Goal: Task Accomplishment & Management: Use online tool/utility

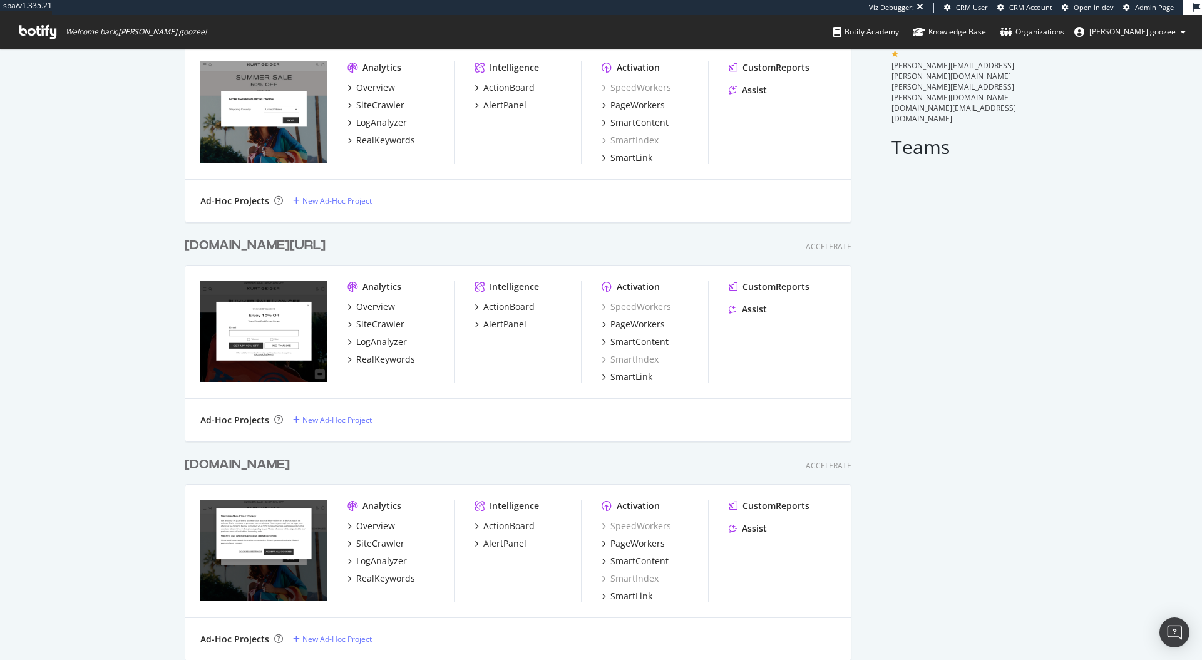
scroll to position [111, 0]
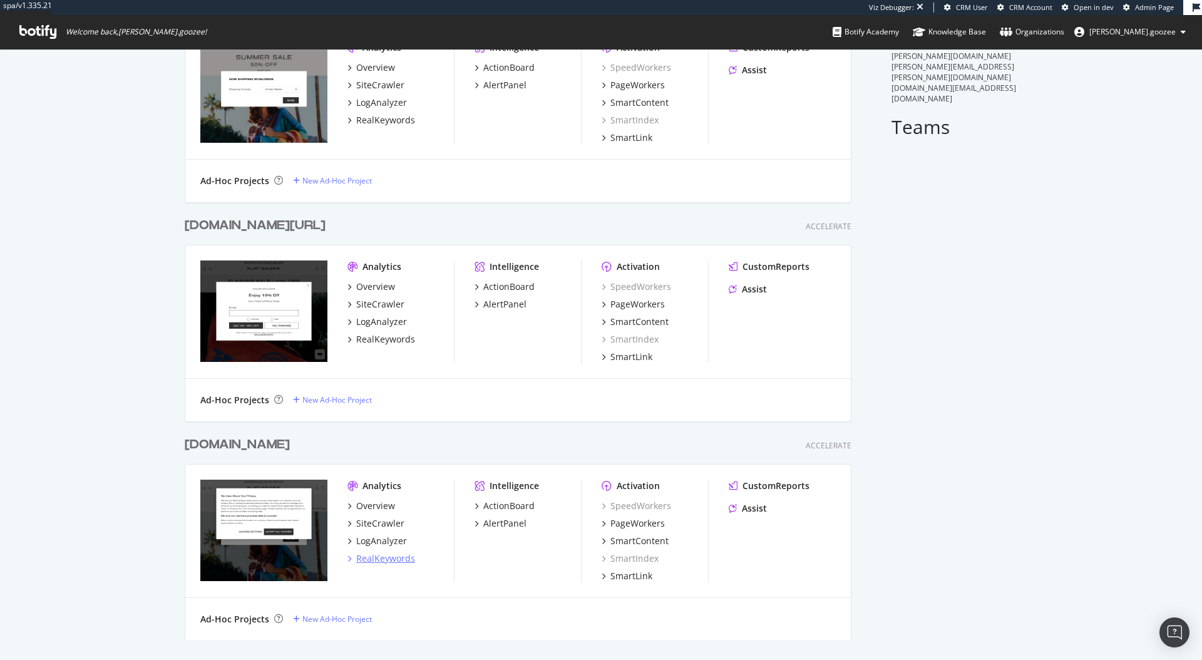
click at [376, 562] on div "RealKeywords" at bounding box center [385, 558] width 59 height 13
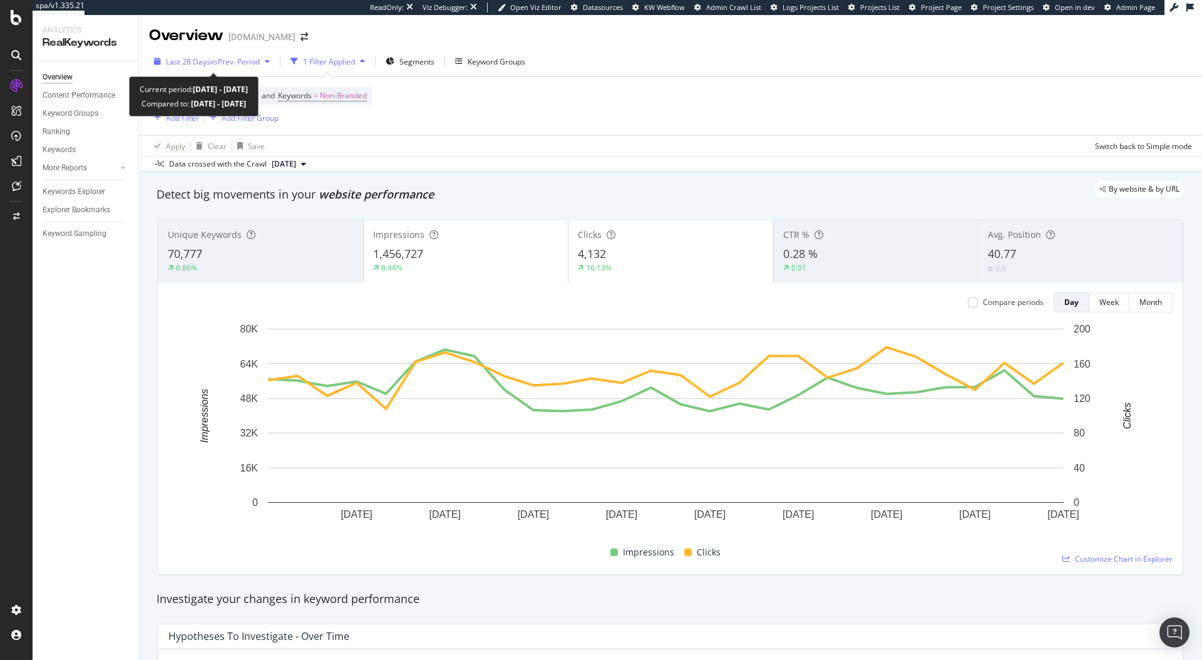
click at [257, 56] on span "vs Prev. Period" at bounding box center [234, 61] width 49 height 11
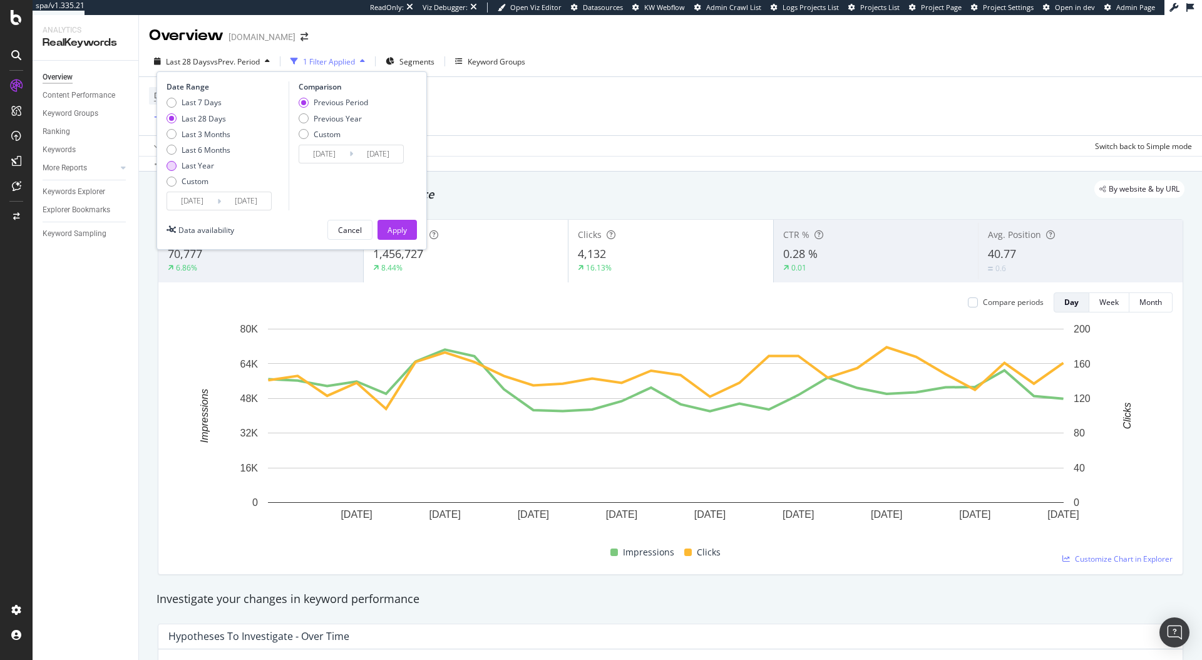
click at [186, 163] on div "Last Year" at bounding box center [198, 165] width 33 height 11
type input "2024/08/11"
click at [193, 122] on div "Last 28 Days" at bounding box center [204, 118] width 44 height 11
type input "2025/07/14"
type input "2025/06/16"
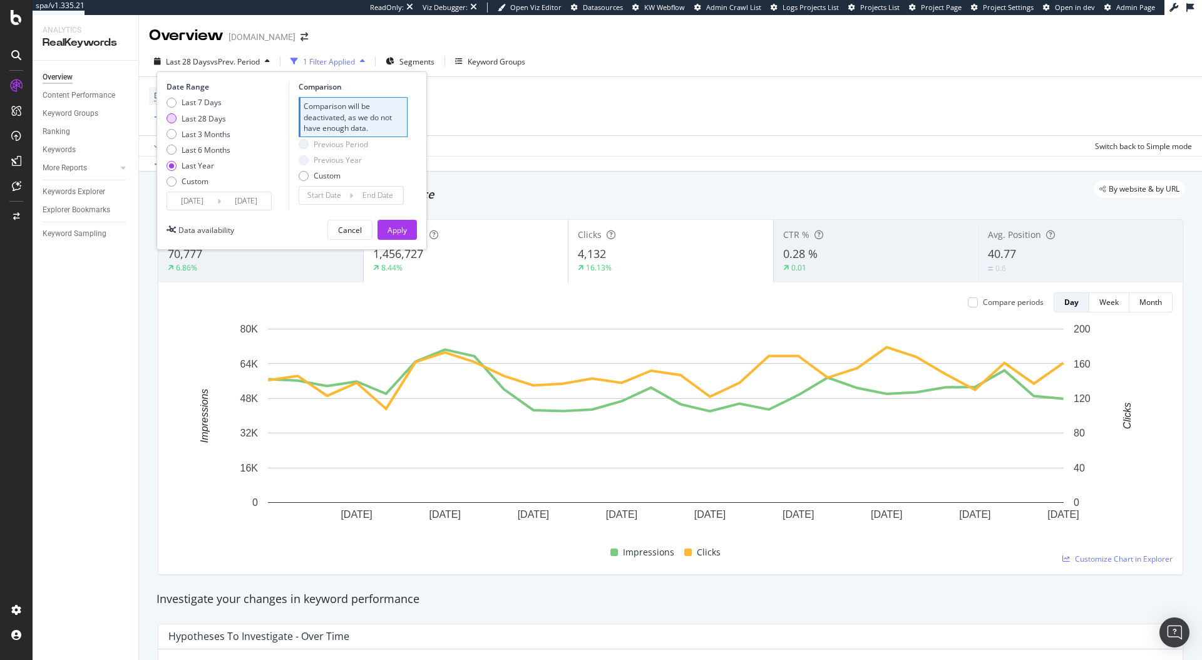
type input "2025/07/13"
click at [329, 119] on div "Previous Year" at bounding box center [338, 118] width 48 height 11
type input "2024/07/15"
type input "2024/08/11"
click at [413, 235] on button "Apply" at bounding box center [396, 230] width 39 height 20
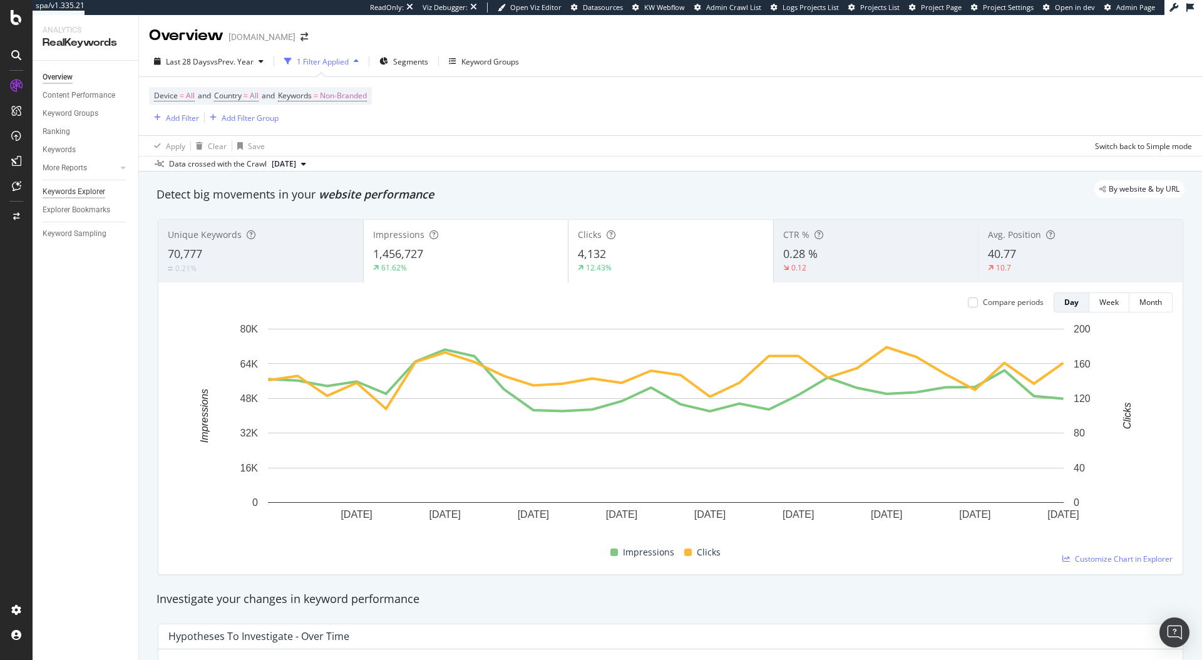
click at [55, 198] on div "Keywords Explorer" at bounding box center [74, 191] width 63 height 13
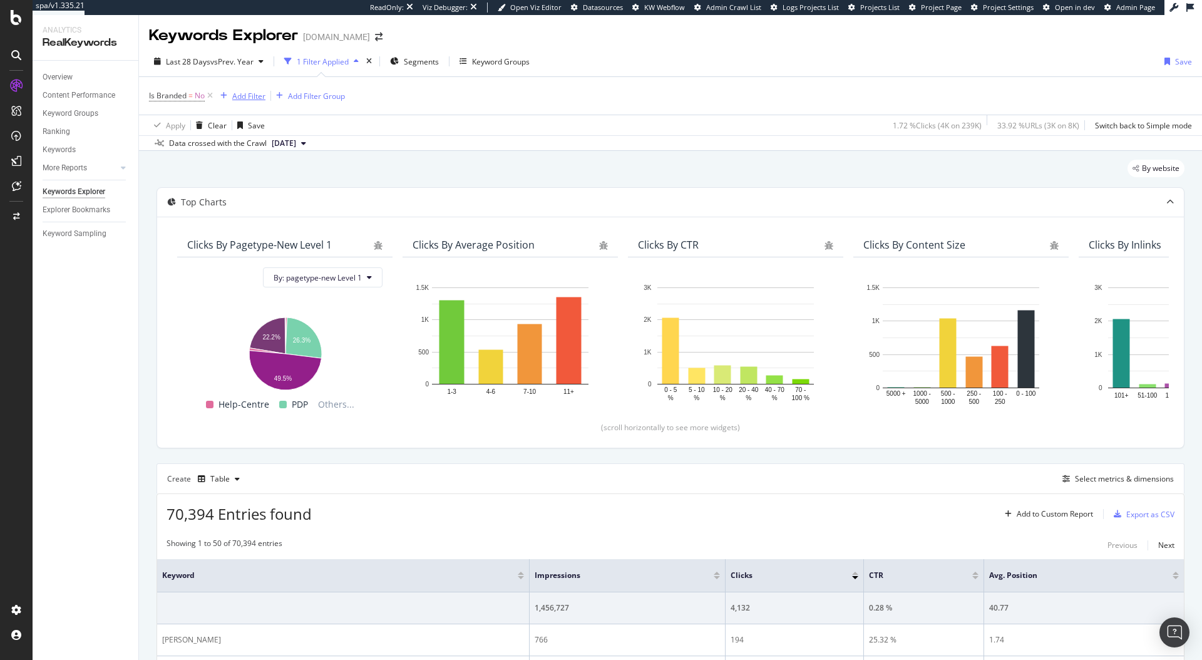
click at [255, 91] on div "Add Filter" at bounding box center [248, 96] width 33 height 11
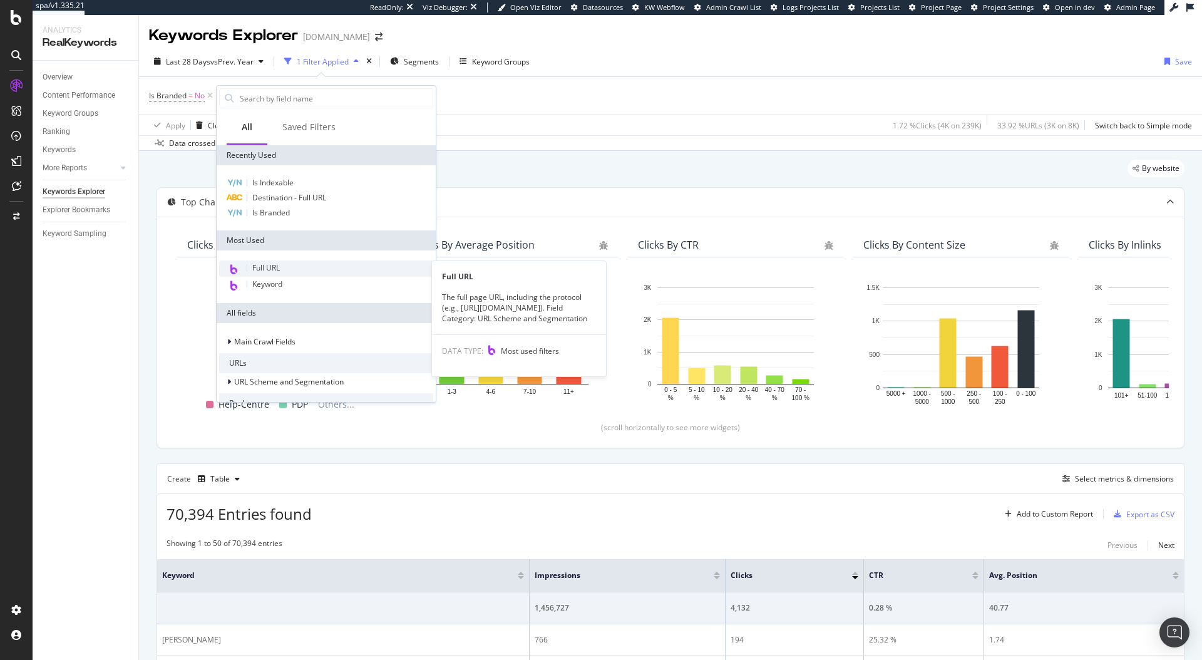
click at [297, 267] on div "Full URL" at bounding box center [326, 268] width 214 height 16
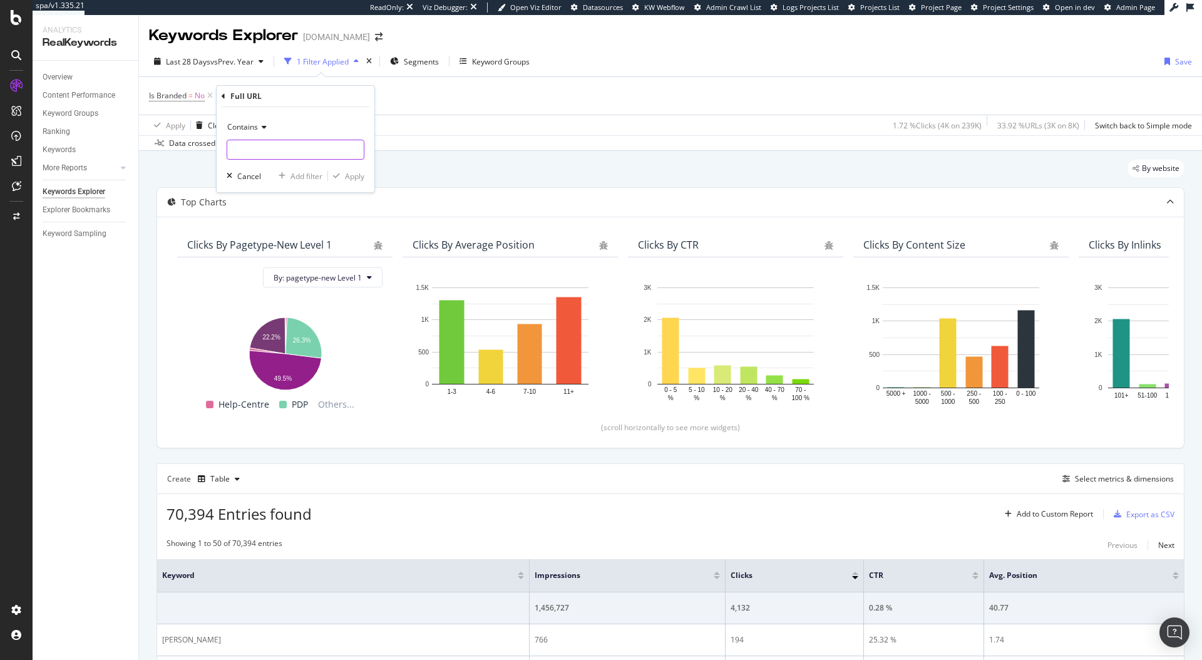
click at [276, 148] on input "text" at bounding box center [295, 150] width 136 height 20
click at [237, 111] on div "Contains Cancel Add filter Apply" at bounding box center [296, 149] width 158 height 85
click at [237, 126] on span "Contains" at bounding box center [242, 126] width 31 height 11
click at [251, 157] on span "Equal to" at bounding box center [247, 153] width 28 height 11
paste input "https://www.kurtgeiger.us/women/shoes/sandals/slides"
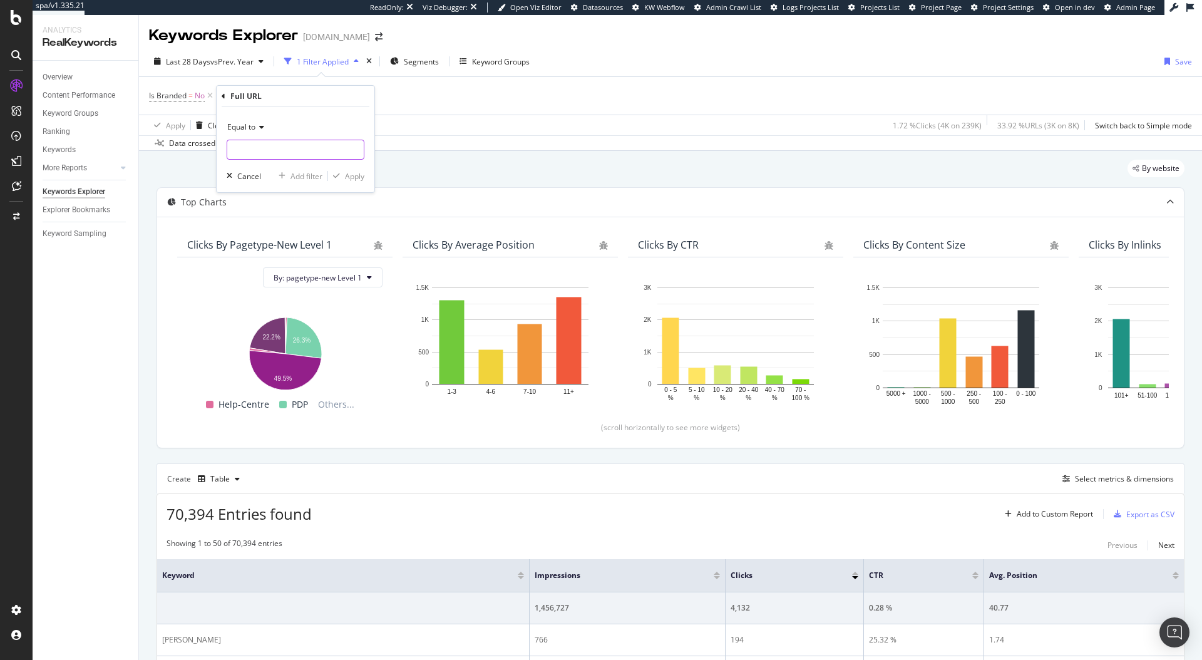
click at [253, 151] on input "text" at bounding box center [295, 150] width 136 height 20
type input "https://www.kurtgeiger.us/women/shoes/sandals/slides"
click at [357, 171] on div "Apply" at bounding box center [354, 176] width 19 height 11
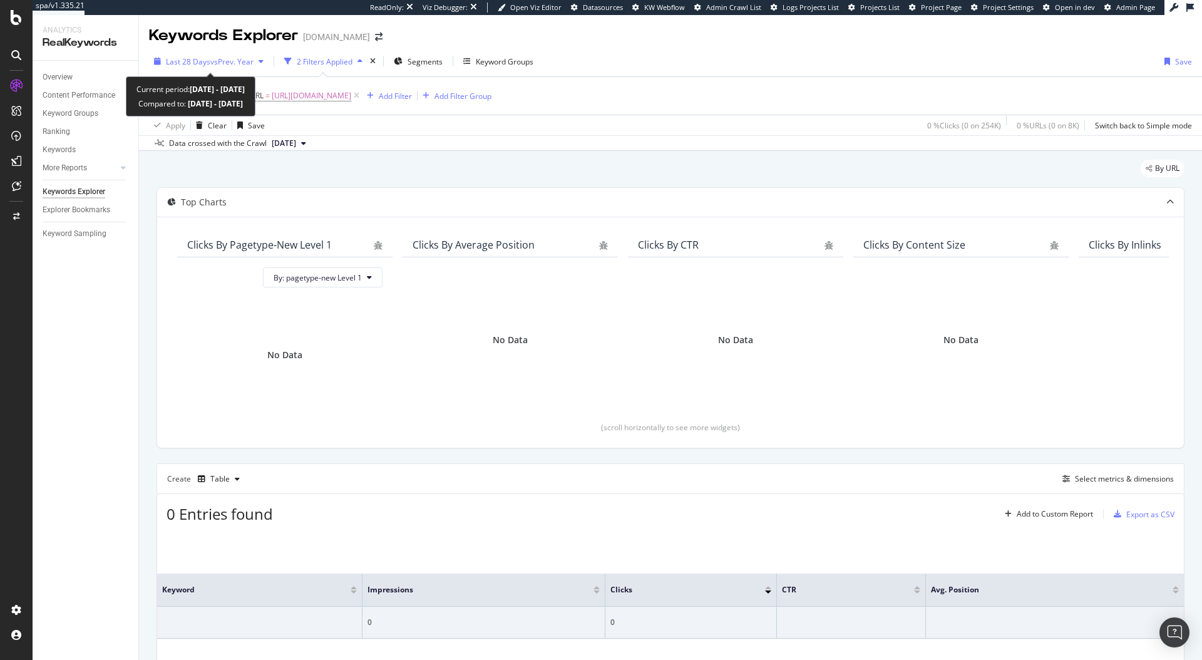
click at [202, 62] on span "Last 28 Days" at bounding box center [188, 61] width 44 height 11
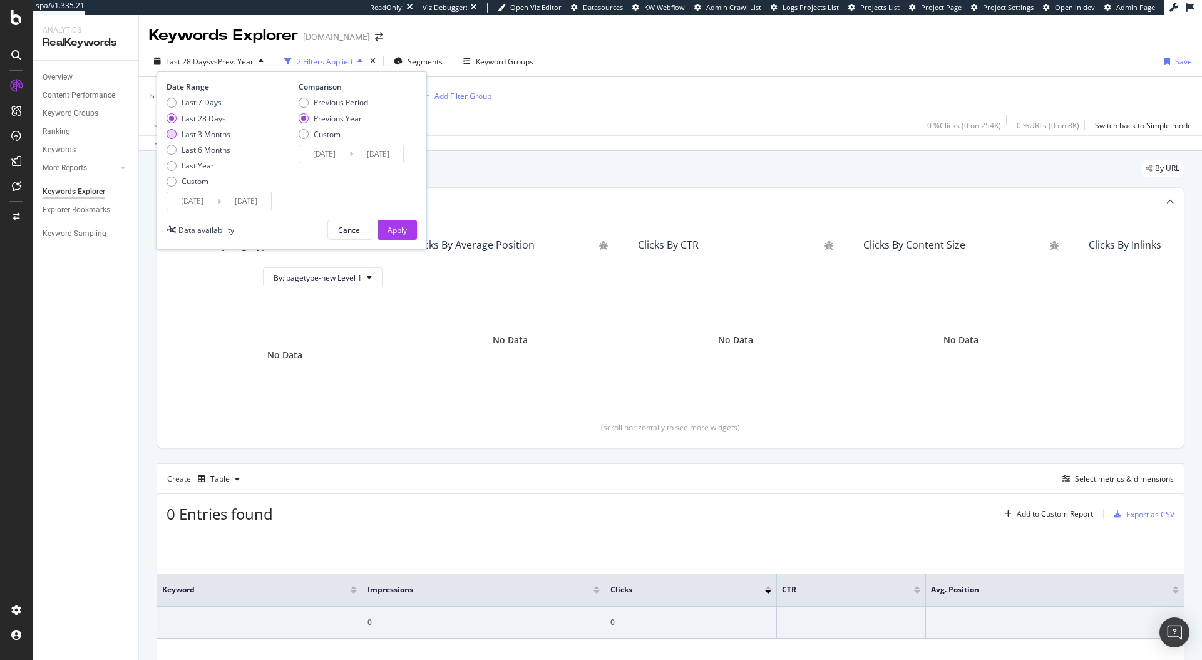
click at [227, 131] on div "Last 3 Months" at bounding box center [206, 134] width 49 height 11
type input "2025/05/11"
type input "2024/05/12"
click at [388, 225] on div "Apply" at bounding box center [396, 230] width 19 height 11
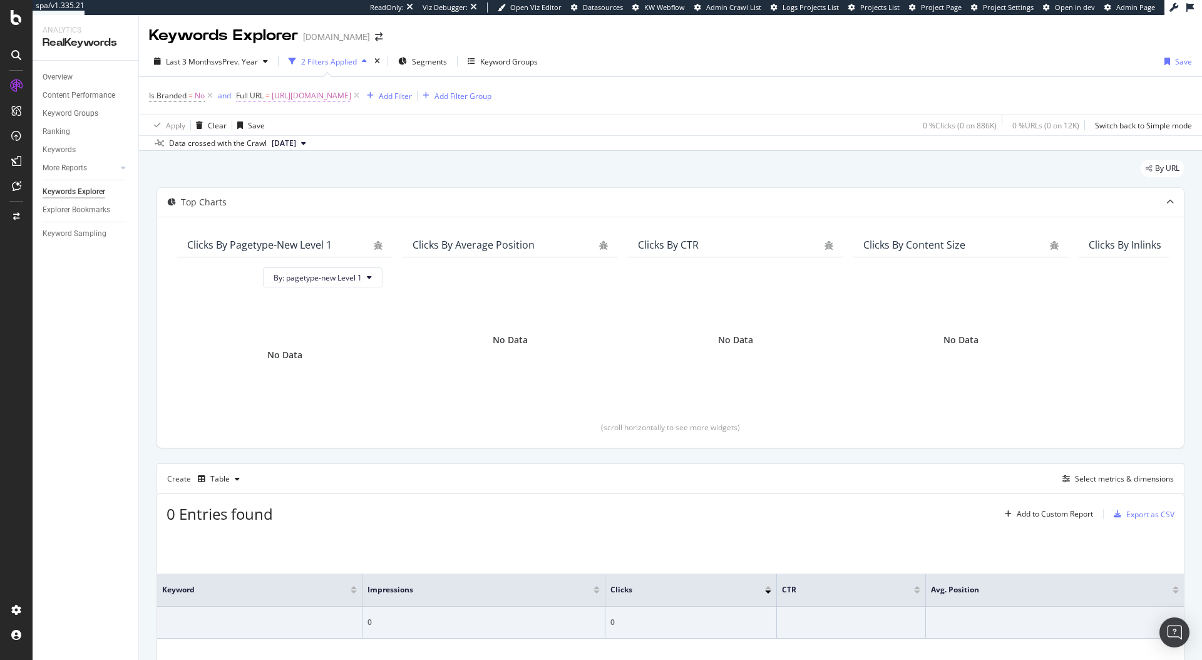
click at [322, 98] on span "https://www.kurtgeiger.us/women/shoes/sandals/slides" at bounding box center [311, 96] width 79 height 18
click at [445, 130] on div "Apply Clear Save 0 % Clicks ( 0 on 886K ) 0 % URLs ( 0 on 12K ) Switch back to …" at bounding box center [670, 125] width 1063 height 21
click at [13, 15] on icon at bounding box center [16, 17] width 11 height 15
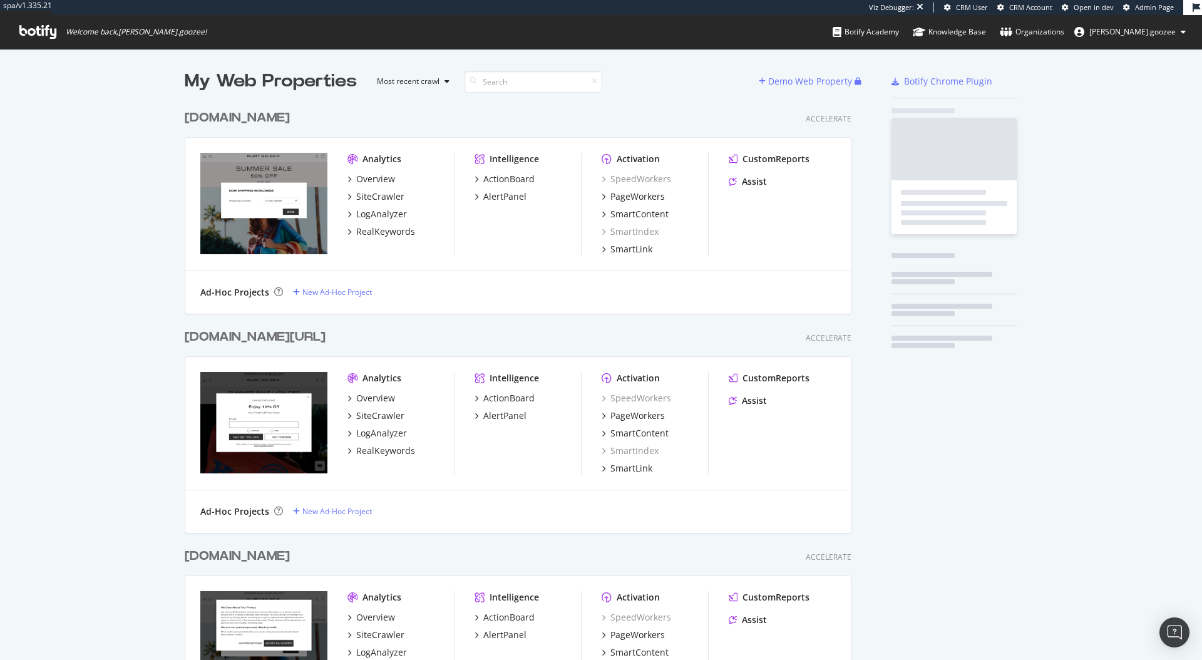
scroll to position [648, 667]
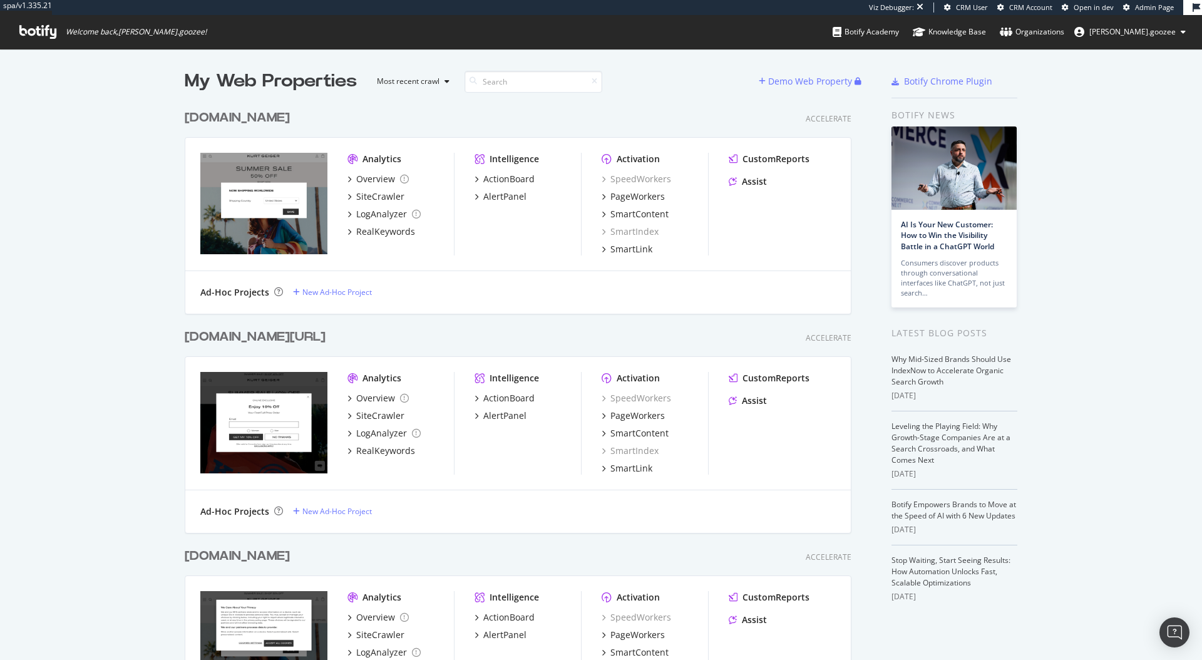
click at [312, 326] on div "www.kurtgeiger.us/ Accelerate Analytics Overview SiteCrawler LogAnalyzer RealKe…" at bounding box center [523, 422] width 677 height 219
click at [312, 335] on div "[DOMAIN_NAME][URL]" at bounding box center [255, 337] width 141 height 18
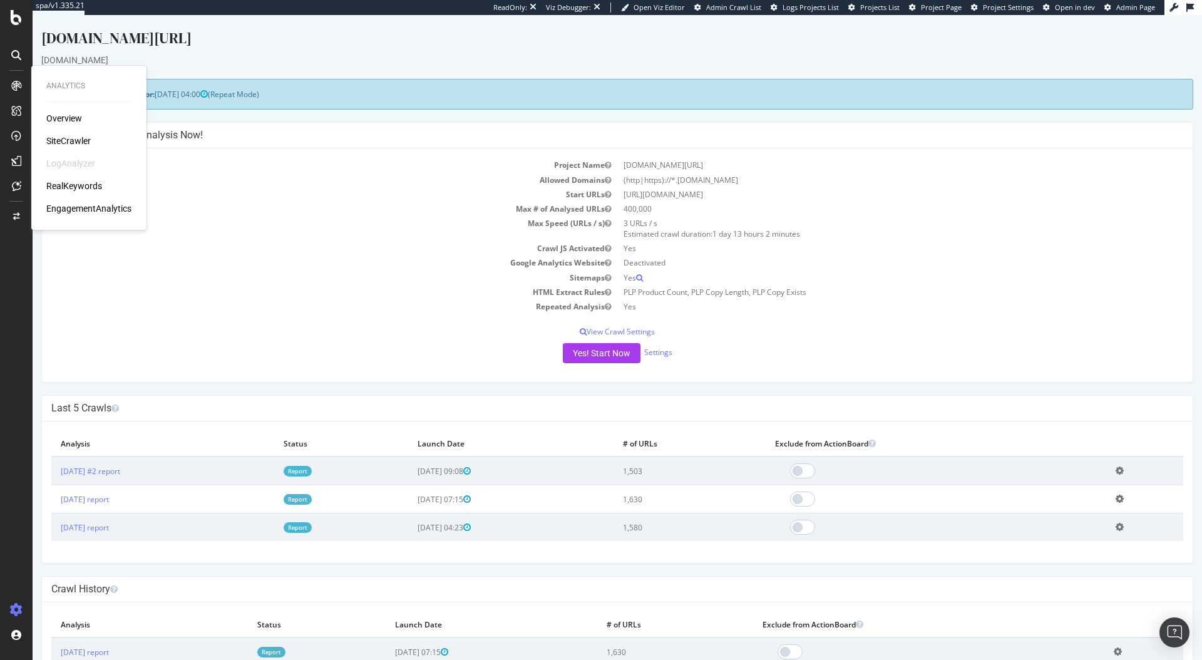
click at [59, 187] on div "RealKeywords" at bounding box center [74, 186] width 56 height 13
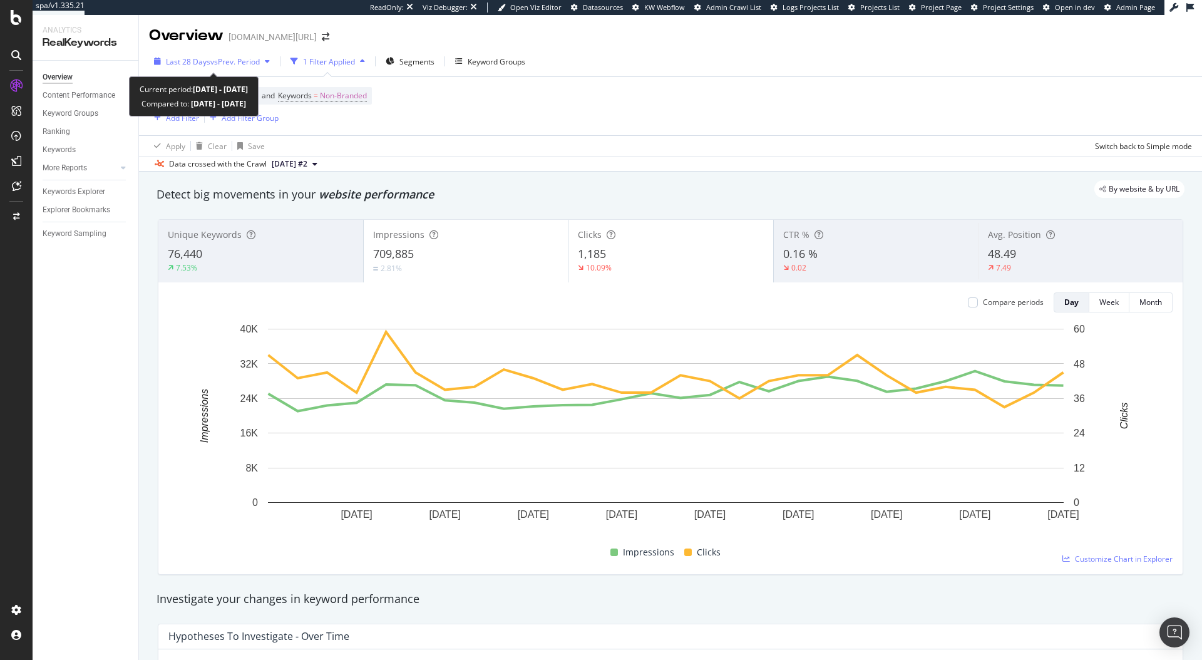
click at [228, 60] on span "vs Prev. Period" at bounding box center [234, 61] width 49 height 11
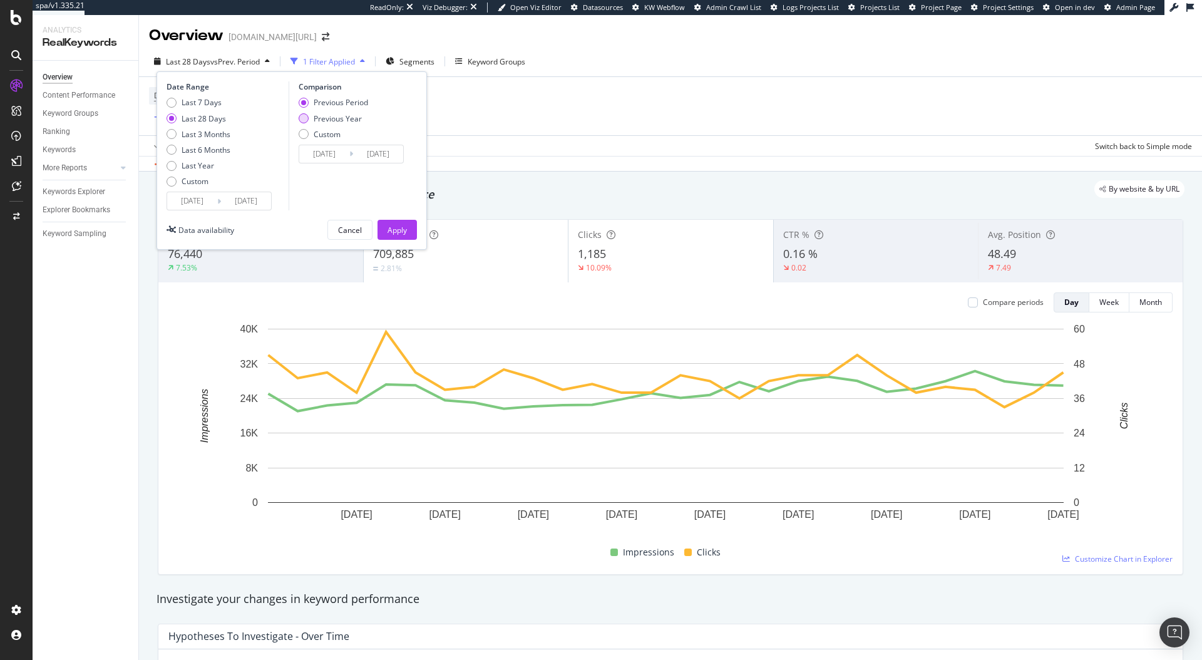
click at [366, 121] on div "Previous Year" at bounding box center [333, 118] width 69 height 11
type input "2024/07/16"
type input "2024/08/12"
click at [397, 222] on div "Apply" at bounding box center [396, 229] width 19 height 19
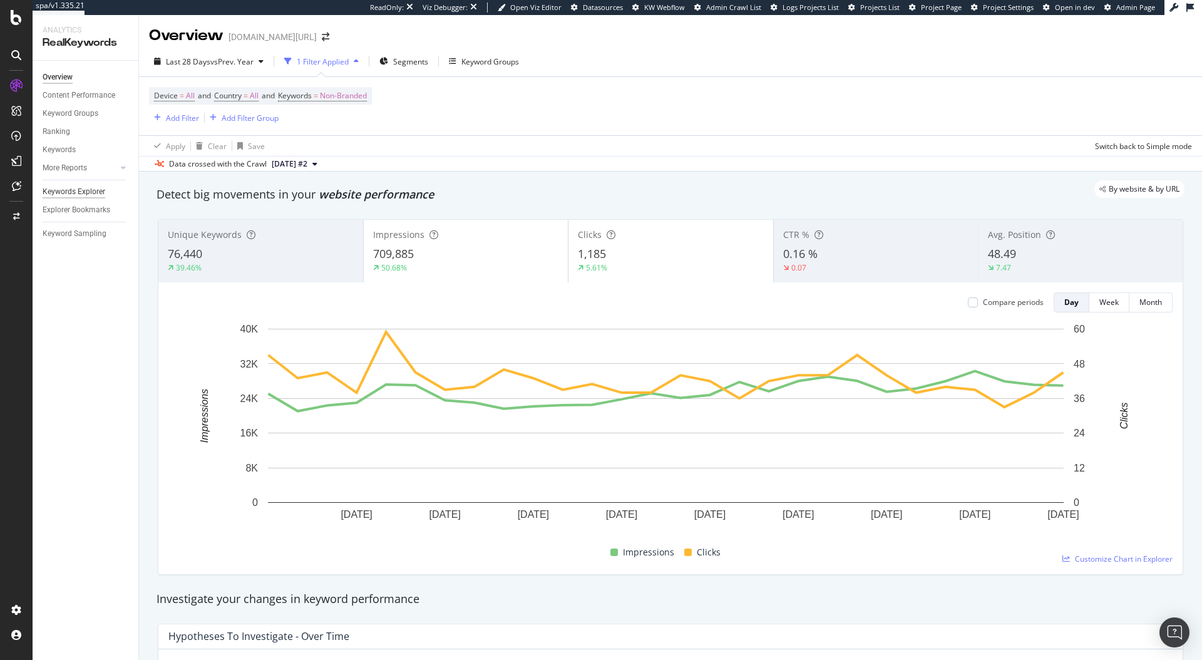
click at [74, 190] on div "Keywords Explorer" at bounding box center [74, 191] width 63 height 13
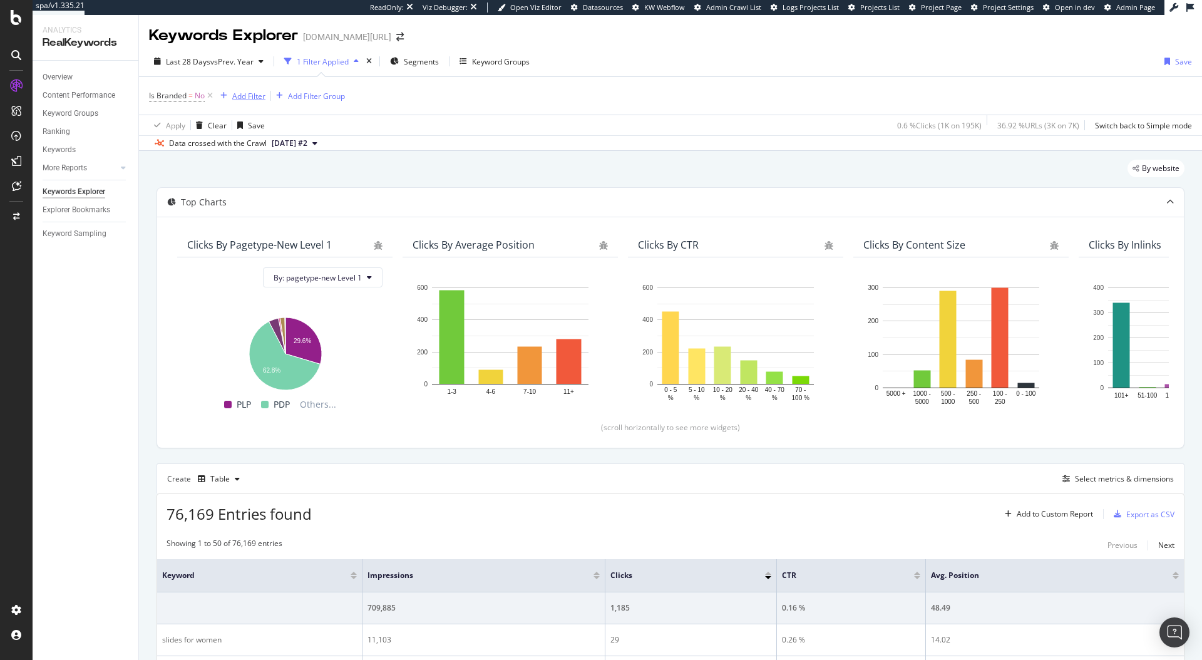
click at [247, 96] on div "Add Filter" at bounding box center [248, 96] width 33 height 11
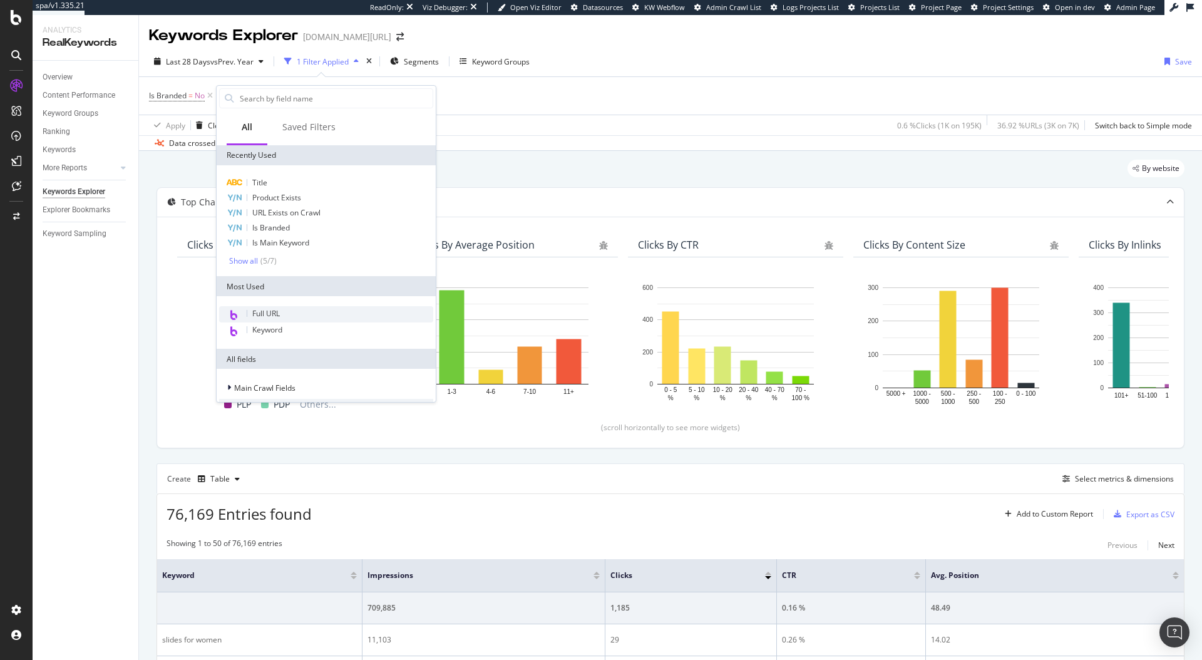
click at [279, 310] on span "Full URL" at bounding box center [266, 313] width 28 height 11
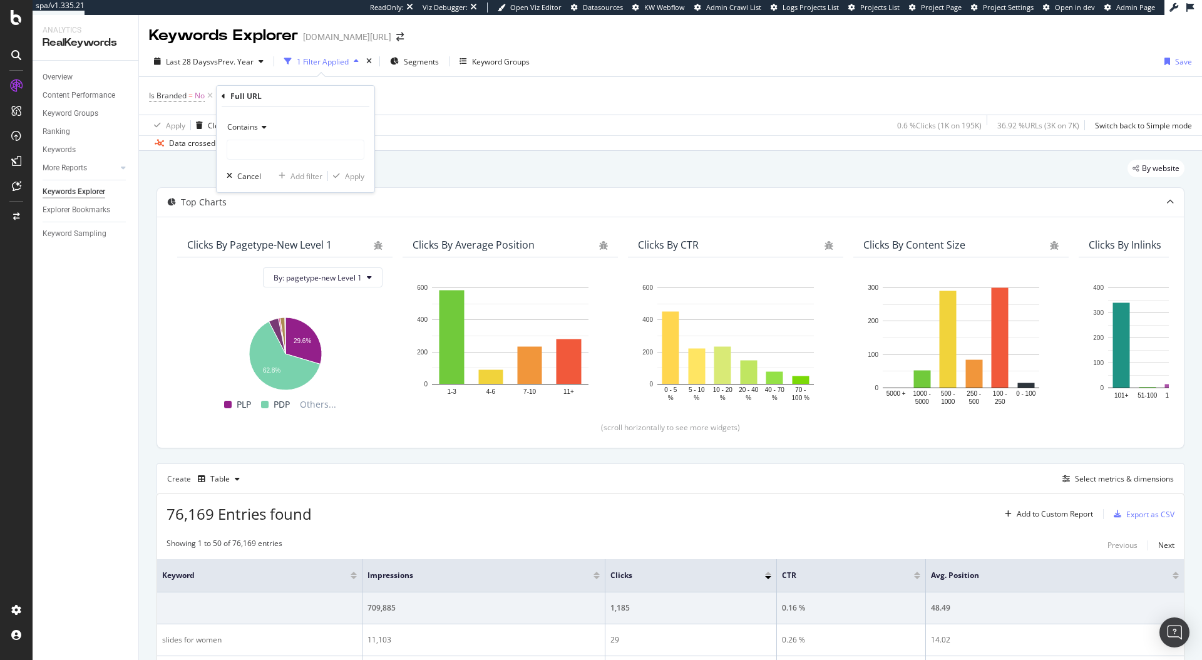
click at [240, 125] on span "Contains" at bounding box center [242, 126] width 31 height 11
click at [241, 158] on div "Equal to" at bounding box center [297, 153] width 134 height 16
click at [241, 158] on input "text" at bounding box center [295, 150] width 136 height 20
paste input "https://www.kurtgeiger.us/women/shoes/sandals/slides"
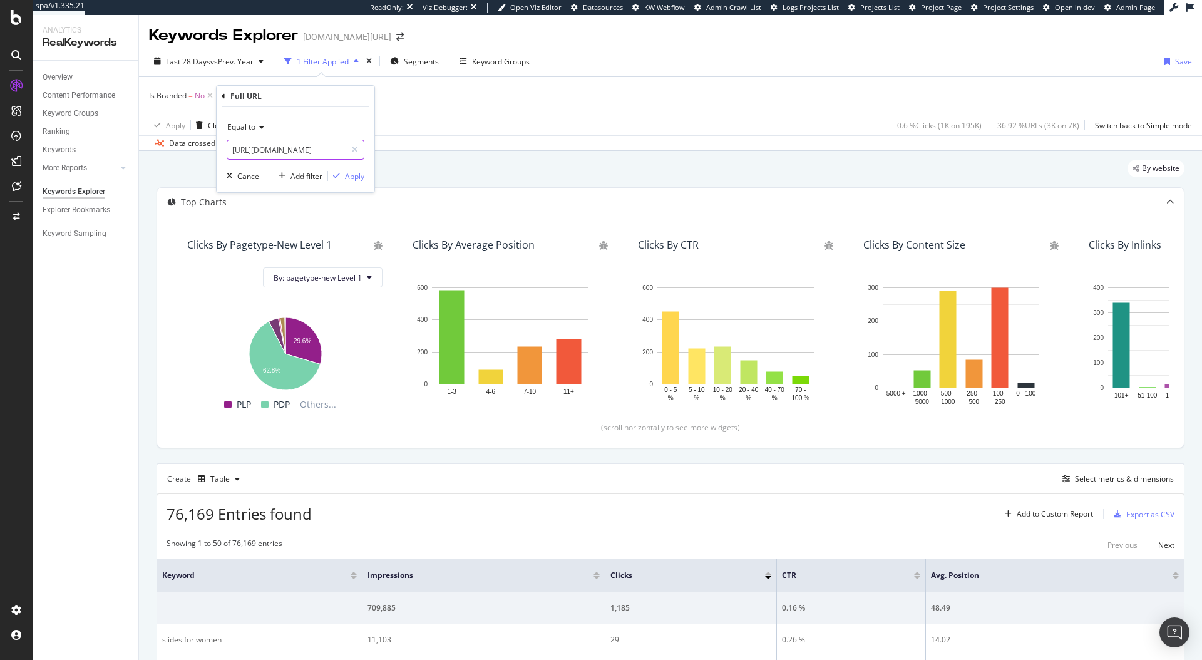
type input "https://www.kurtgeiger.us/women/shoes/sandals/slides"
click at [360, 183] on div "Equal to https://www.kurtgeiger.us/women/shoes/sandals/slides https://www.kurtg…" at bounding box center [296, 149] width 158 height 85
click at [359, 181] on div "Apply" at bounding box center [354, 176] width 19 height 11
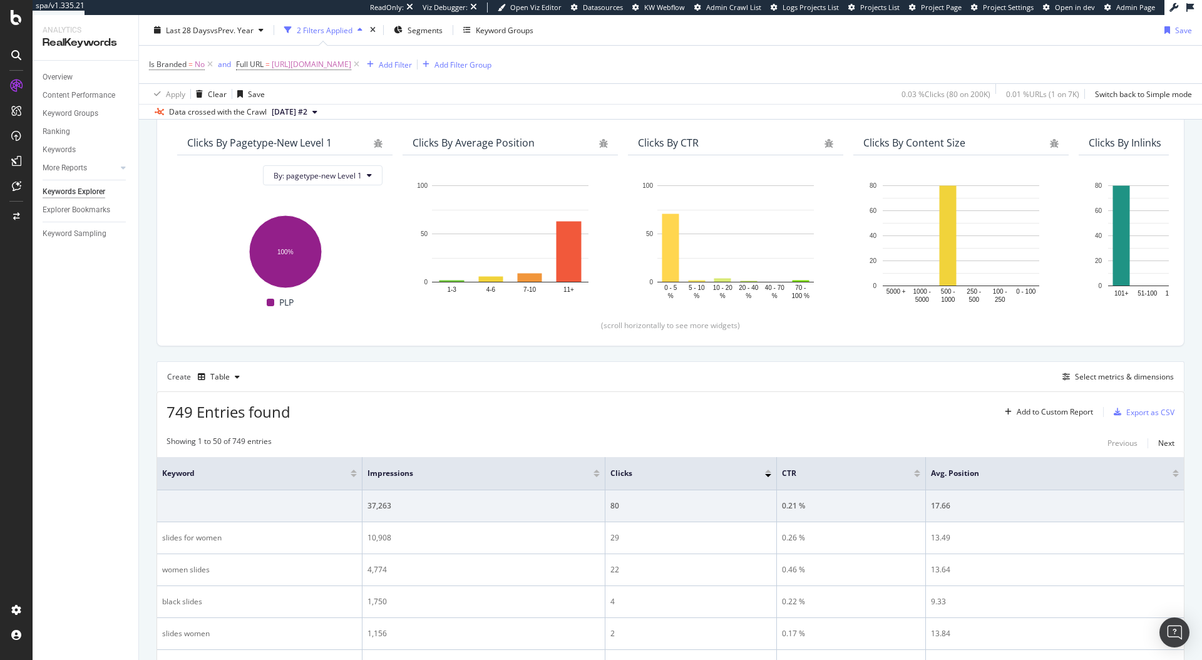
scroll to position [103, 0]
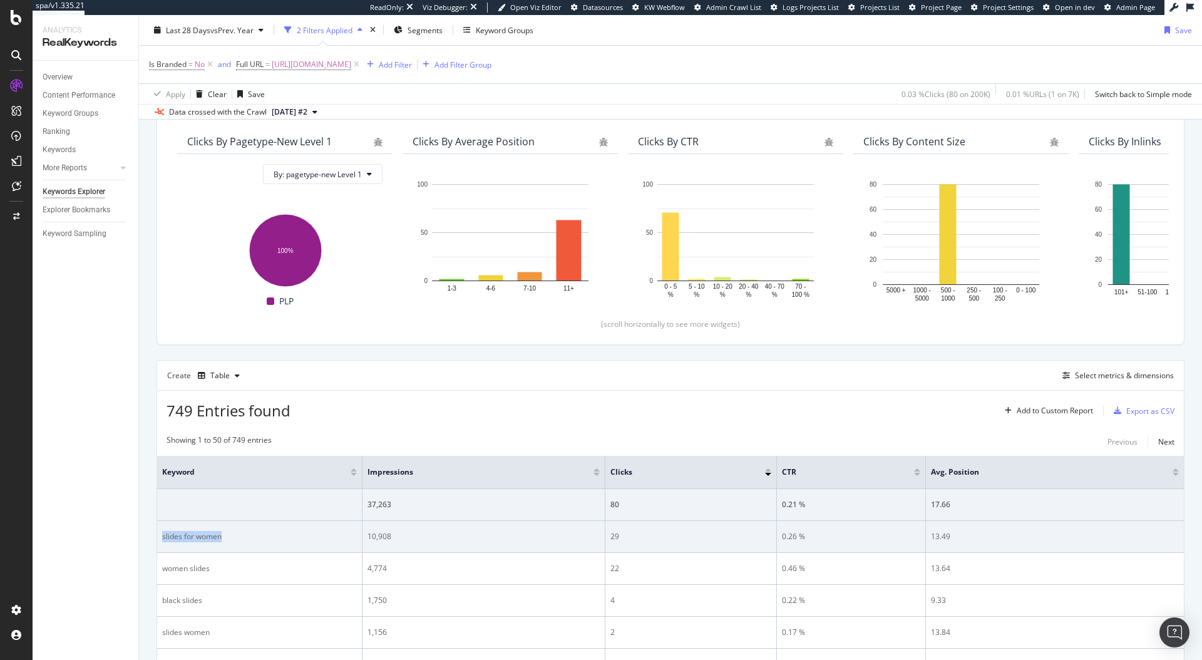
drag, startPoint x: 235, startPoint y: 535, endPoint x: 158, endPoint y: 536, distance: 77.6
click at [158, 536] on td "slides for women" at bounding box center [259, 537] width 205 height 32
copy div "slides for women"
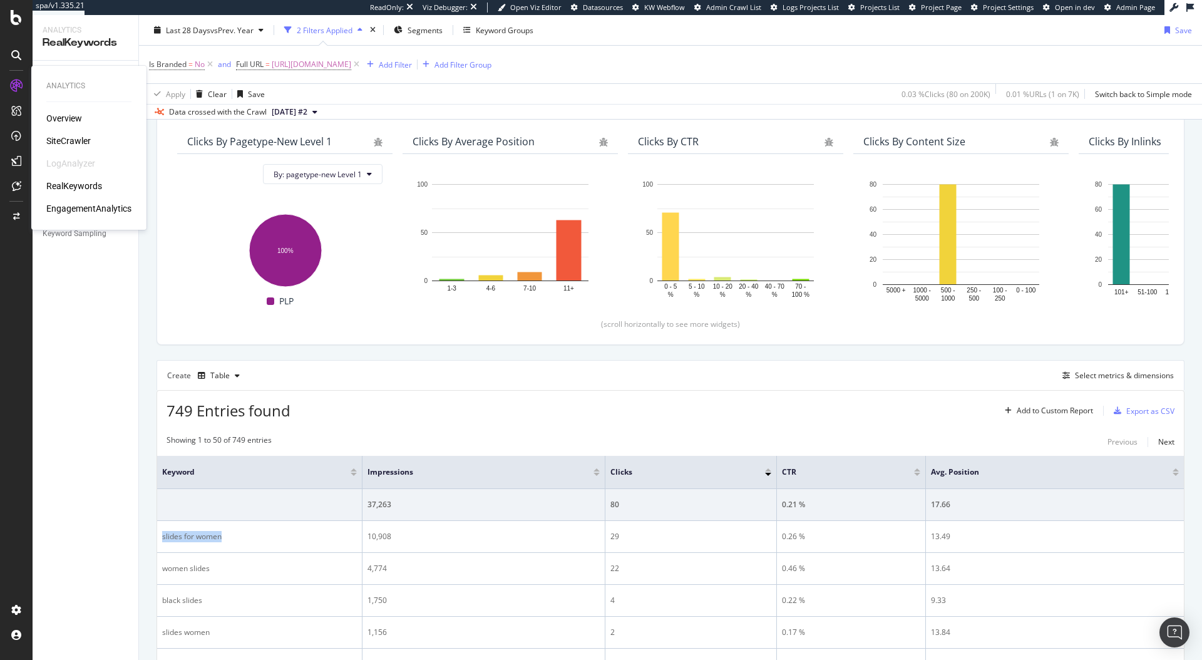
click at [63, 140] on div "SiteCrawler" at bounding box center [68, 141] width 44 height 13
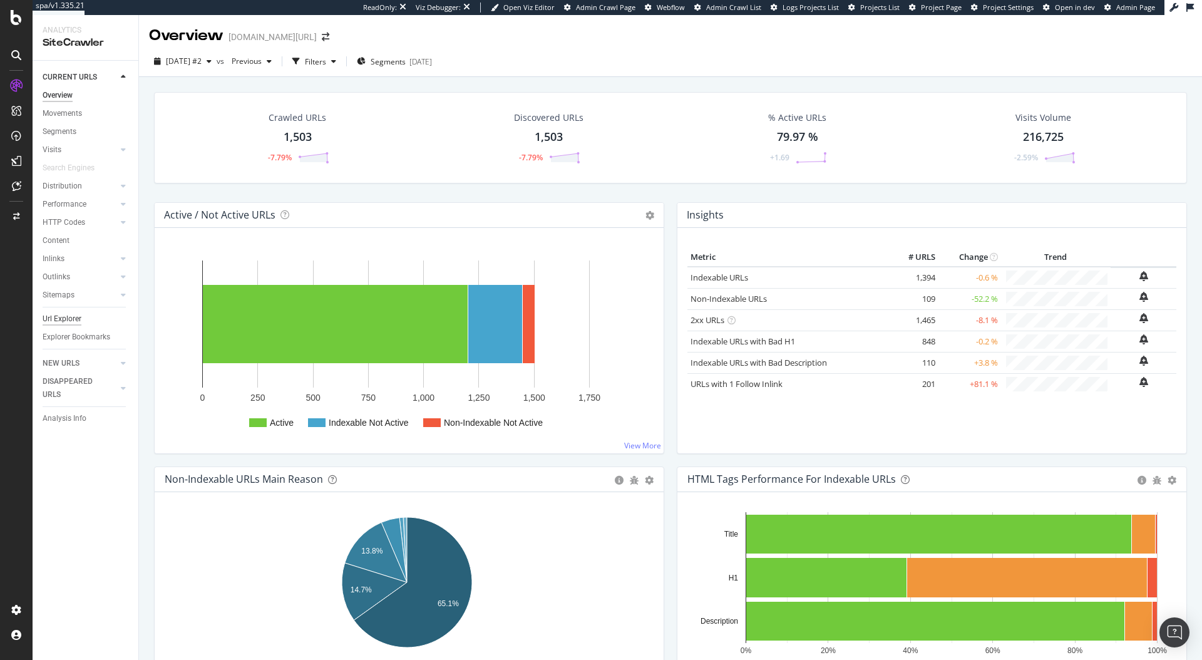
click at [54, 319] on div "Url Explorer" at bounding box center [62, 318] width 39 height 13
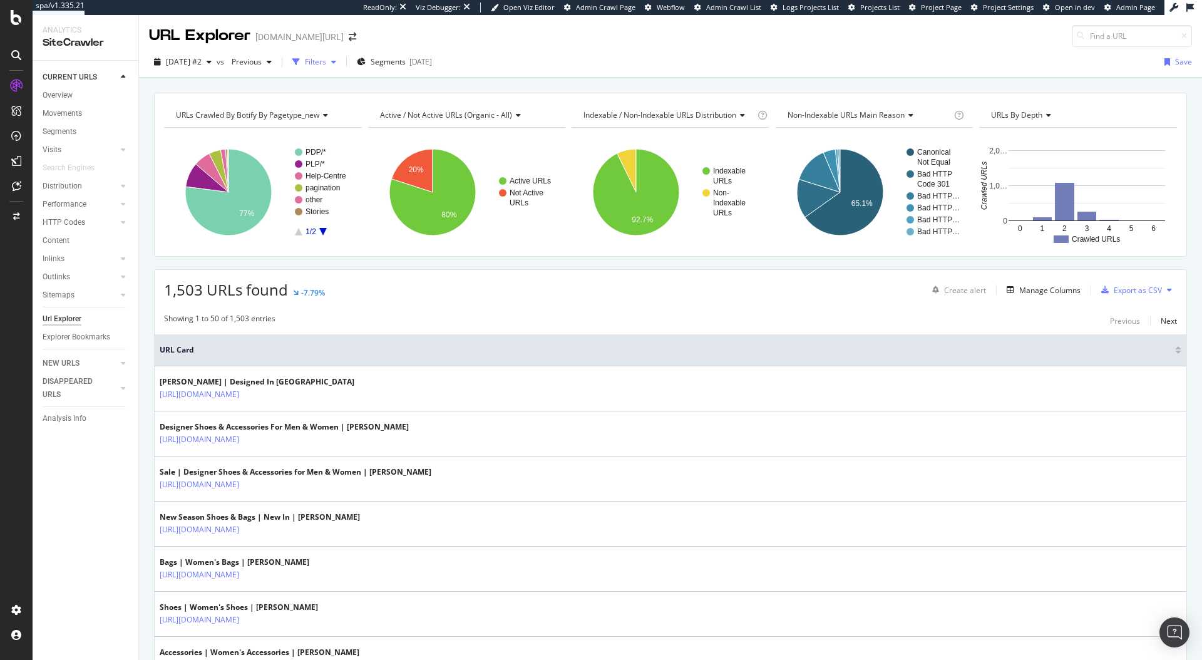
click at [326, 65] on div "Filters" at bounding box center [315, 61] width 21 height 11
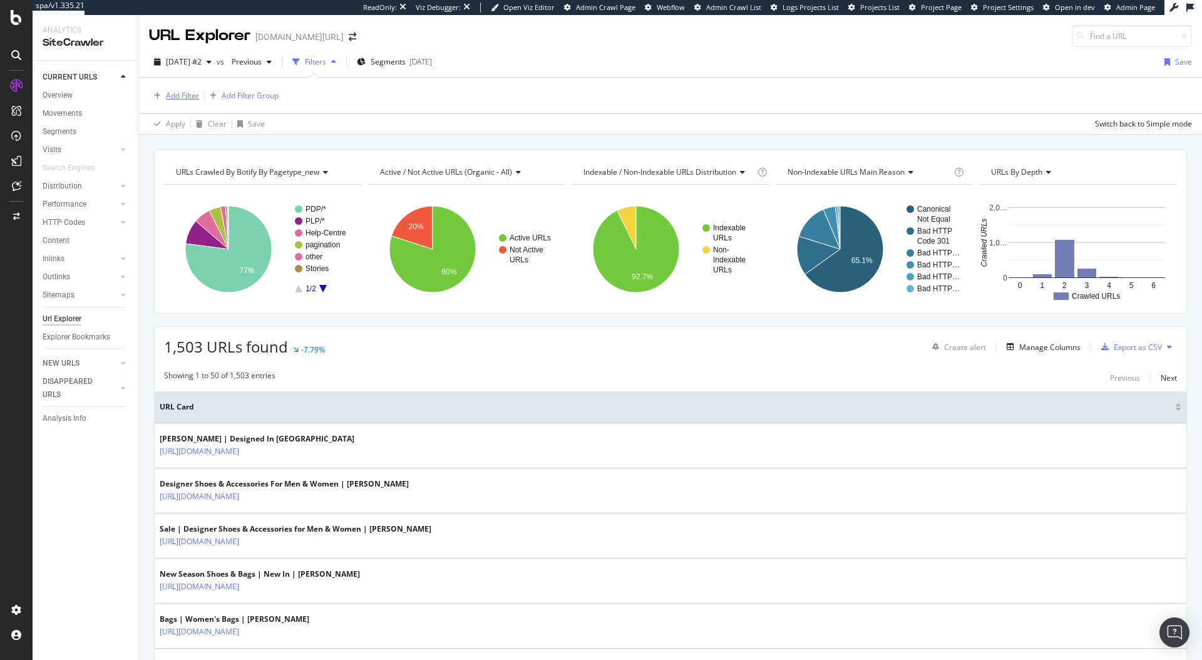
click at [171, 100] on div "Add Filter" at bounding box center [182, 95] width 33 height 11
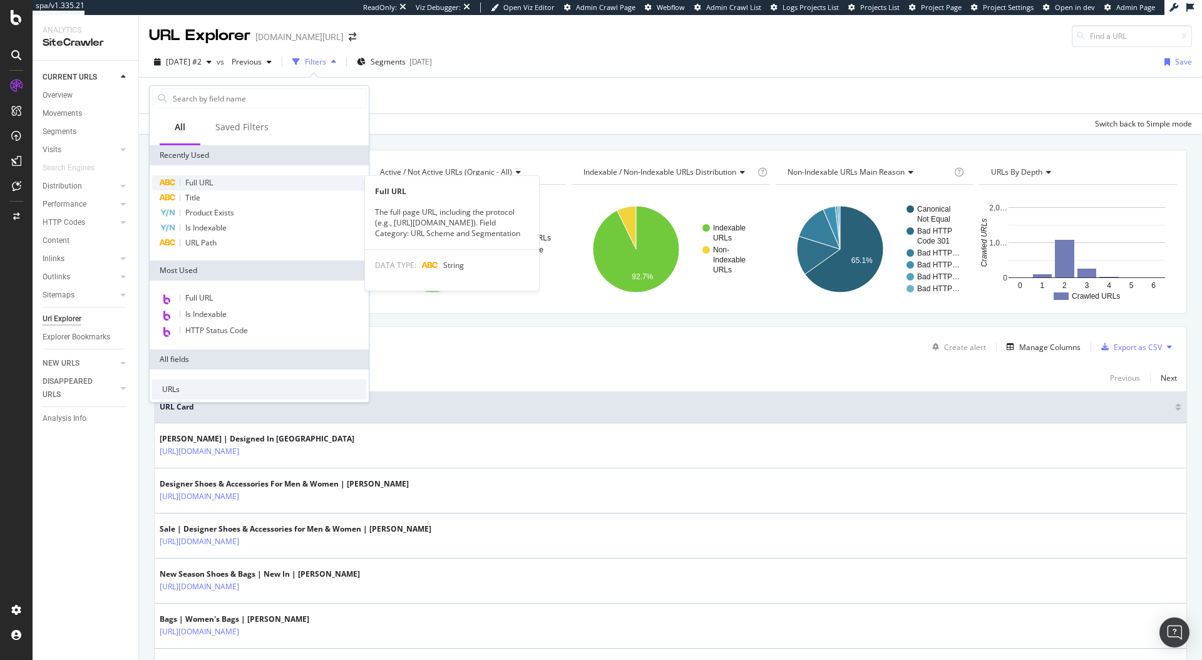
click at [225, 181] on div "Full URL" at bounding box center [259, 182] width 214 height 15
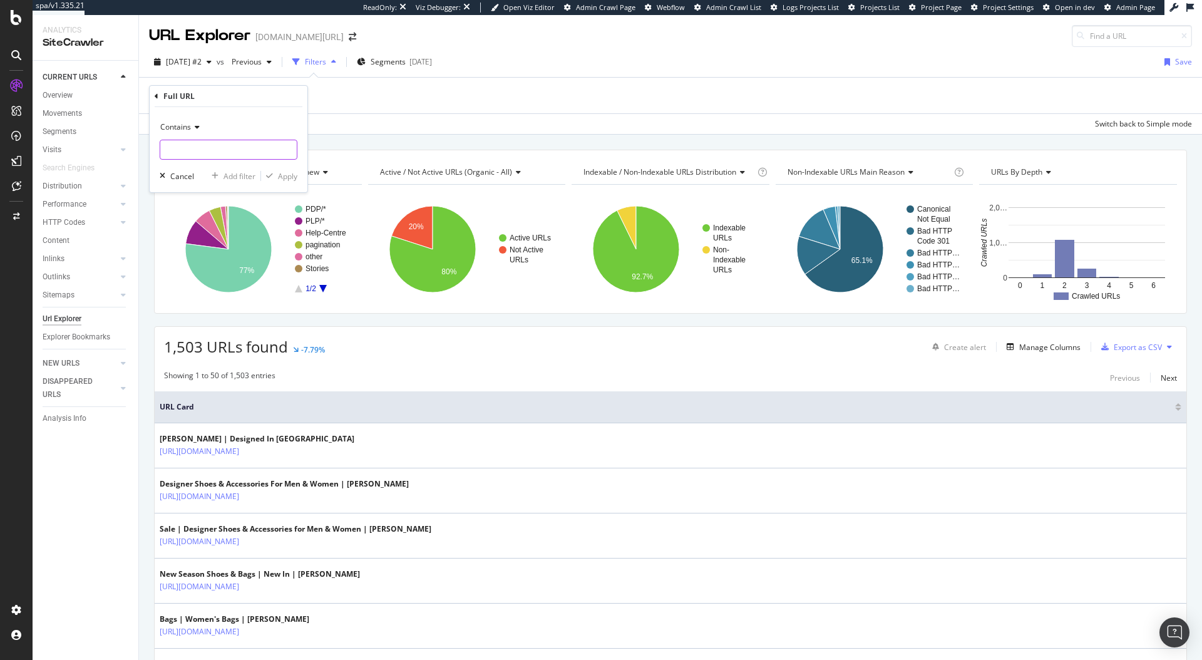
click at [205, 152] on input "text" at bounding box center [228, 150] width 136 height 20
paste input "slides for women"
type input "slides for women"
click at [165, 117] on div "Contains" at bounding box center [229, 127] width 138 height 20
click at [158, 123] on div "Contains Cancel Add filter Apply" at bounding box center [229, 149] width 158 height 85
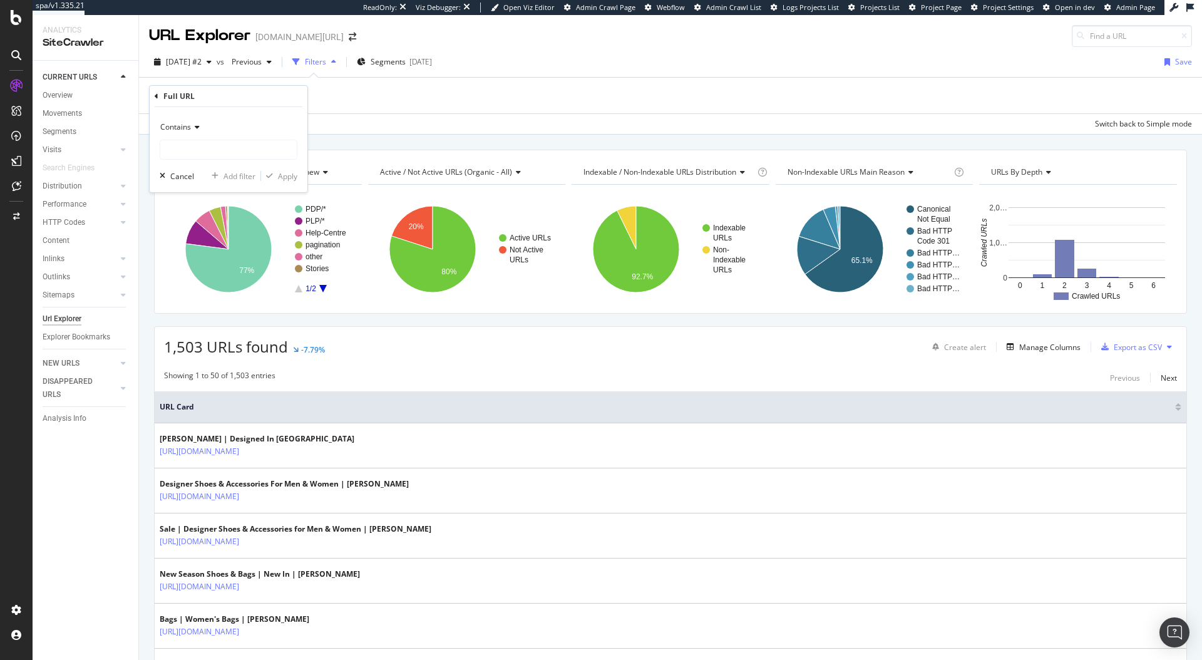
click at [168, 127] on span "Contains" at bounding box center [175, 126] width 31 height 11
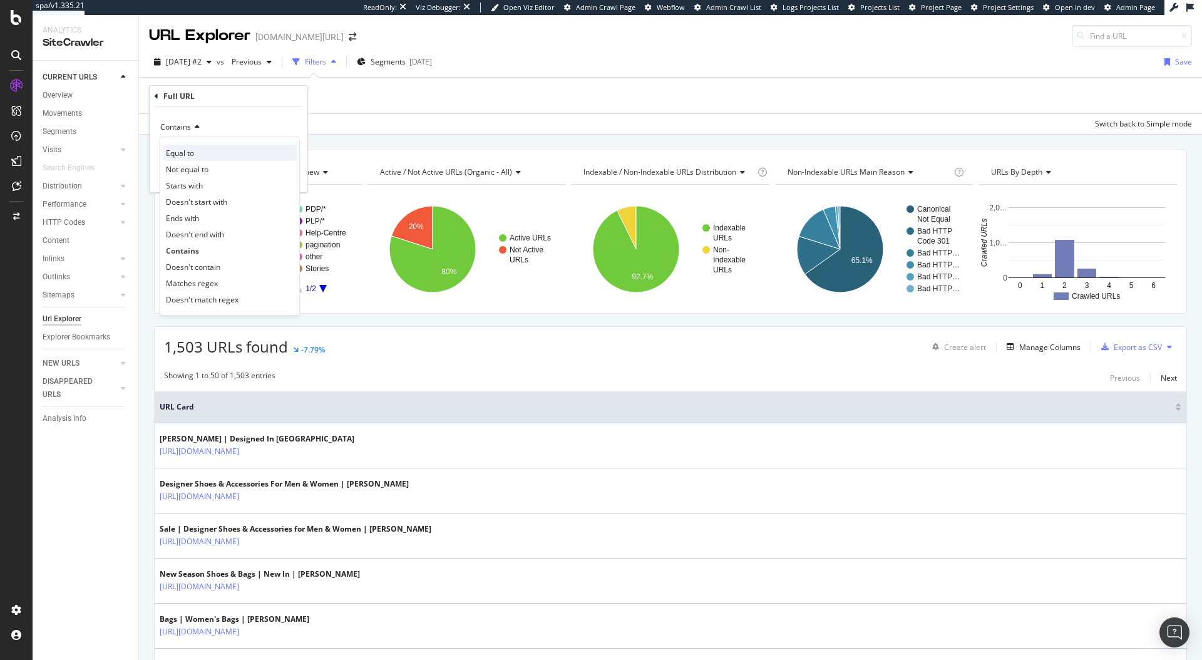
click at [174, 150] on span "Equal to" at bounding box center [180, 153] width 28 height 11
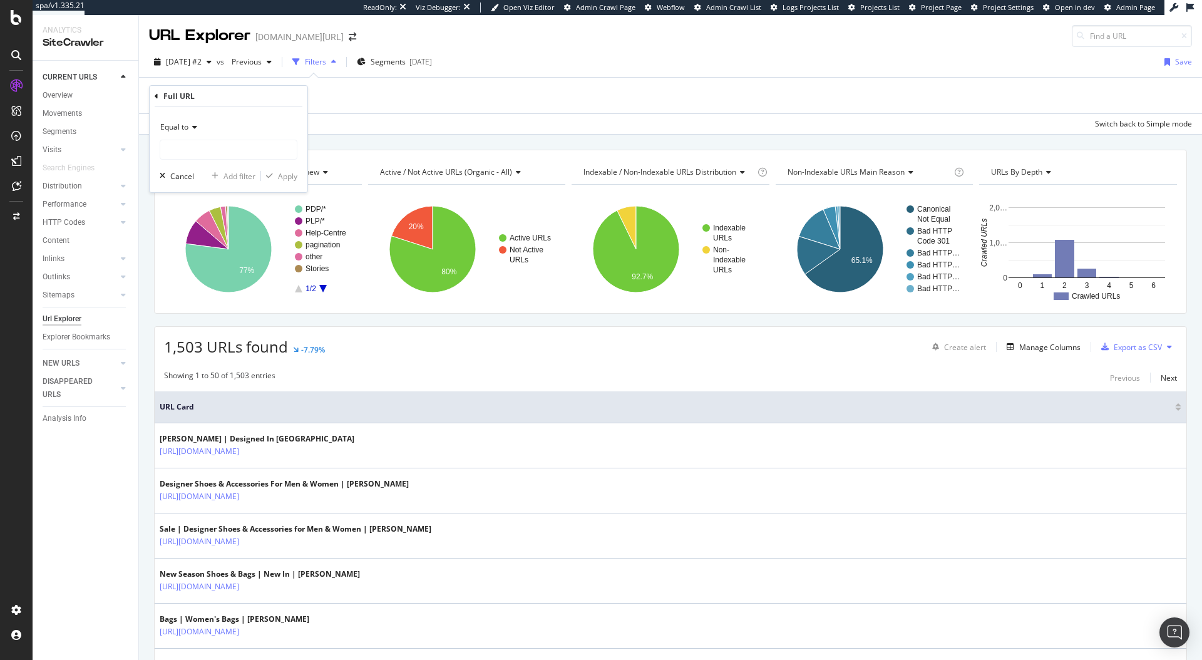
click at [174, 150] on input "text" at bounding box center [228, 150] width 136 height 20
type input "https://www.kurtgeiger.us/women/shoes/sandals/slides"
click at [287, 174] on div "Apply" at bounding box center [287, 176] width 19 height 11
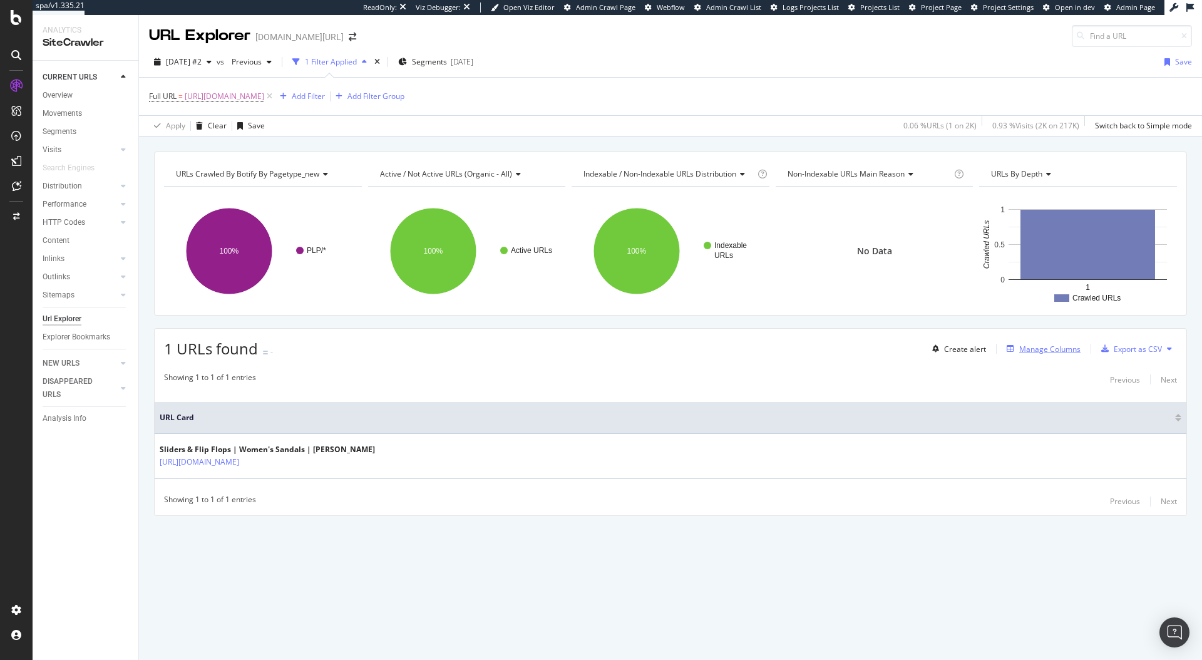
click at [1036, 349] on div "Manage Columns" at bounding box center [1049, 349] width 61 height 11
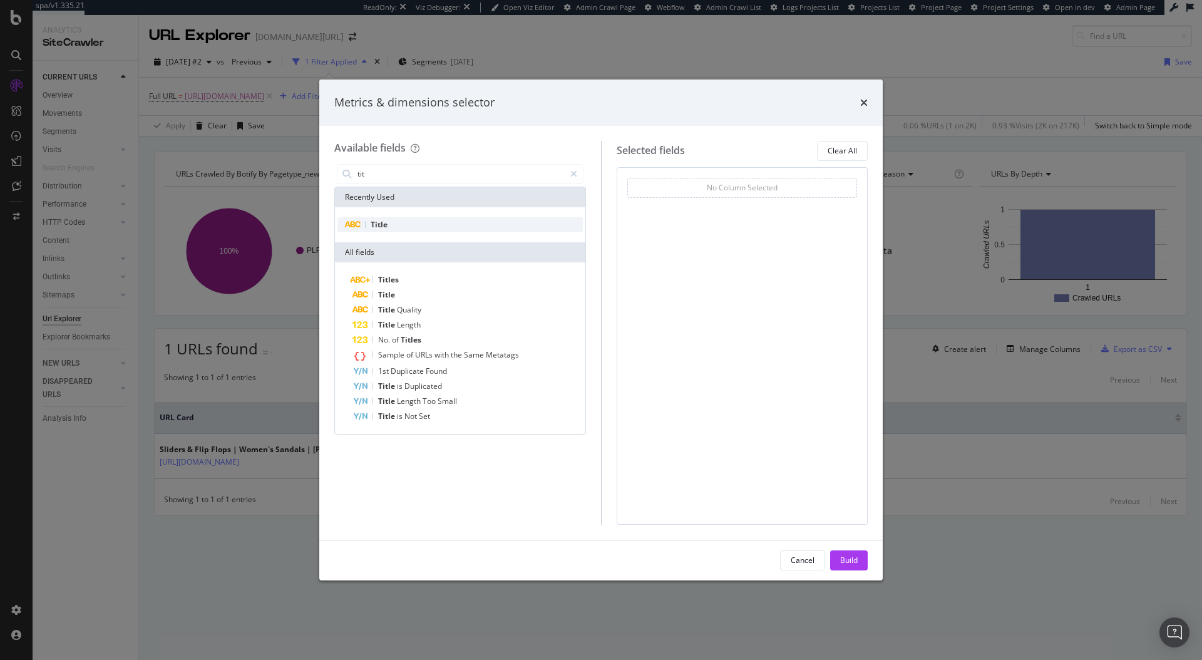
click at [510, 217] on div "Title" at bounding box center [459, 224] width 245 height 15
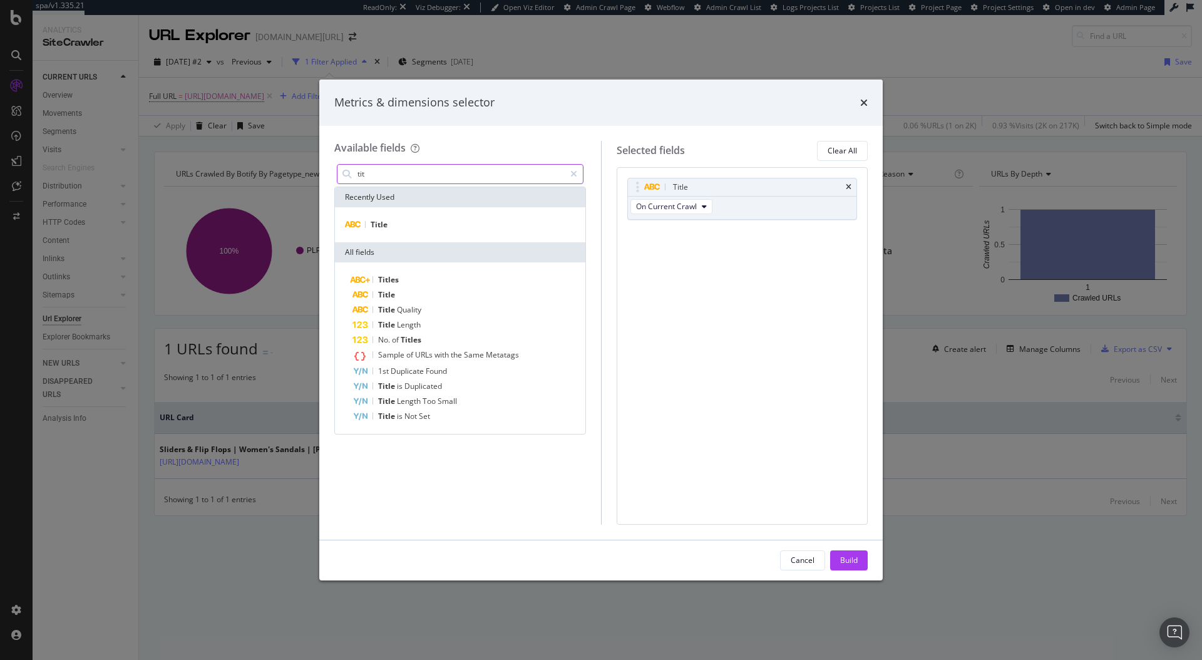
click at [480, 183] on div "tit" at bounding box center [460, 174] width 247 height 20
click at [480, 178] on input "tit" at bounding box center [460, 174] width 208 height 19
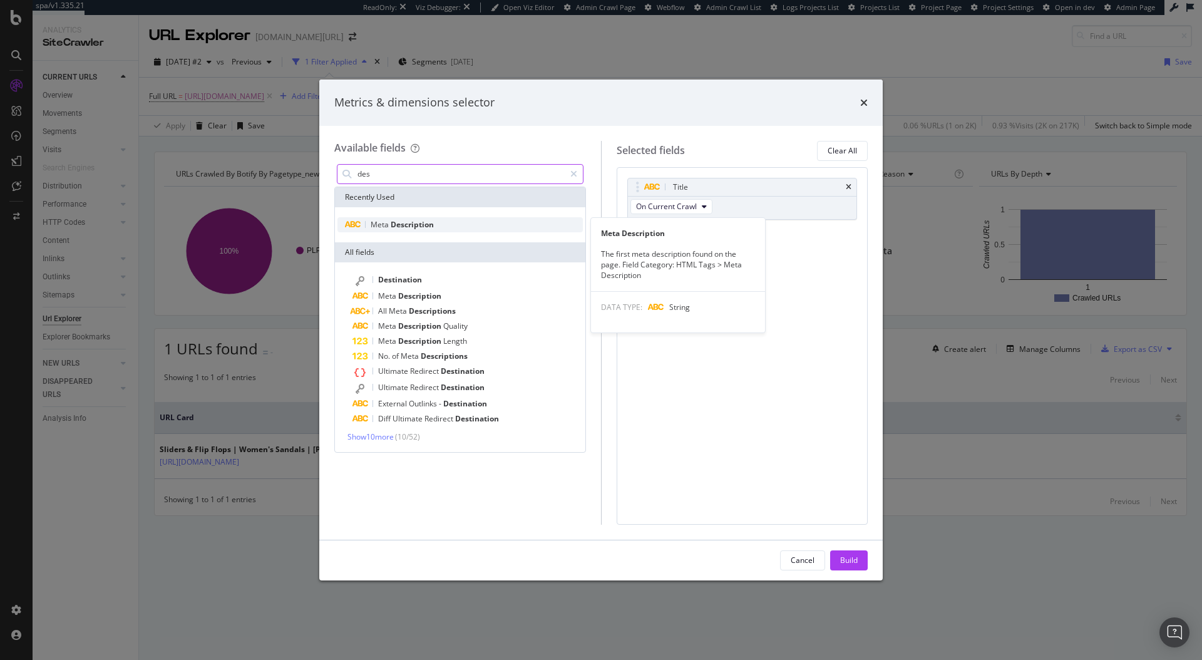
type input "des"
click at [456, 231] on div "Meta Description" at bounding box center [459, 224] width 245 height 15
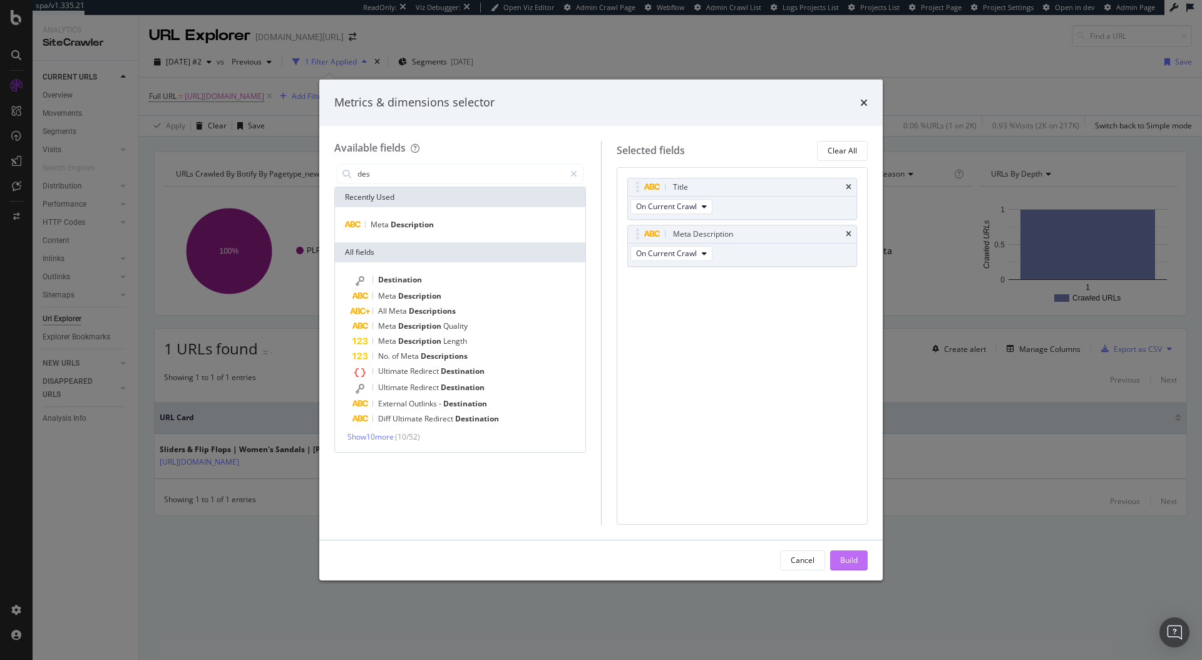
click at [848, 561] on div "Build" at bounding box center [849, 560] width 18 height 11
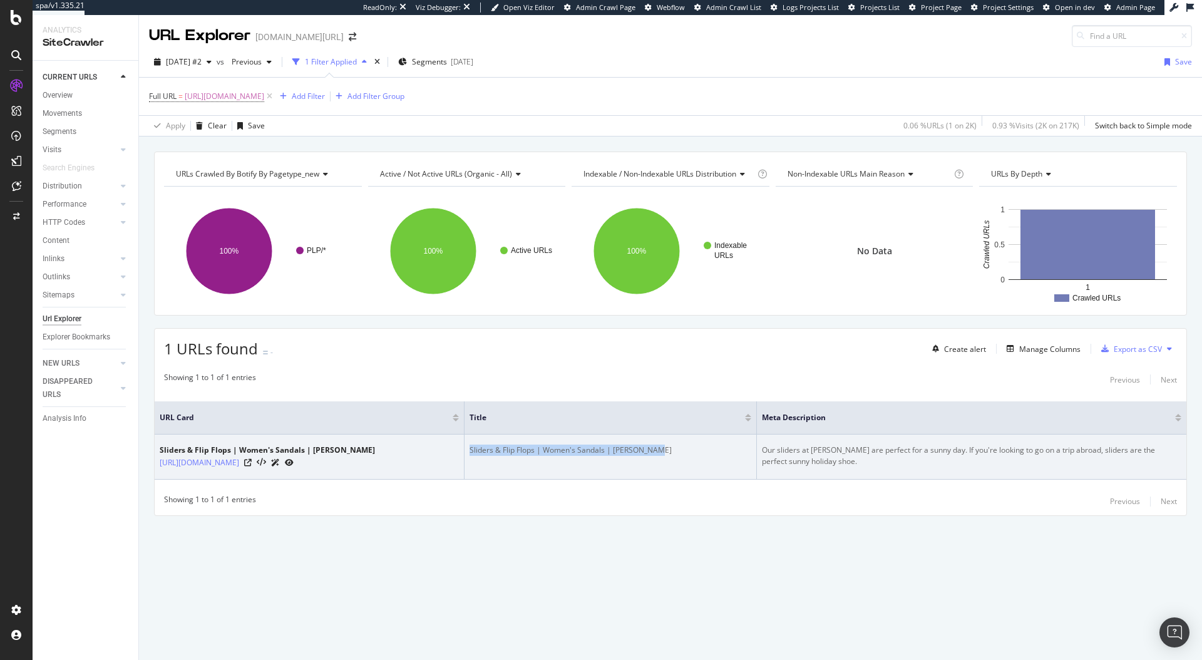
drag, startPoint x: 703, startPoint y: 452, endPoint x: 525, endPoint y: 444, distance: 177.9
click at [525, 444] on div "Sliders & Flip Flops | Women's Sandals | Kurt Geiger" at bounding box center [610, 449] width 282 height 11
copy div "Sliders & Flip Flops | Women's Sandals | Kurt Geiger"
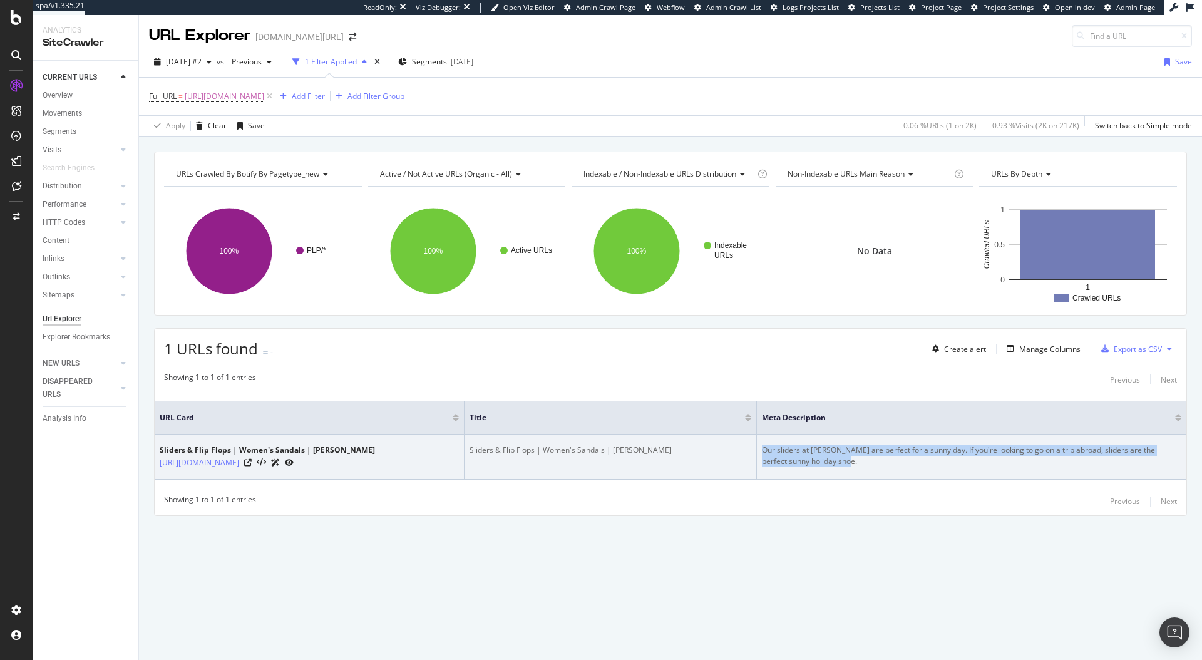
drag, startPoint x: 866, startPoint y: 469, endPoint x: 771, endPoint y: 448, distance: 97.4
click at [771, 448] on td "Our sliders at Kurt Geiger are perfect for a sunny day. If you're looking to go…" at bounding box center [971, 456] width 429 height 45
copy div "Our sliders at Kurt Geiger are perfect for a sunny day. If you're looking to go…"
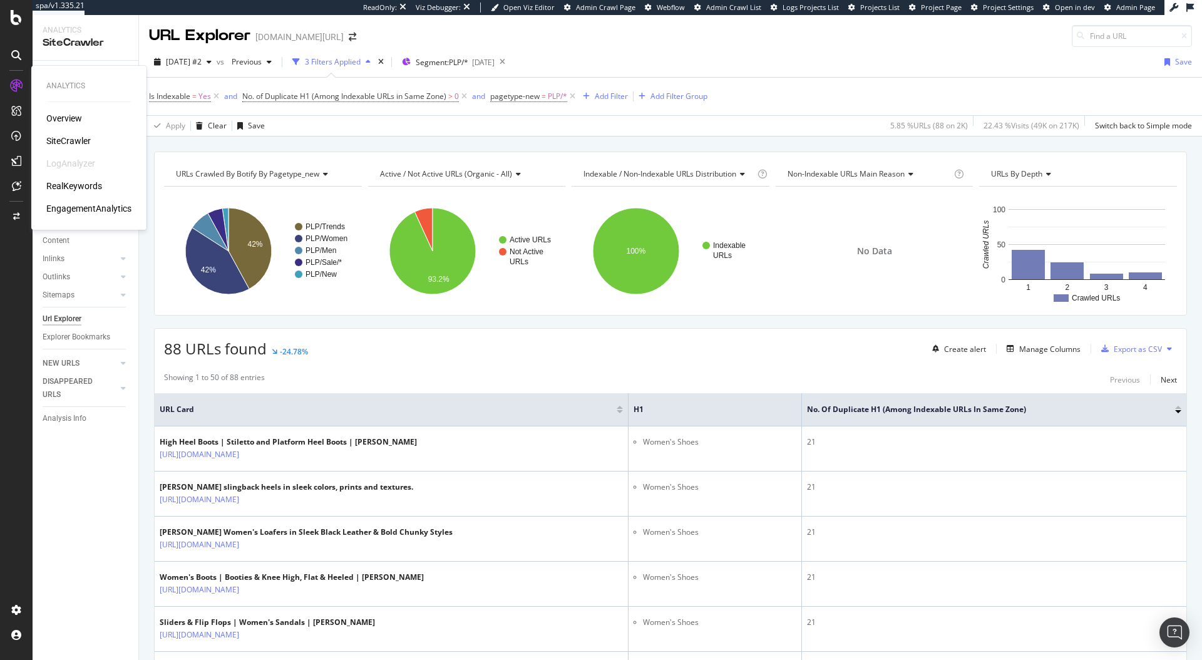
scroll to position [861, 0]
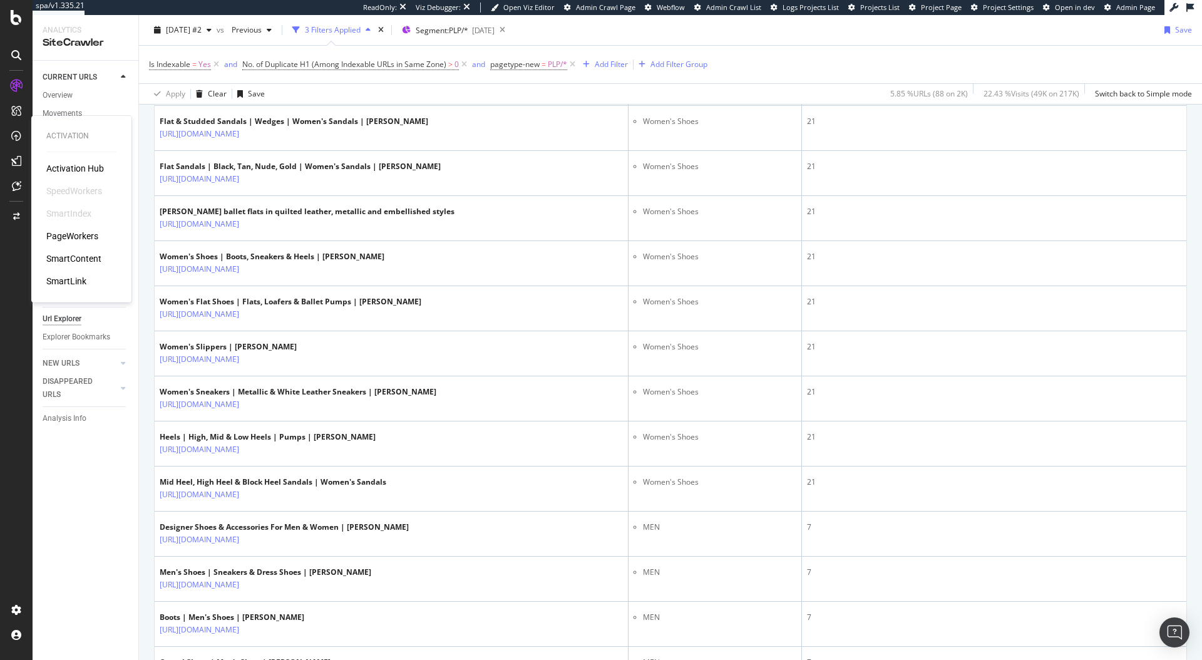
click at [76, 236] on div "PageWorkers" at bounding box center [72, 236] width 52 height 13
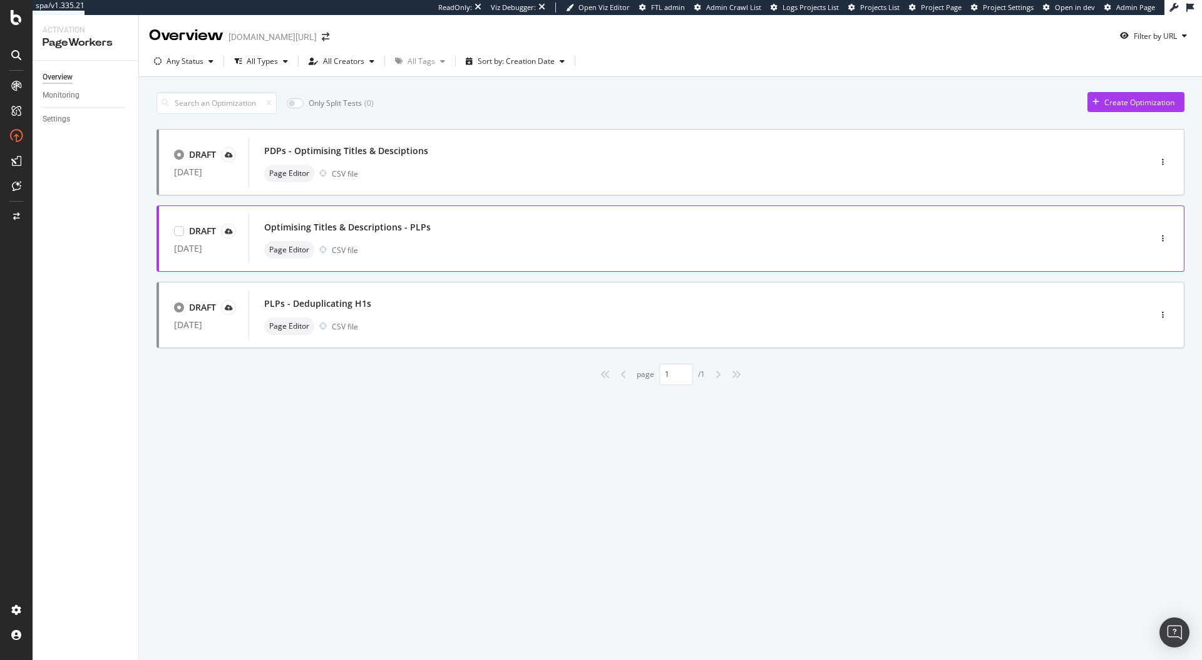
click at [449, 239] on div "Optimising Titles & Descriptions - PLPs Page Editor CSV file" at bounding box center [680, 238] width 832 height 40
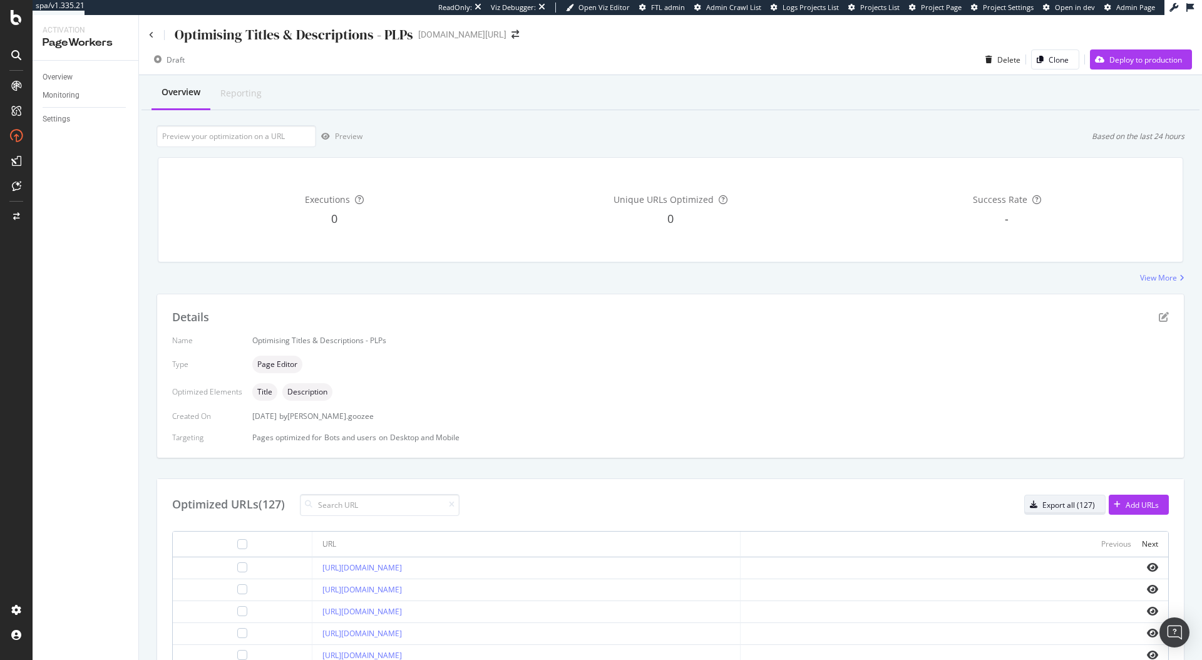
click at [1069, 503] on div "Export all (127)" at bounding box center [1068, 504] width 53 height 11
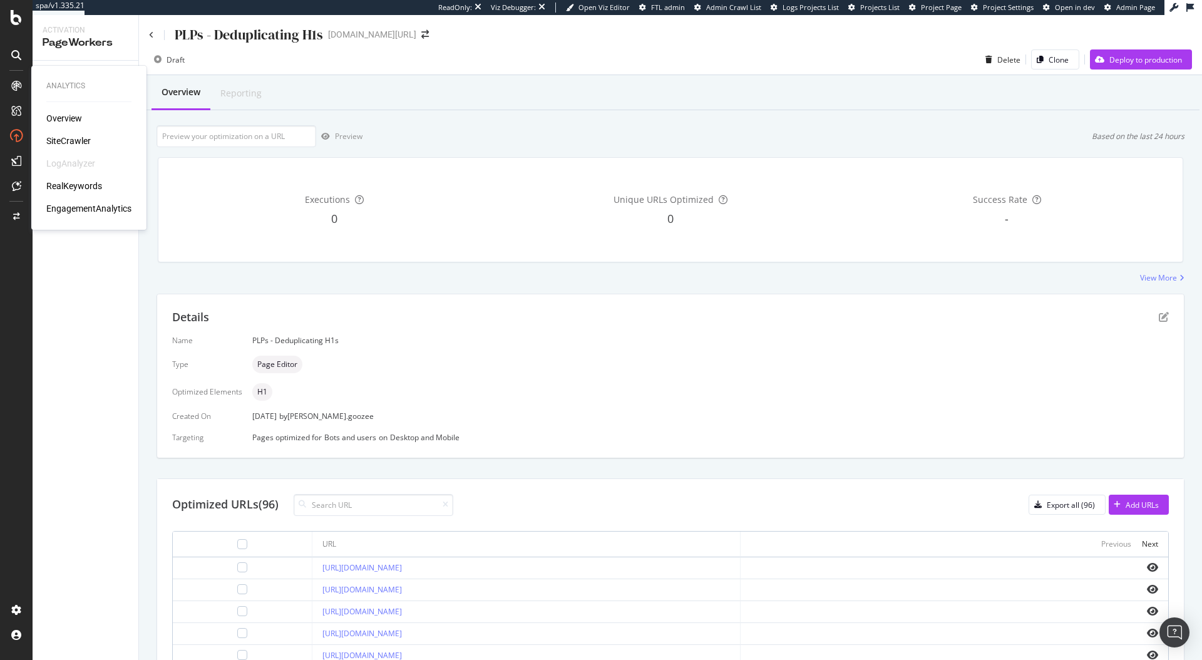
click at [72, 132] on div "Overview SiteCrawler LogAnalyzer RealKeywords EngagementAnalytics" at bounding box center [88, 163] width 85 height 103
click at [69, 136] on div "SiteCrawler" at bounding box center [68, 141] width 44 height 13
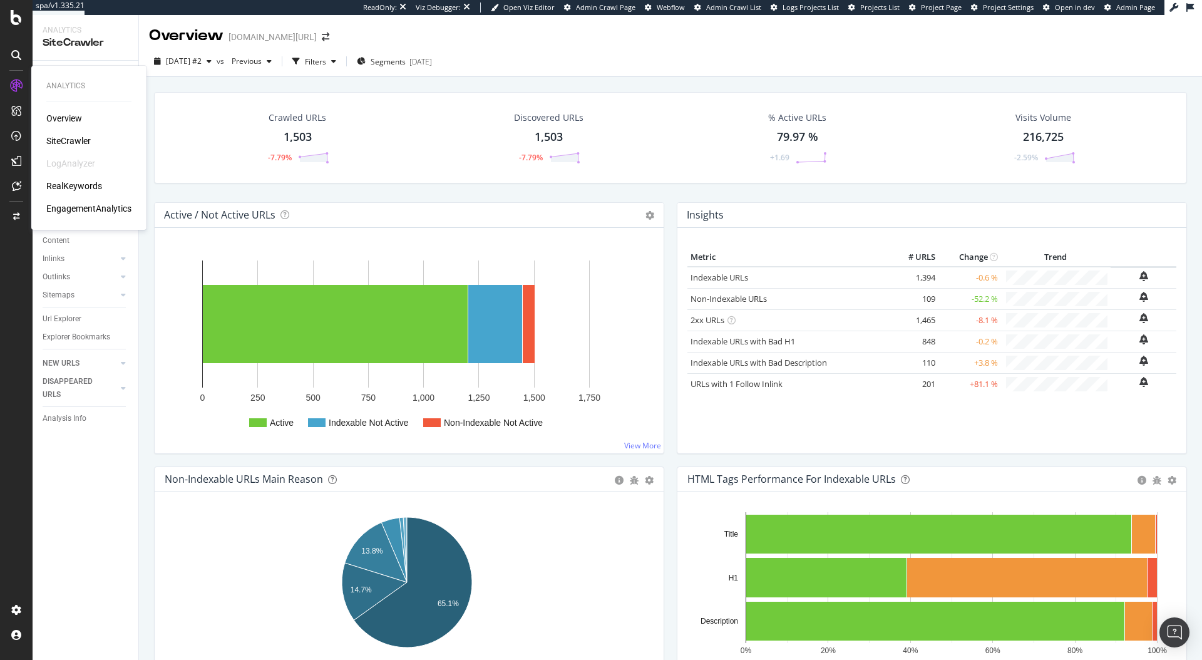
click at [84, 184] on div "RealKeywords" at bounding box center [74, 186] width 56 height 13
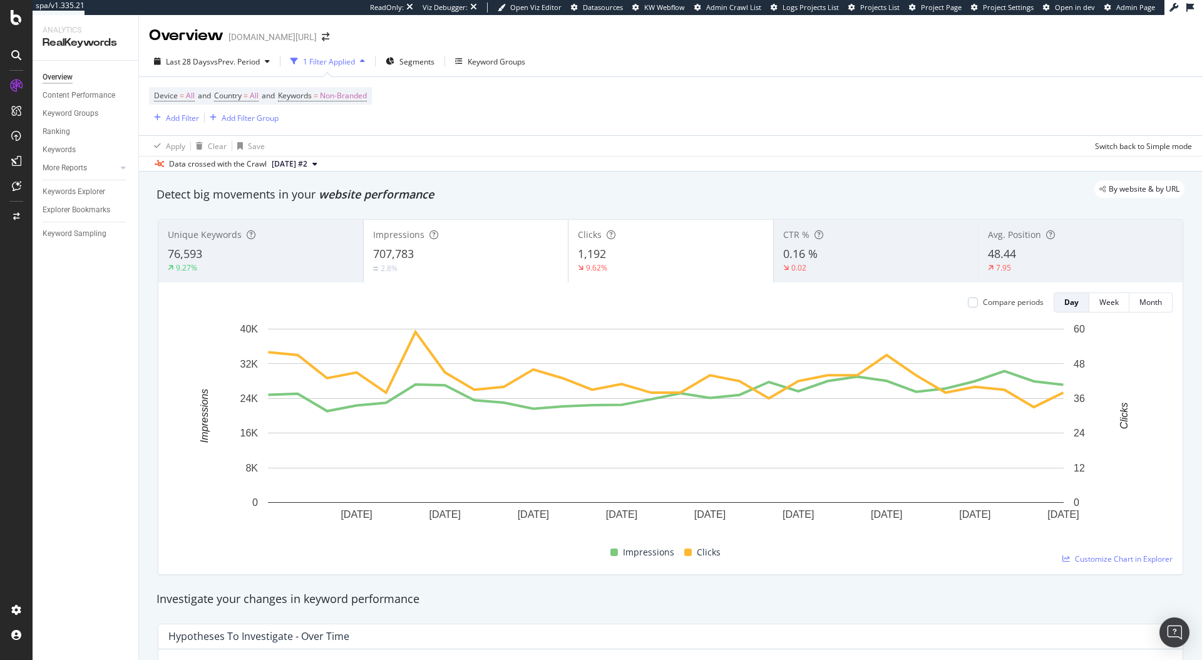
drag, startPoint x: 509, startPoint y: 147, endPoint x: 454, endPoint y: 165, distance: 58.0
click at [509, 150] on div "Apply Clear Save Switch back to Simple mode" at bounding box center [670, 145] width 1063 height 21
click at [79, 194] on div "Keywords Explorer" at bounding box center [74, 191] width 63 height 13
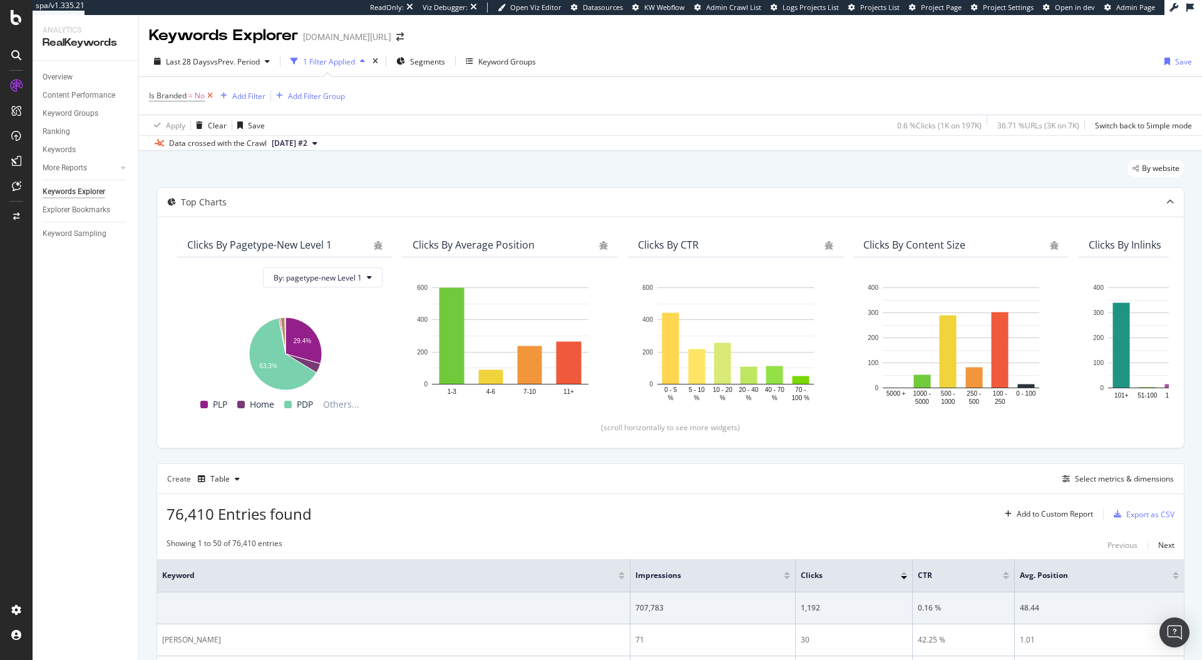
click at [208, 101] on icon at bounding box center [210, 96] width 11 height 13
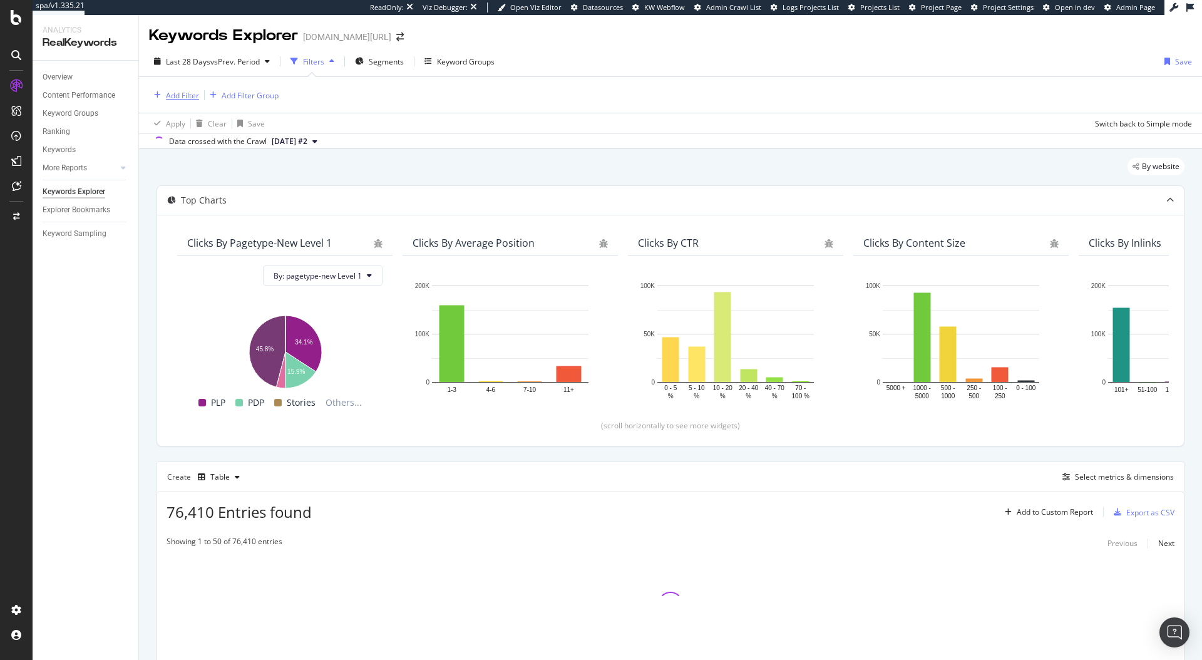
click at [179, 89] on div "Add Filter" at bounding box center [174, 95] width 50 height 14
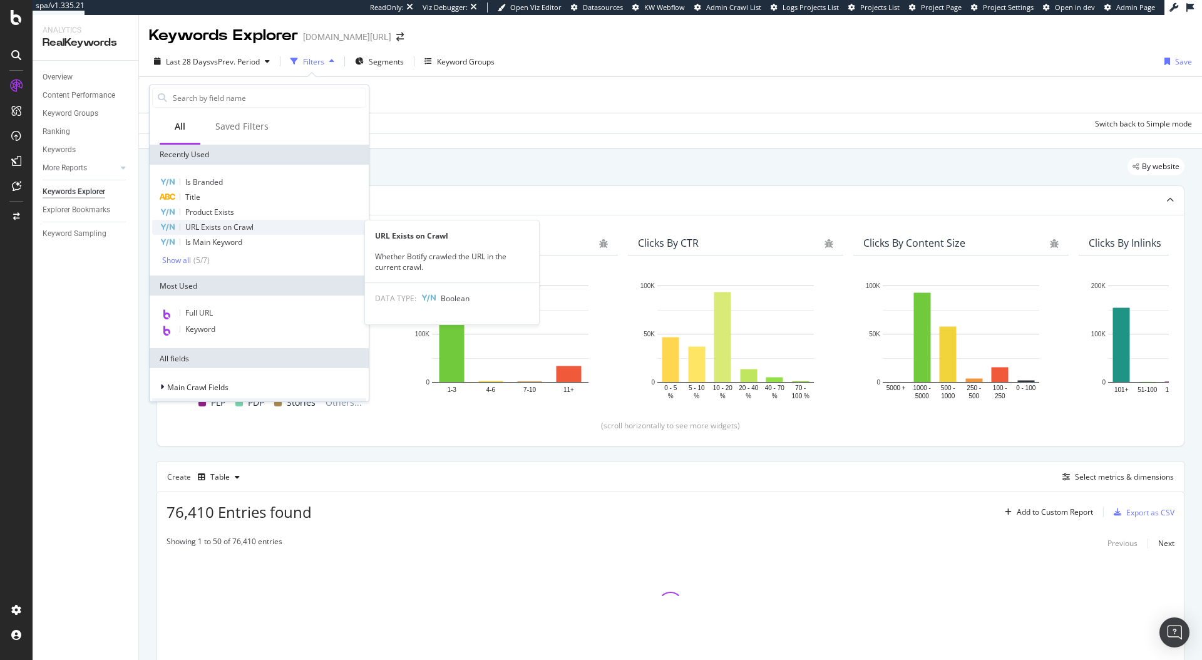
click at [270, 227] on div "URL Exists on Crawl" at bounding box center [259, 227] width 214 height 15
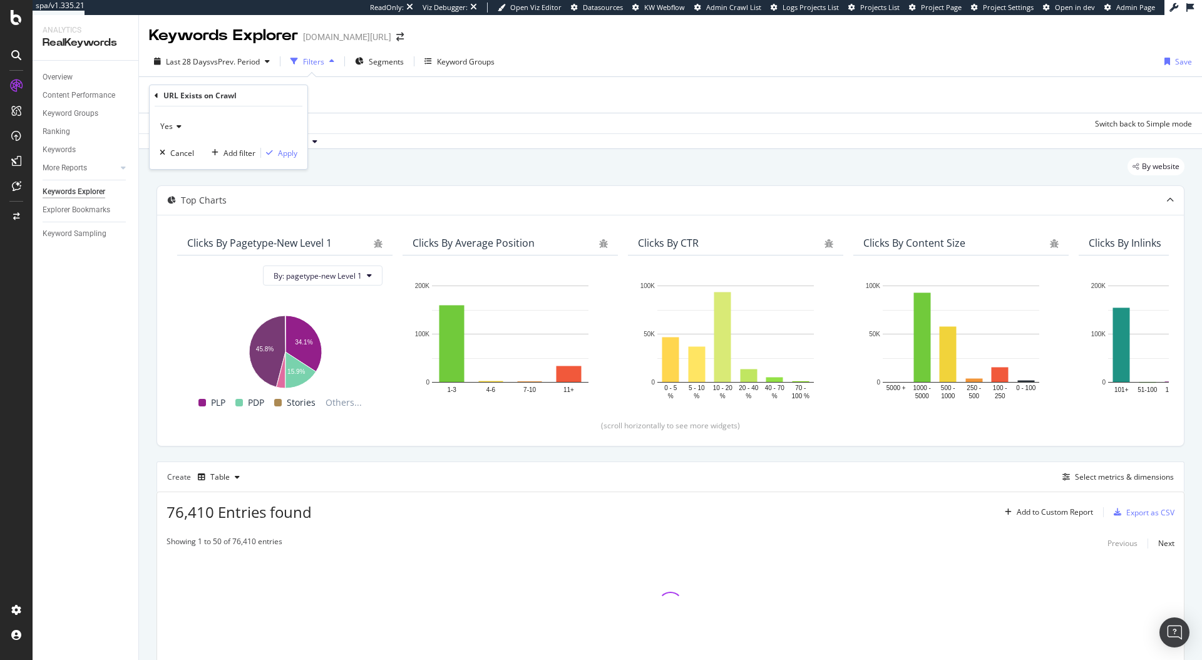
click at [172, 131] on div "Yes" at bounding box center [229, 126] width 138 height 20
click at [178, 163] on div "No" at bounding box center [230, 168] width 134 height 16
click at [274, 149] on div "button" at bounding box center [269, 153] width 17 height 8
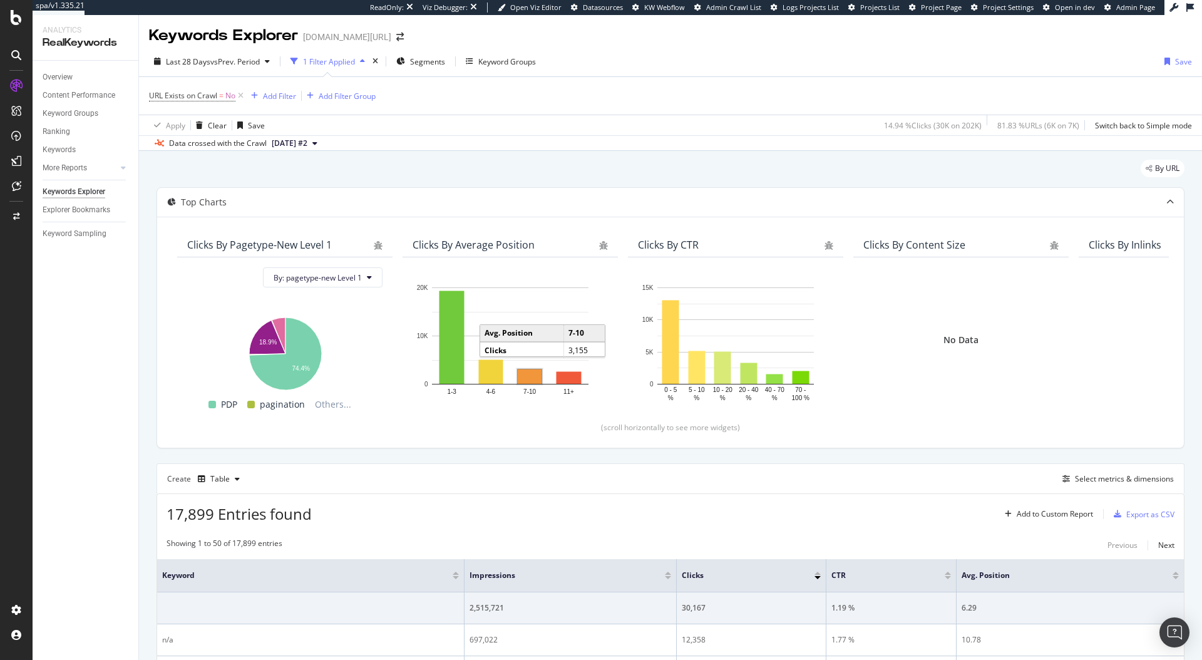
click at [1102, 486] on div "Create Table Select metrics & dimensions" at bounding box center [670, 478] width 1028 height 30
click at [1102, 481] on div "Select metrics & dimensions" at bounding box center [1124, 478] width 99 height 11
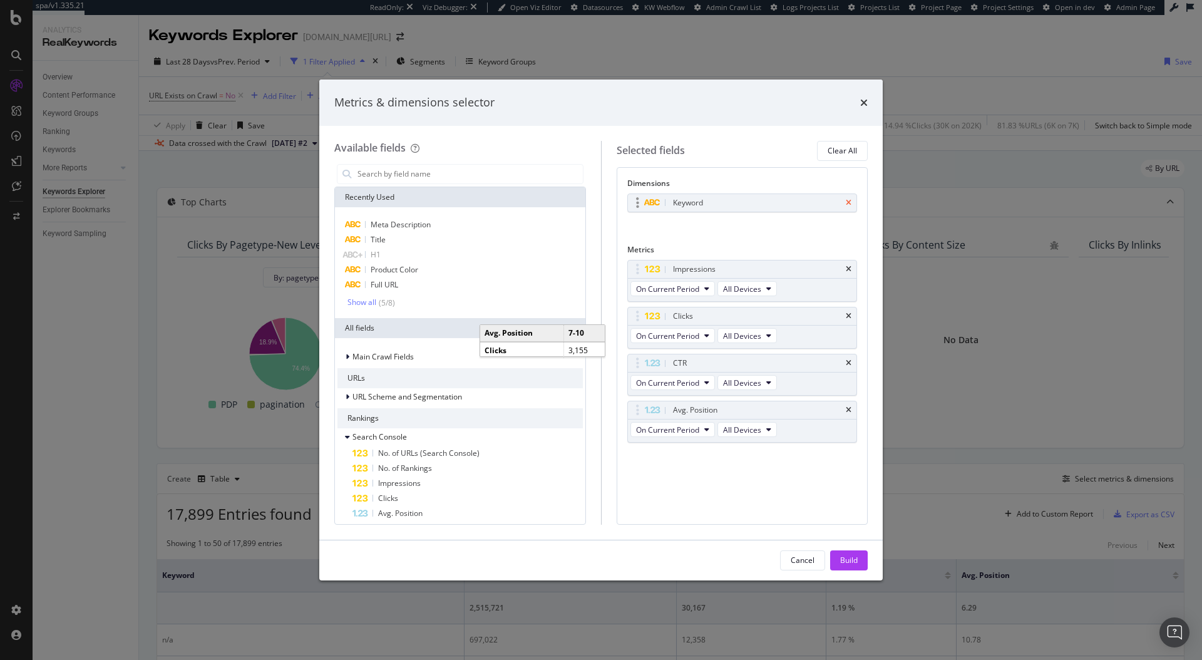
click at [847, 205] on icon "times" at bounding box center [849, 203] width 6 height 8
click at [411, 169] on input "modal" at bounding box center [469, 174] width 227 height 19
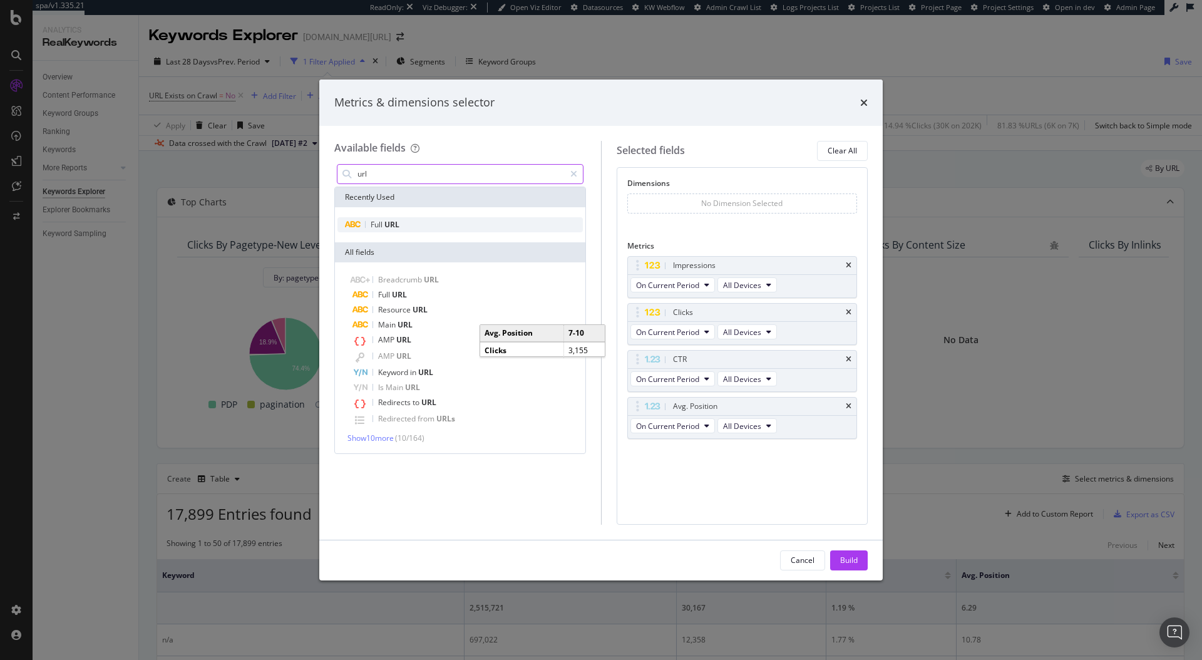
type input "url"
click at [385, 219] on span "URL" at bounding box center [391, 224] width 15 height 11
click at [395, 171] on input "url" at bounding box center [460, 174] width 208 height 19
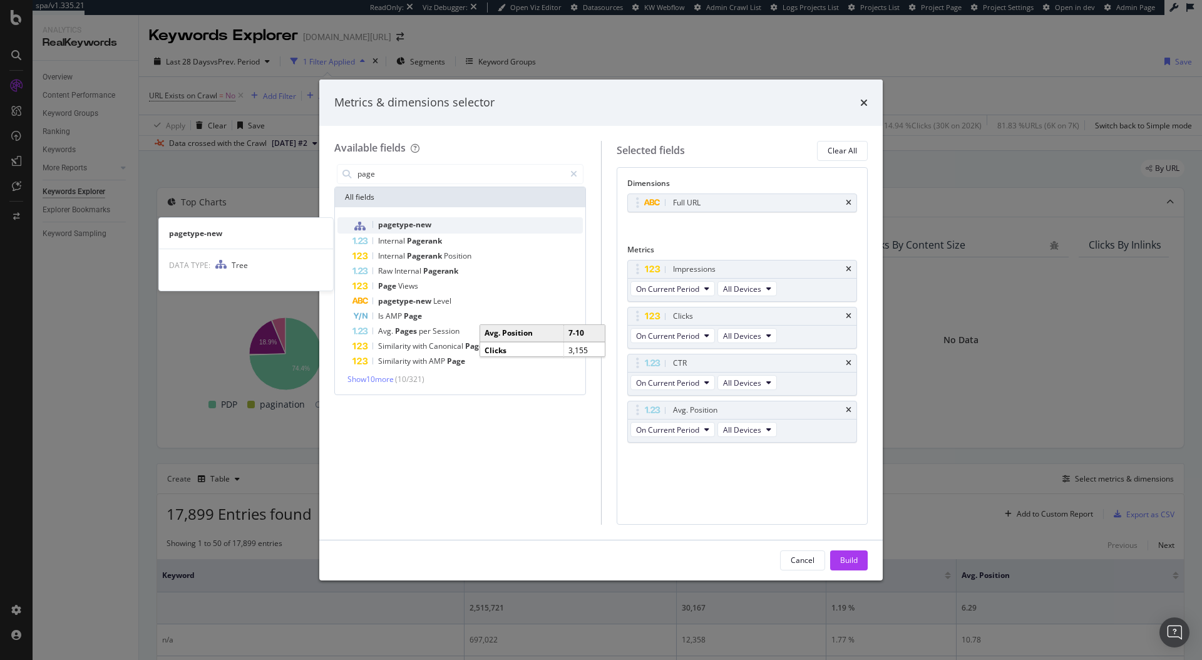
click at [412, 230] on div "pagetype-new" at bounding box center [467, 225] width 230 height 16
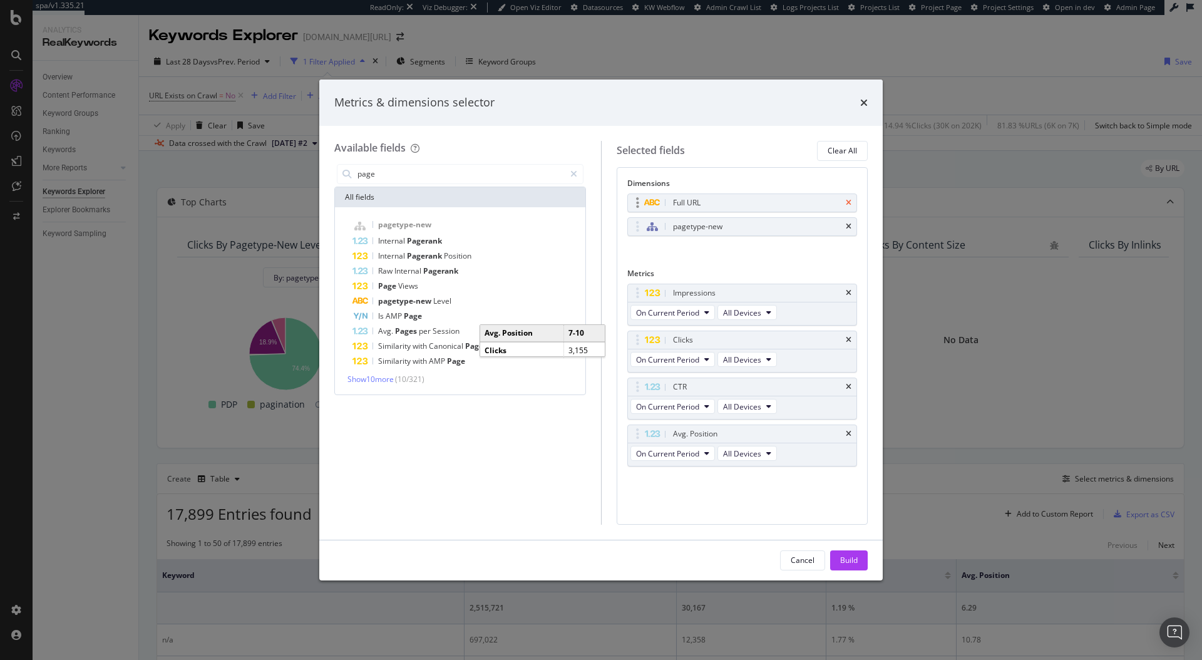
click at [847, 203] on icon "times" at bounding box center [849, 203] width 6 height 8
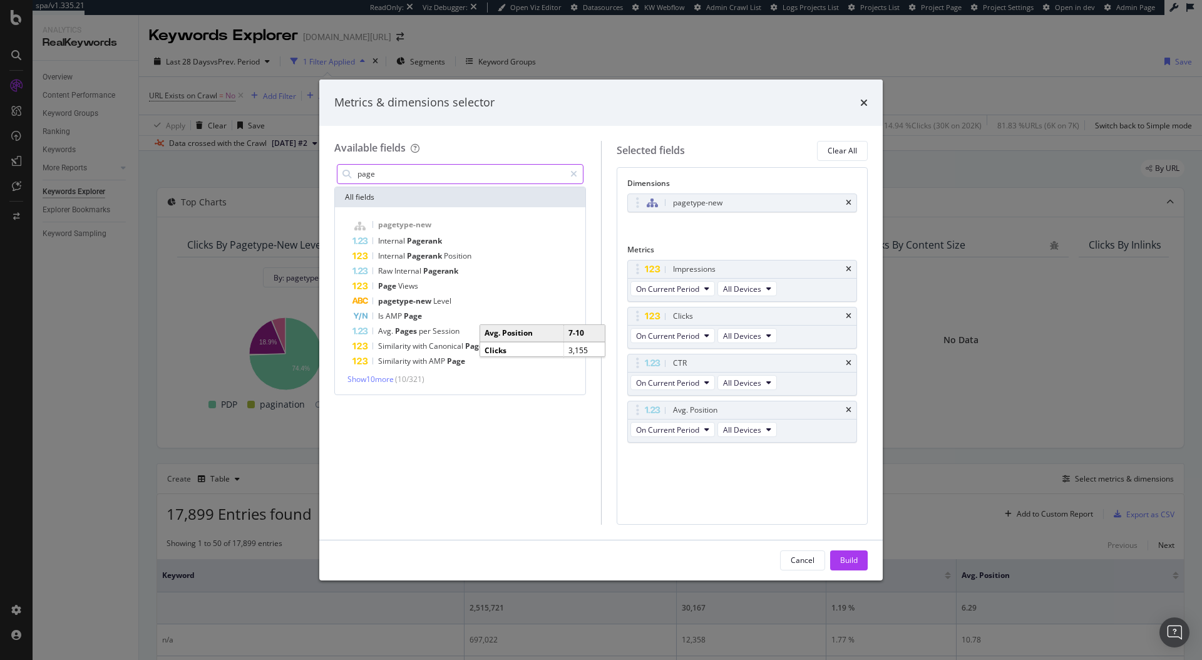
click at [466, 182] on input "page" at bounding box center [460, 174] width 208 height 19
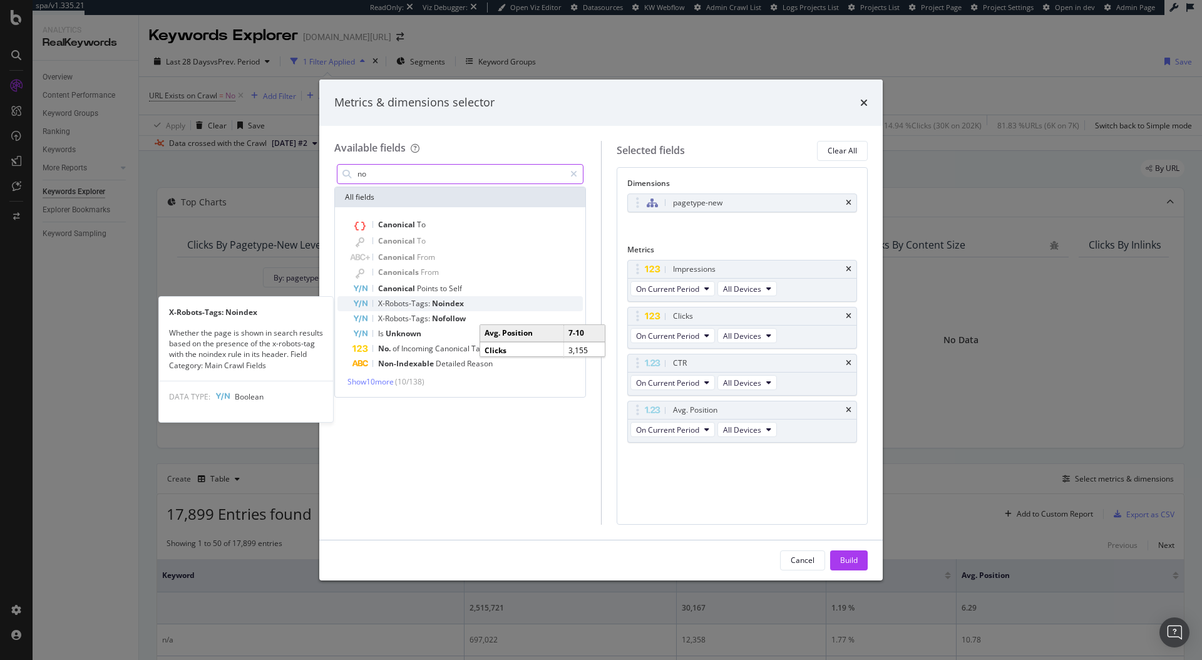
type input "n"
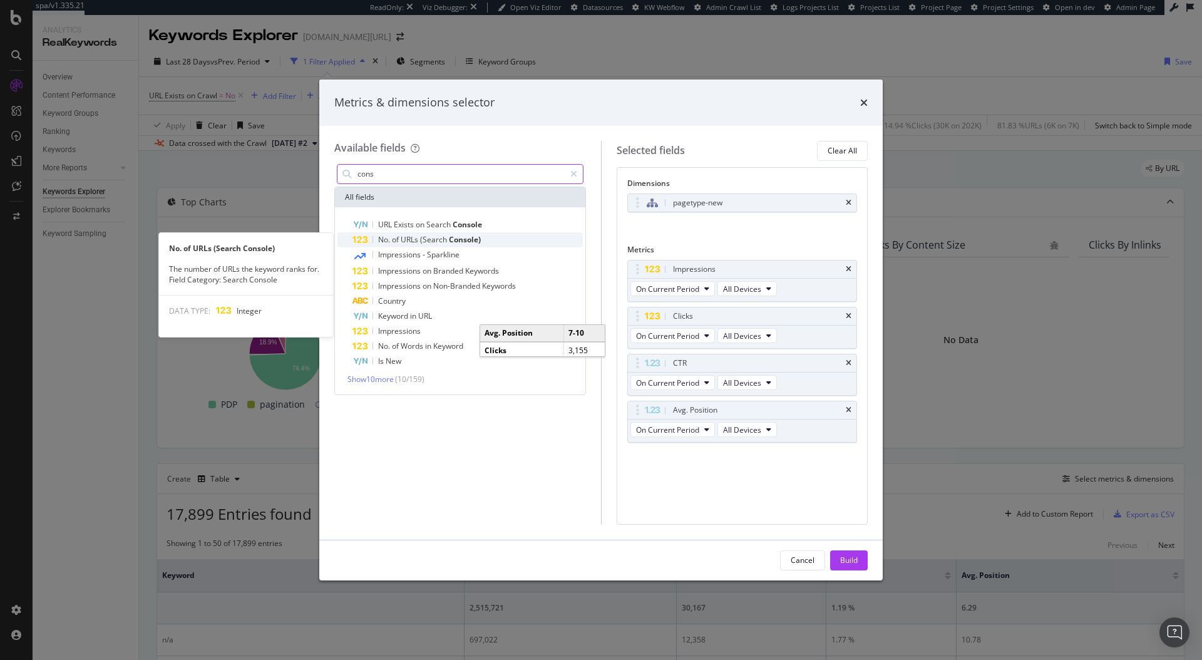
type input "cons"
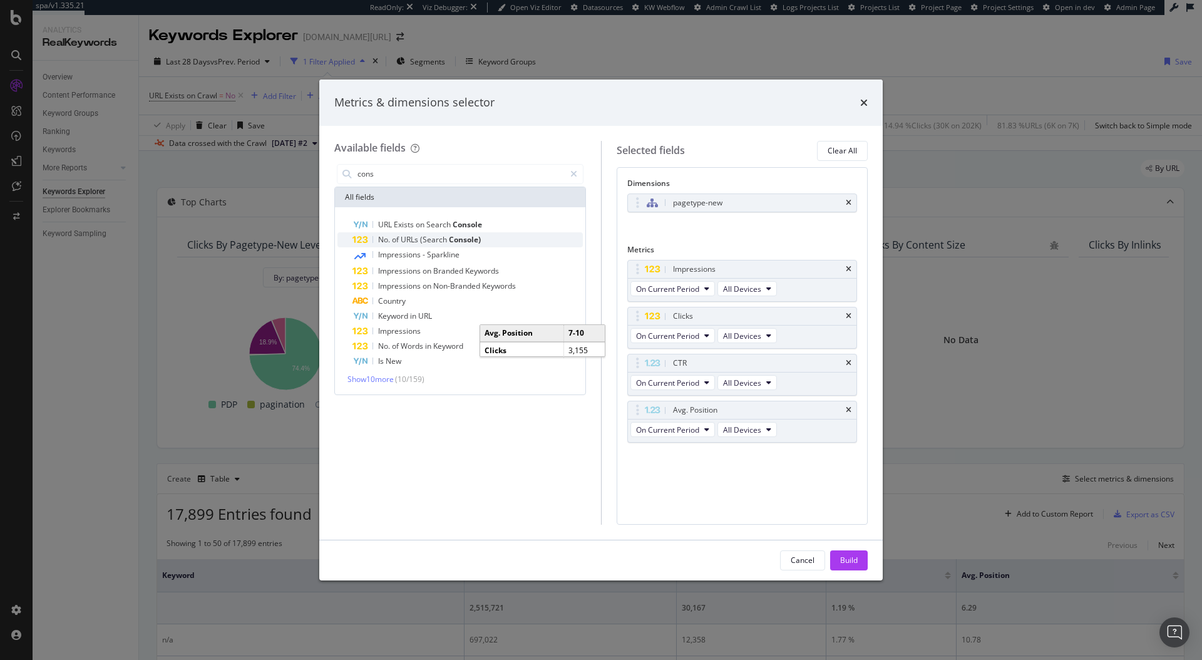
click at [461, 240] on span "Console)" at bounding box center [465, 239] width 32 height 11
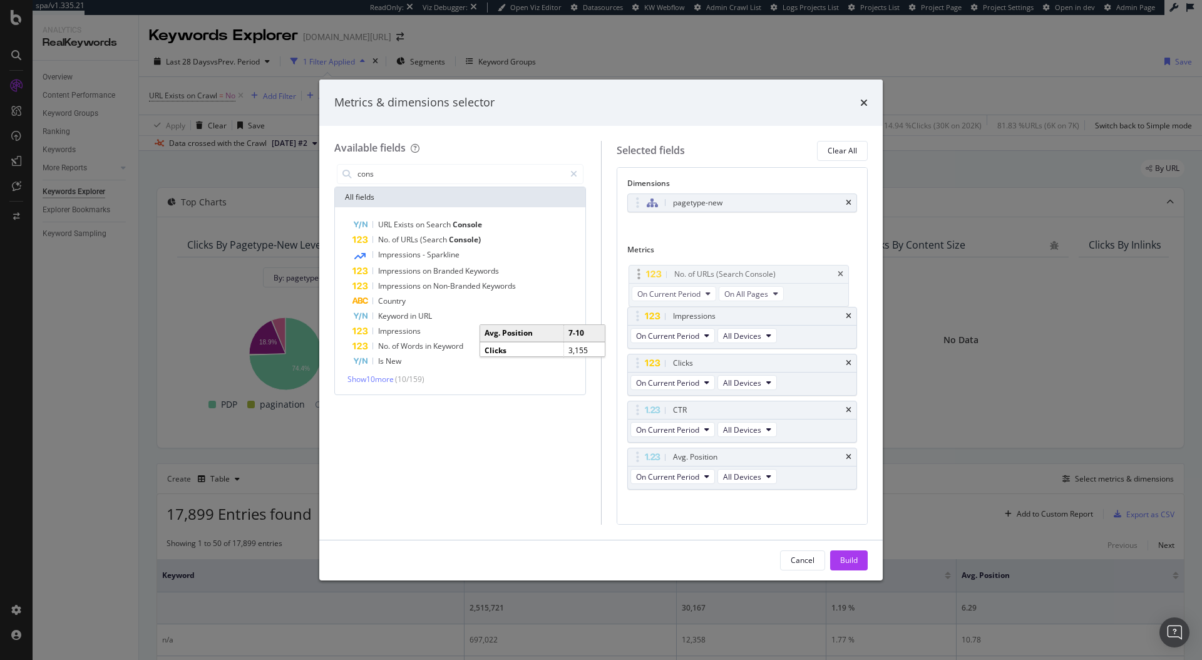
drag, startPoint x: 638, startPoint y: 459, endPoint x: 639, endPoint y: 276, distance: 182.8
click at [639, 276] on body "spa/v1.335.21 ReadOnly: Viz Debugger: Open Viz Editor Datasources KW Webflow Ad…" at bounding box center [601, 330] width 1202 height 660
click at [753, 294] on span "On All Pages" at bounding box center [745, 289] width 44 height 11
click at [753, 293] on span "On All Pages" at bounding box center [745, 289] width 44 height 11
click at [838, 550] on button "Build" at bounding box center [849, 560] width 38 height 20
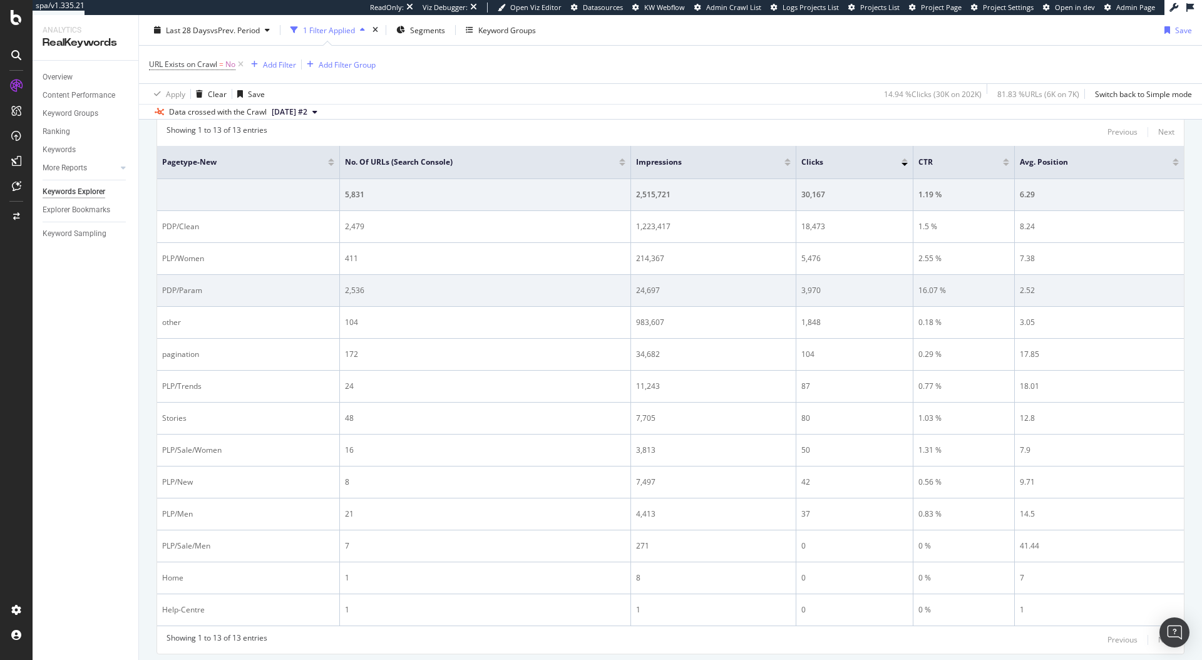
scroll to position [406, 0]
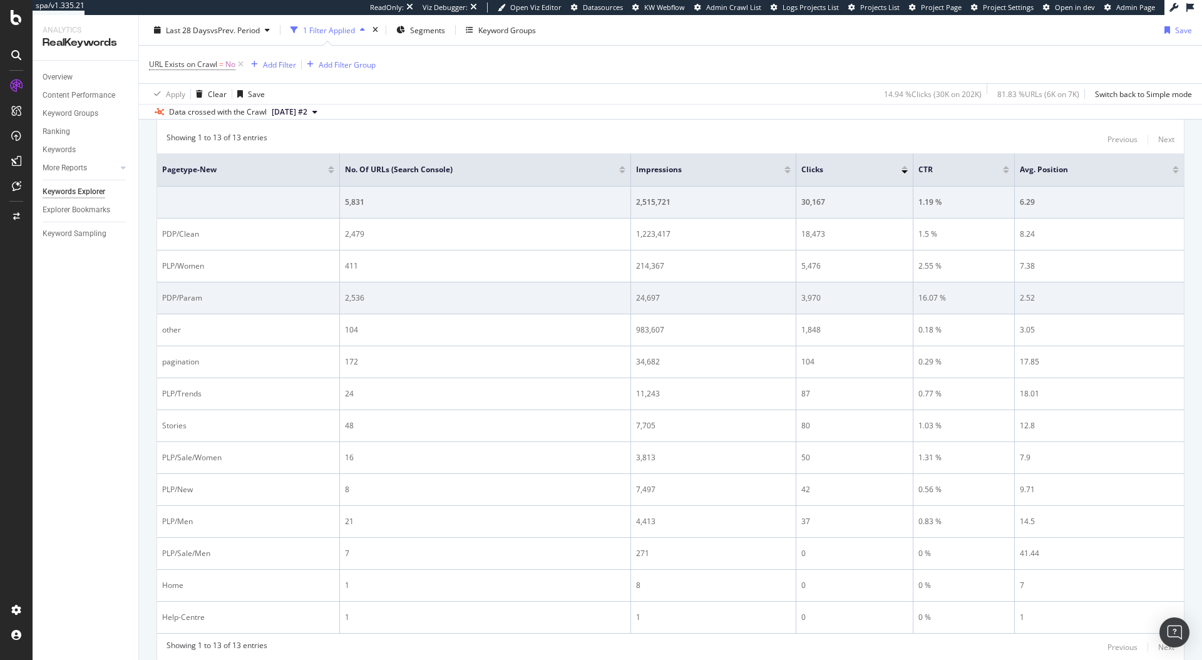
click at [272, 302] on div "PDP/Param" at bounding box center [248, 297] width 172 height 11
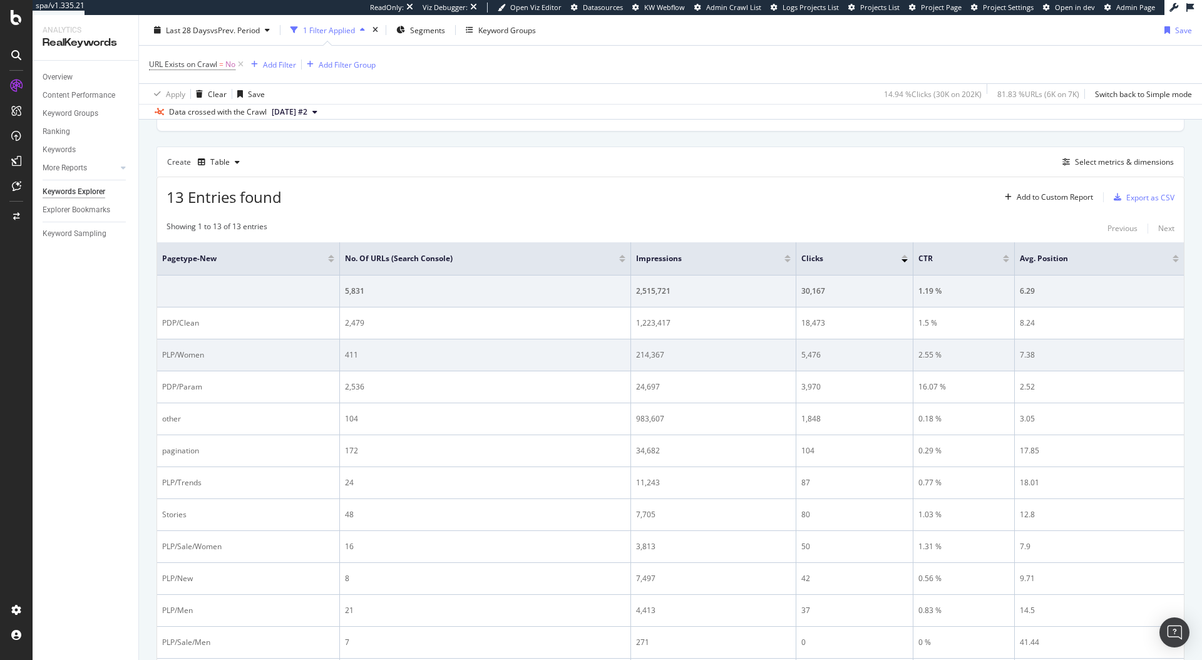
scroll to position [305, 0]
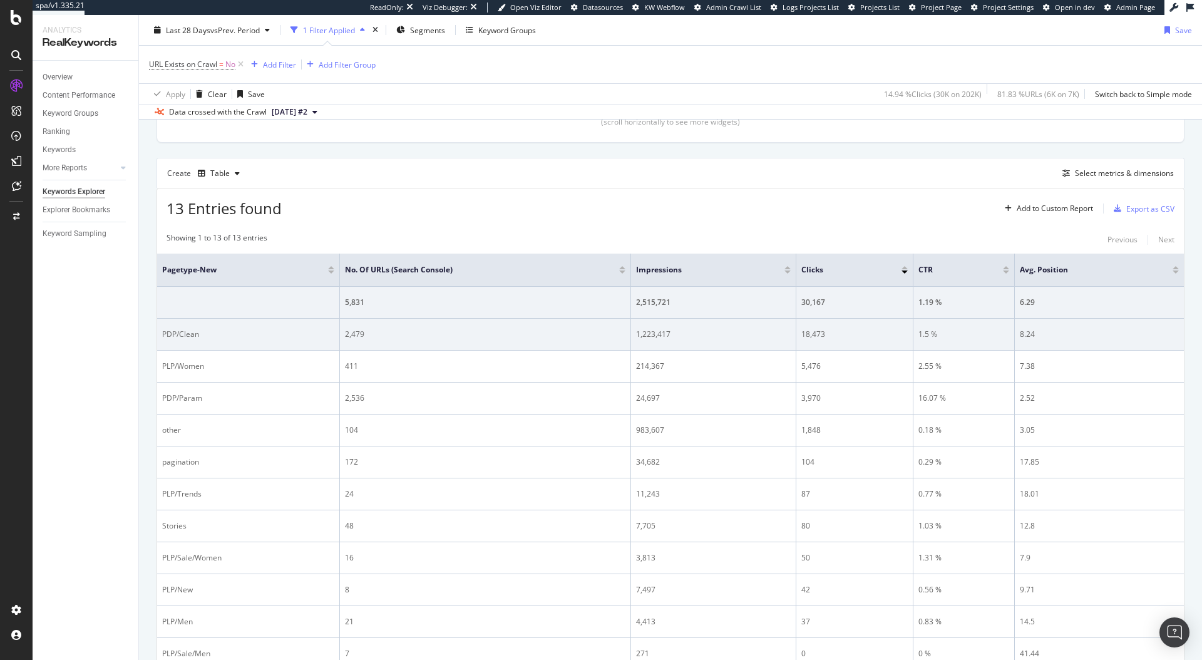
click at [229, 347] on td "PDP/Clean" at bounding box center [248, 335] width 183 height 32
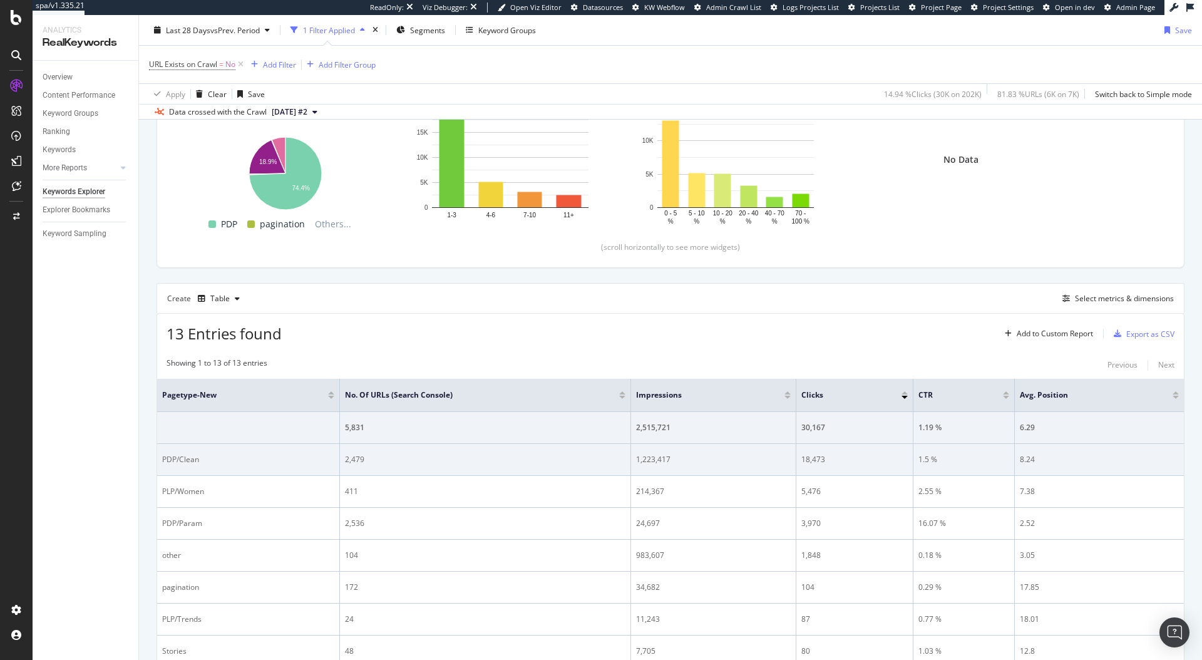
scroll to position [93, 0]
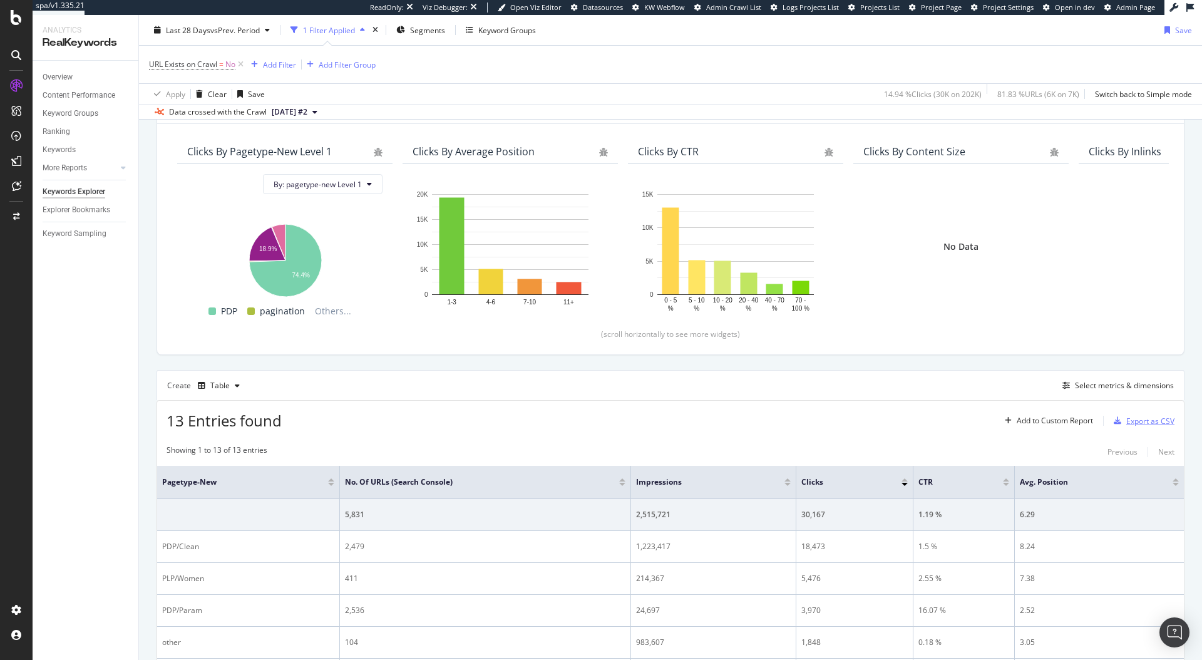
click at [1131, 421] on div "Export as CSV" at bounding box center [1150, 421] width 48 height 11
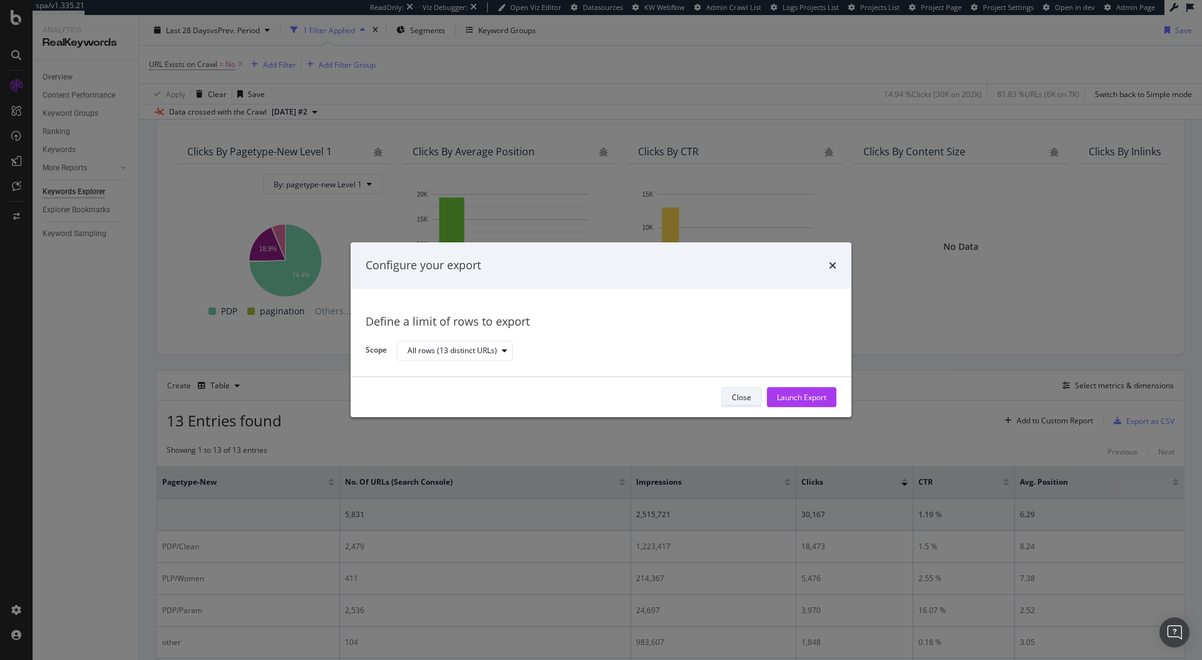
click at [736, 394] on div "Close" at bounding box center [741, 397] width 19 height 11
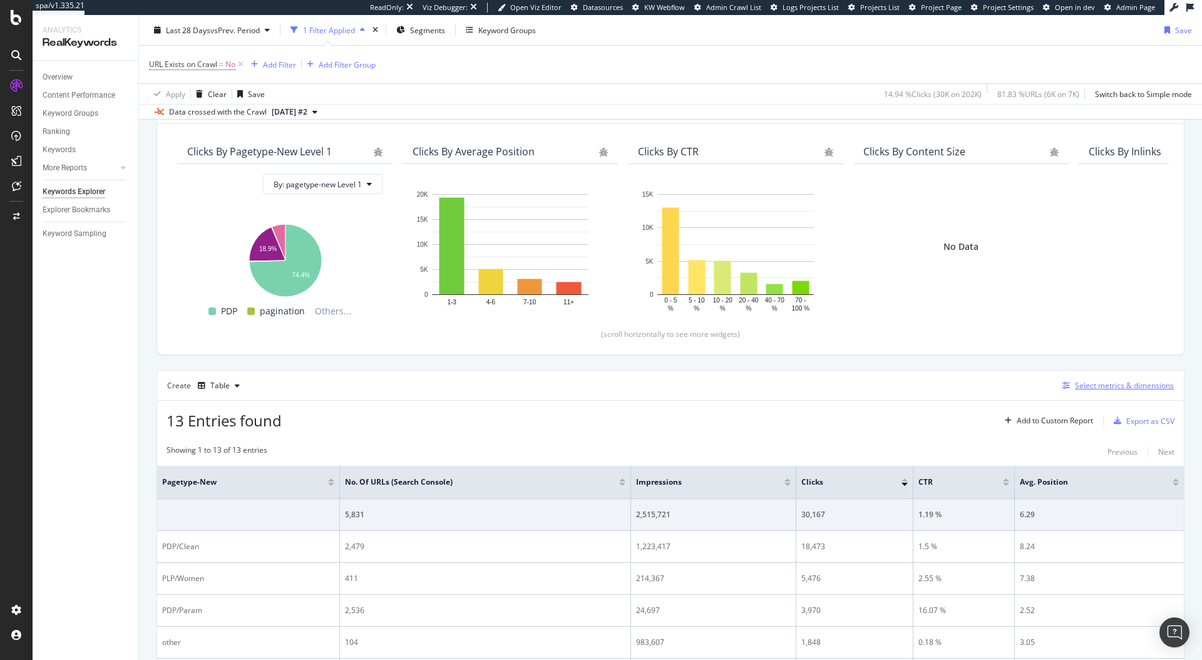
click at [1100, 385] on div "Select metrics & dimensions" at bounding box center [1124, 385] width 99 height 11
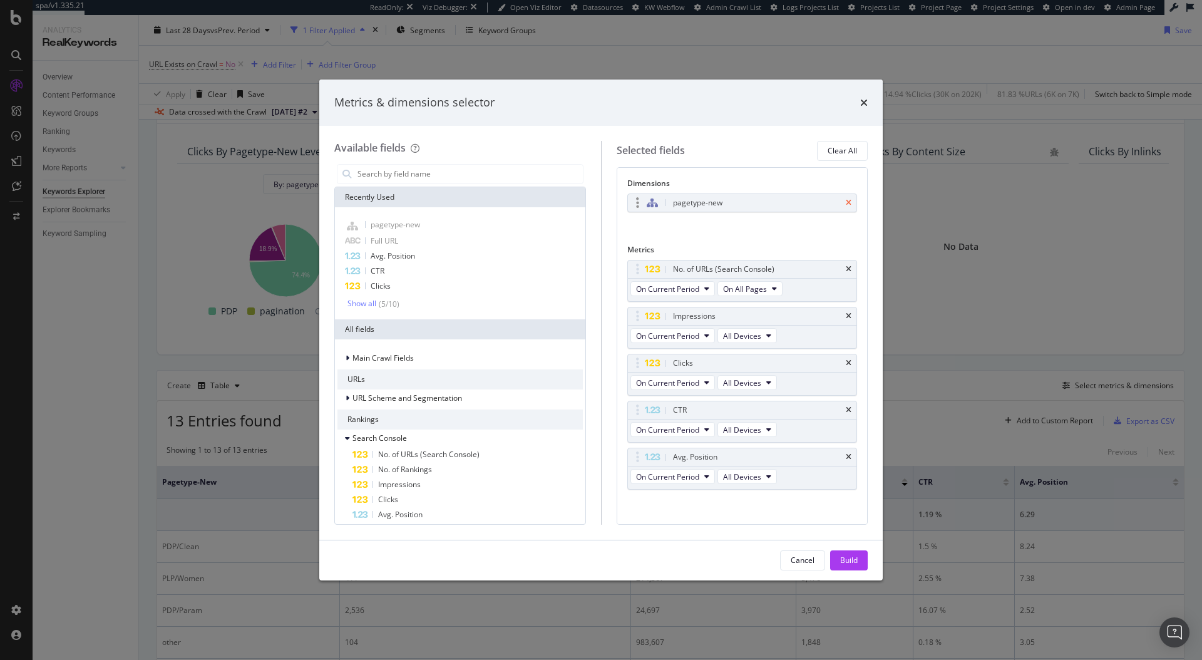
click at [846, 200] on icon "times" at bounding box center [849, 203] width 6 height 8
drag, startPoint x: 838, startPoint y: 265, endPoint x: 827, endPoint y: 260, distance: 12.1
click at [846, 265] on icon "times" at bounding box center [849, 266] width 6 height 8
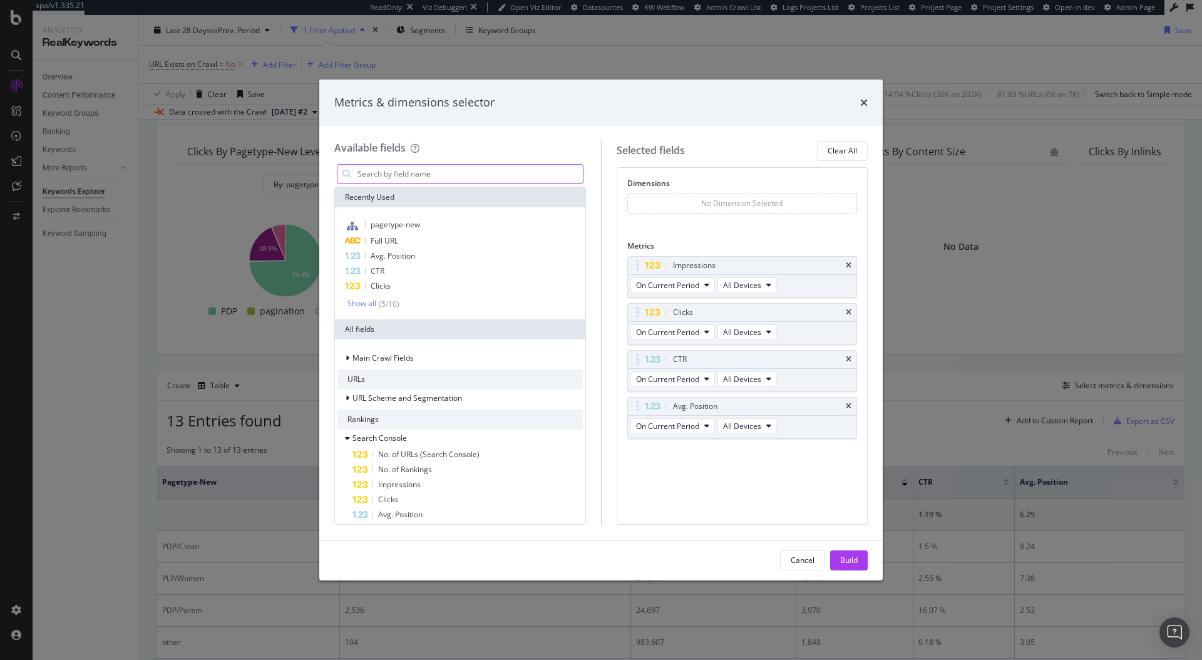
click at [489, 177] on input "modal" at bounding box center [469, 174] width 227 height 19
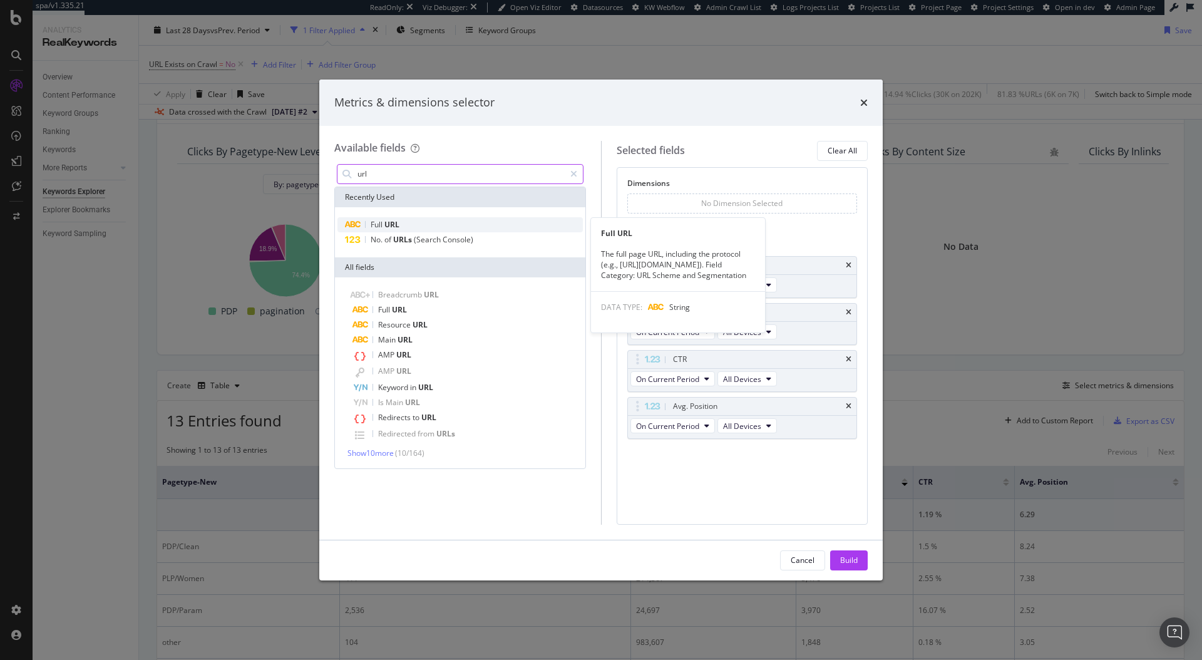
type input "url"
click at [429, 222] on div "Full URL" at bounding box center [459, 224] width 245 height 15
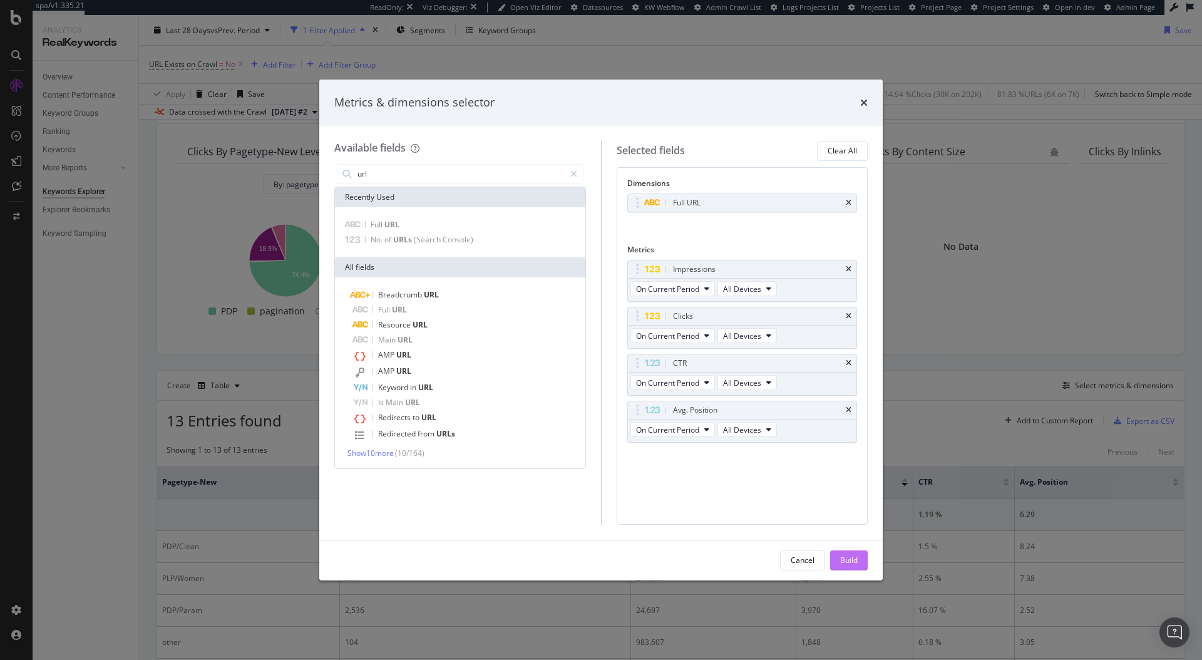
click at [848, 553] on div "Build" at bounding box center [849, 560] width 18 height 19
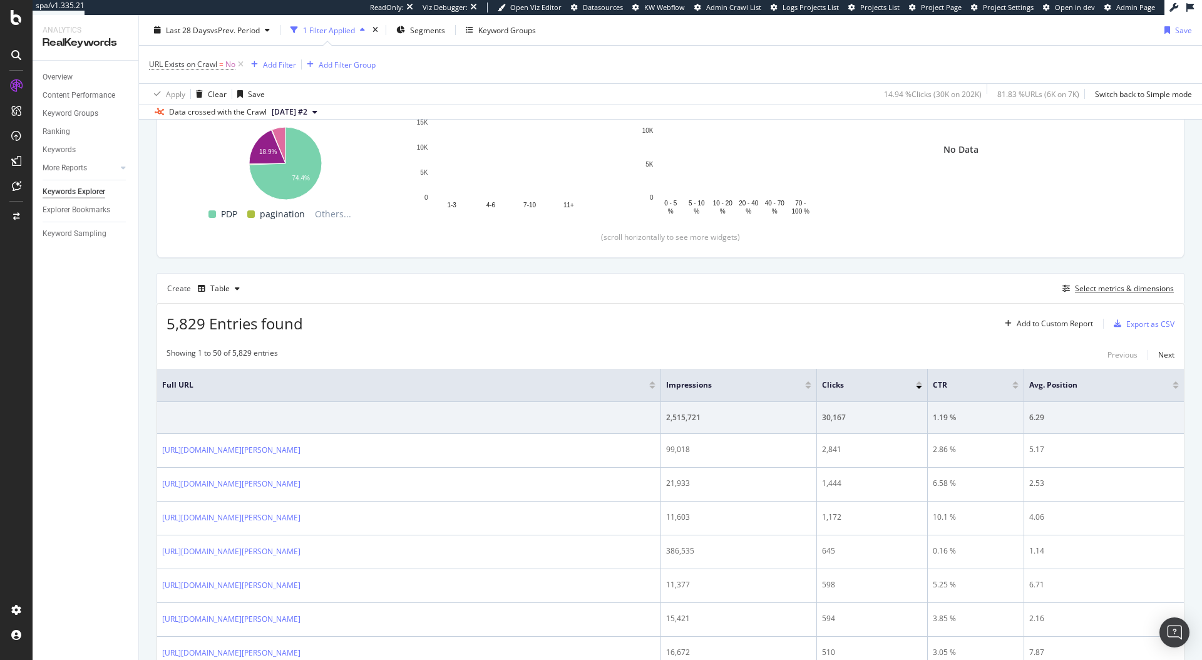
scroll to position [198, 0]
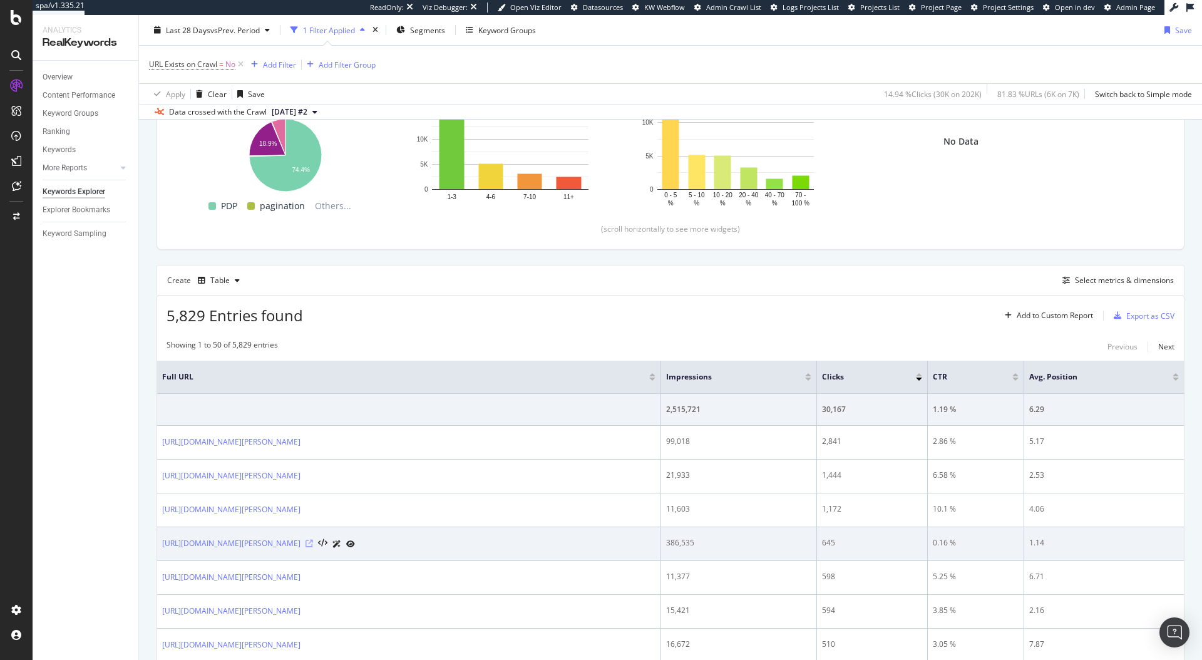
click at [313, 543] on icon at bounding box center [309, 544] width 8 height 8
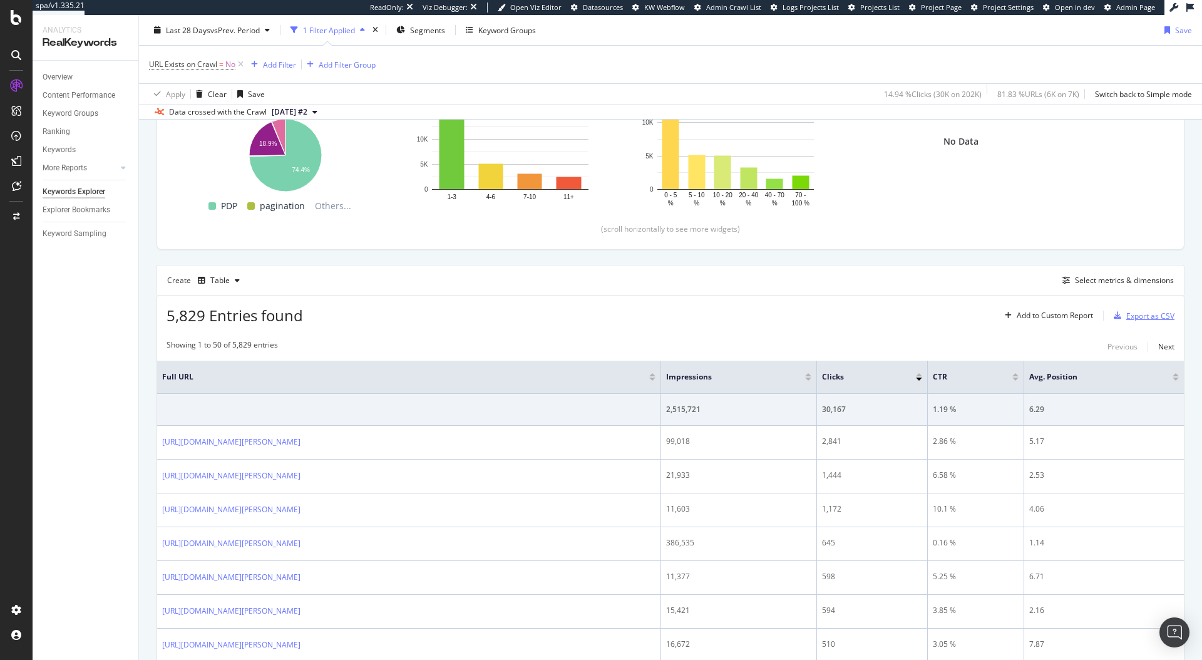
click at [1122, 321] on div "Export as CSV" at bounding box center [1141, 315] width 66 height 19
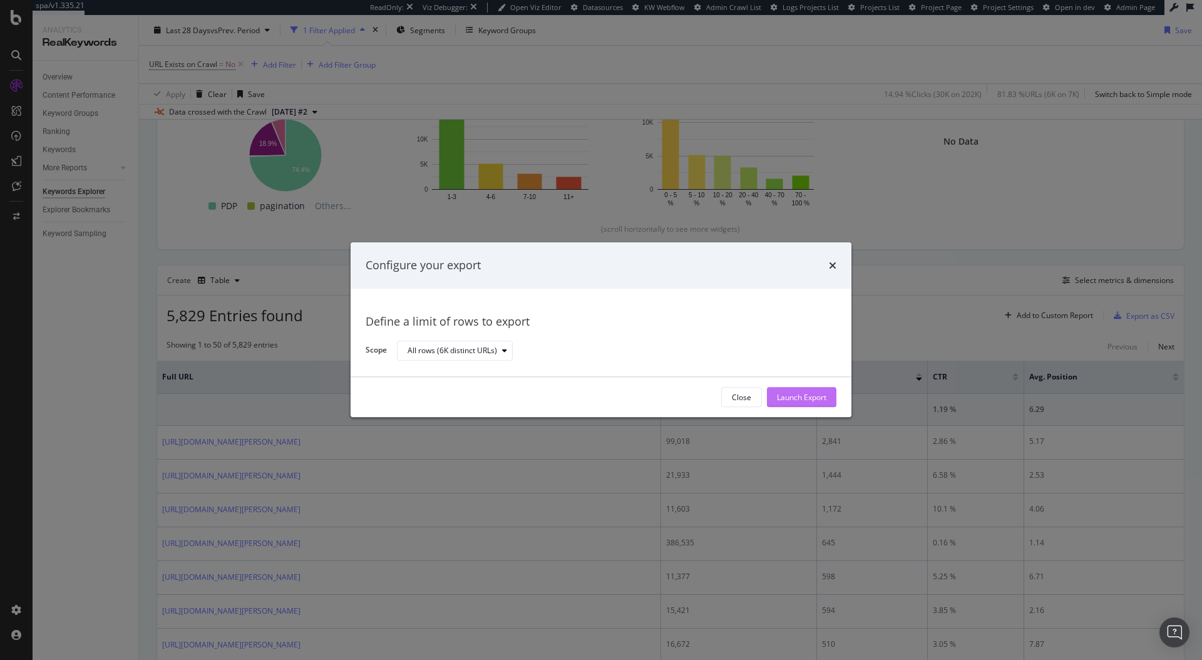
click at [777, 397] on div "Launch Export" at bounding box center [801, 397] width 49 height 11
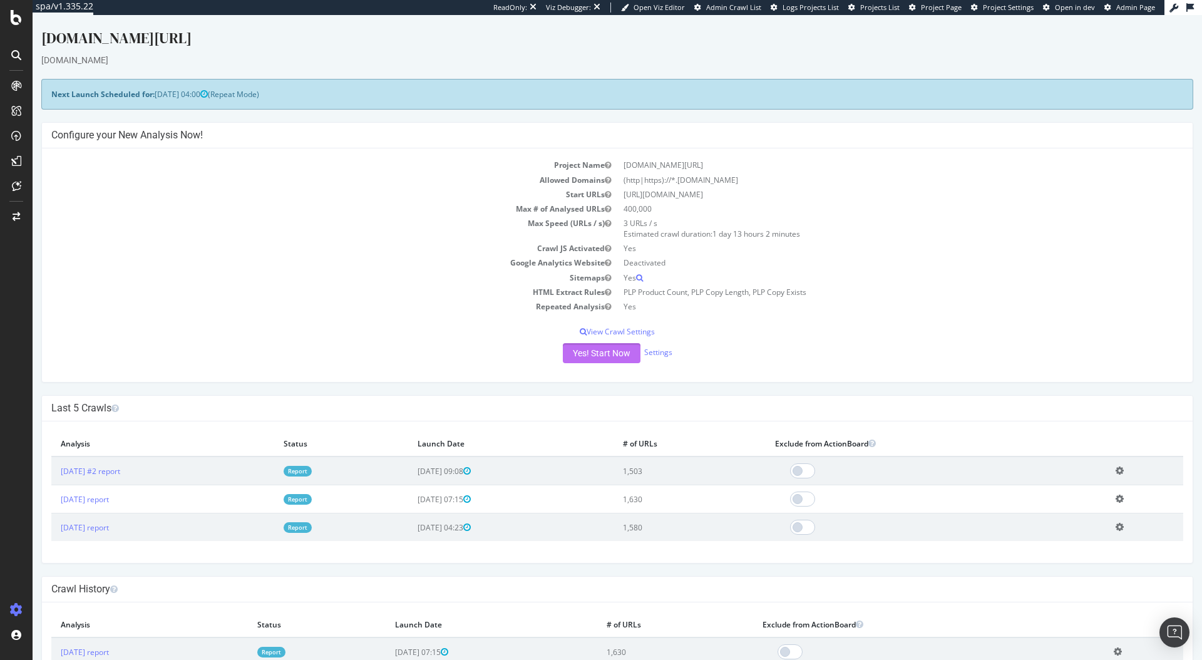
click at [575, 361] on button "Yes! Start Now" at bounding box center [602, 353] width 78 height 20
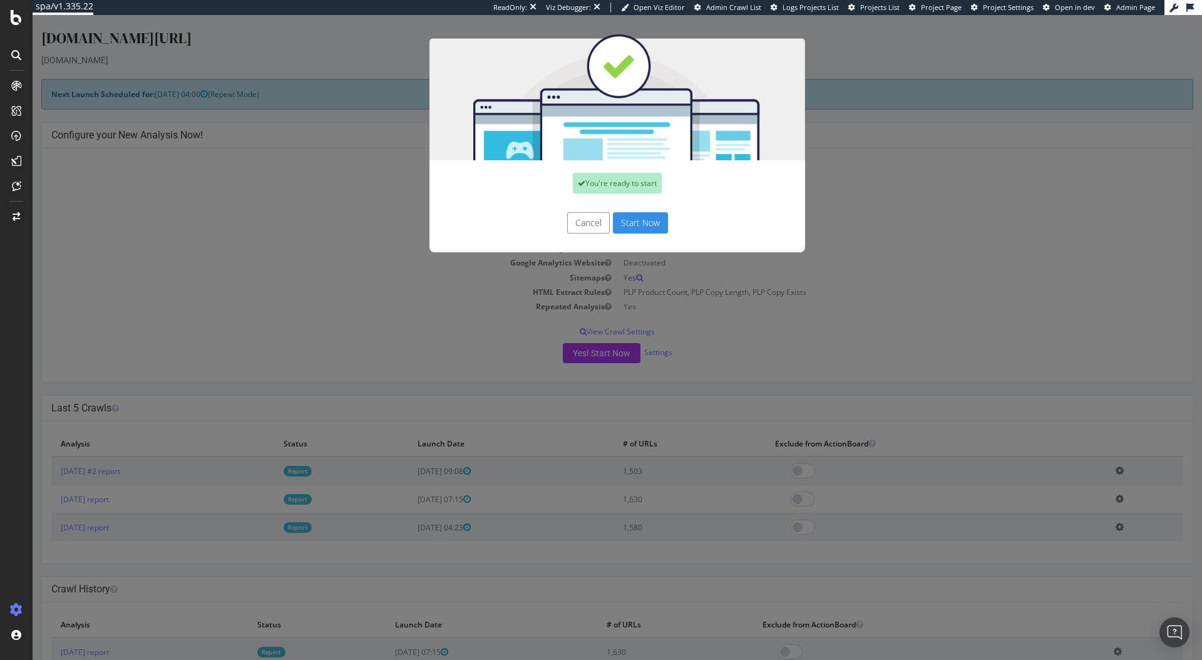
click at [647, 216] on button "Start Now" at bounding box center [640, 222] width 55 height 21
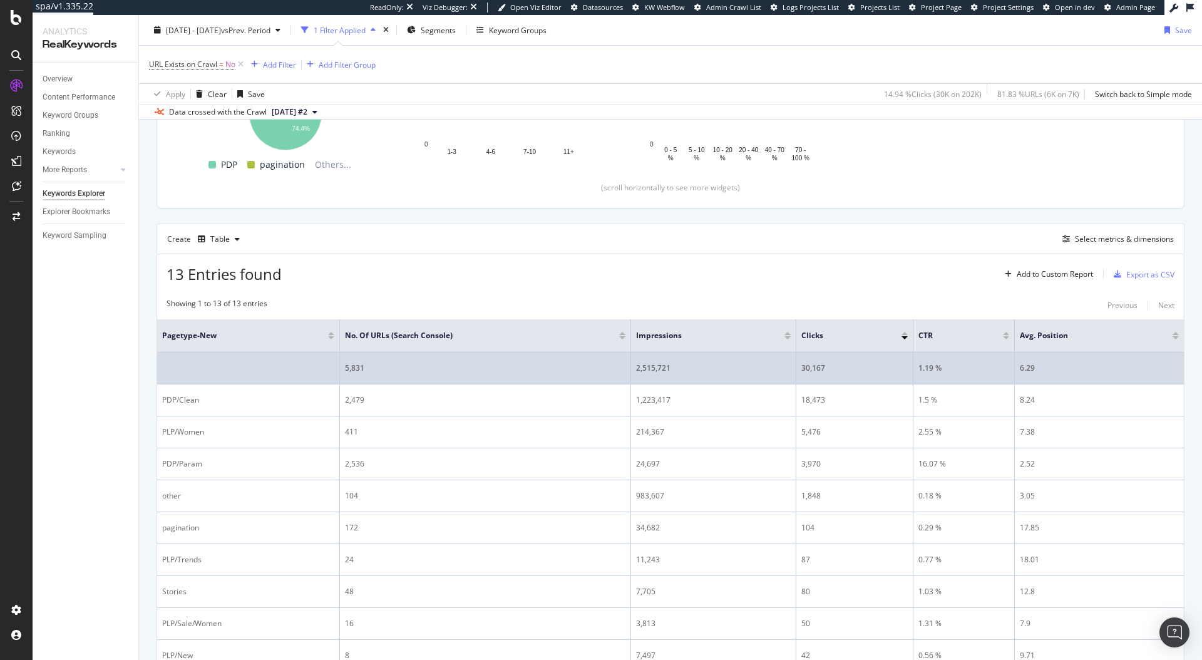
scroll to position [213, 0]
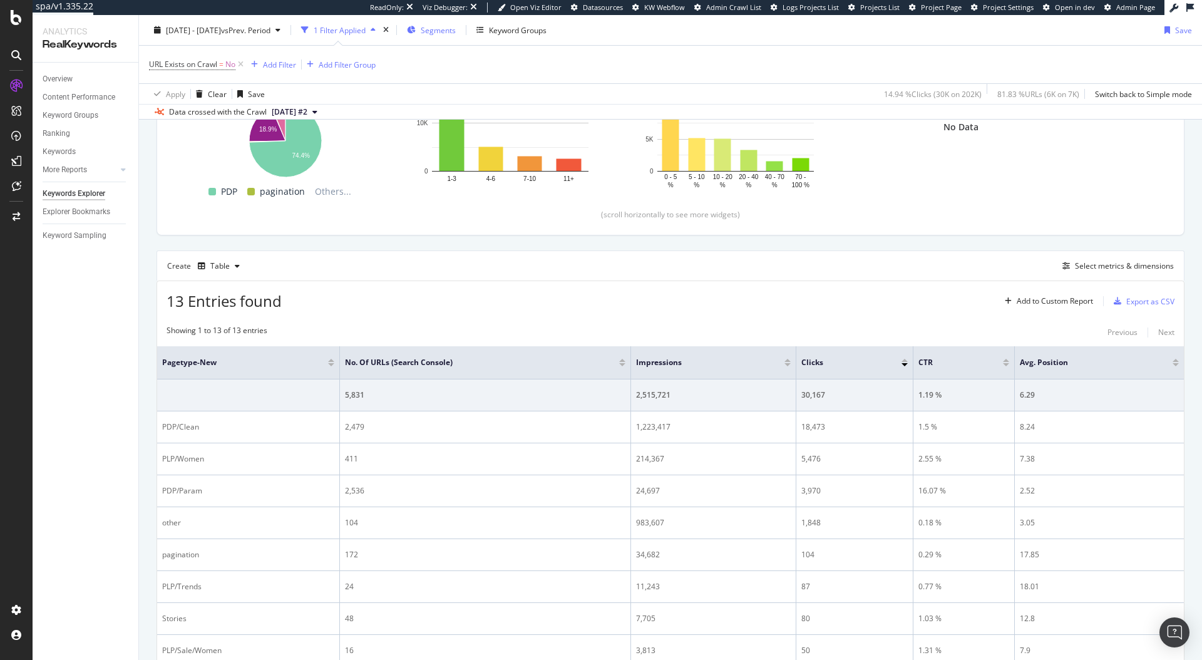
click at [456, 34] on span "Segments" at bounding box center [438, 29] width 35 height 11
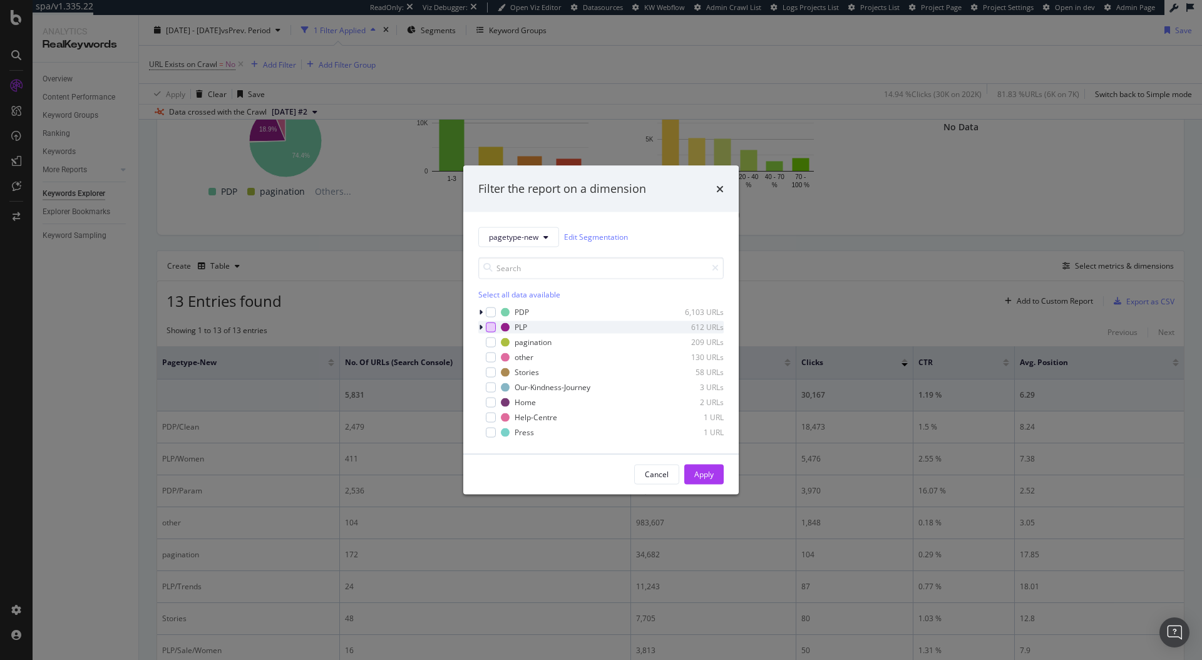
click at [488, 326] on div "modal" at bounding box center [491, 327] width 10 height 10
click at [710, 475] on div "Apply" at bounding box center [703, 474] width 19 height 11
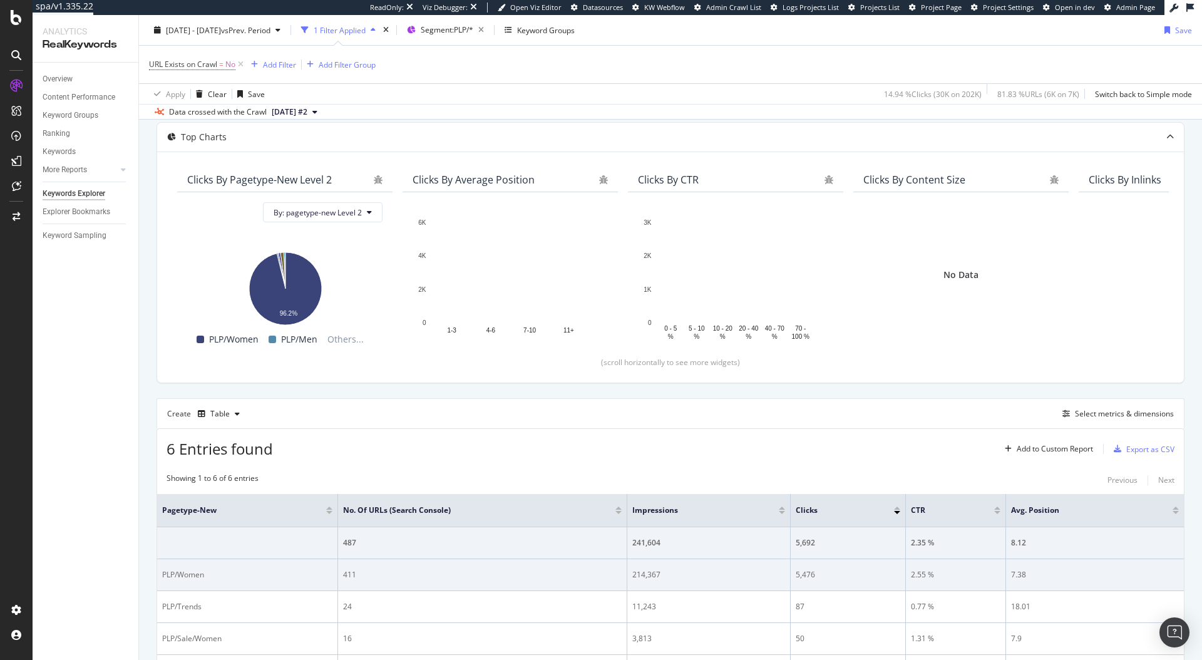
scroll to position [213, 0]
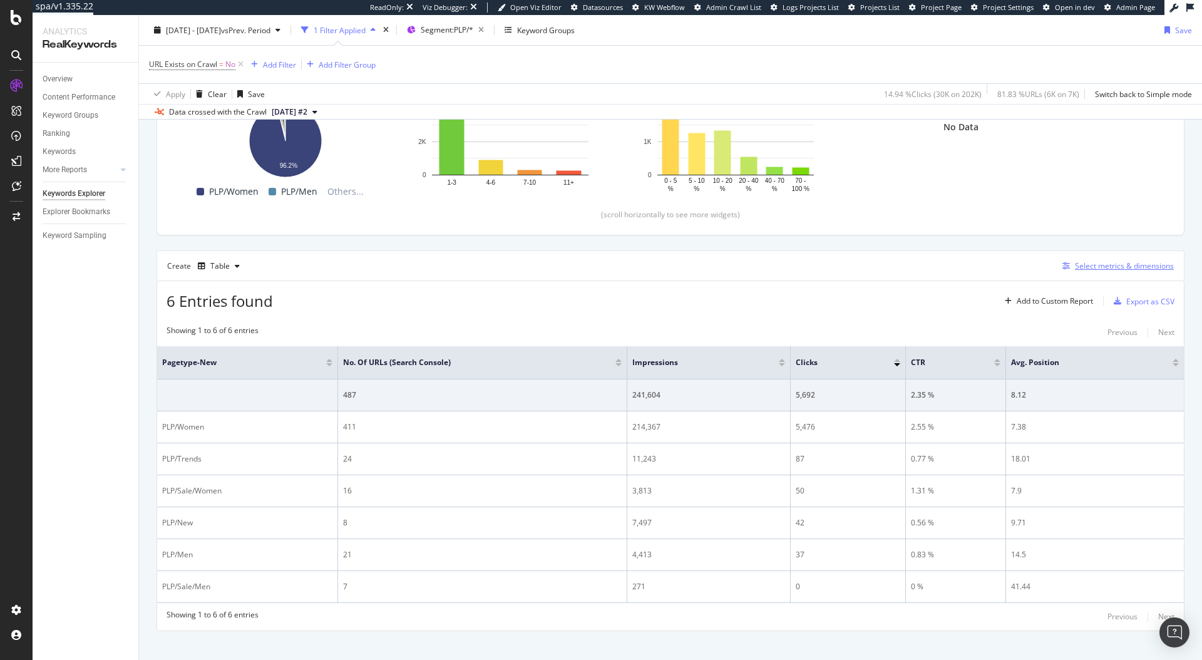
click at [1118, 268] on div "Select metrics & dimensions" at bounding box center [1124, 265] width 99 height 11
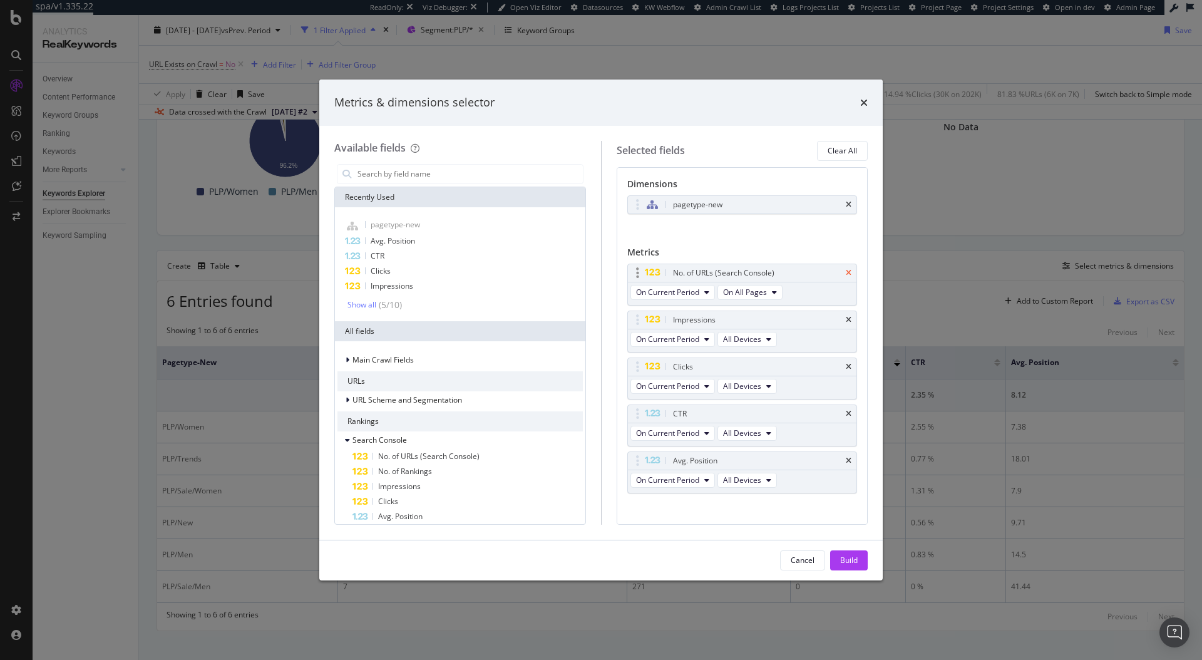
click at [846, 273] on icon "times" at bounding box center [849, 273] width 6 height 8
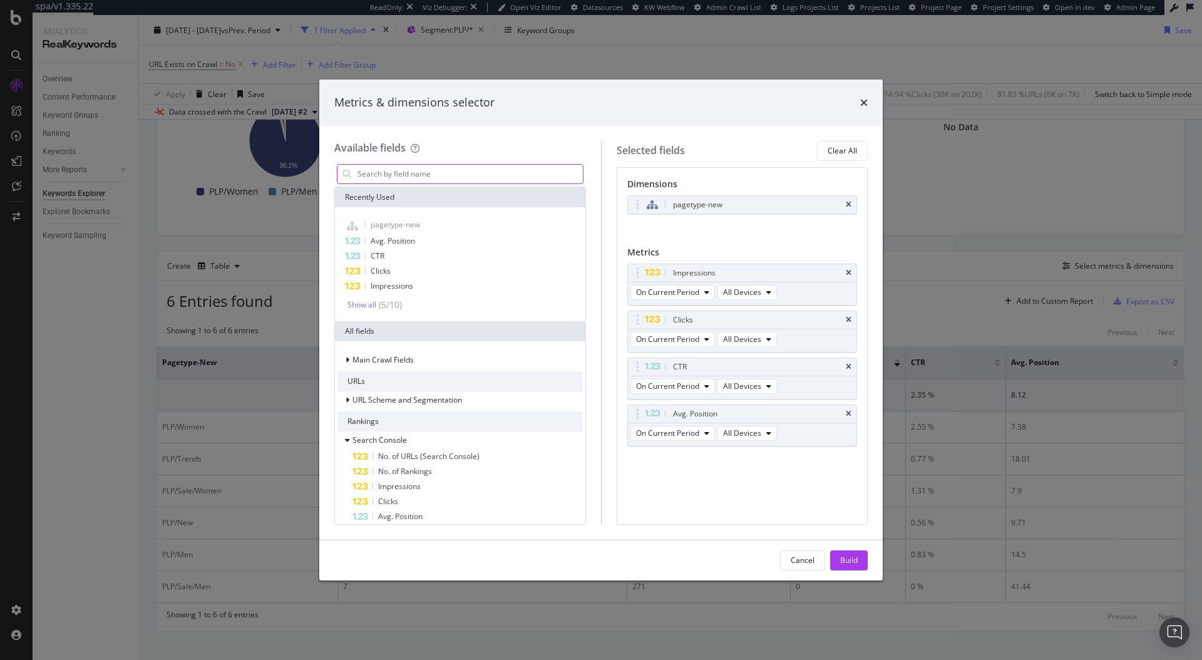
click at [469, 175] on input "modal" at bounding box center [469, 174] width 227 height 19
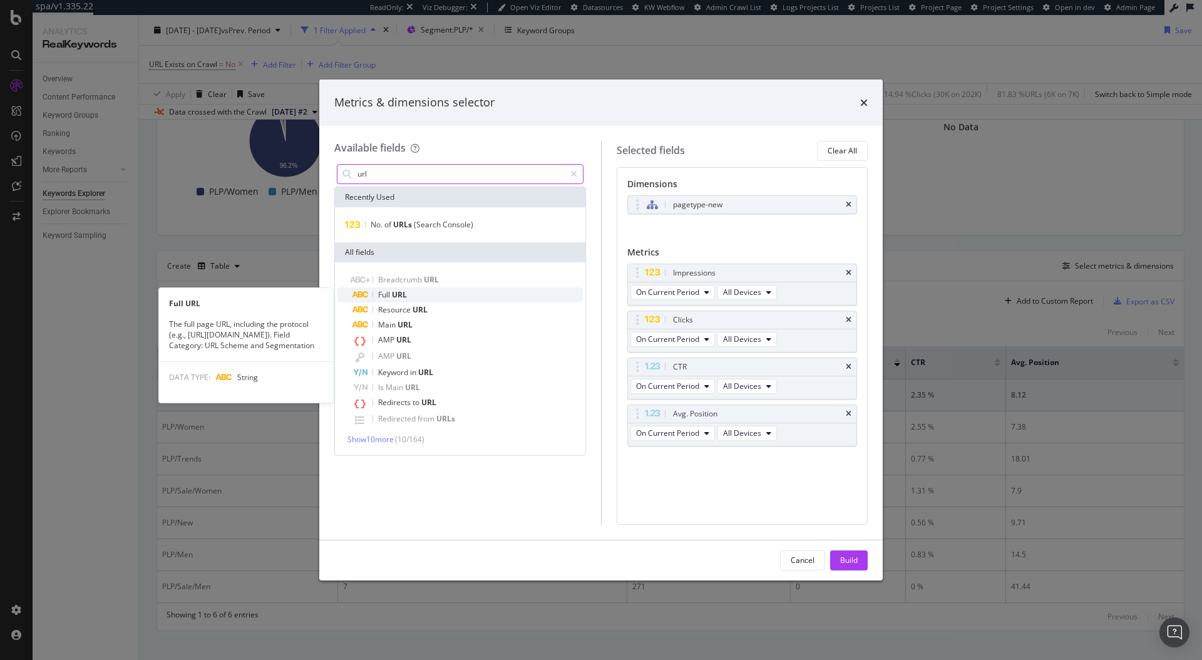
type input "url"
click at [455, 295] on div "Full URL" at bounding box center [467, 294] width 230 height 15
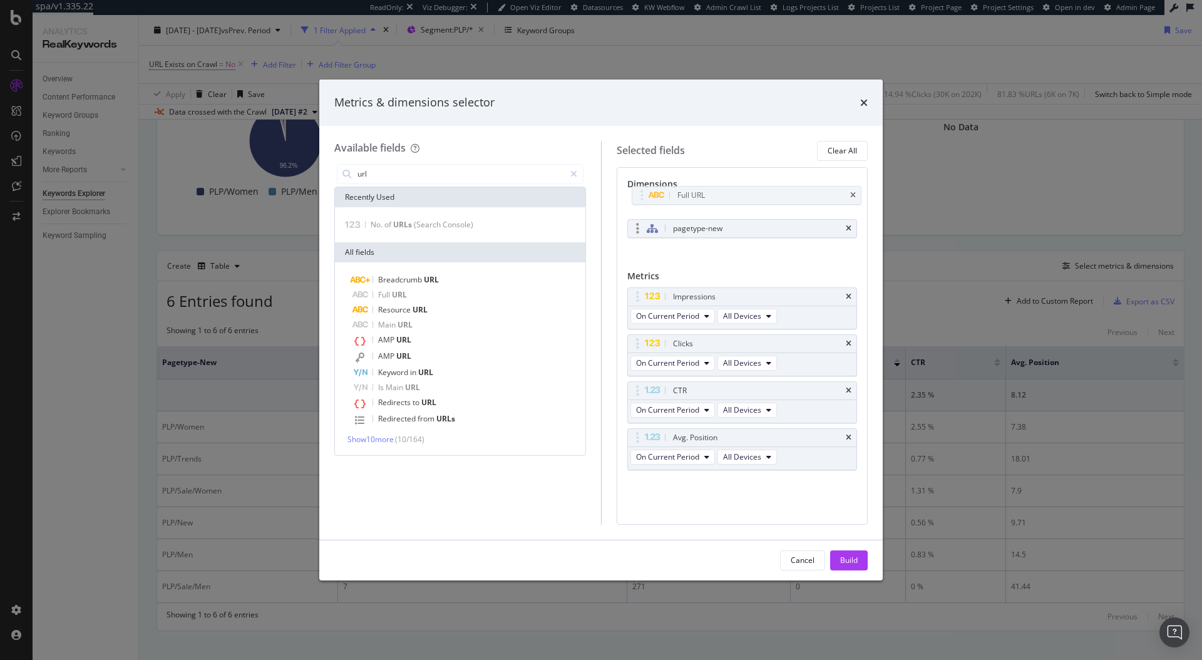
drag, startPoint x: 630, startPoint y: 227, endPoint x: 633, endPoint y: 204, distance: 23.4
click at [634, 194] on body "spa/v1.335.22 ReadOnly: Viz Debugger: Open Viz Editor Datasources KW Webflow Ad…" at bounding box center [601, 330] width 1202 height 660
click at [848, 561] on div "Build" at bounding box center [849, 560] width 18 height 11
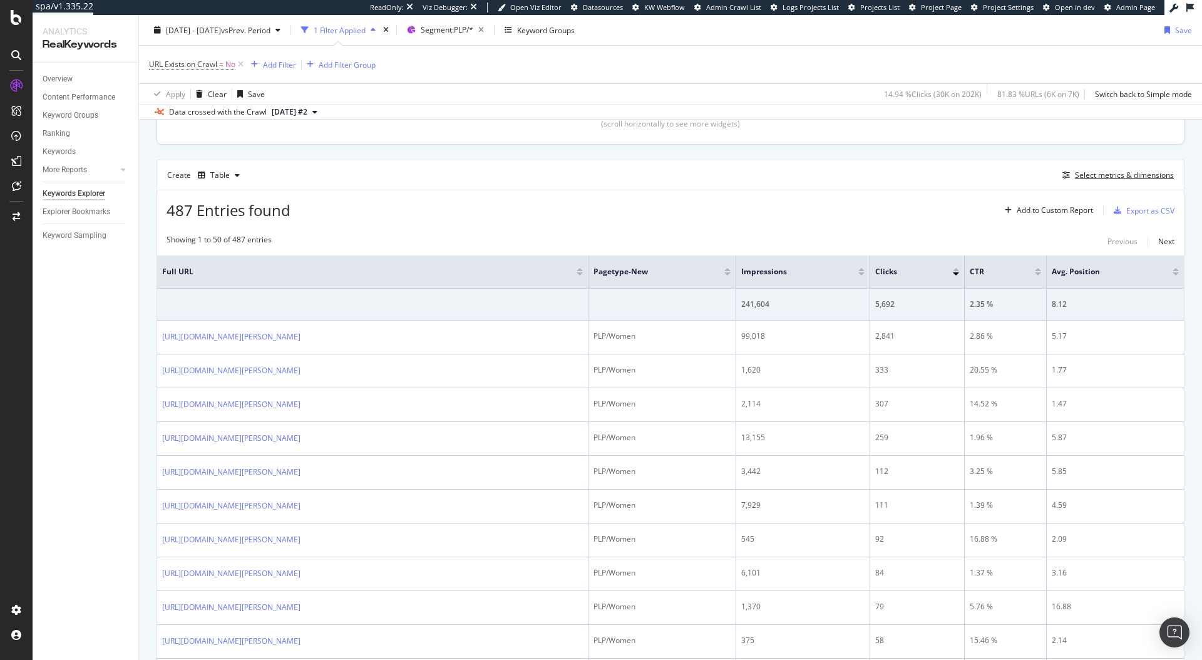
scroll to position [305, 0]
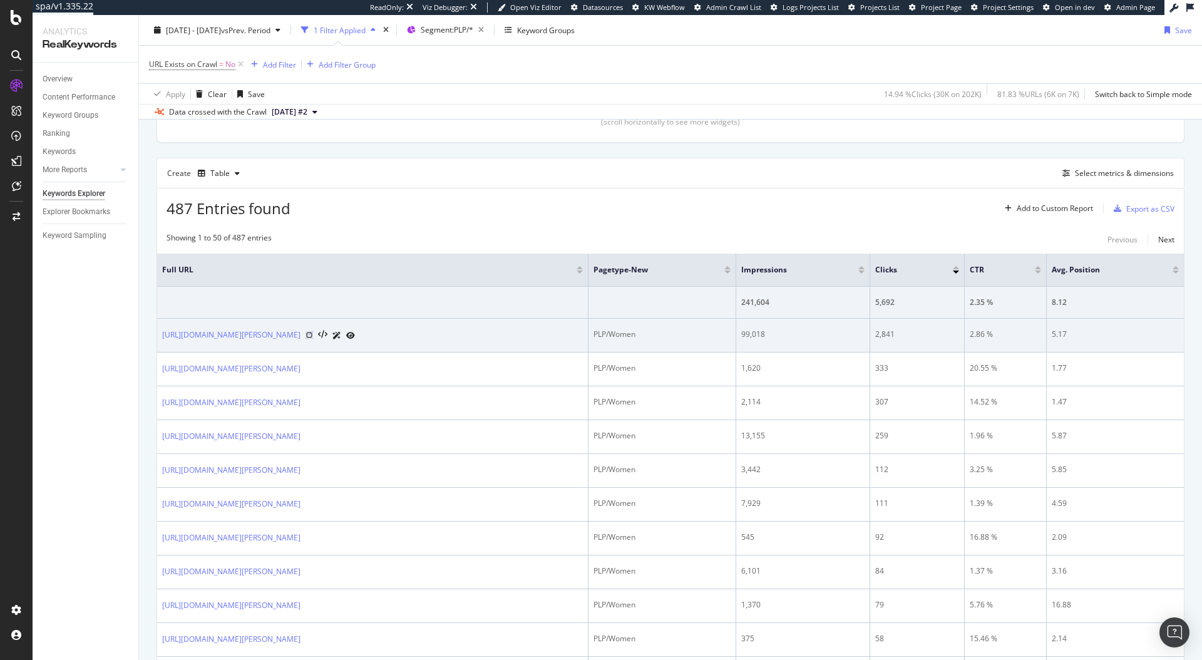
click at [313, 335] on icon at bounding box center [309, 335] width 8 height 8
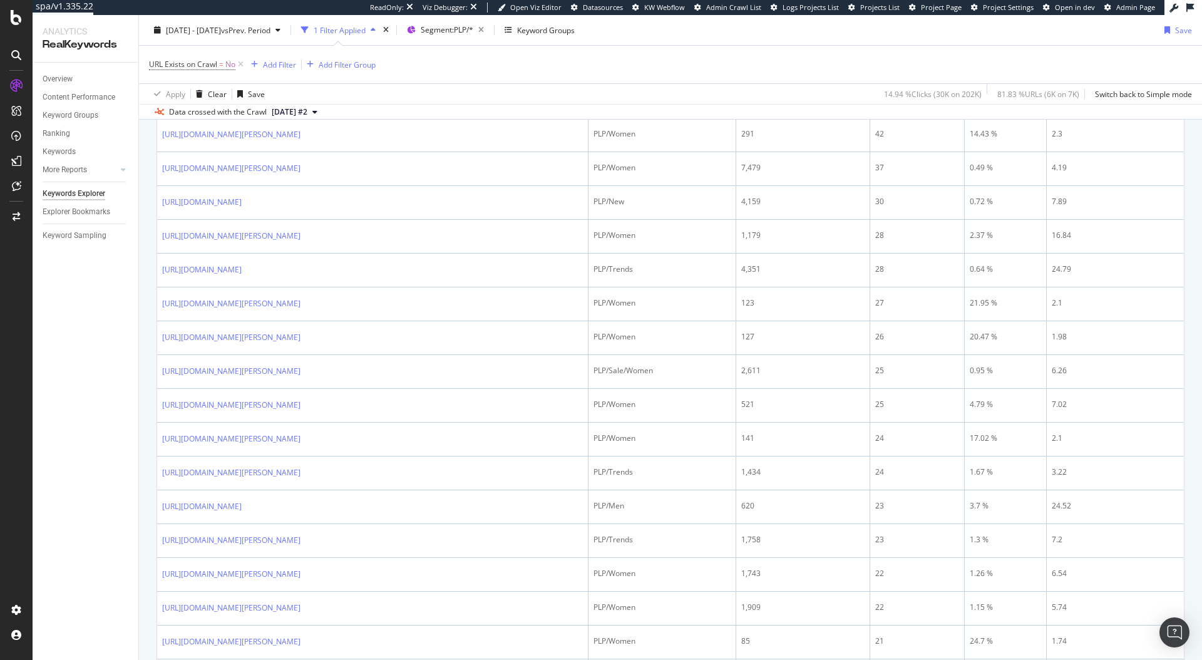
scroll to position [983, 0]
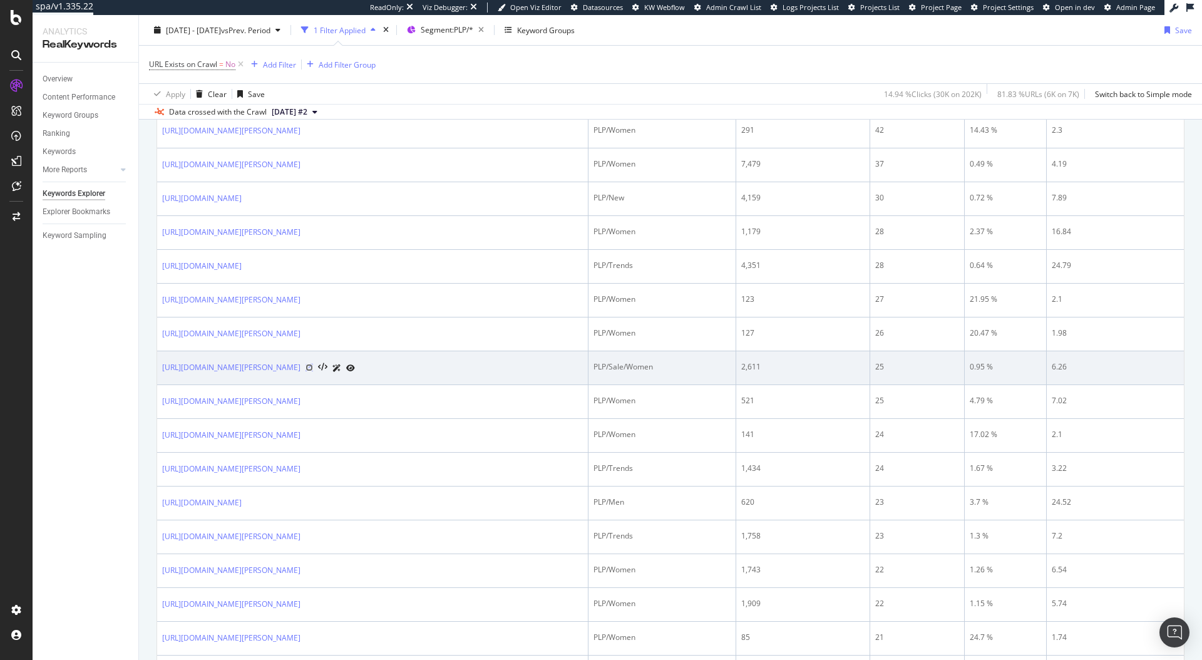
click at [313, 371] on icon at bounding box center [309, 368] width 8 height 8
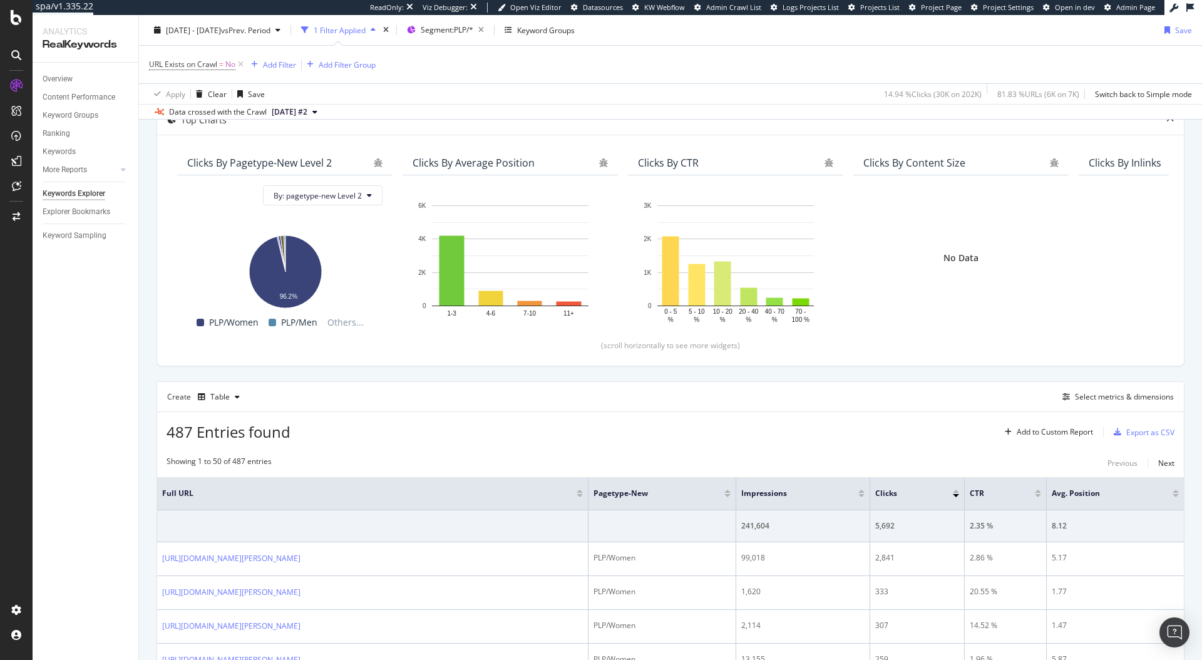
scroll to position [110, 0]
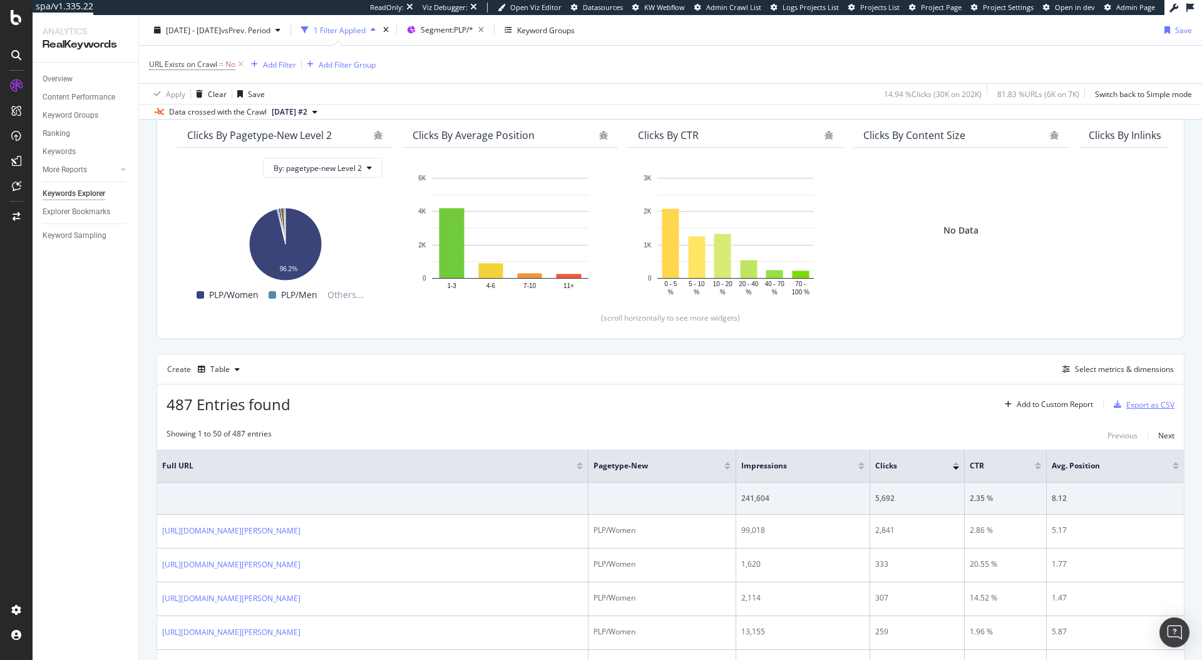
click at [1126, 403] on div "Export as CSV" at bounding box center [1150, 404] width 48 height 11
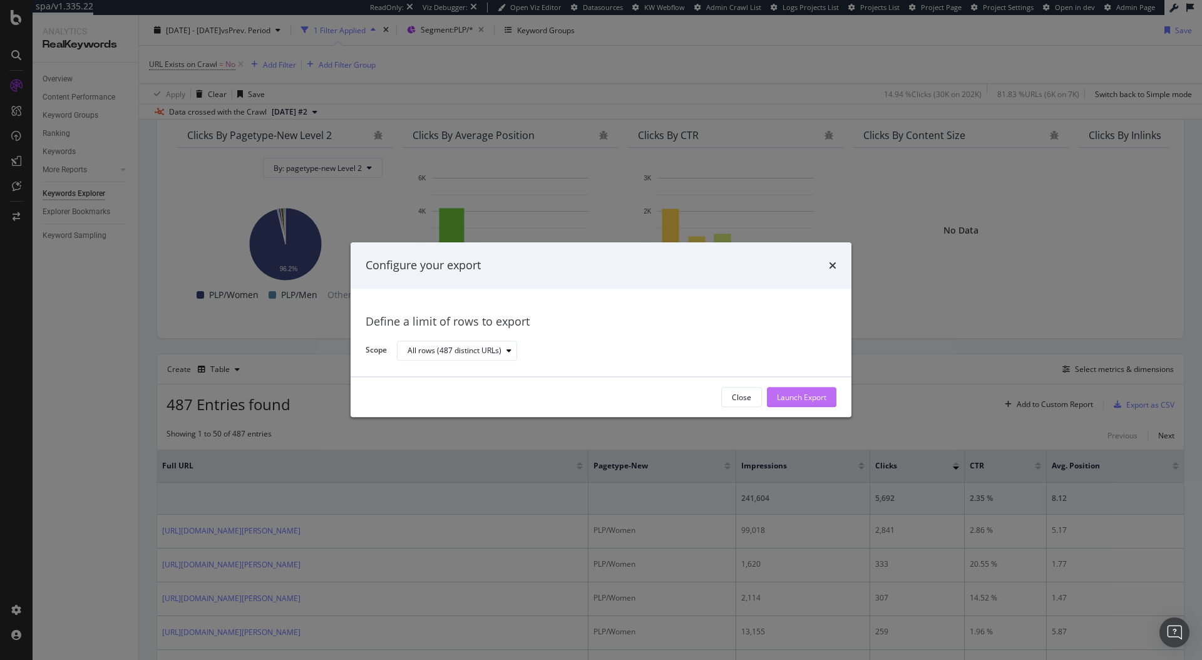
click at [816, 399] on div "Launch Export" at bounding box center [801, 397] width 49 height 11
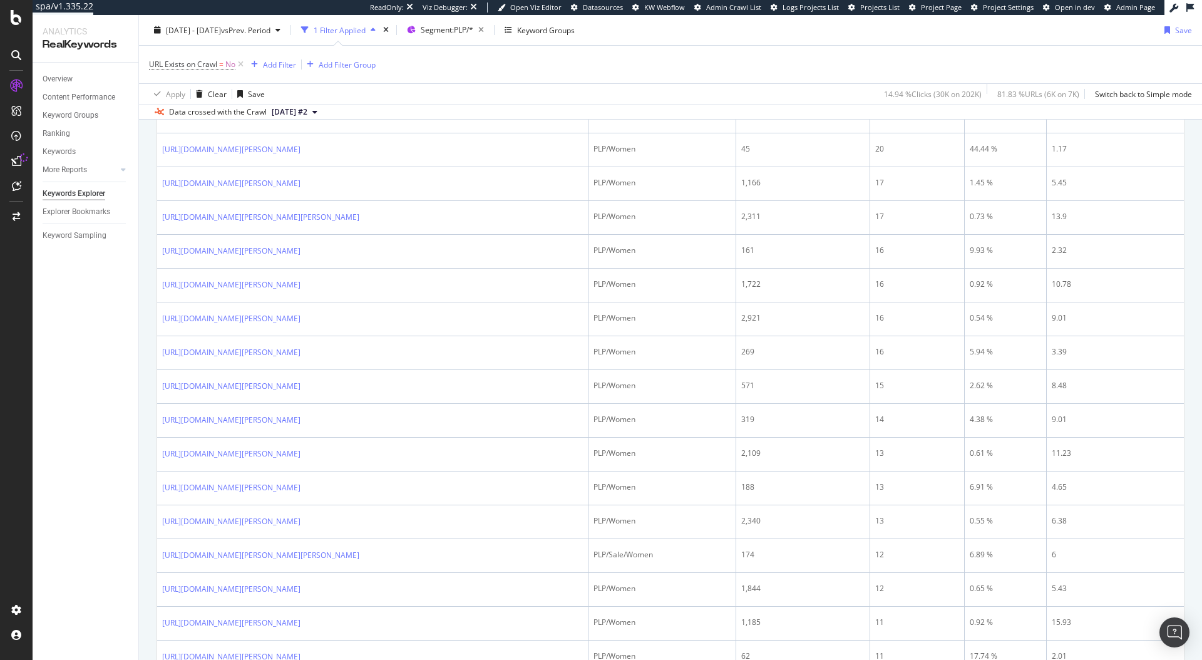
scroll to position [1917, 0]
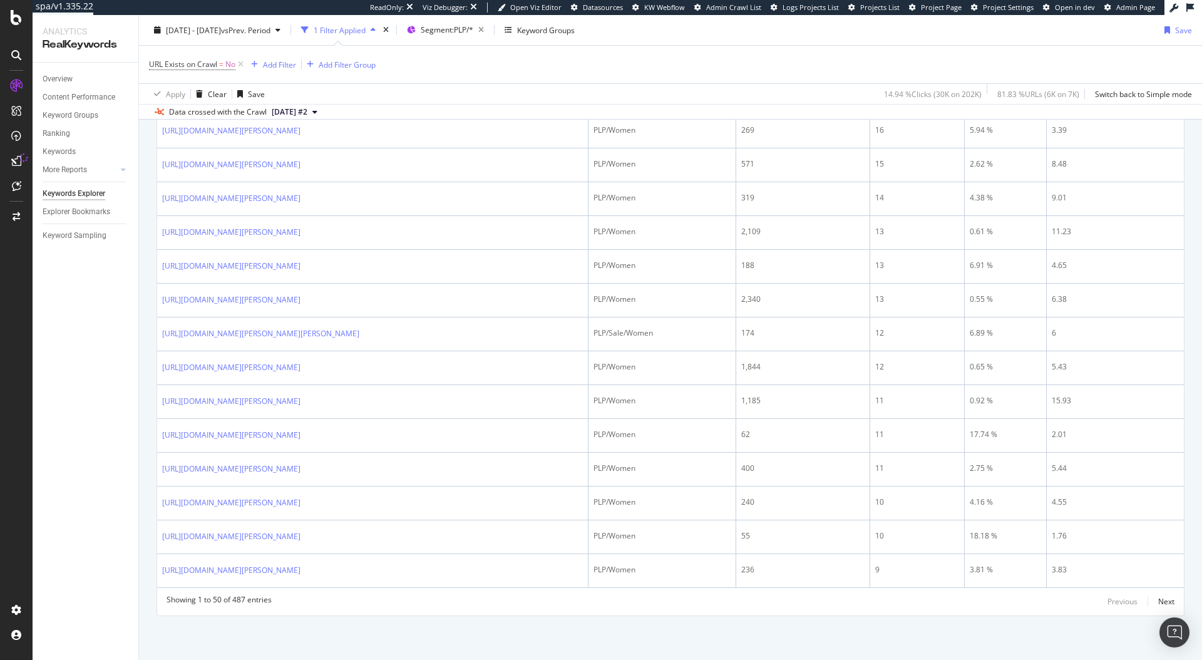
click at [1145, 601] on div "Previous Next" at bounding box center [1140, 601] width 67 height 15
click at [1158, 601] on div "Next" at bounding box center [1166, 601] width 16 height 11
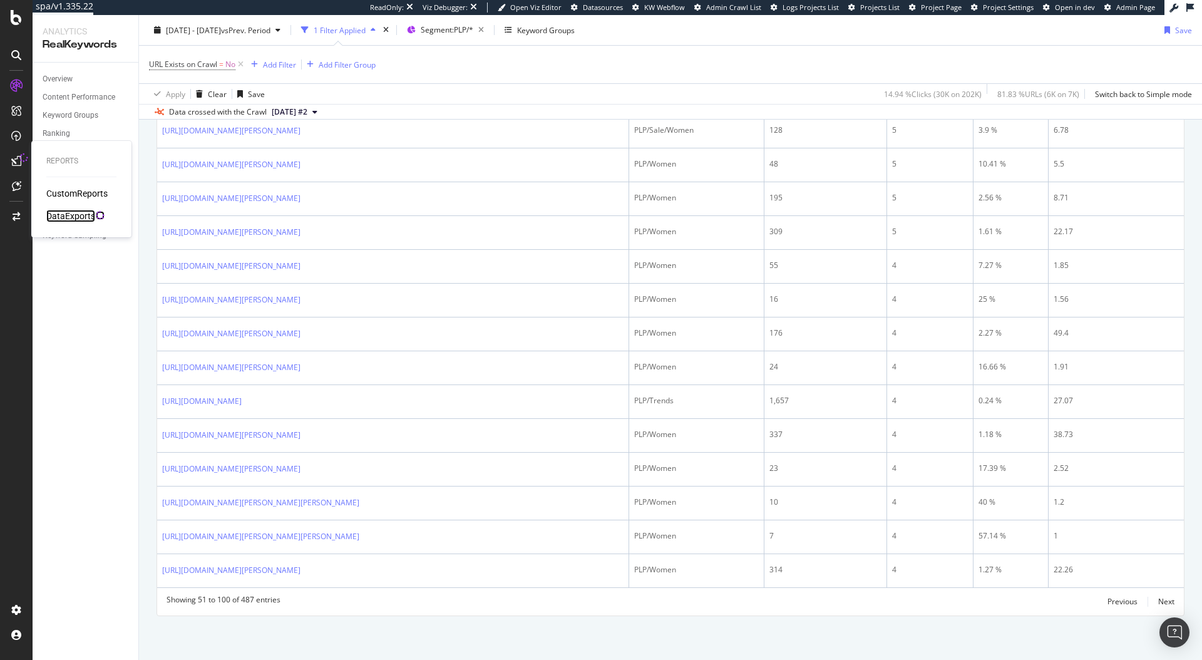
click at [67, 212] on div "DataExports" at bounding box center [70, 216] width 49 height 13
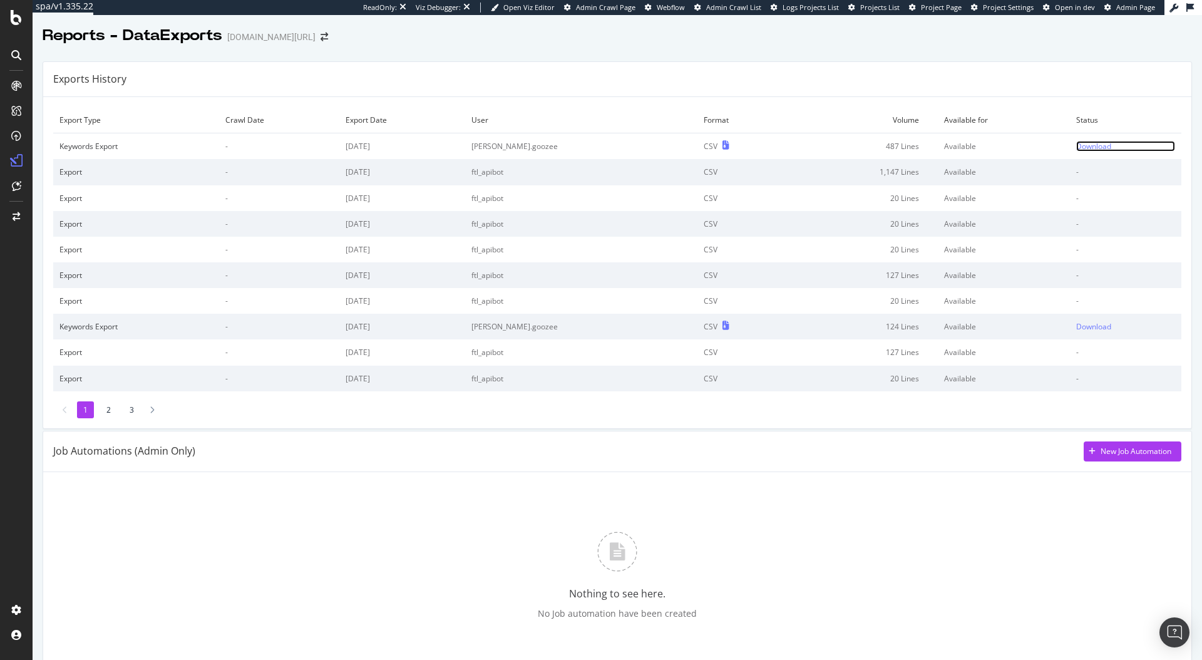
click at [1076, 145] on div "Download" at bounding box center [1093, 146] width 35 height 11
click at [15, 13] on icon at bounding box center [16, 17] width 11 height 15
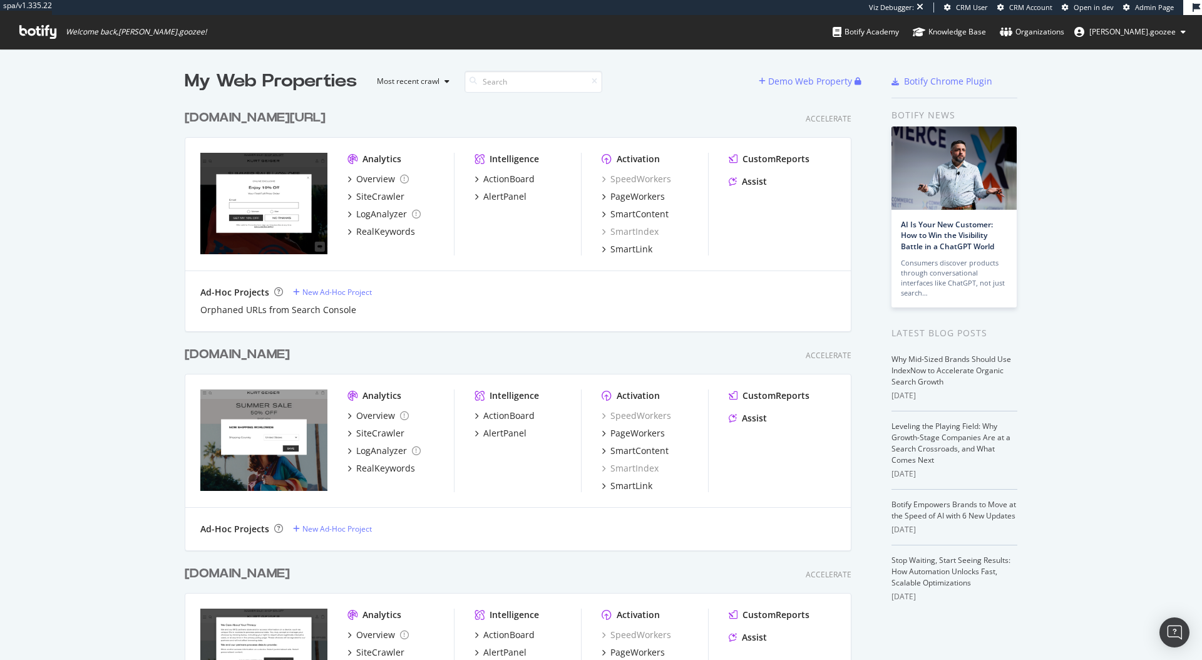
click at [308, 116] on div "[DOMAIN_NAME][URL]" at bounding box center [255, 118] width 141 height 18
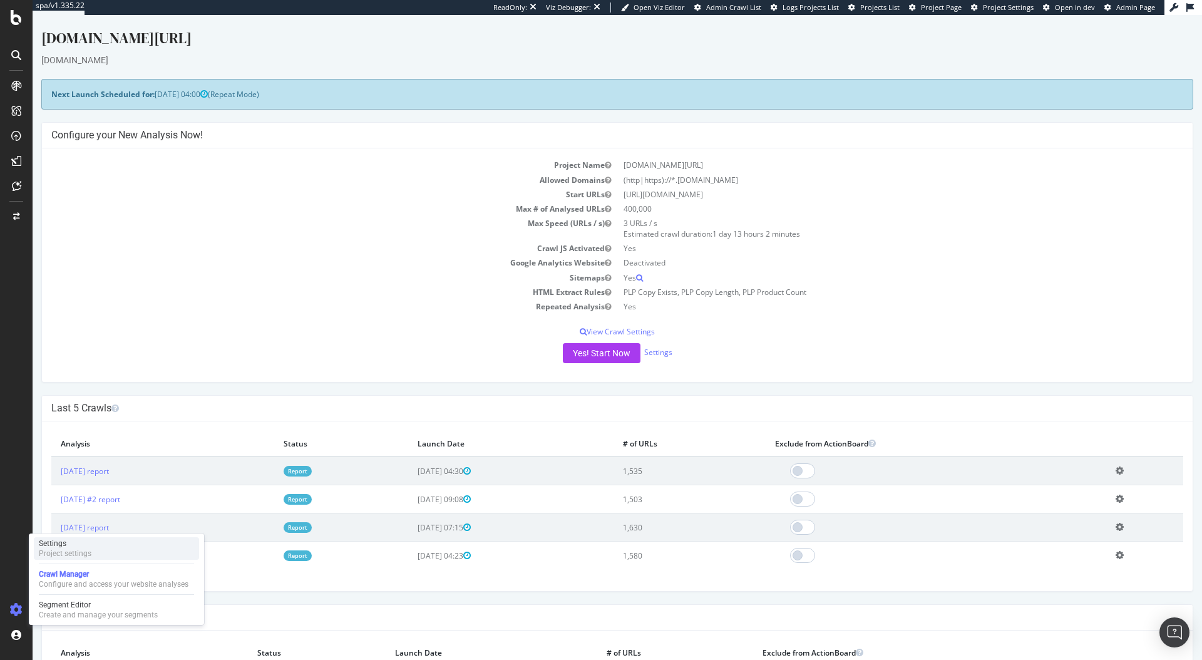
click at [80, 553] on div "Project settings" at bounding box center [65, 553] width 53 height 10
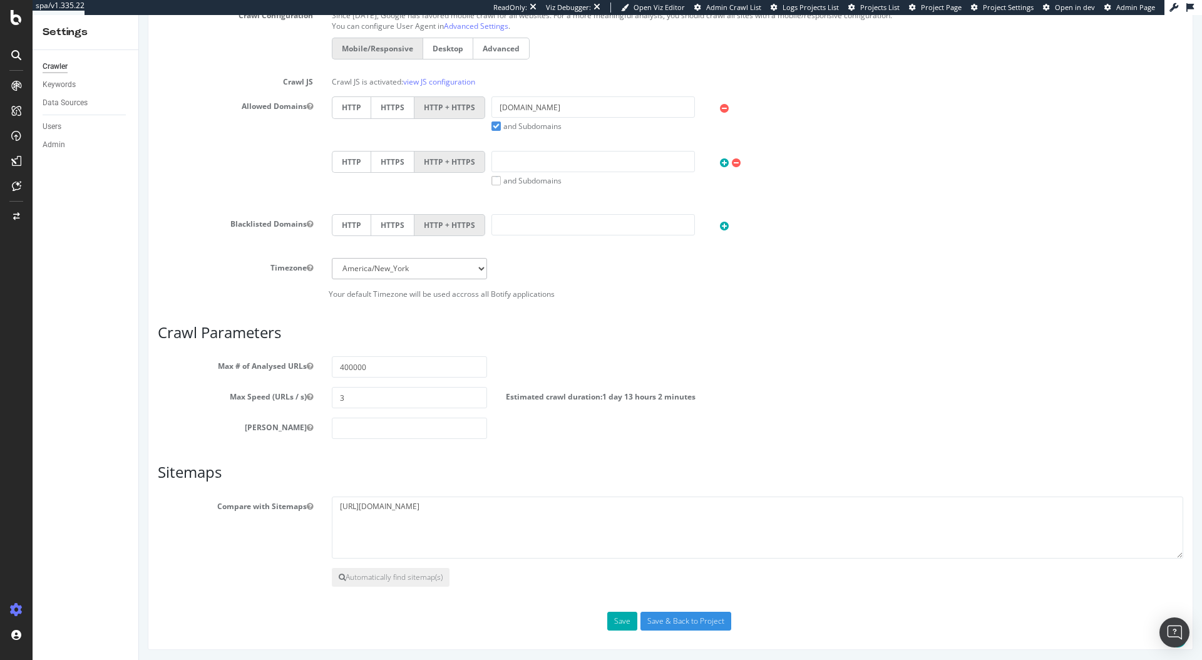
scroll to position [379, 0]
click at [475, 508] on textarea "[URL][DOMAIN_NAME]" at bounding box center [757, 525] width 851 height 63
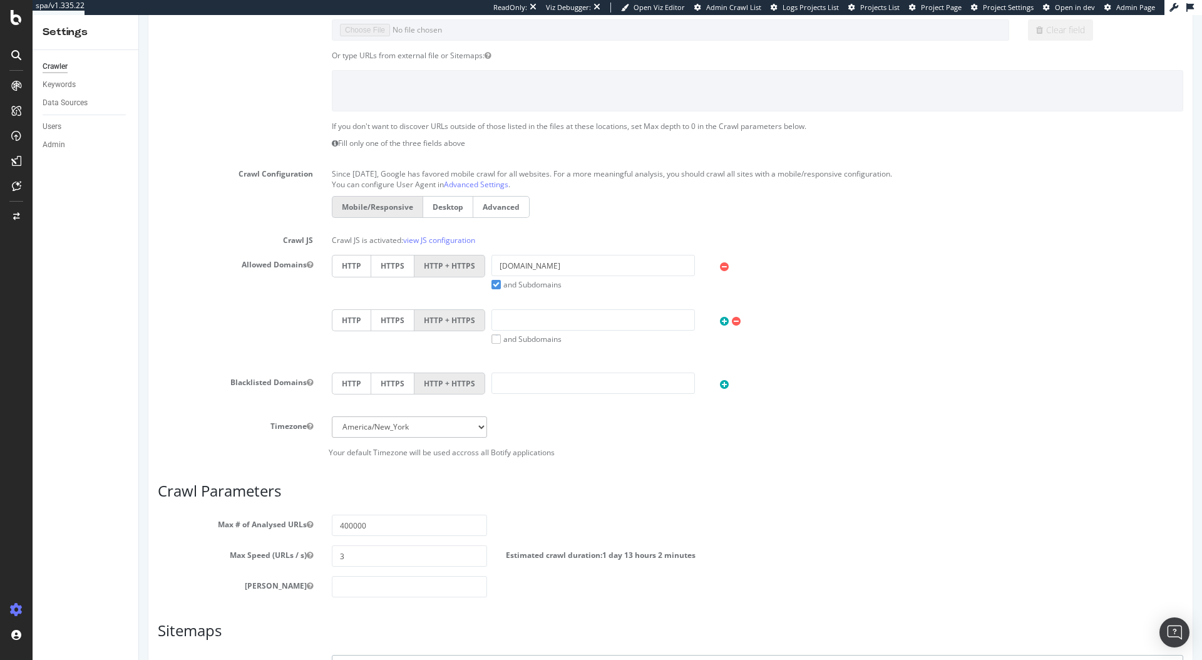
scroll to position [0, 0]
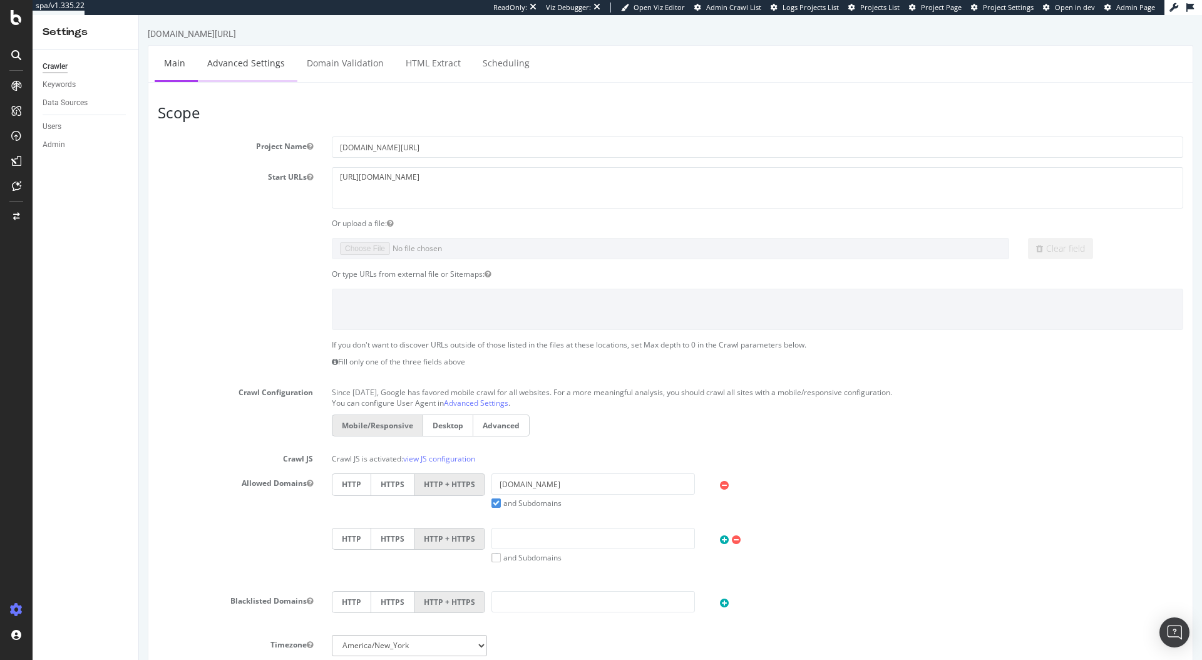
click at [239, 56] on link "Advanced Settings" at bounding box center [246, 63] width 96 height 34
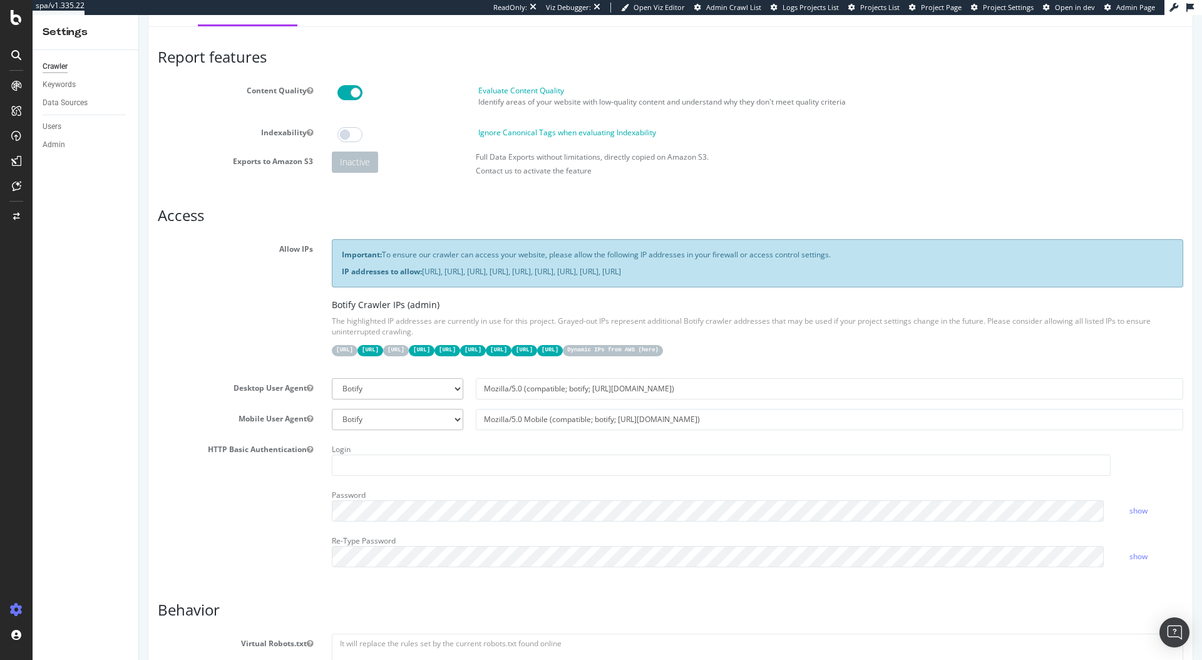
scroll to position [54, 0]
click at [409, 352] on code "[URL]" at bounding box center [396, 351] width 26 height 11
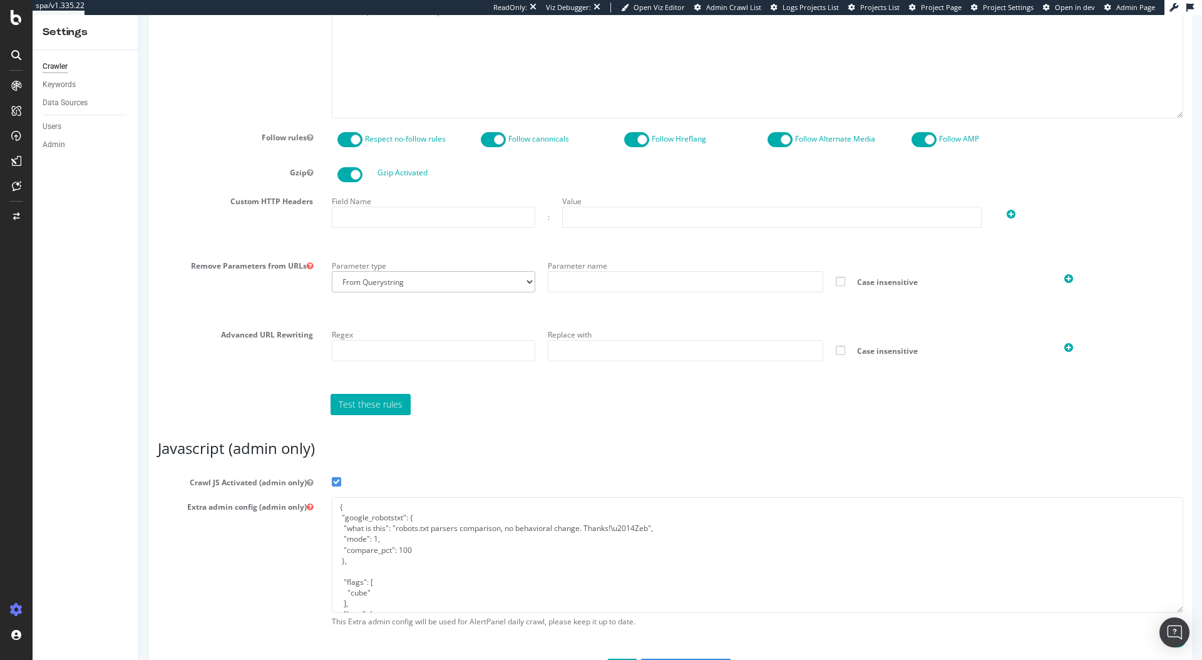
scroll to position [736, 0]
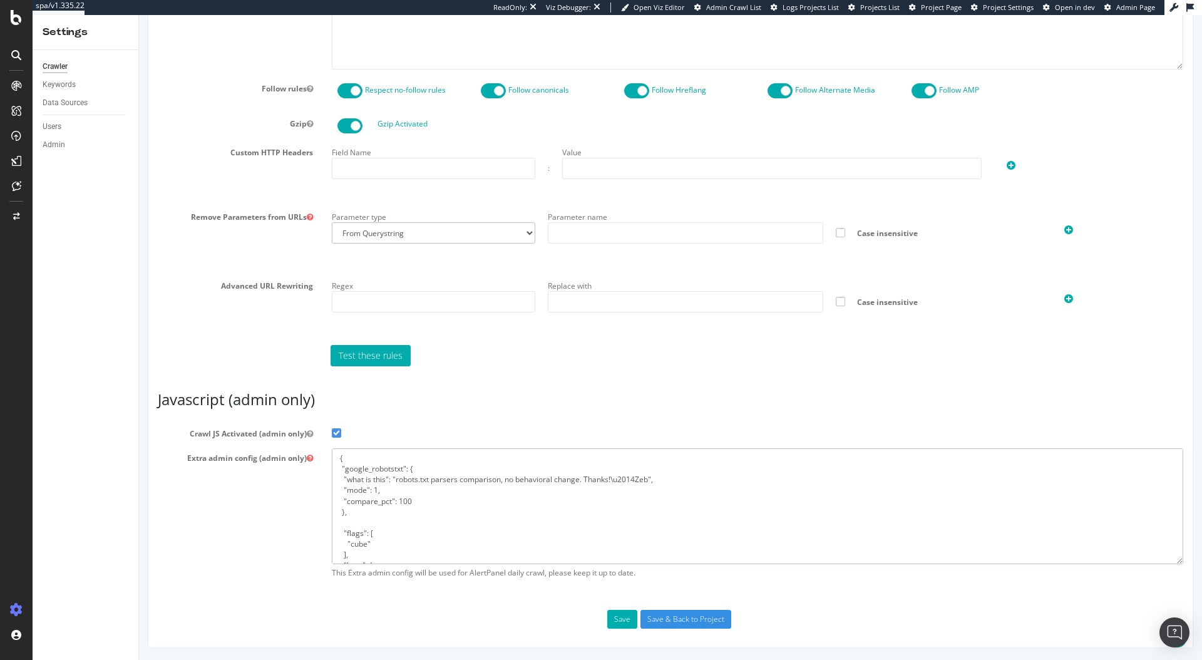
click at [367, 473] on textarea "{ "google_robotstxt": { "what is this": "robots.txt parsers comparison, no beha…" at bounding box center [757, 506] width 851 height 116
click at [399, 499] on textarea "{ "google_robotstxt": { "what is this": "robots.txt parsers comparison, no beha…" at bounding box center [757, 506] width 851 height 116
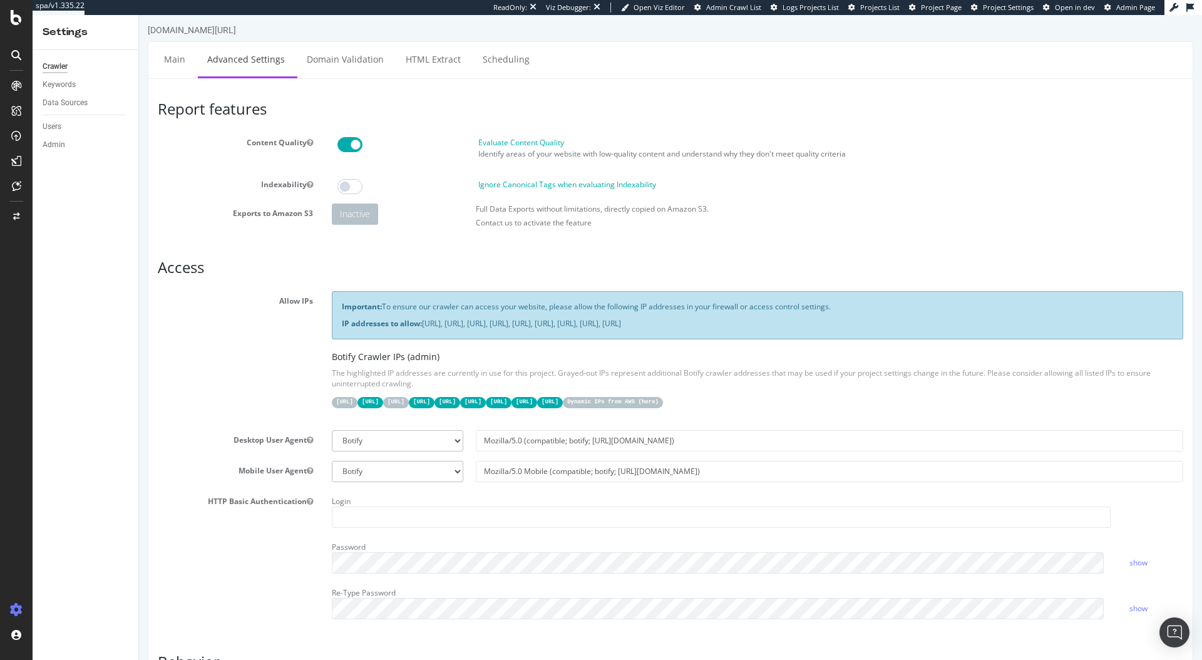
scroll to position [0, 0]
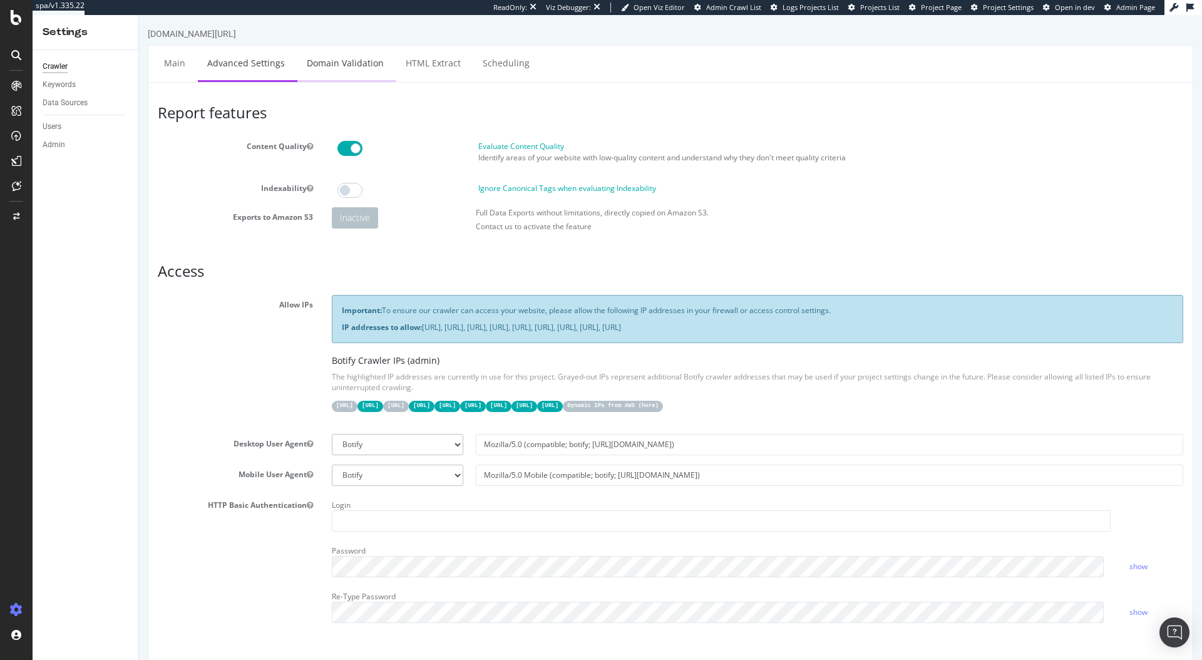
click at [336, 71] on link "Domain Validation" at bounding box center [345, 63] width 96 height 34
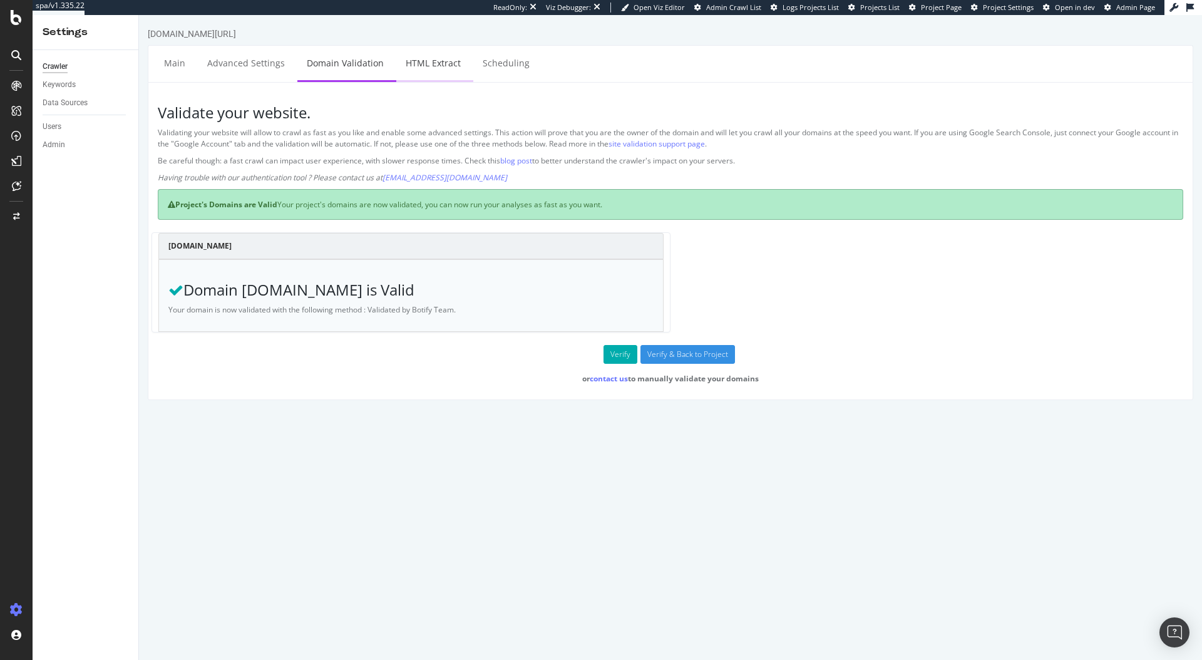
click at [428, 72] on link "HTML Extract" at bounding box center [433, 63] width 74 height 34
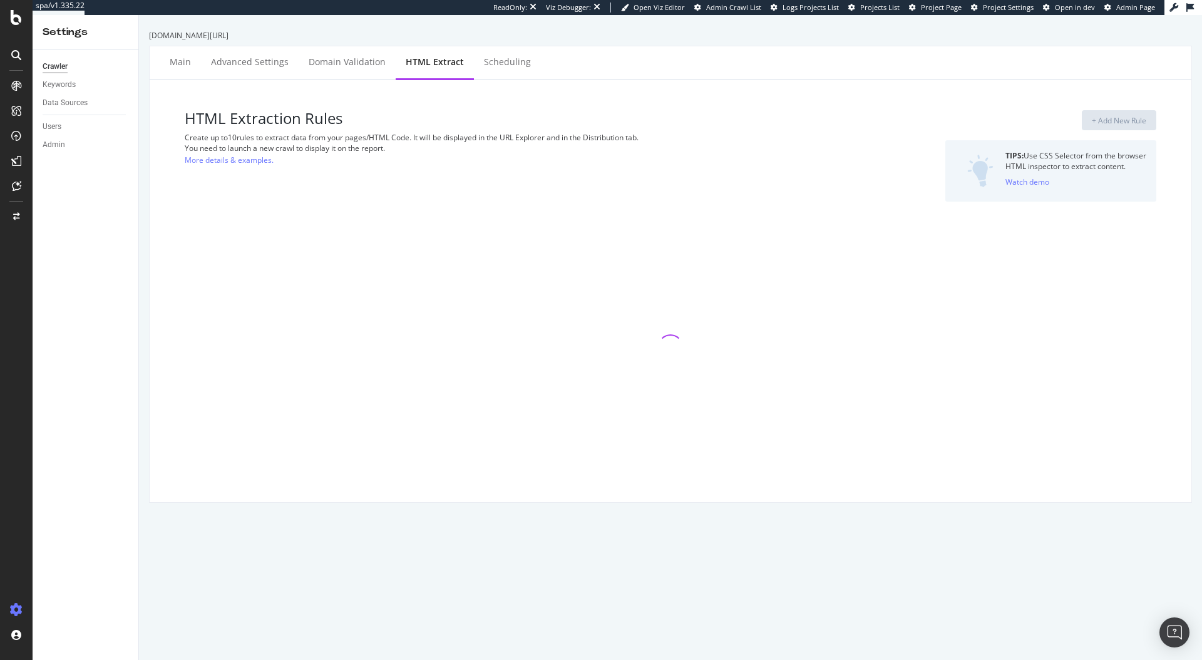
select select "exist"
select select "html.length"
select select "count"
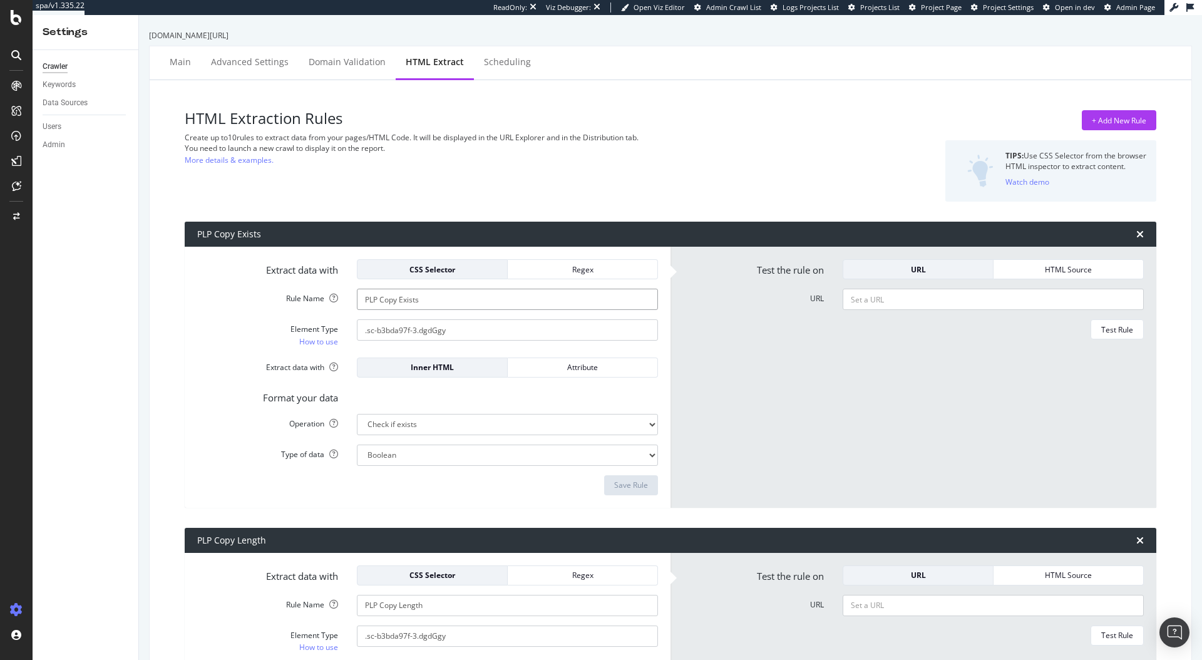
click at [436, 297] on input "PLP Copy Exists" at bounding box center [507, 299] width 301 height 21
click at [414, 335] on input ".sc-b3bda97f-3.dgdGgy" at bounding box center [507, 329] width 301 height 21
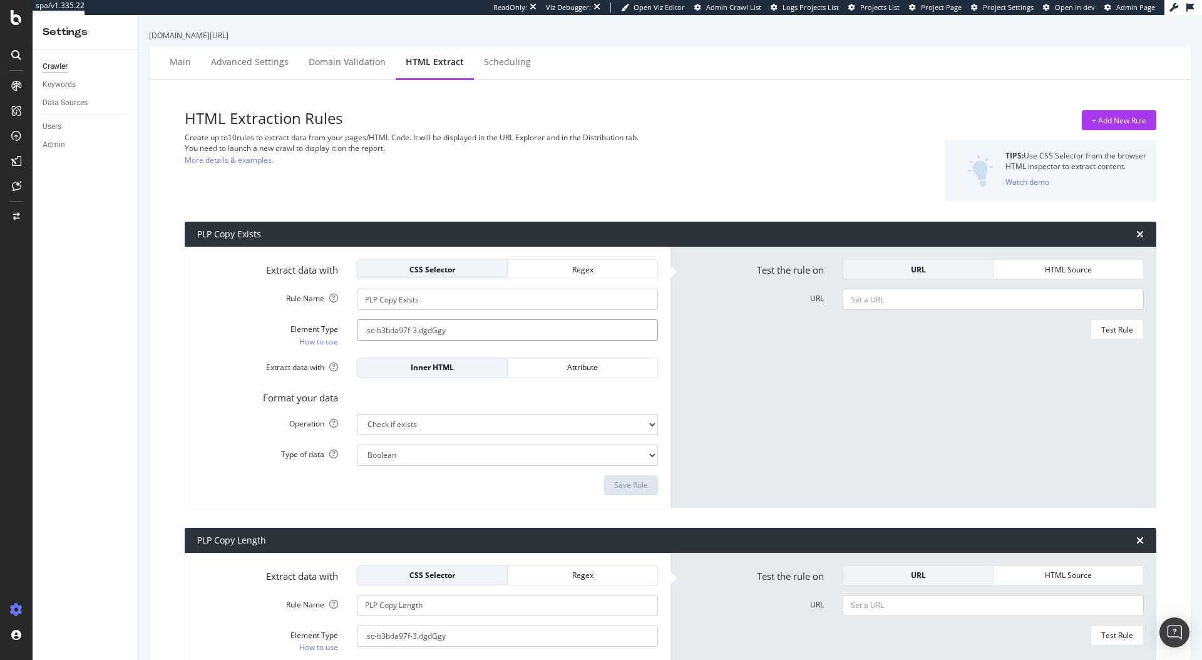
click at [414, 335] on input ".sc-b3bda97f-3.dgdGgy" at bounding box center [507, 329] width 301 height 21
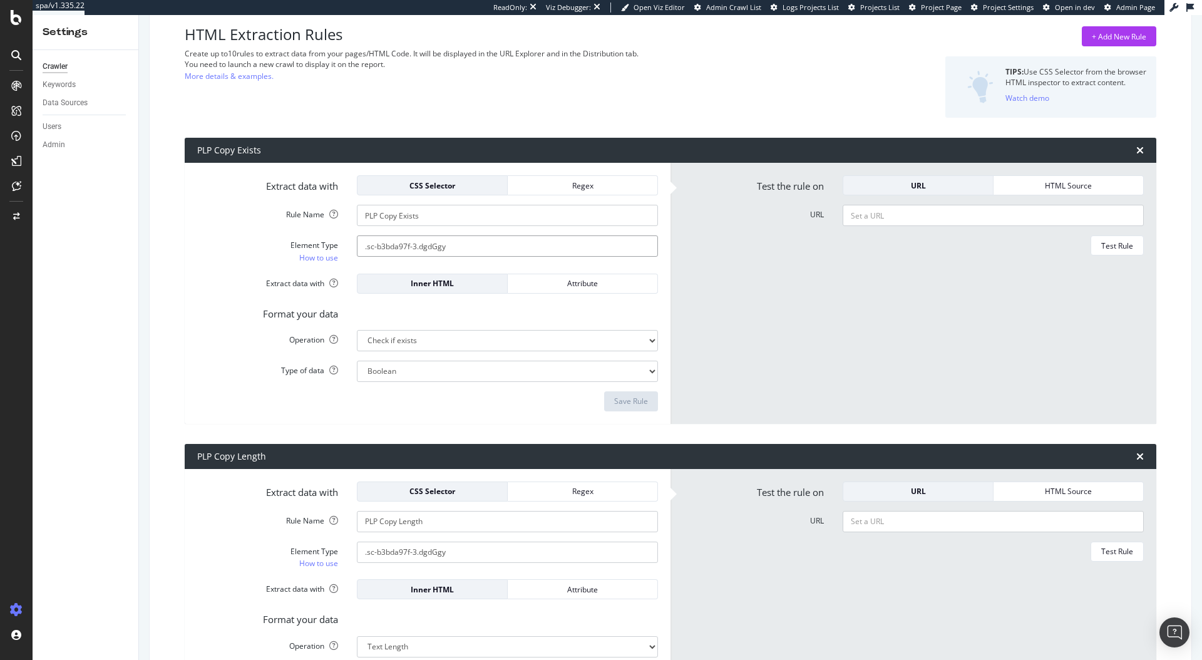
scroll to position [143, 0]
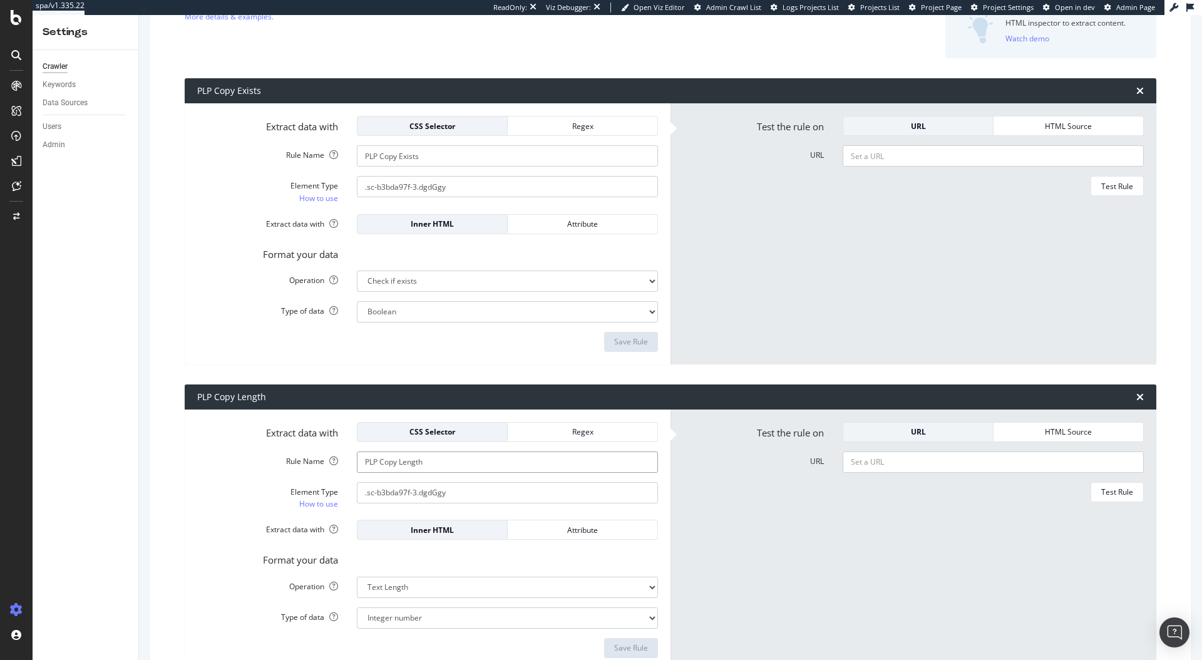
click at [412, 166] on input "PLP Copy Length" at bounding box center [507, 155] width 301 height 21
click at [435, 197] on input ".sc-b3bda97f-3.dgdGgy" at bounding box center [507, 186] width 301 height 21
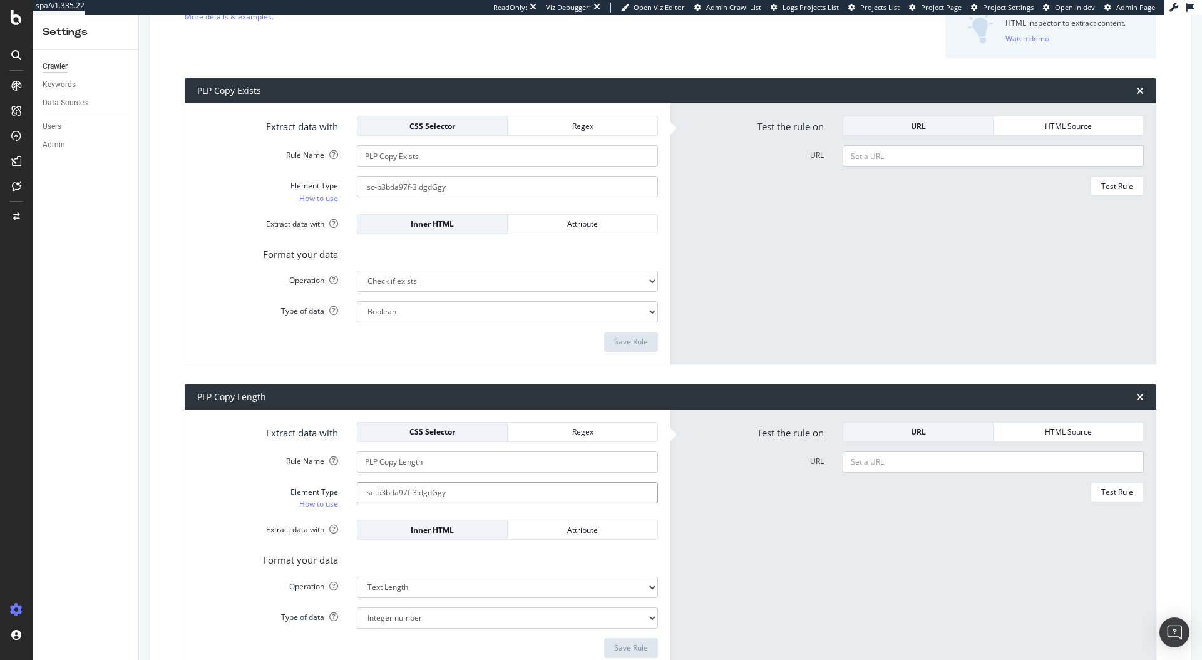
click at [435, 197] on input ".sc-b3bda97f-3.dgdGgy" at bounding box center [507, 186] width 301 height 21
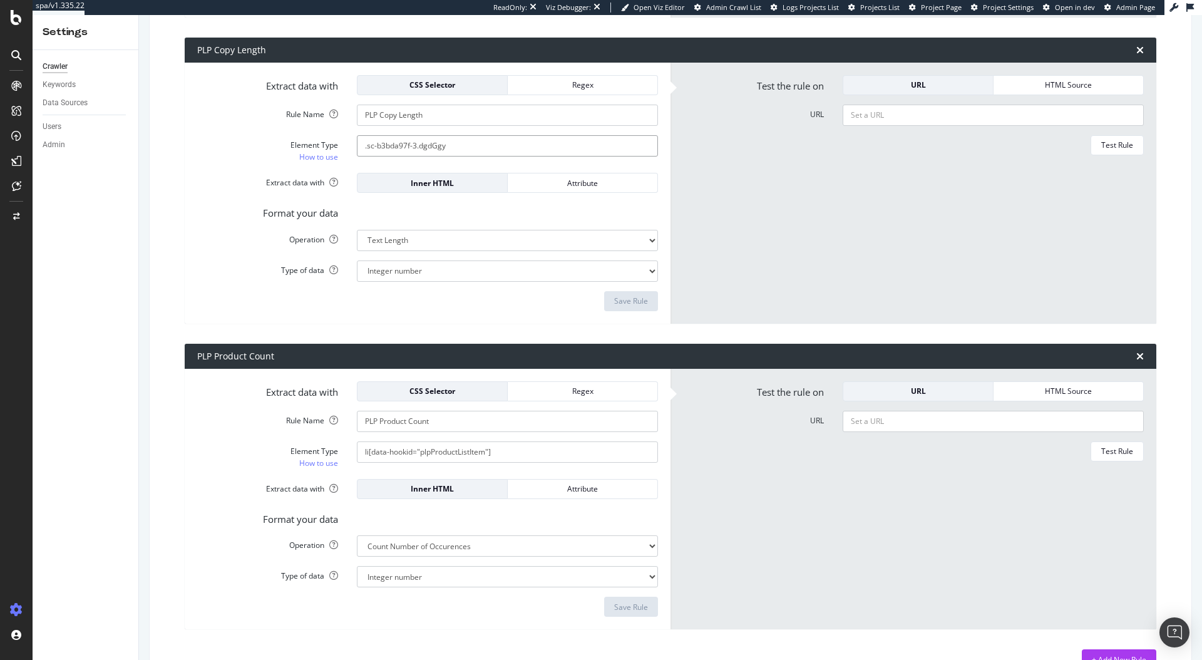
scroll to position [545, 0]
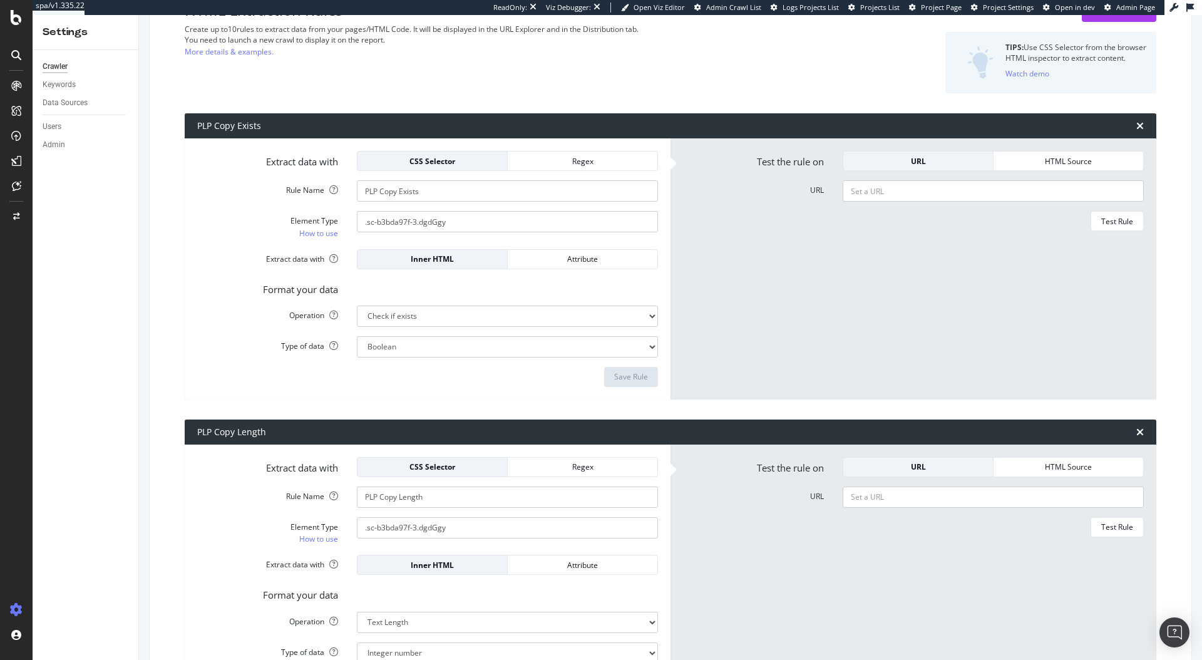
scroll to position [0, 0]
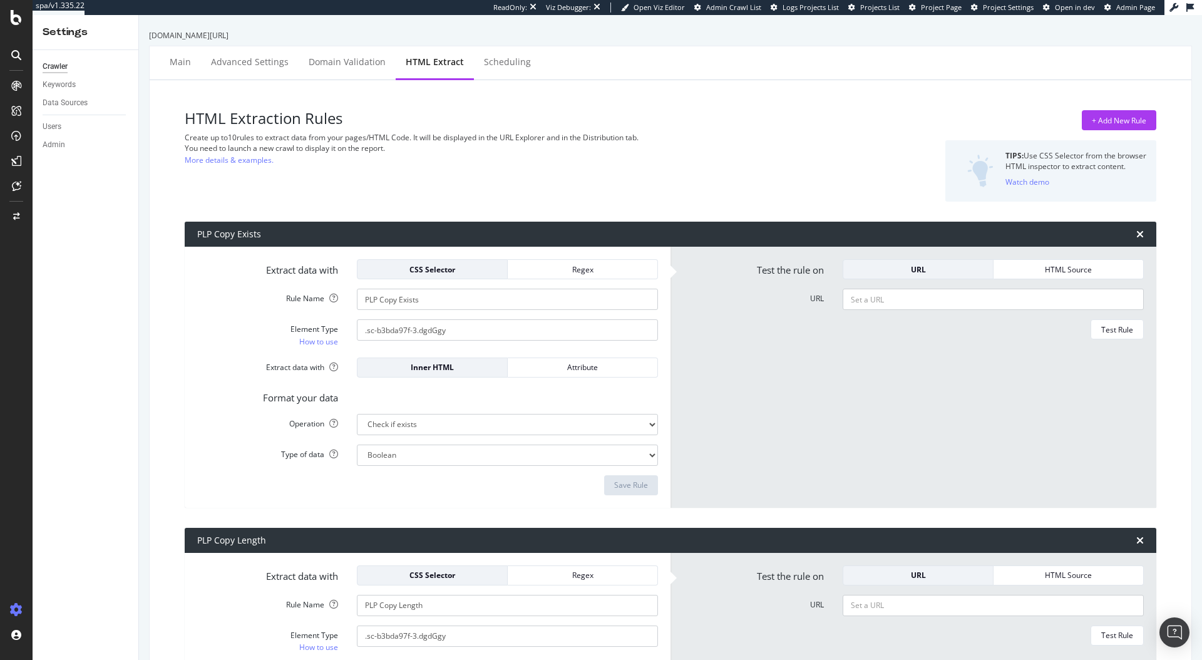
click at [251, 44] on div "[DOMAIN_NAME][URL] Main Advanced Settings Domain Validation HTML Extract Schedu…" at bounding box center [670, 337] width 1063 height 645
click at [243, 56] on div "Advanced Settings" at bounding box center [250, 62] width 78 height 13
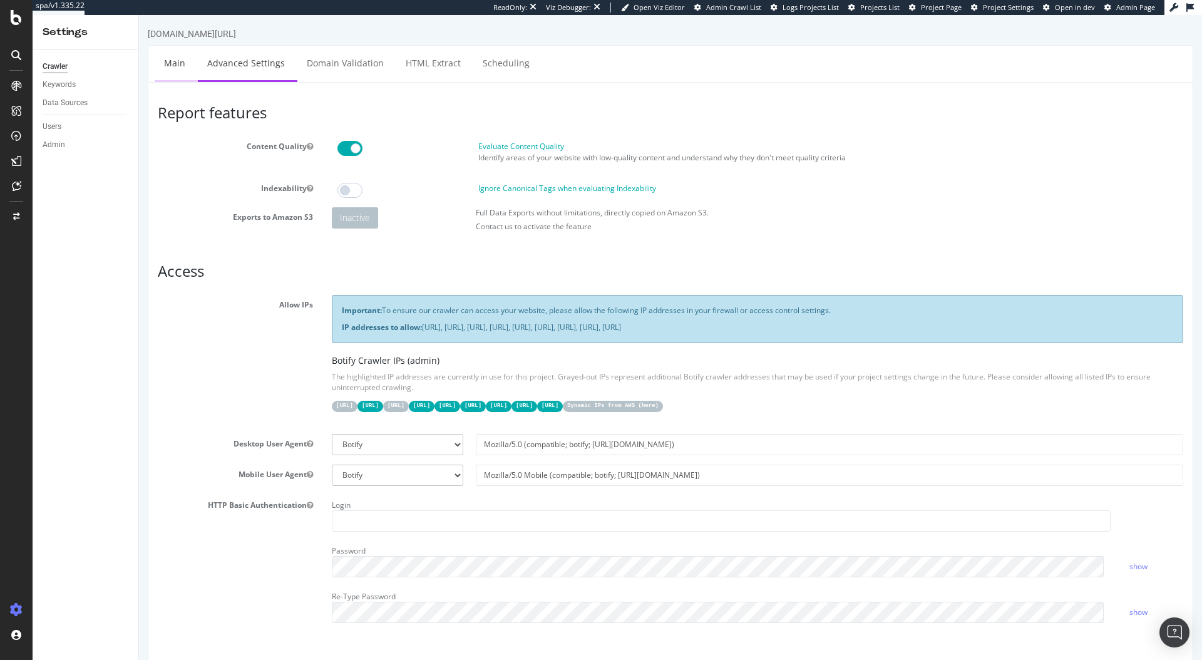
click at [174, 75] on link "Main" at bounding box center [175, 63] width 40 height 34
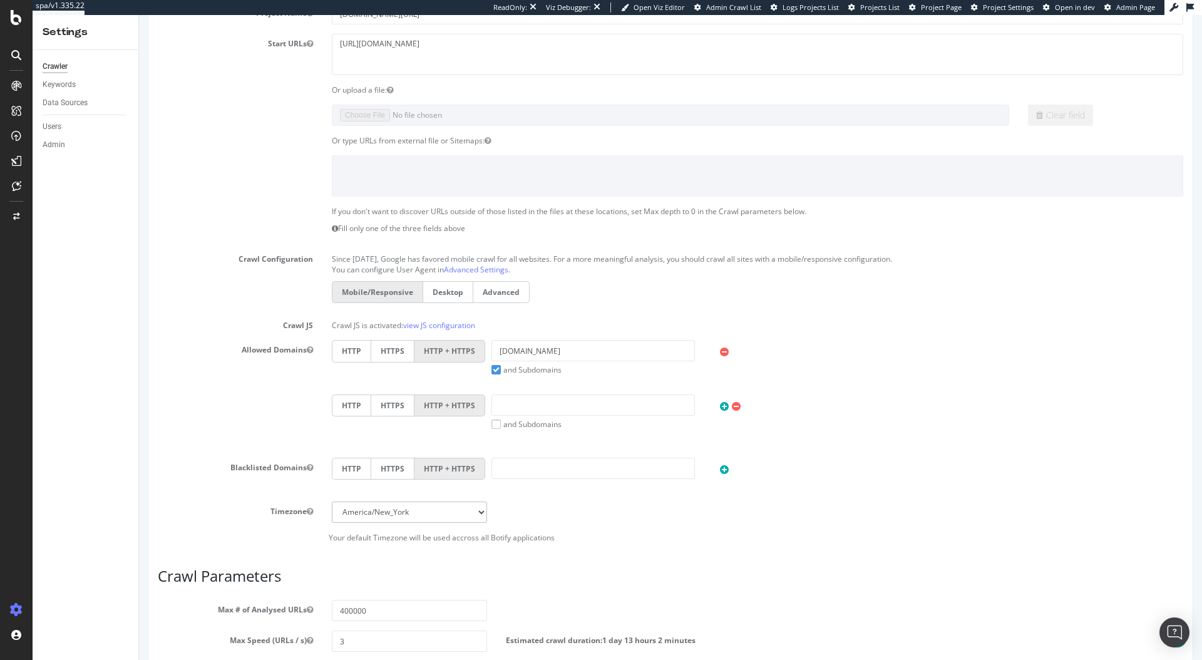
scroll to position [131, 0]
click at [581, 356] on input "kurtgeiger.us" at bounding box center [592, 352] width 203 height 21
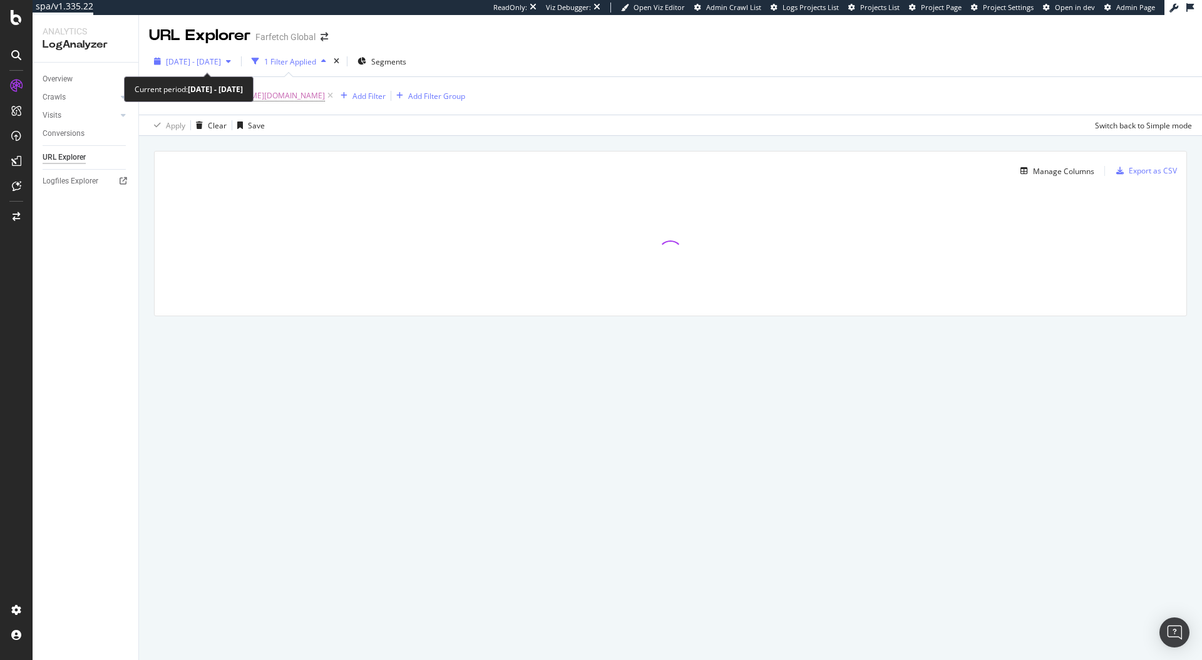
click at [201, 59] on span "[DATE] - [DATE]" at bounding box center [193, 61] width 55 height 11
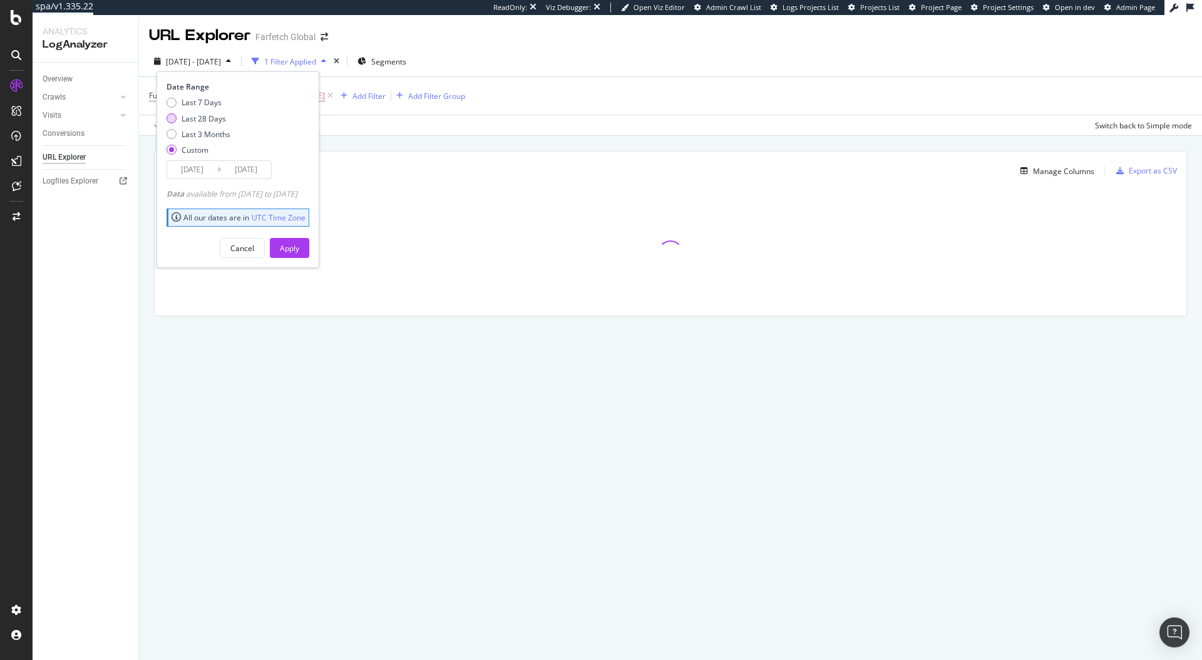
click at [214, 121] on div "Last 28 Days" at bounding box center [204, 118] width 44 height 11
type input "[DATE]"
click at [295, 243] on button "Apply" at bounding box center [289, 248] width 39 height 20
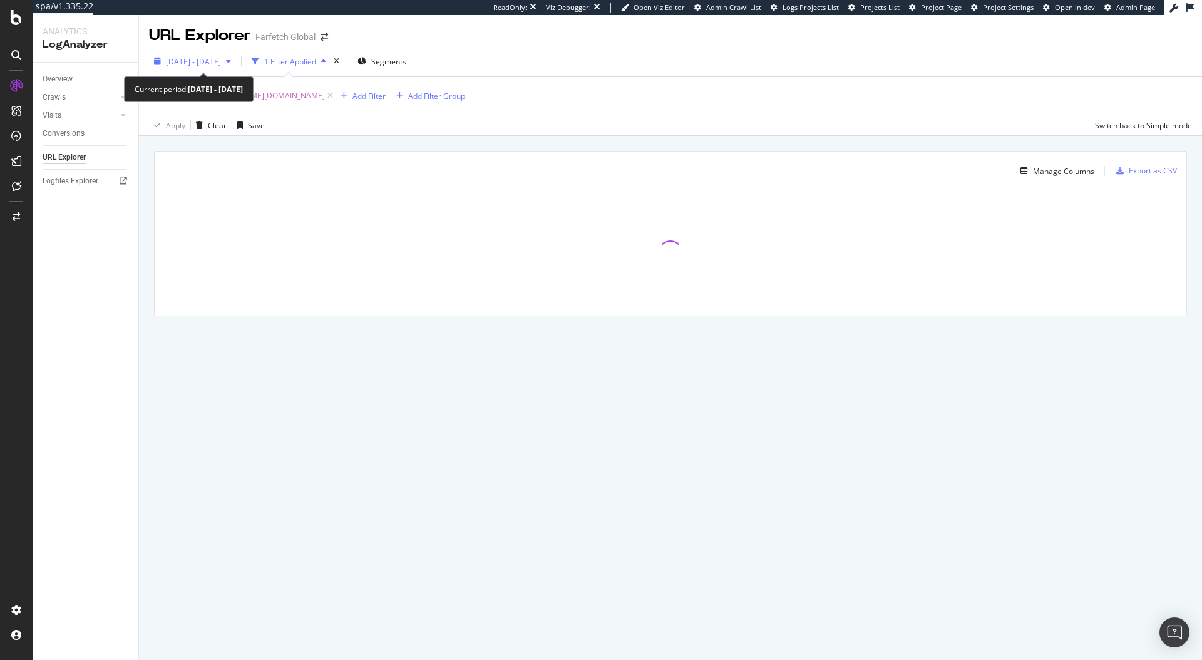
click at [215, 66] on span "[DATE] - [DATE]" at bounding box center [193, 61] width 55 height 11
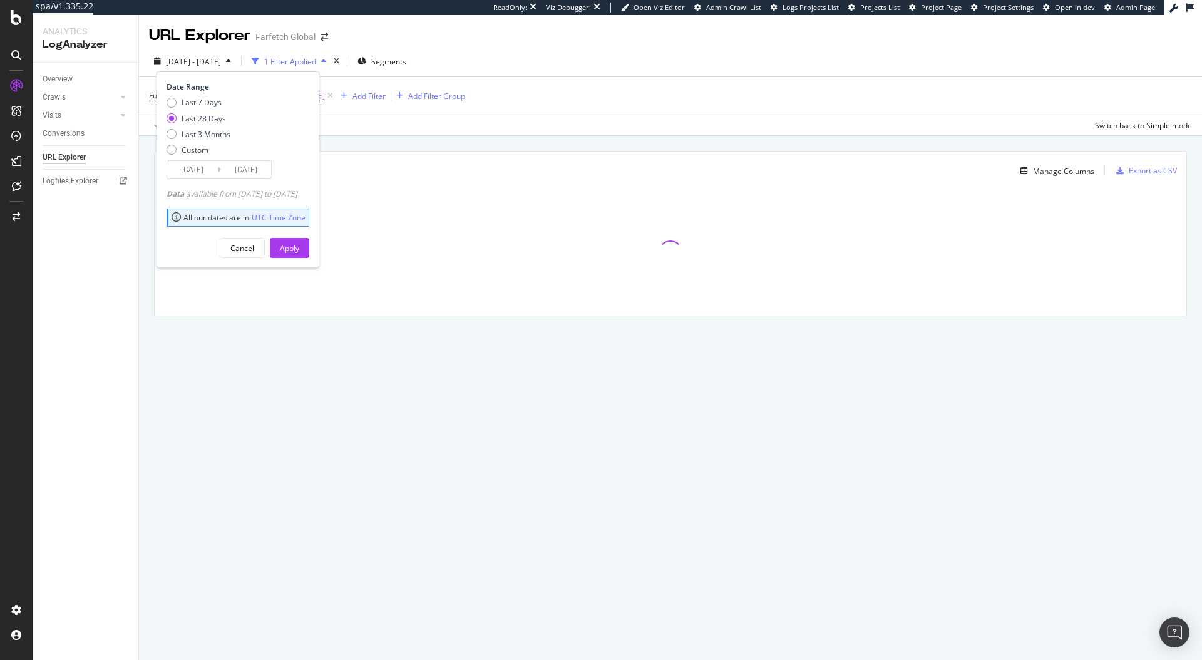
click at [258, 168] on input "[DATE]" at bounding box center [246, 170] width 50 height 18
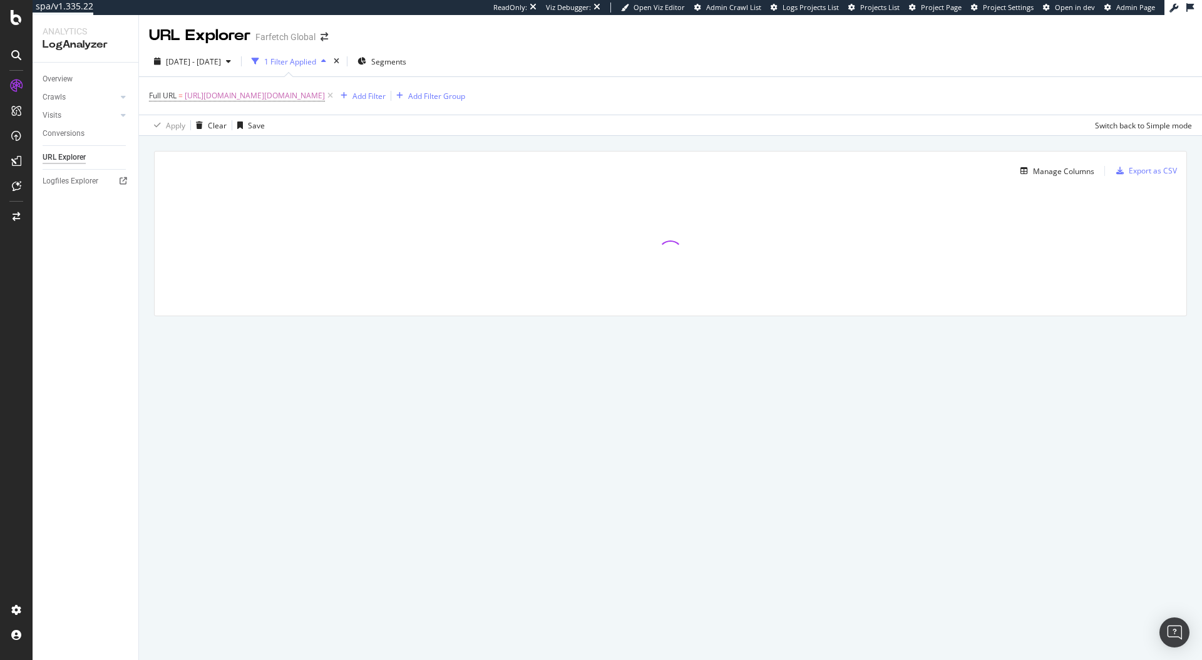
click at [496, 170] on div "Manage Columns" at bounding box center [629, 170] width 930 height 15
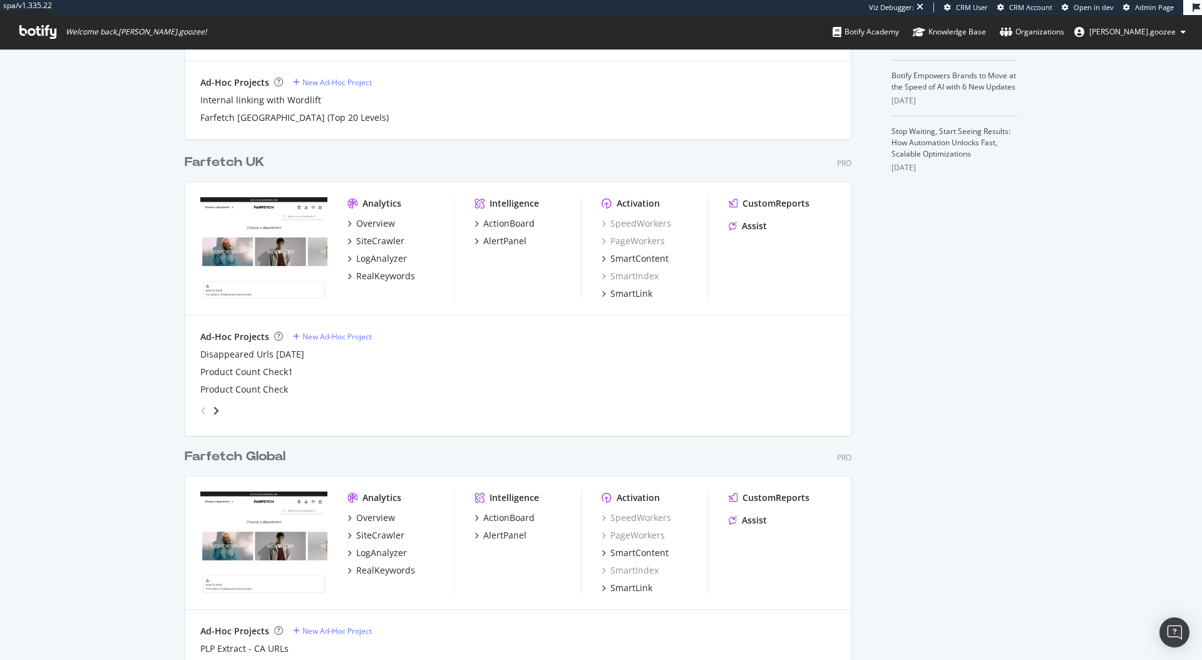
scroll to position [440, 0]
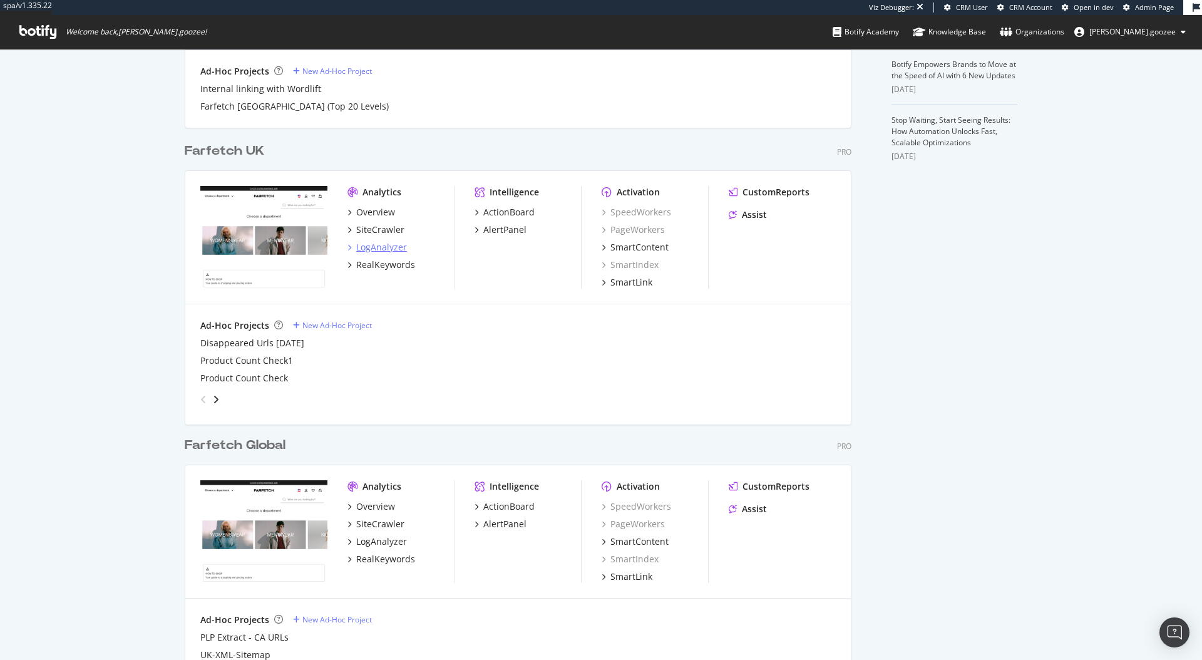
click at [381, 243] on div "LogAnalyzer" at bounding box center [381, 247] width 51 height 13
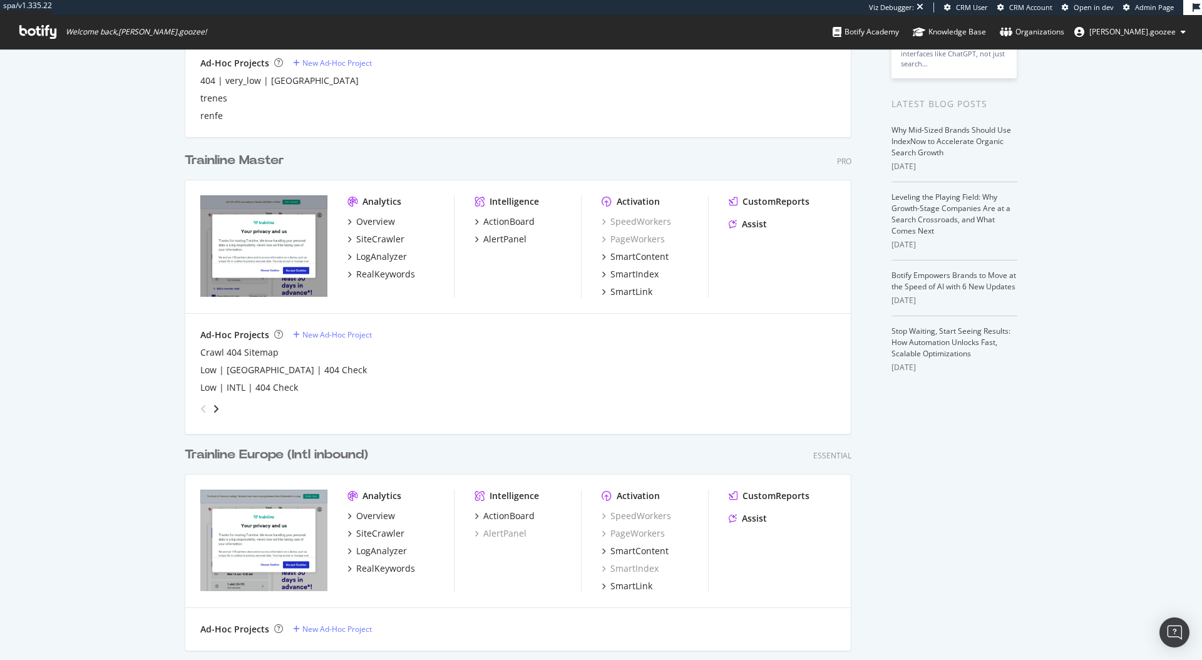
scroll to position [193, 0]
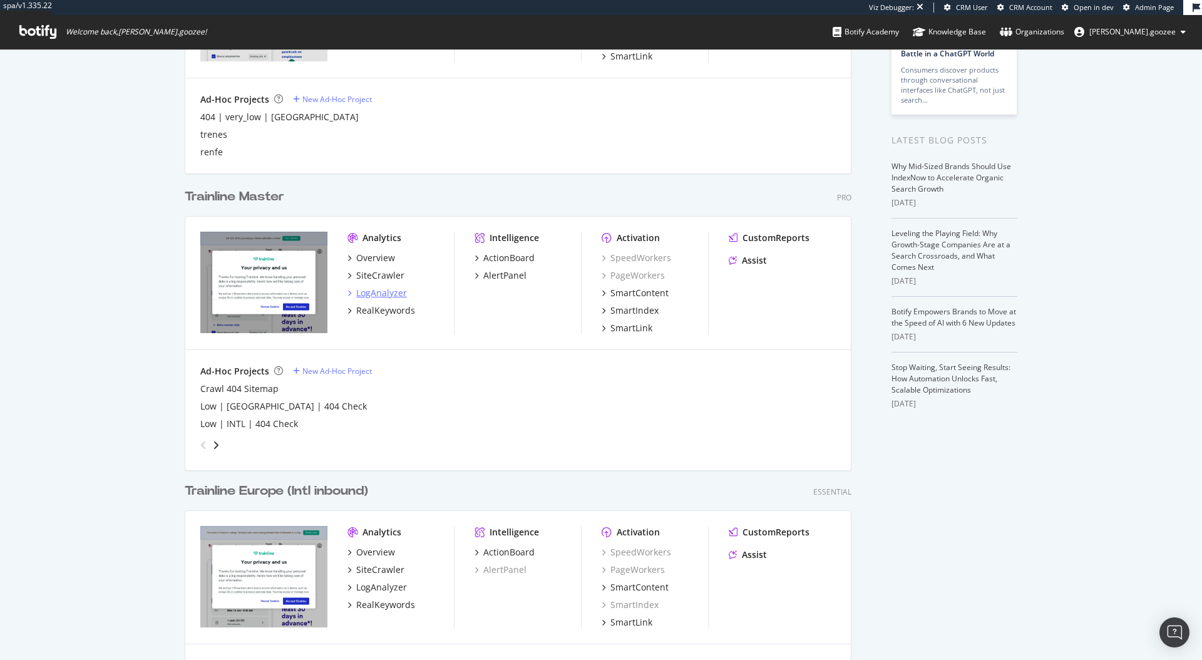
click at [374, 294] on div "LogAnalyzer" at bounding box center [381, 293] width 51 height 13
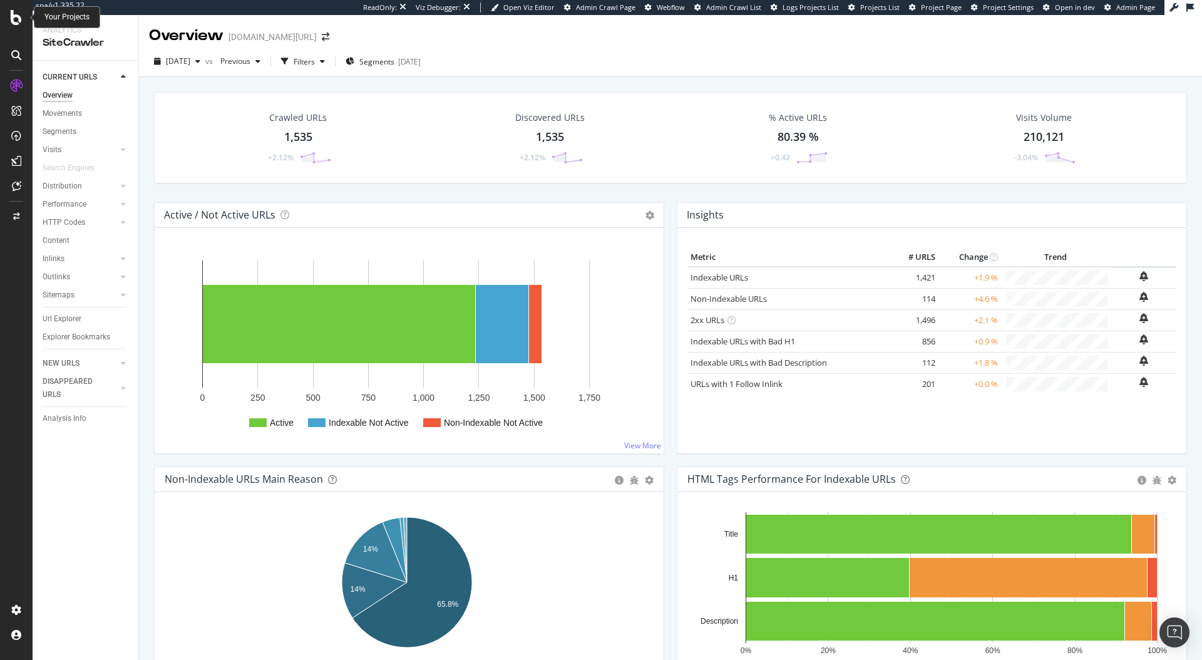
click at [13, 13] on icon at bounding box center [16, 17] width 11 height 15
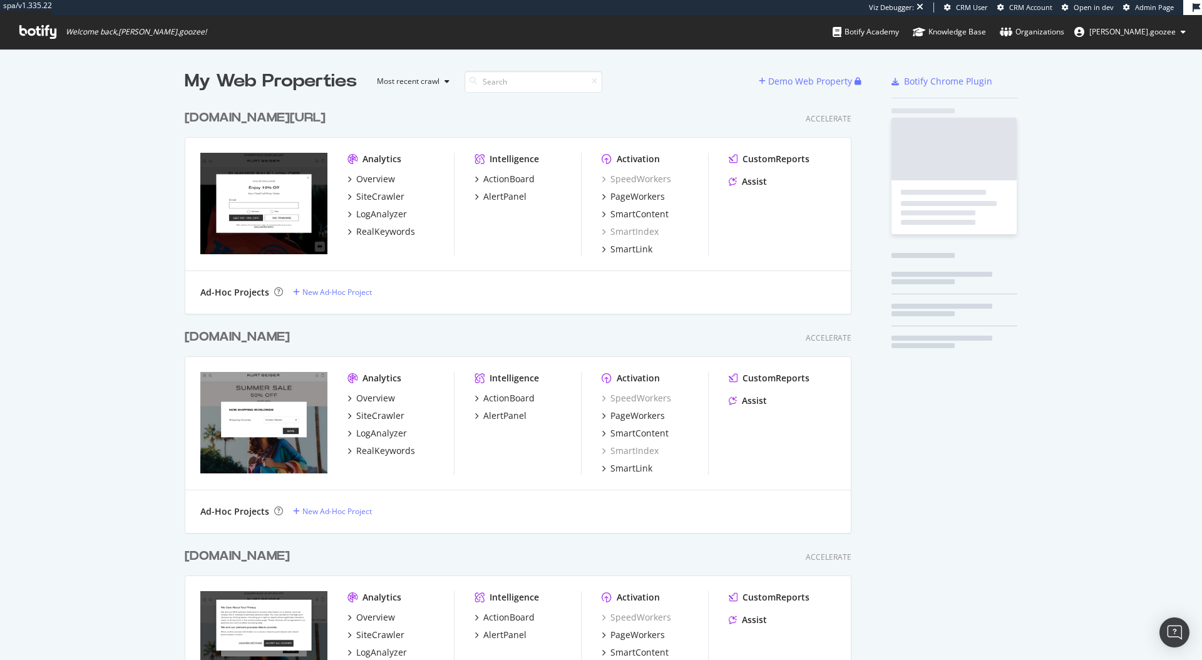
scroll to position [648, 667]
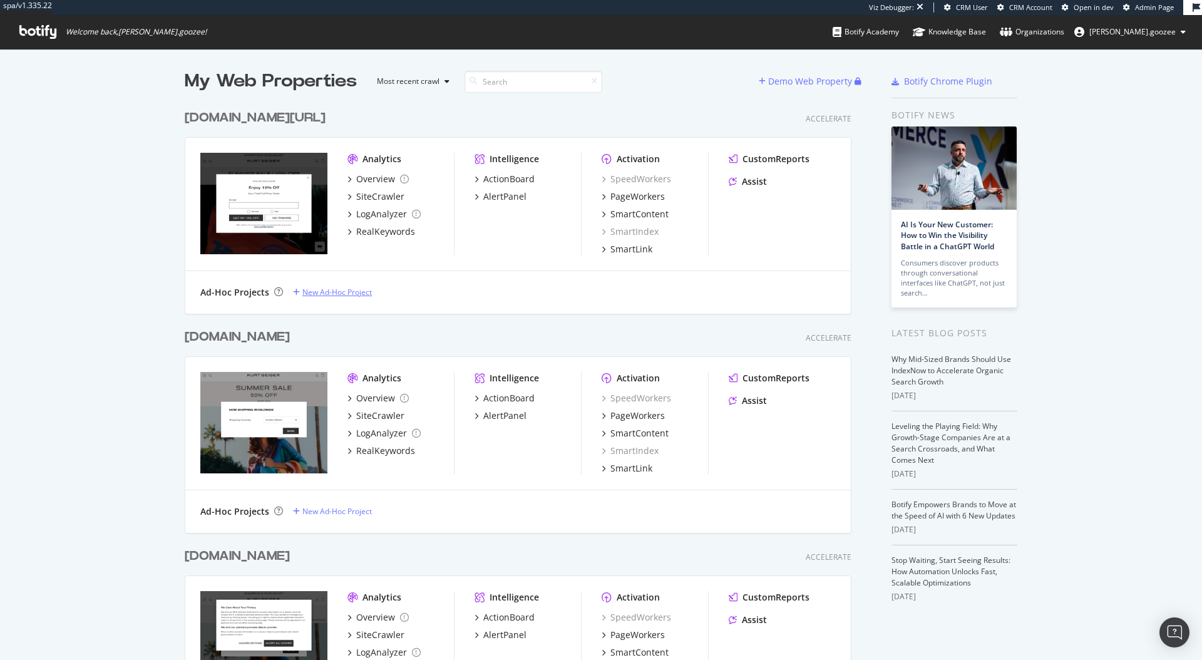
click at [322, 293] on div "New Ad-Hoc Project" at bounding box center [336, 292] width 69 height 11
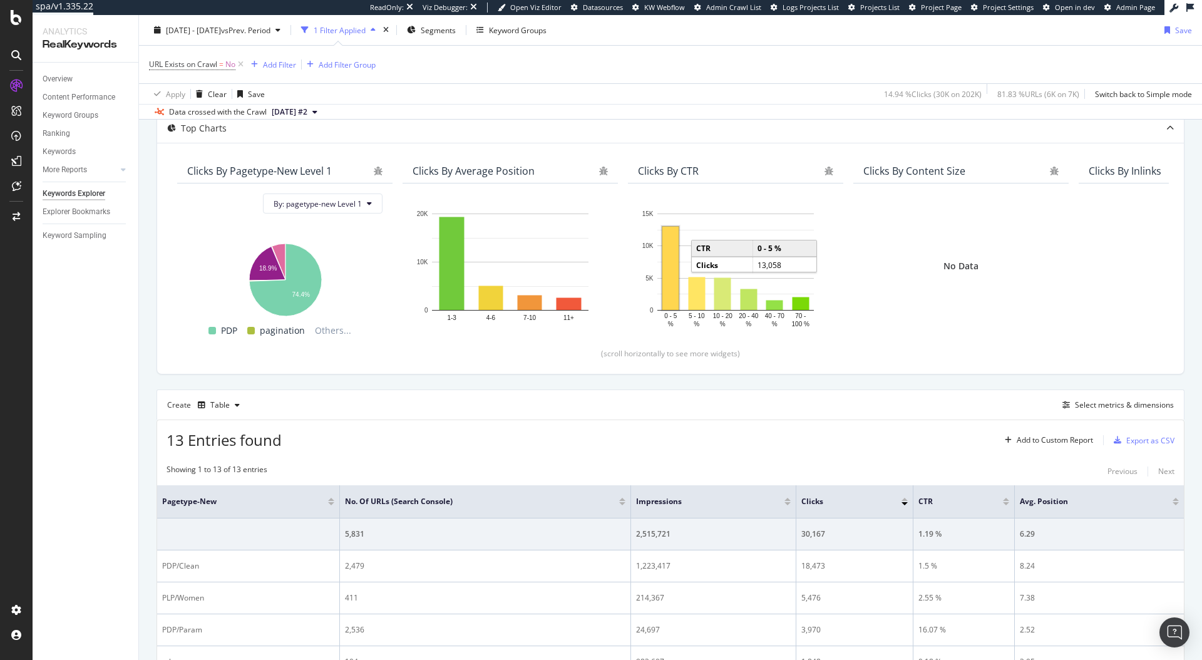
scroll to position [125, 0]
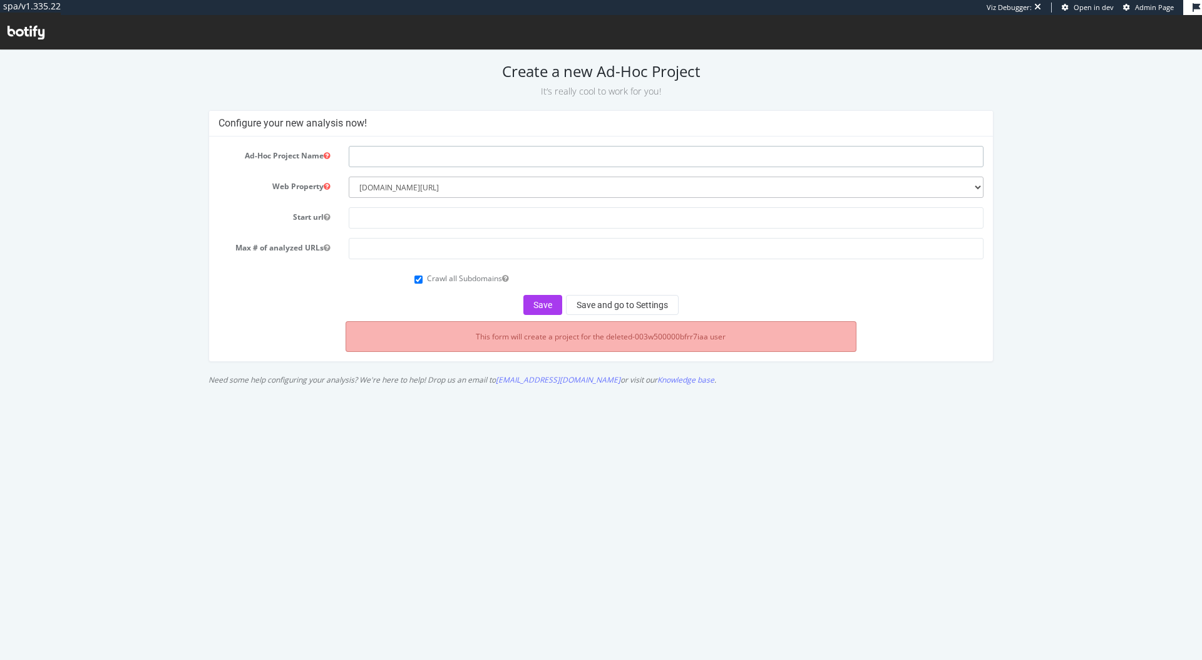
click at [431, 164] on input "text" at bounding box center [666, 156] width 635 height 21
type input "Orphaned URLs from Search Console"
click at [374, 223] on input "text" at bounding box center [666, 217] width 635 height 21
type input "[DOMAIN_NAME]"
click at [411, 237] on form "Ad-Hoc Project Name Orphaned URLs from Search Console Web Property --------- [D…" at bounding box center [600, 230] width 765 height 169
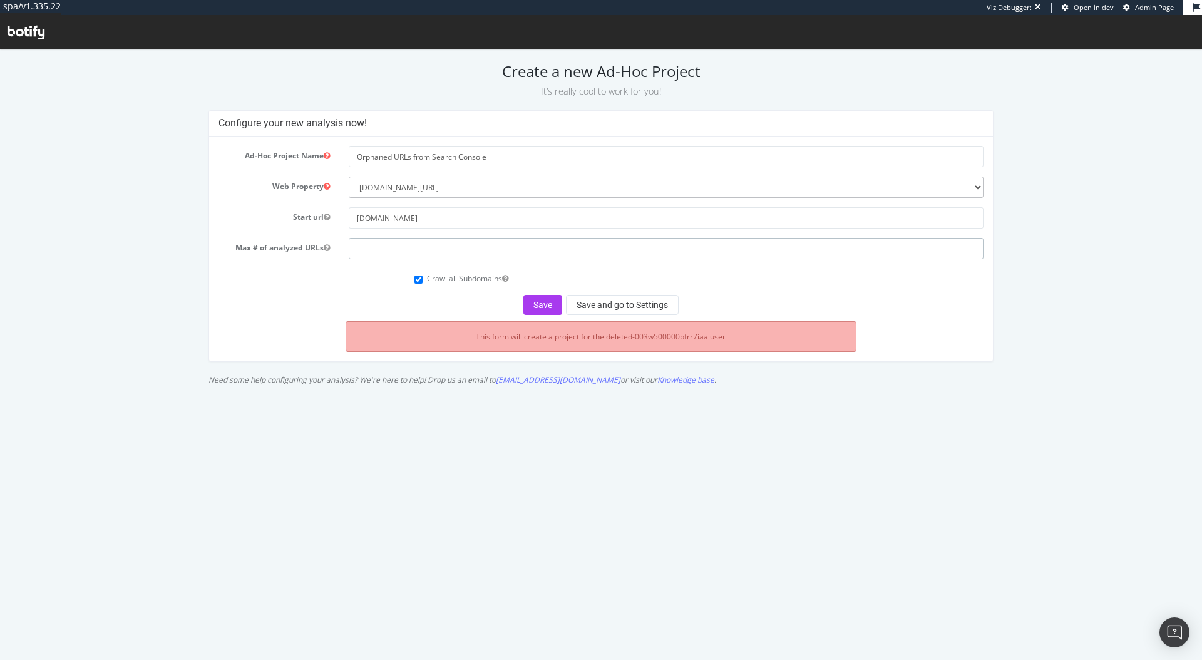
click at [396, 249] on input "number" at bounding box center [666, 248] width 635 height 21
type input "100000"
click at [580, 300] on button "Save and go to Settings" at bounding box center [622, 305] width 113 height 20
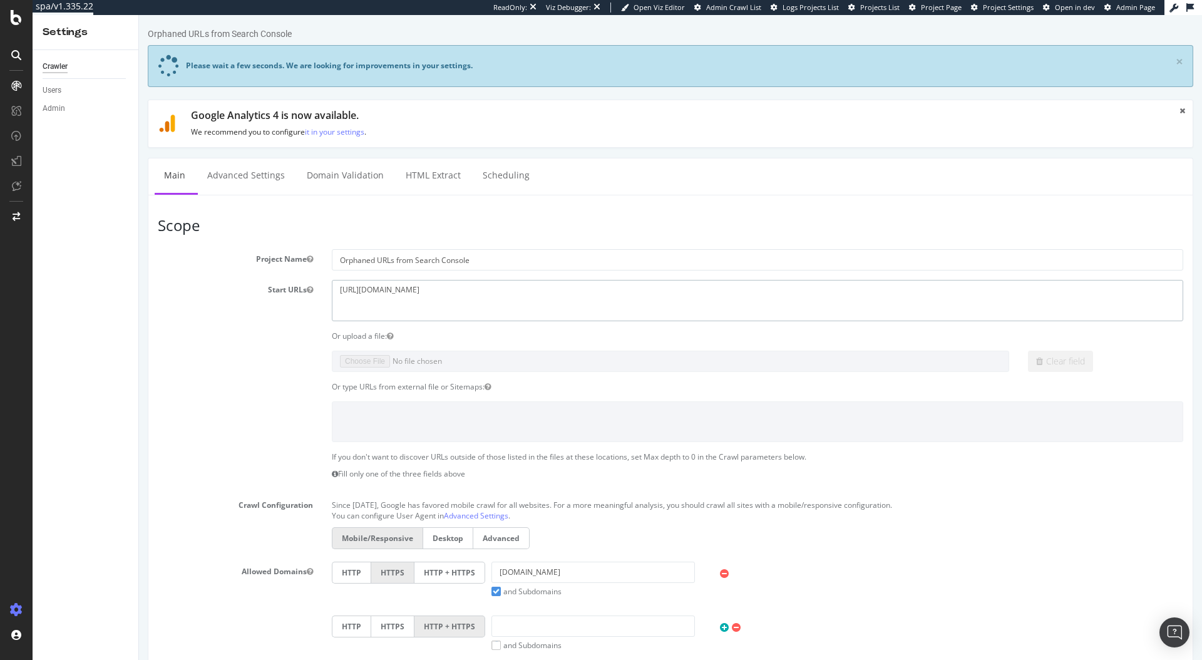
click at [301, 284] on body "Orphaned URLs from Search Console Please wait a few seconds. We are looking for…" at bounding box center [670, 578] width 1063 height 1127
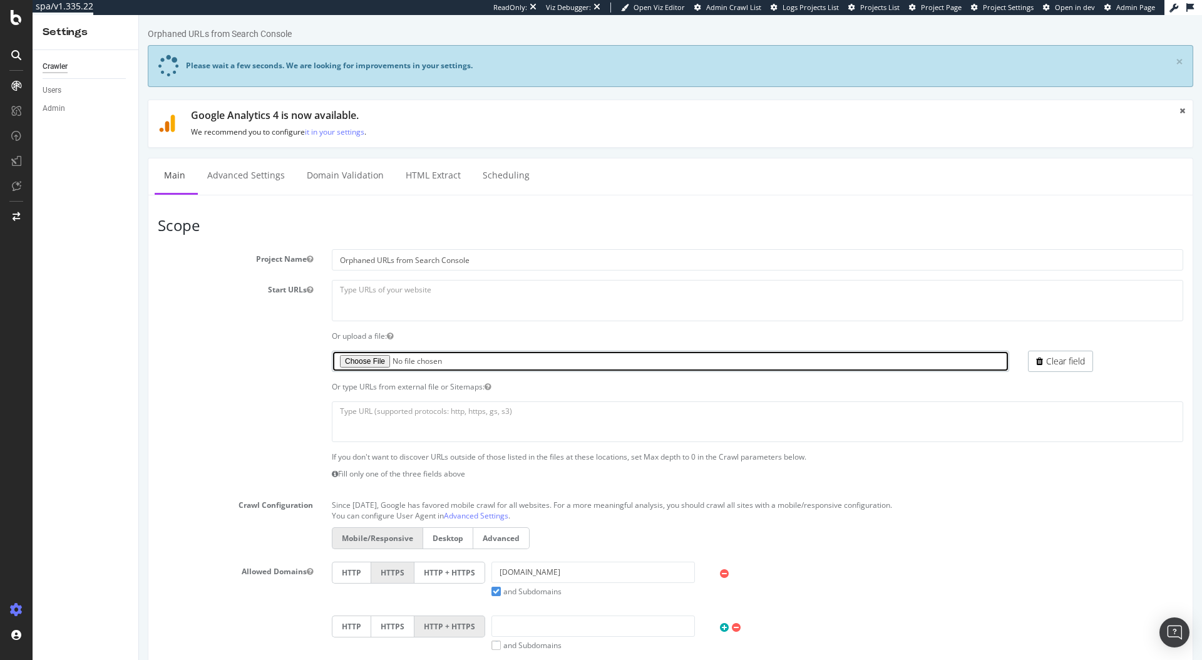
click at [356, 354] on input "file" at bounding box center [670, 361] width 677 height 21
type input "C:\fakepath\Orphaned from Google Search Console.txt"
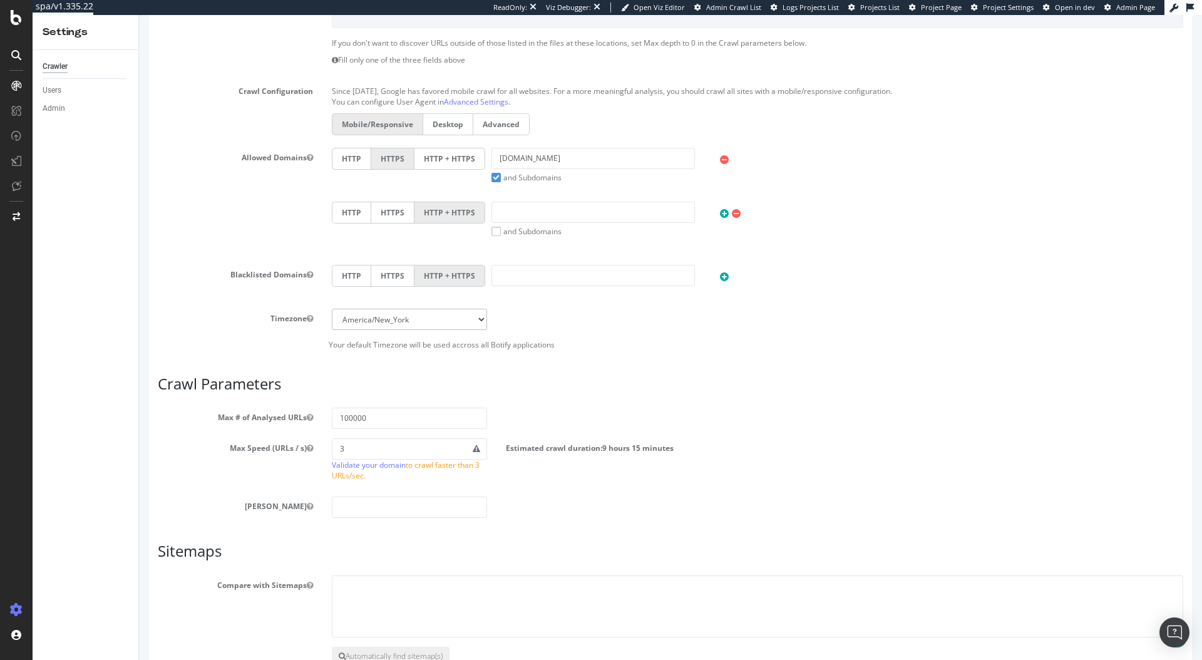
scroll to position [426, 0]
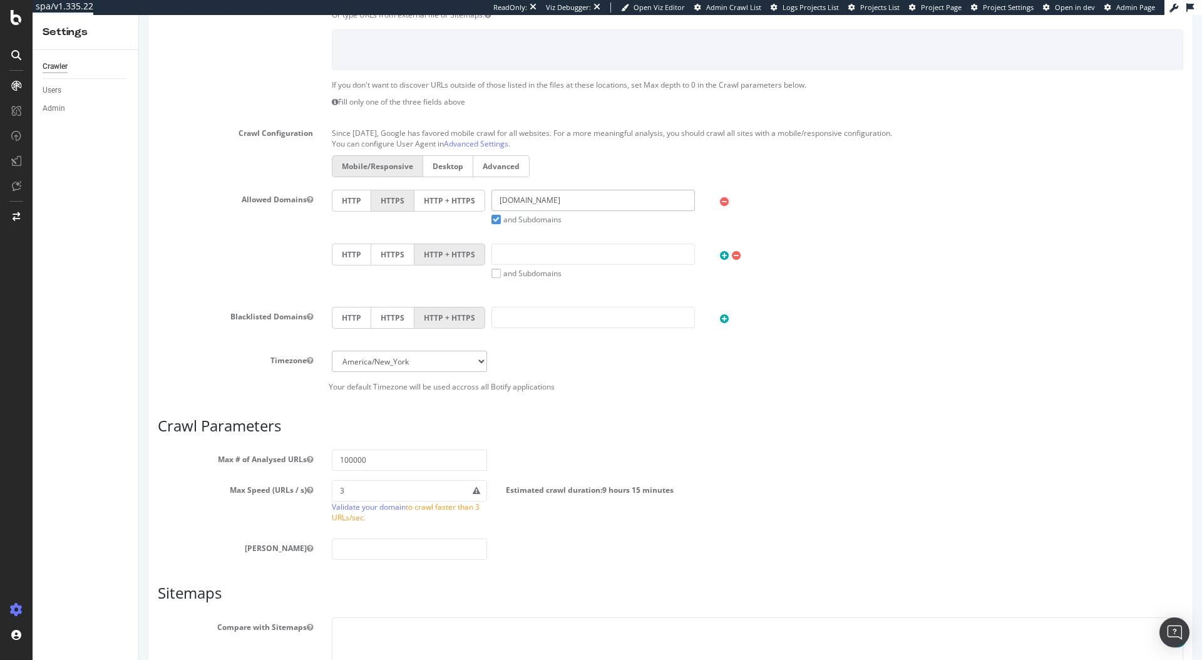
click at [530, 198] on input "diy.com" at bounding box center [592, 200] width 203 height 21
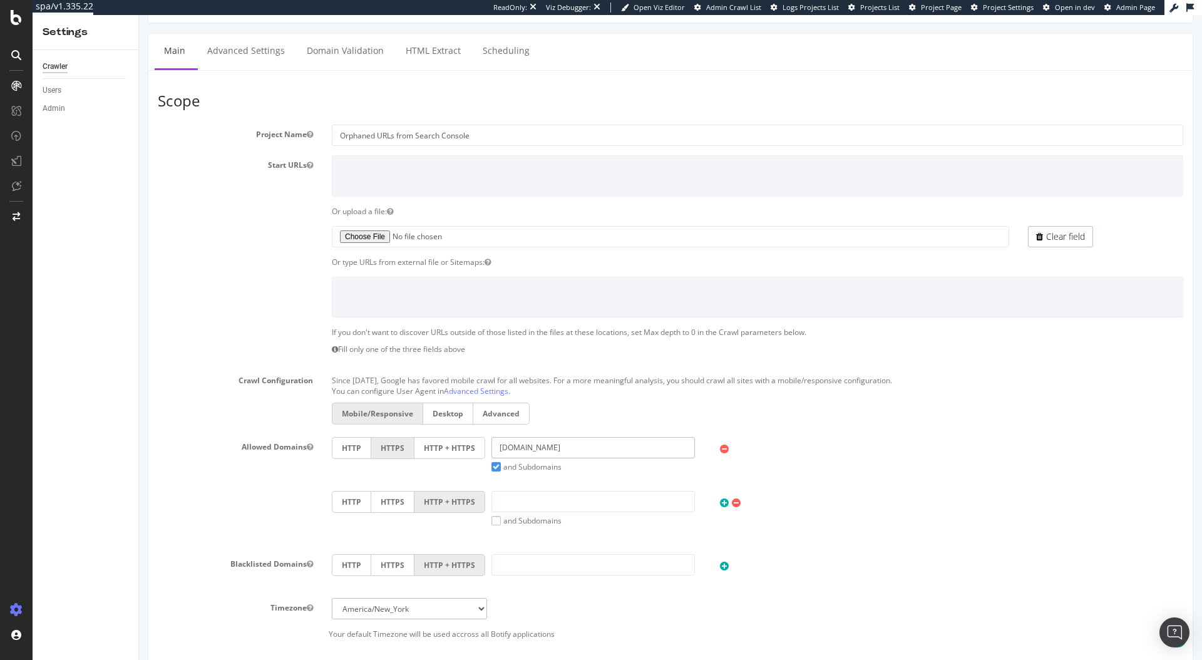
scroll to position [158, 0]
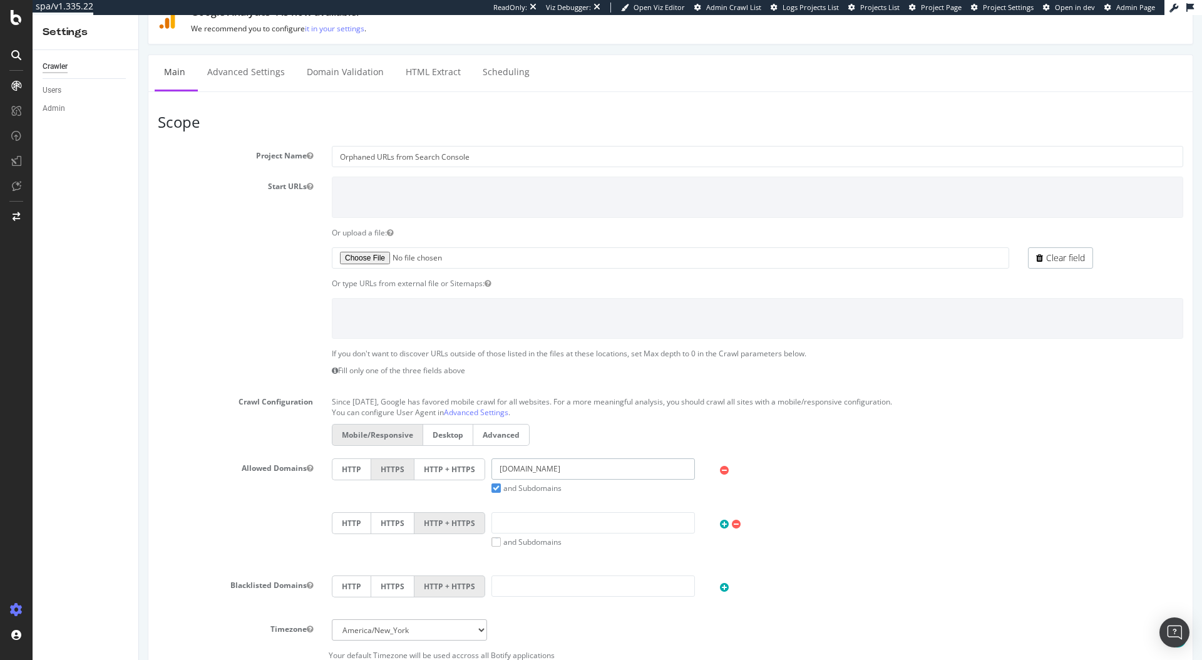
click at [506, 469] on input "diy.com" at bounding box center [592, 468] width 203 height 21
click at [497, 471] on input "kurtgieger.us" at bounding box center [592, 468] width 203 height 21
type input "kurtgieger.us"
click at [589, 498] on div "HTTP HTTPS HTTP + HTTPS kurtgieger.us and Subdomains User Agent: Mobile Desktop…" at bounding box center [757, 512] width 870 height 108
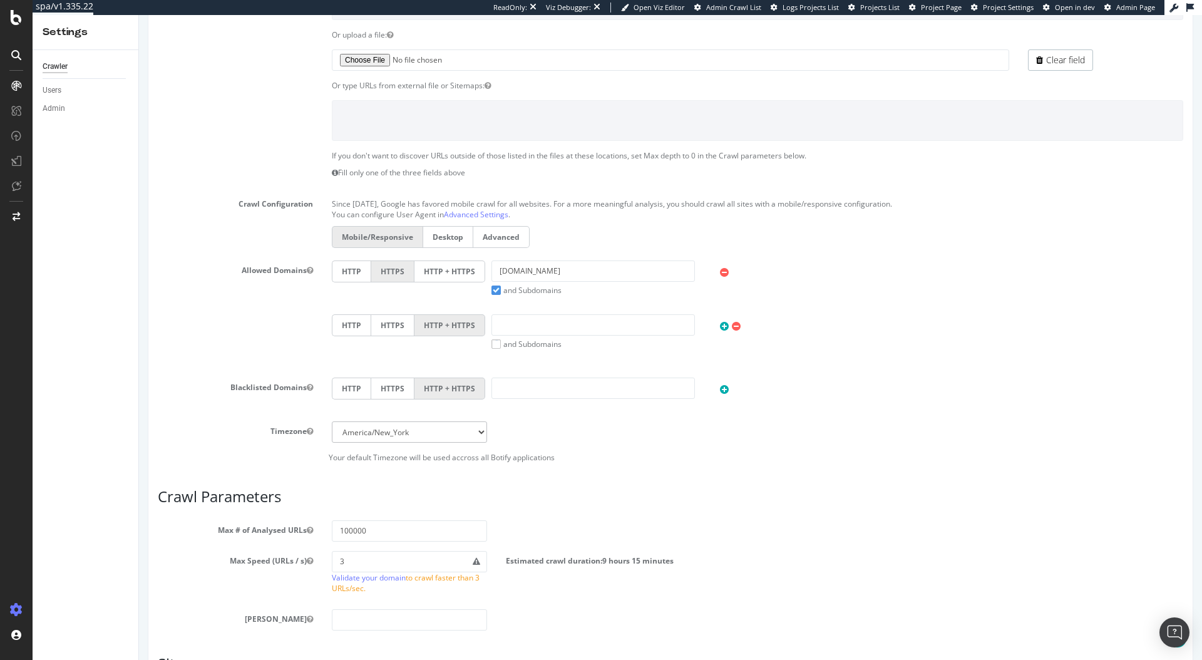
scroll to position [368, 0]
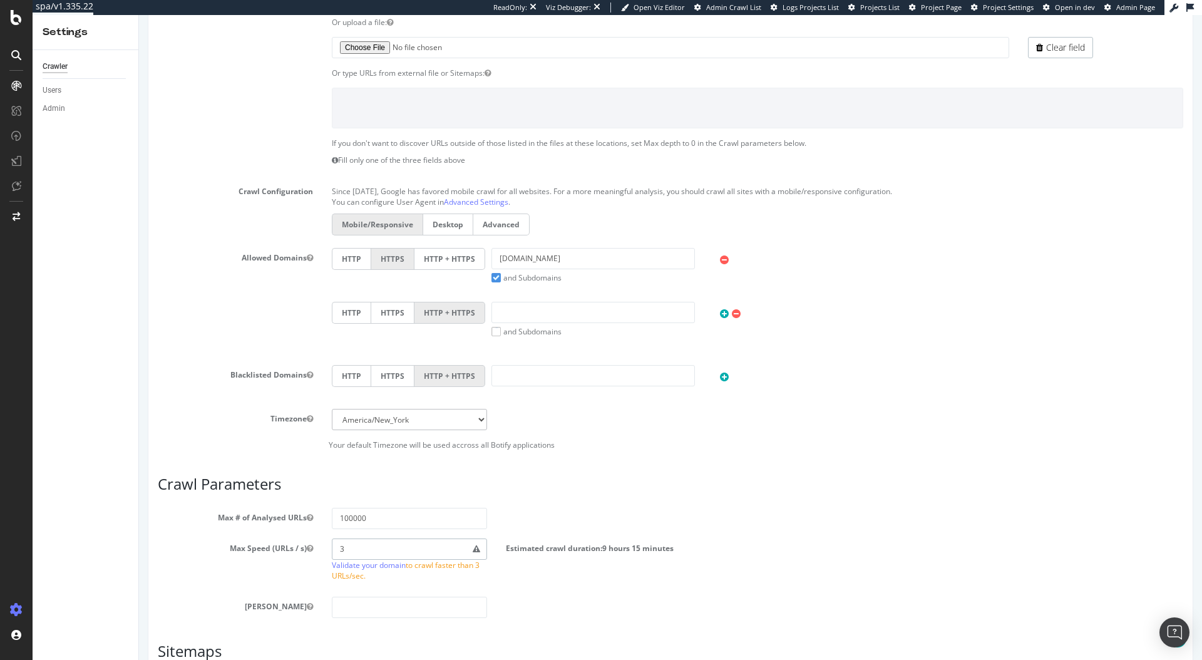
click at [394, 548] on input "3" at bounding box center [409, 548] width 155 height 21
click at [384, 605] on input "number" at bounding box center [409, 606] width 155 height 21
type input "0"
click at [551, 453] on div "Scope Project Name Orphaned URLs from Search Console Start URLs https://www.diy…" at bounding box center [670, 357] width 1025 height 906
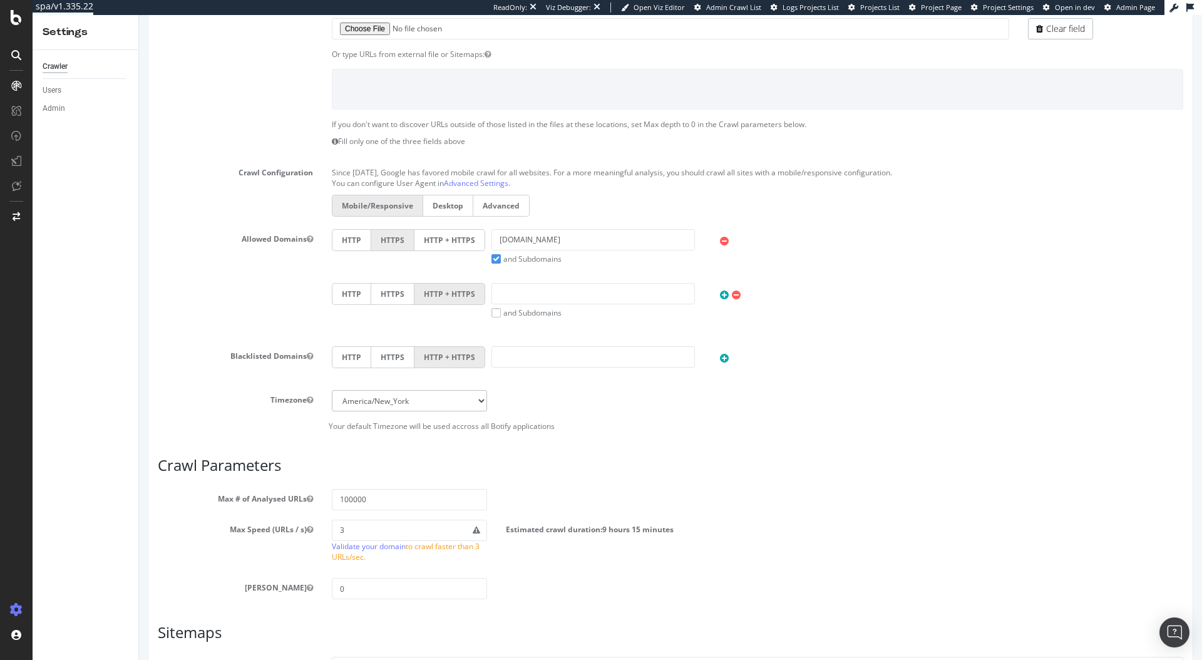
scroll to position [550, 0]
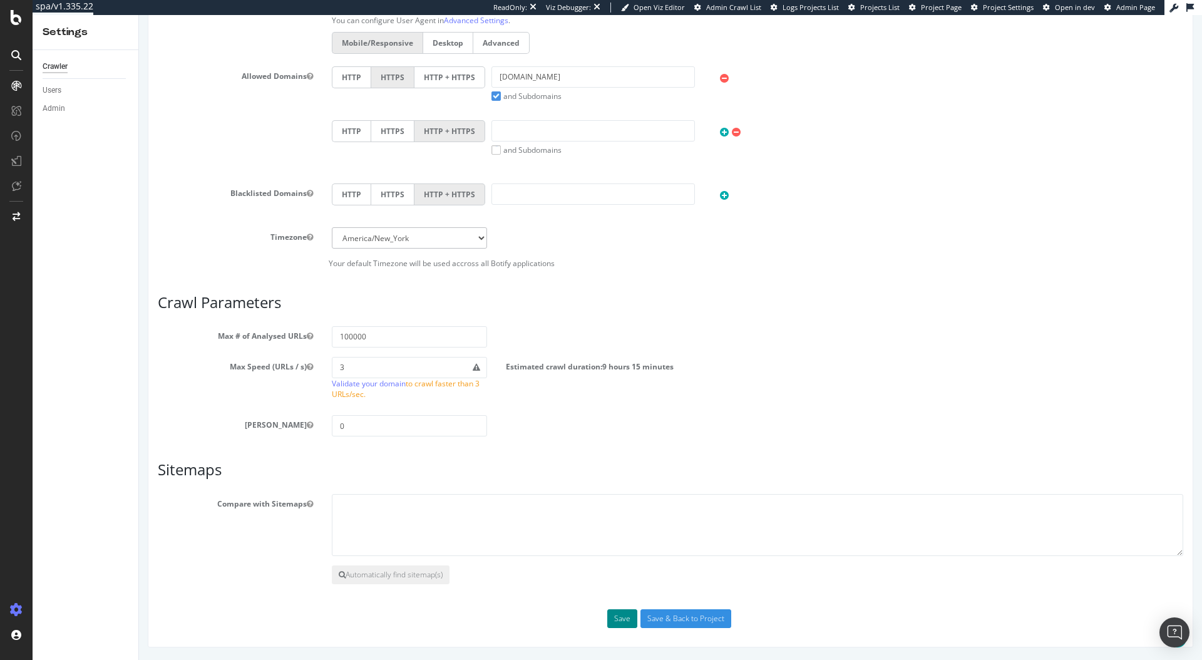
click at [613, 611] on button "Save" at bounding box center [622, 618] width 30 height 19
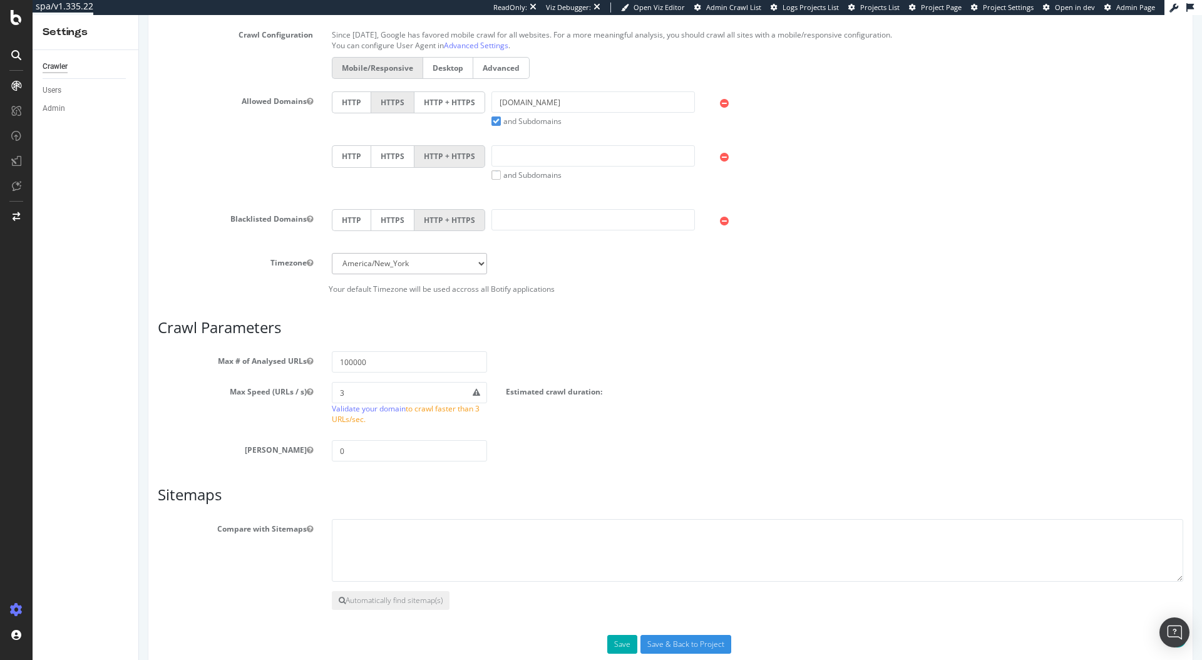
scroll to position [480, 0]
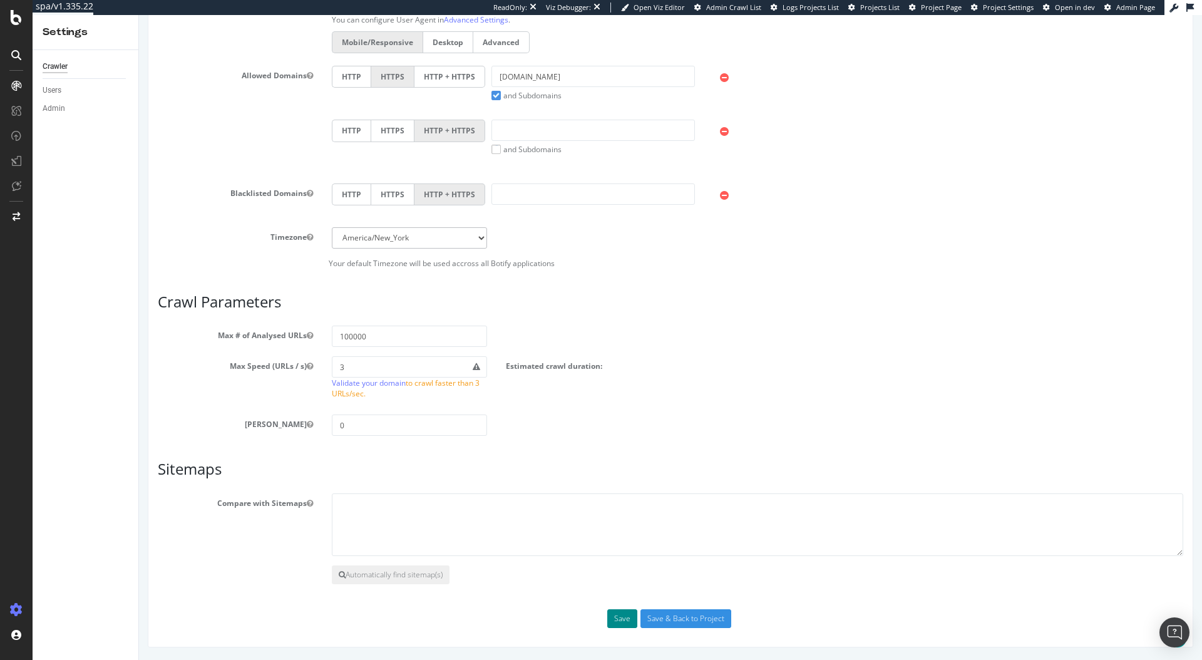
click at [613, 613] on button "Save" at bounding box center [622, 618] width 30 height 19
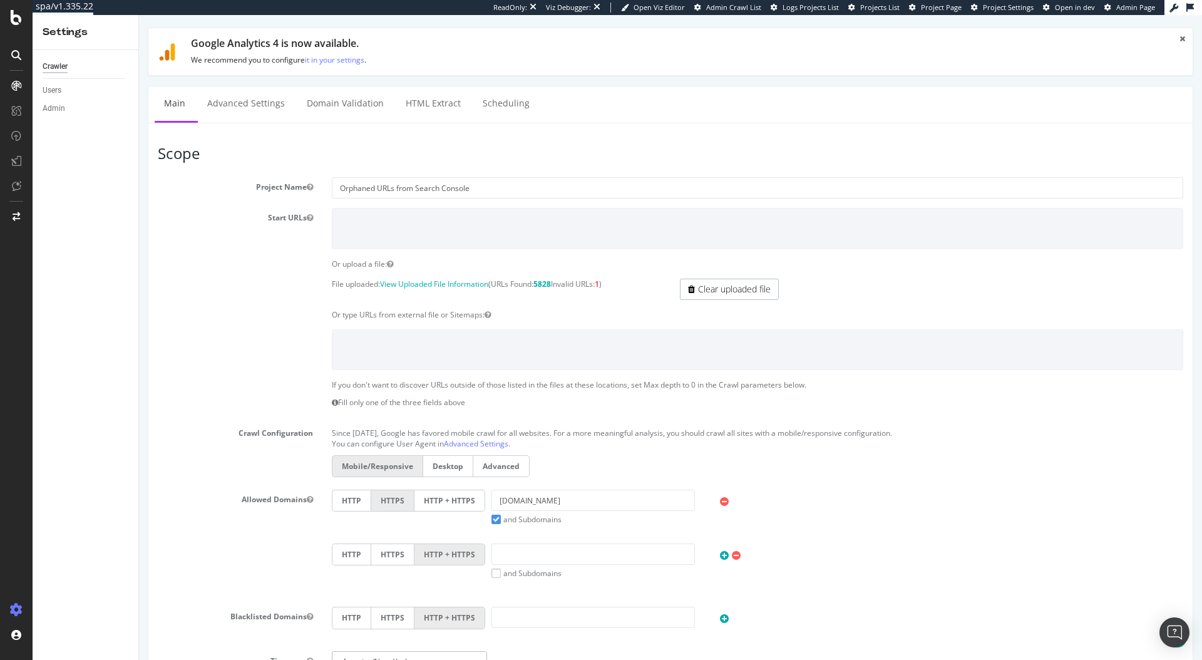
scroll to position [0, 0]
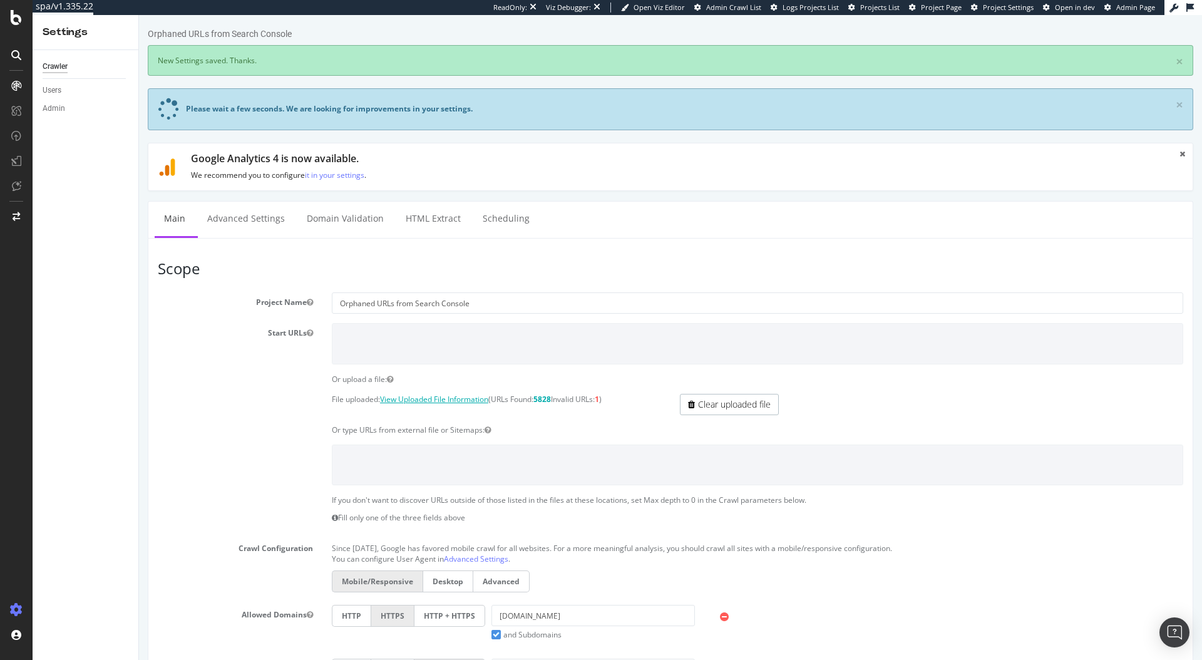
click at [459, 402] on link "View Uploaded File Information" at bounding box center [434, 399] width 108 height 11
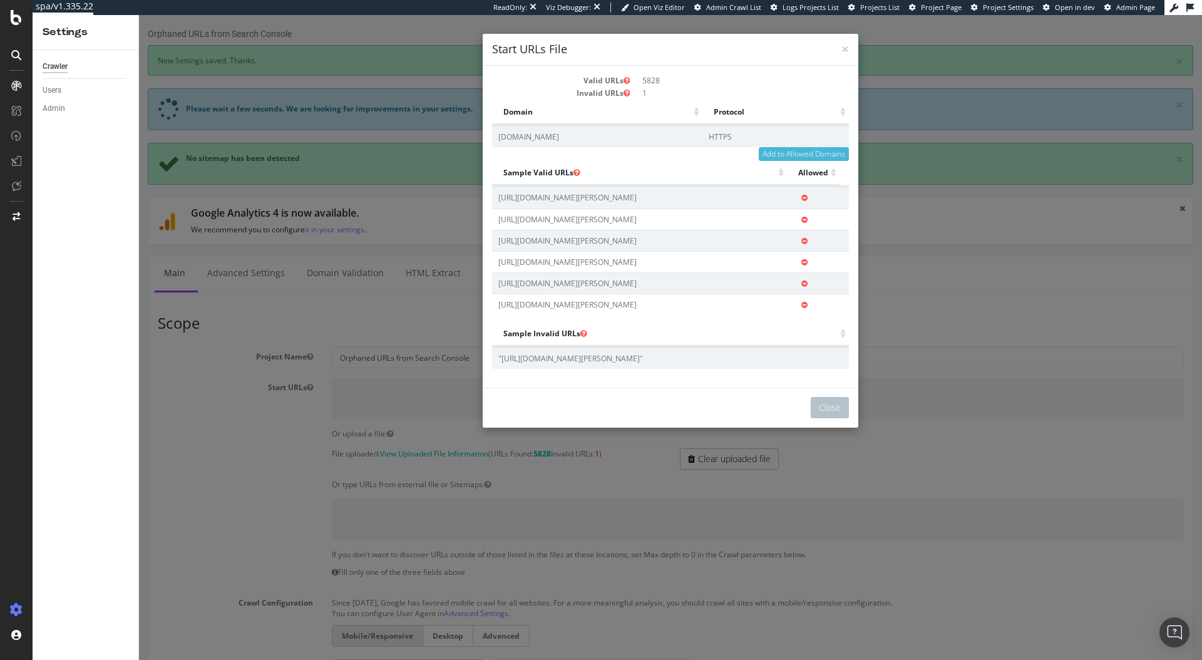
click at [242, 451] on div "× Close Start URLs File Valid URLs 5828 Invalid URLs 1 Domain Protocol Domain P…" at bounding box center [670, 337] width 1063 height 645
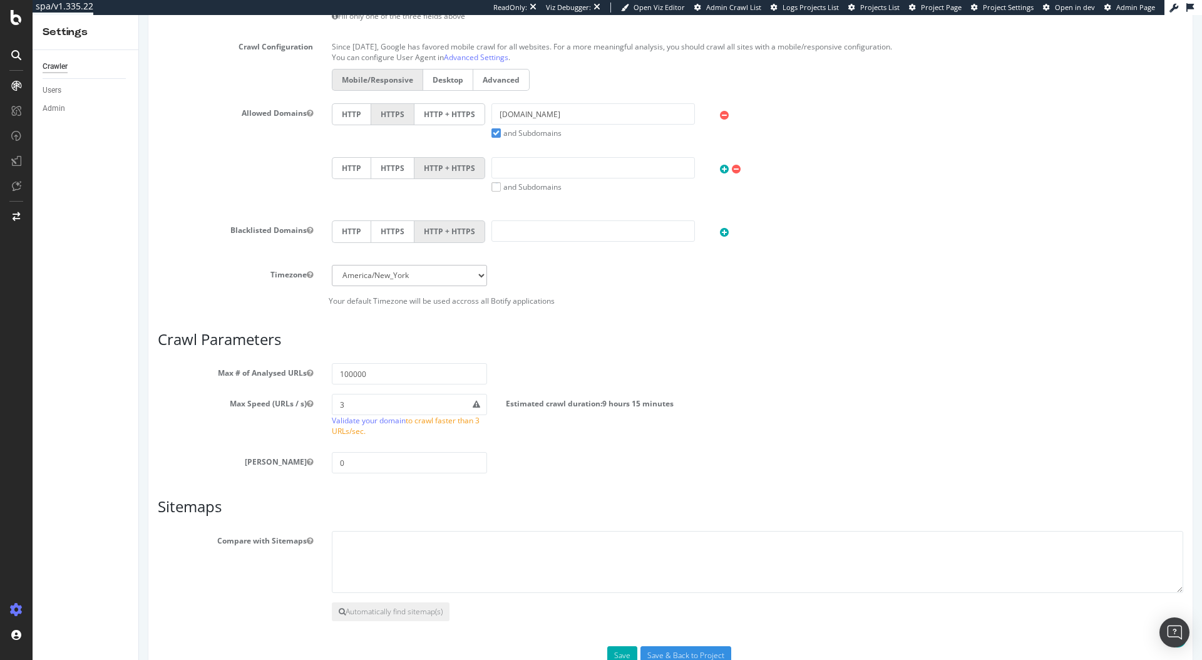
scroll to position [593, 0]
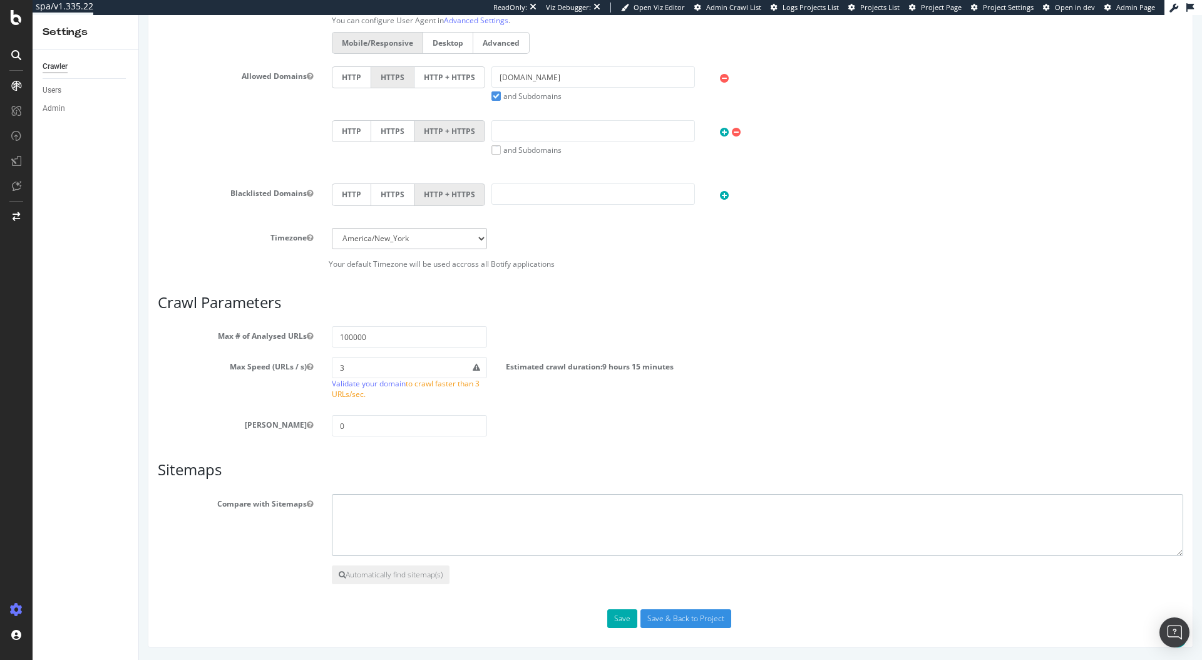
click at [445, 509] on textarea at bounding box center [757, 525] width 851 height 63
click at [433, 517] on textarea at bounding box center [757, 525] width 851 height 63
paste textarea "https://www.kurtgeiger.us/sitemap/sitemap.xml"
type textarea "https://www.kurtgeiger.us/sitemap/sitemap.xml"
click at [616, 616] on button "Save" at bounding box center [622, 618] width 30 height 19
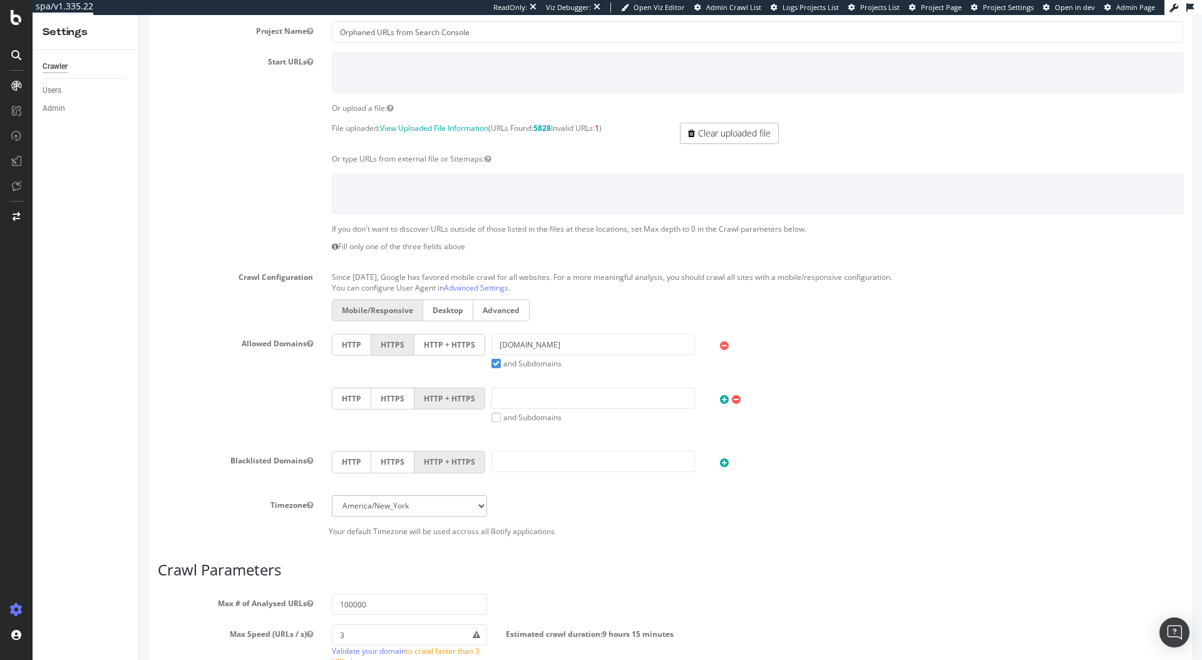
scroll to position [0, 0]
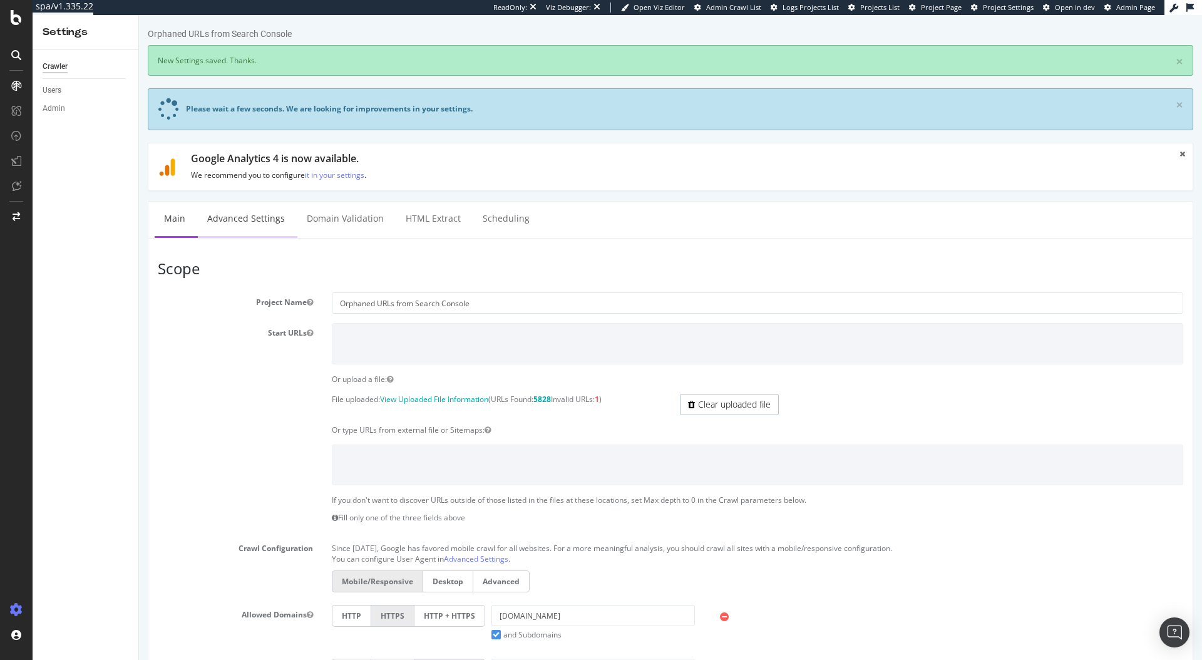
click at [233, 217] on link "Advanced Settings" at bounding box center [246, 219] width 96 height 34
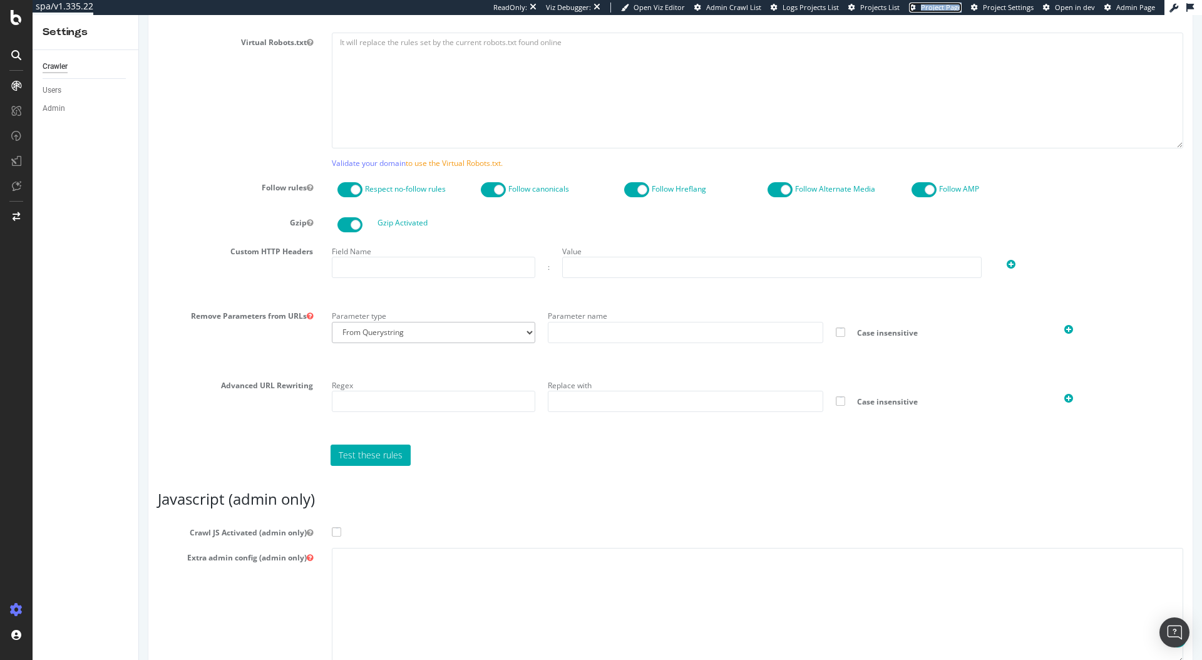
scroll to position [821, 0]
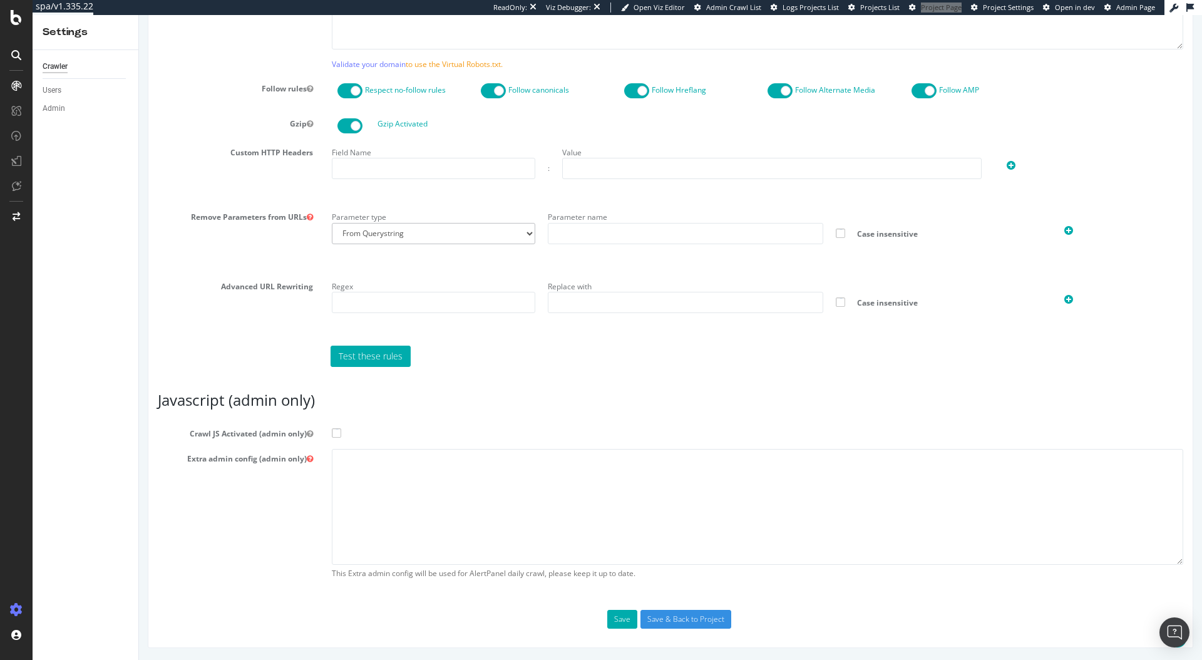
click at [328, 426] on label "Crawl JS Activated (admin only)" at bounding box center [670, 431] width 1044 height 15
click at [139, 15] on input "Crawl JS Activated (admin only)" at bounding box center [139, 15] width 0 height 0
click at [337, 434] on span at bounding box center [336, 432] width 9 height 9
click at [139, 15] on input "Crawl JS Activated (admin only)" at bounding box center [139, 15] width 0 height 0
click at [337, 434] on span at bounding box center [336, 432] width 9 height 9
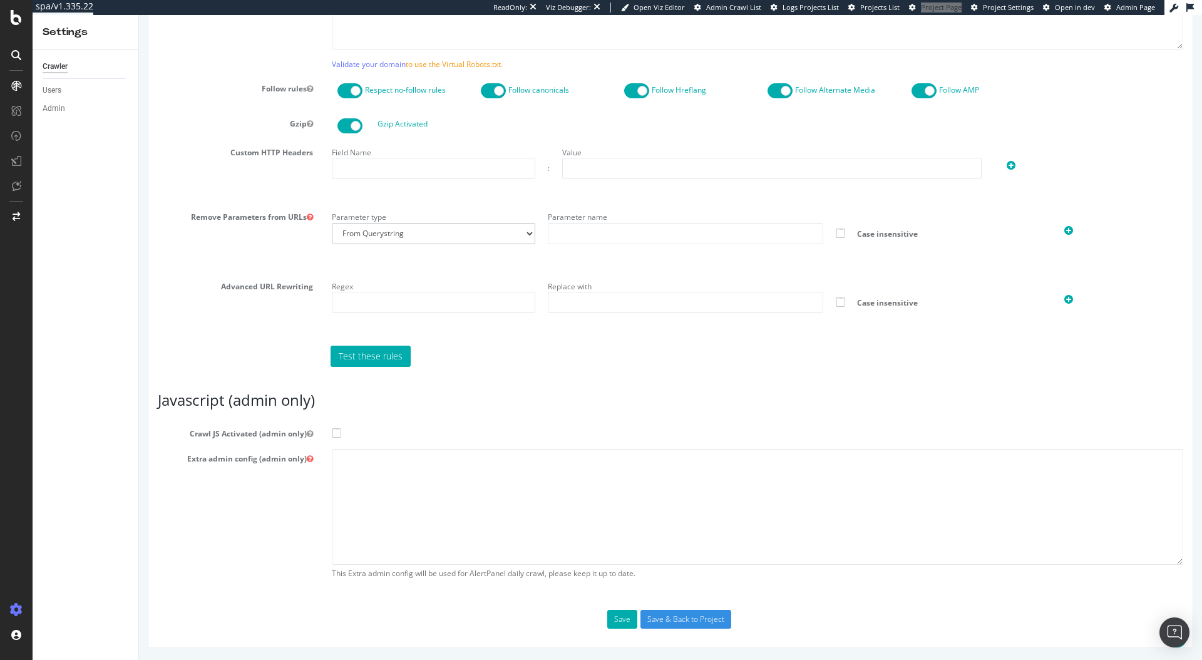
click at [139, 15] on input "Crawl JS Activated (admin only)" at bounding box center [139, 15] width 0 height 0
click at [367, 469] on textarea at bounding box center [757, 507] width 851 height 116
paste textarea "{ "google_robotstxt": { "what is this": "robots.txt parsers comparison, no beha…"
type textarea "{ "google_robotstxt": { "what is this": "robots.txt parsers comparison, no beha…"
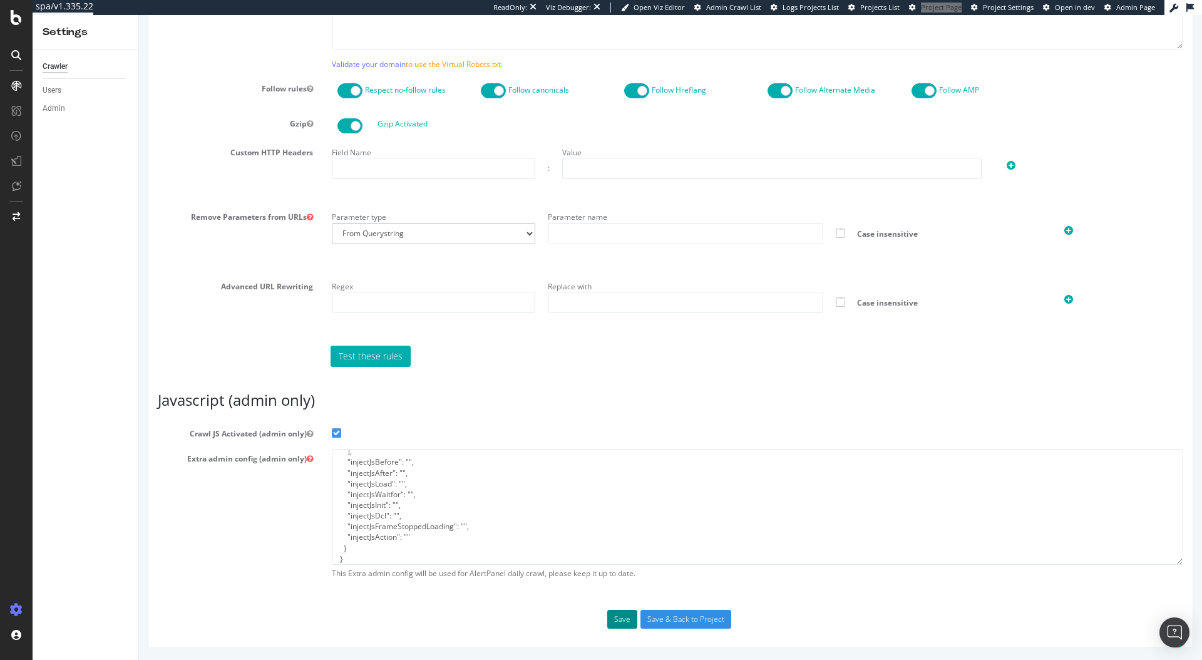
click at [613, 627] on button "Save" at bounding box center [622, 619] width 30 height 19
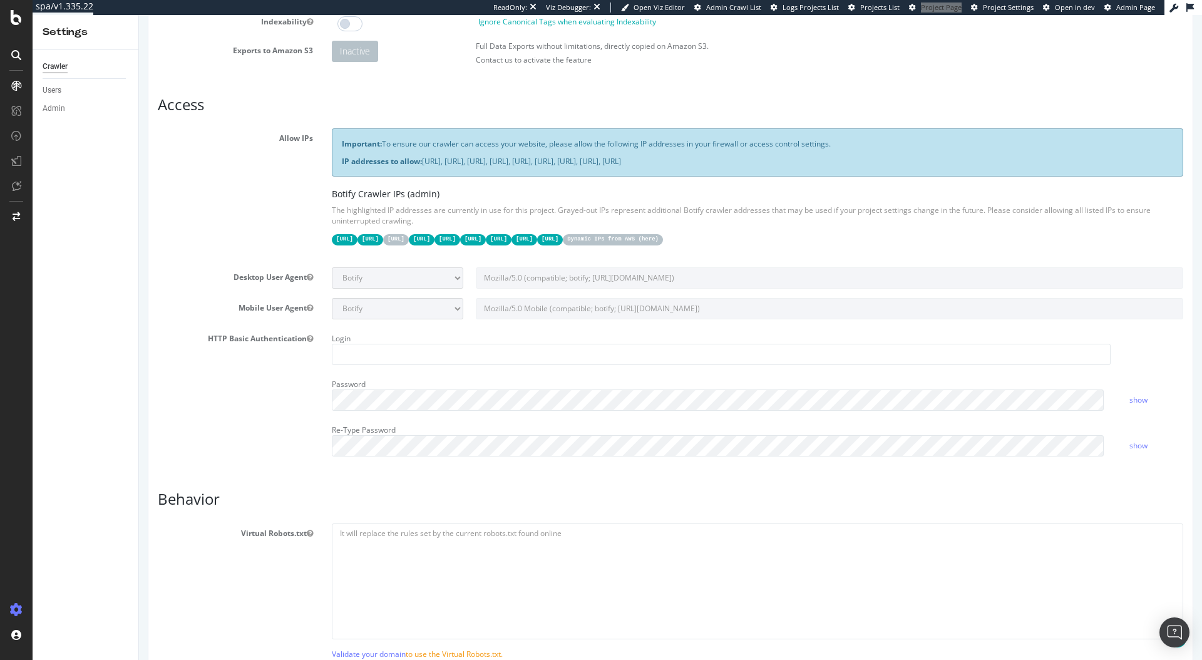
scroll to position [0, 0]
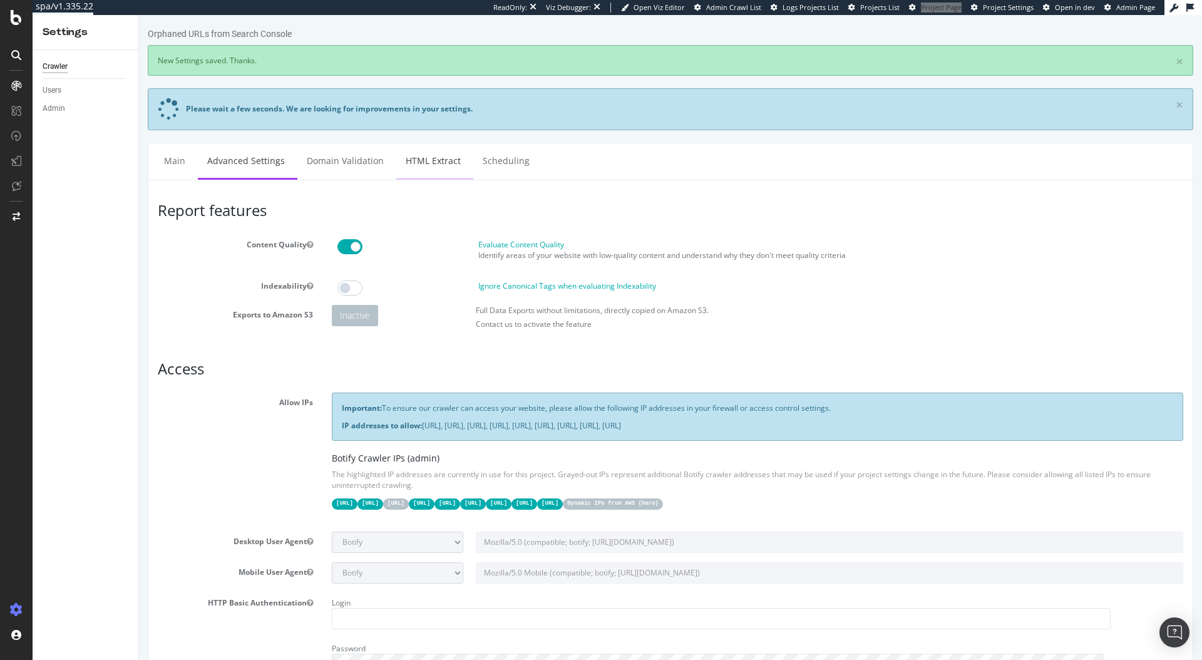
click at [436, 168] on link "HTML Extract" at bounding box center [433, 160] width 74 height 34
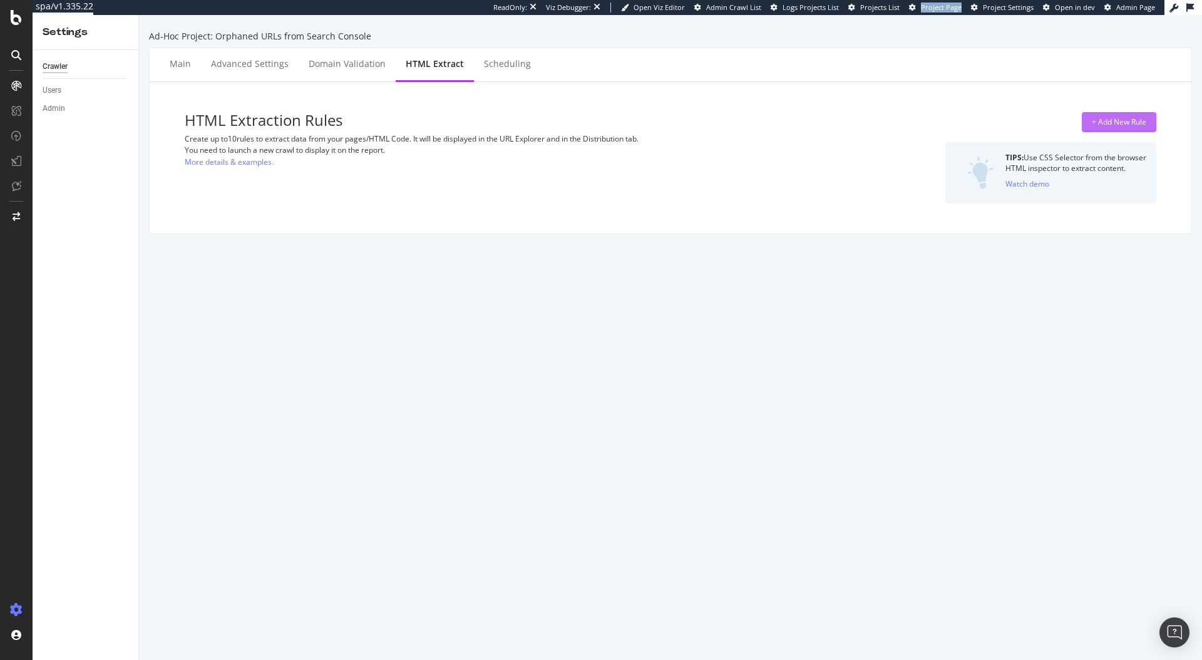
click at [1097, 115] on div "+ Add New Rule" at bounding box center [1119, 122] width 54 height 19
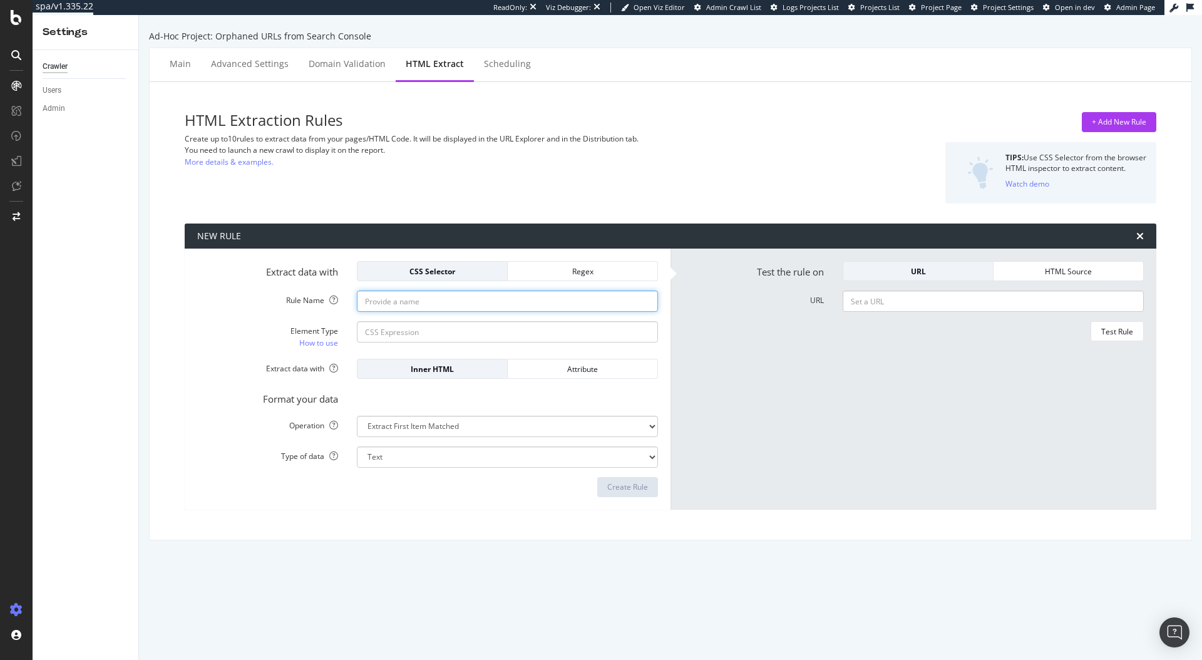
click at [422, 302] on input "Rule Name" at bounding box center [507, 300] width 301 height 21
paste input "PLP Copy Exists"
type input "PLP Copy Exists"
click at [417, 334] on input "Element Type How to use" at bounding box center [507, 331] width 301 height 21
paste input ".sc-b3bda97f-3.dgdGgy"
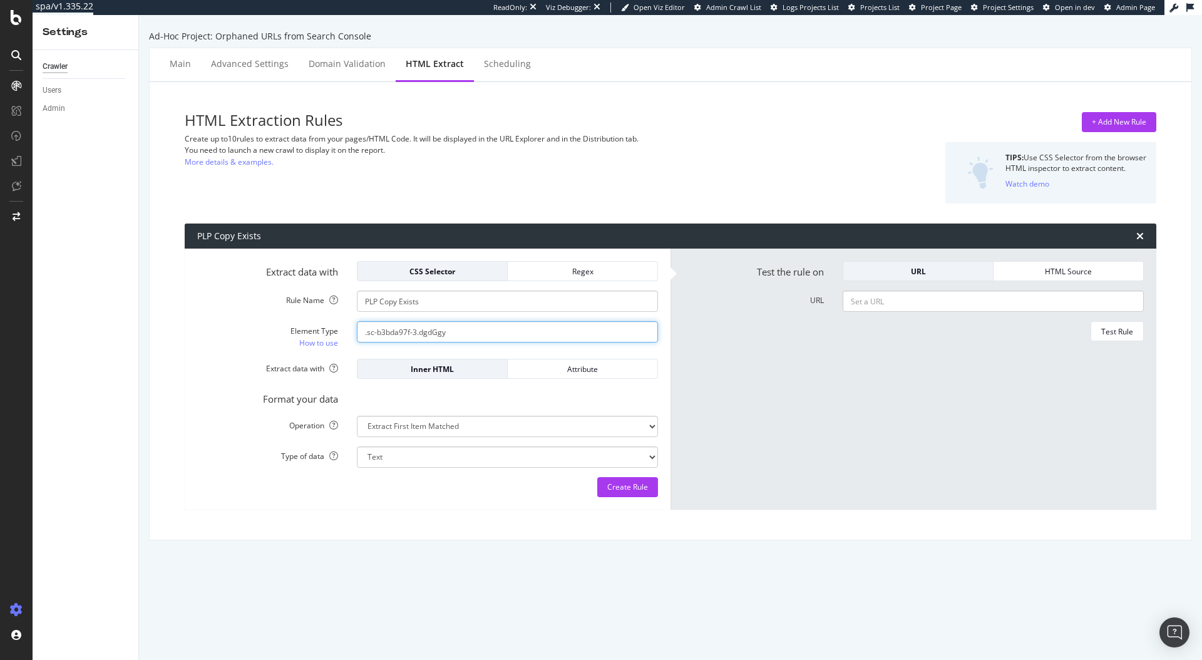
type input ".sc-b3bda97f-3.dgdGgy"
click at [518, 439] on form "Extract data with CSS Selector Regex Rule Name PLP Copy Exists Element Type How…" at bounding box center [427, 379] width 461 height 236
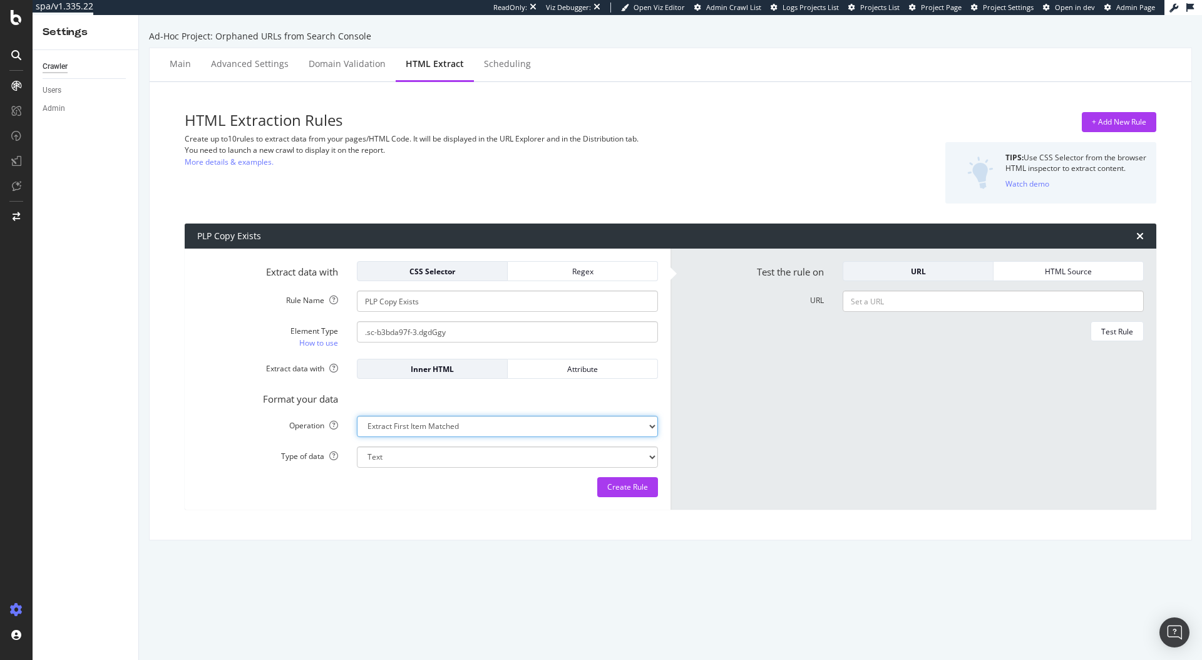
click at [477, 433] on select "Extract First Item Matched Extract First 3 Items Matched Count Number of Occure…" at bounding box center [507, 426] width 301 height 21
select select "exist"
click at [357, 416] on select "Extract First Item Matched Extract First 3 Items Matched Count Number of Occure…" at bounding box center [507, 426] width 301 height 21
select select "b"
click at [608, 491] on div "Create Rule" at bounding box center [627, 486] width 41 height 11
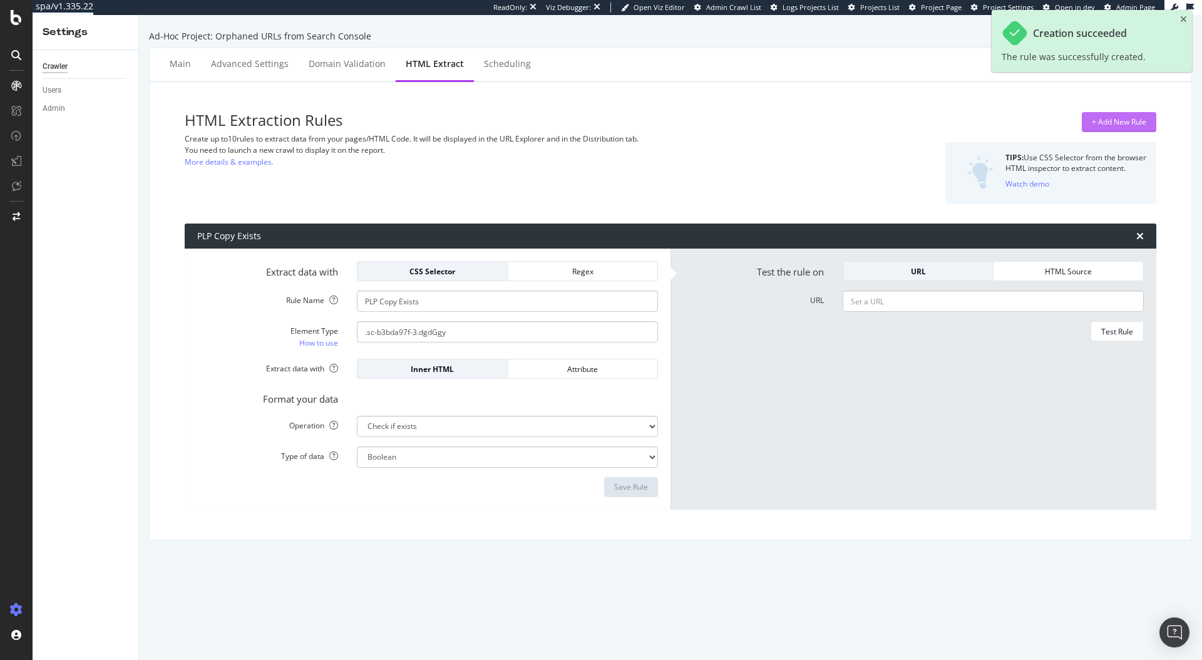
click at [1121, 125] on div "+ Add New Rule" at bounding box center [1119, 121] width 54 height 11
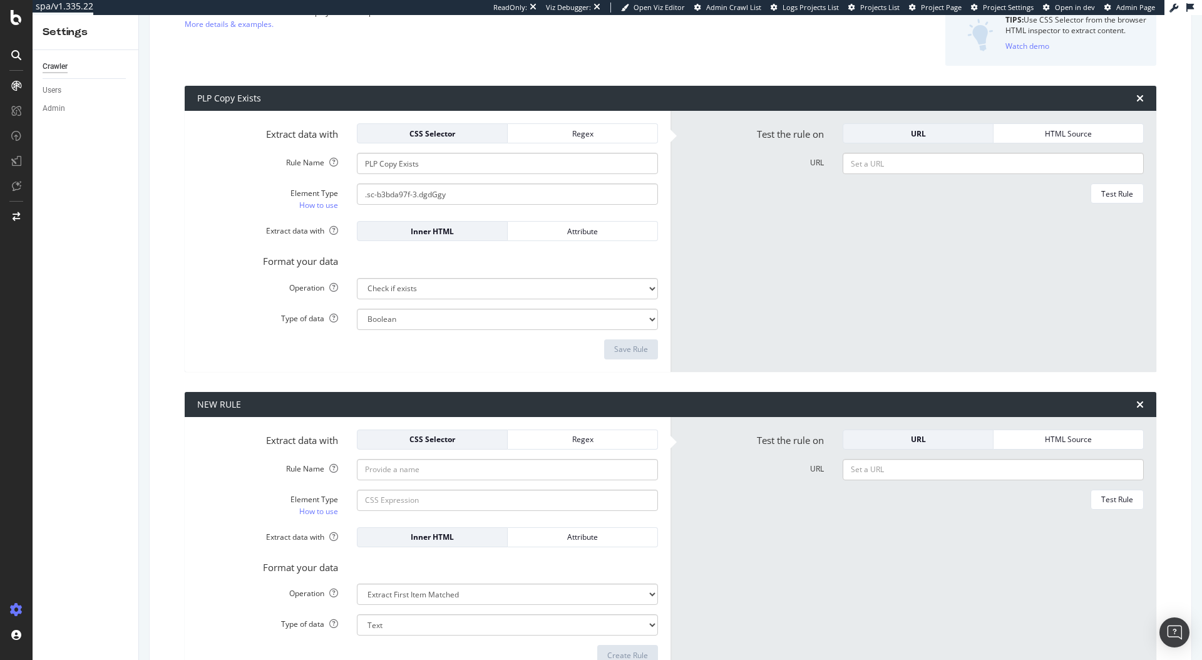
scroll to position [215, 0]
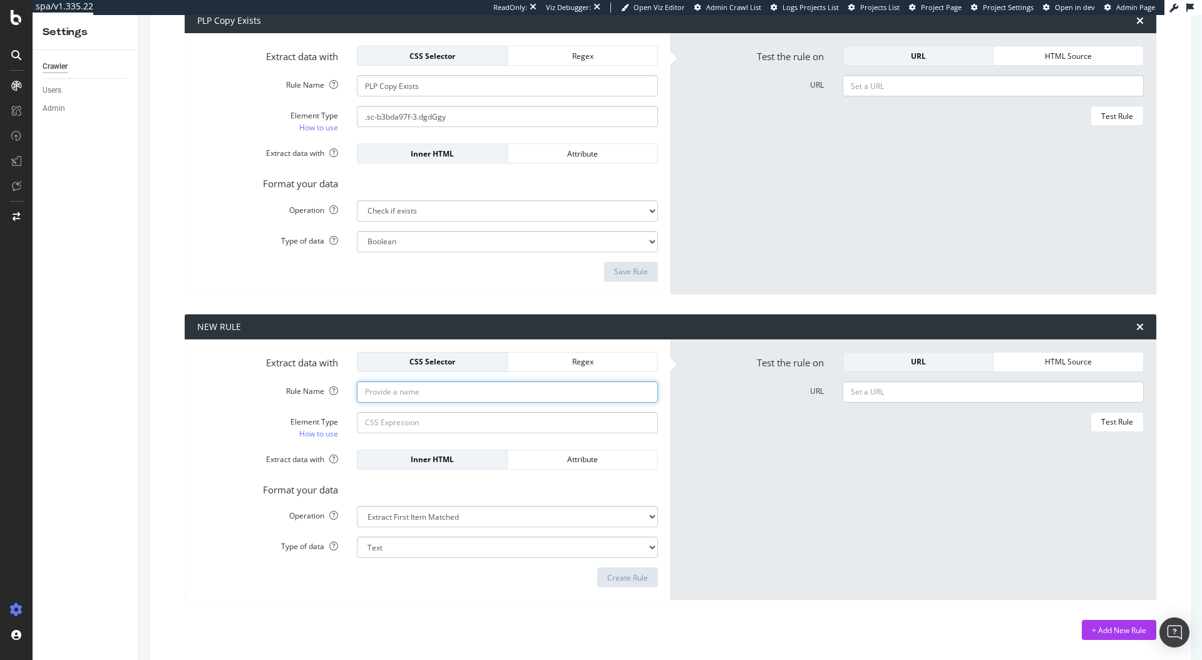
click at [448, 96] on input "Rule Name" at bounding box center [507, 85] width 301 height 21
paste input "PLP Copy Length"
type input "PLP Copy Length"
click at [397, 127] on input "Element Type How to use" at bounding box center [507, 116] width 301 height 21
paste input ".sc-b3bda97f-3.dgdGgy"
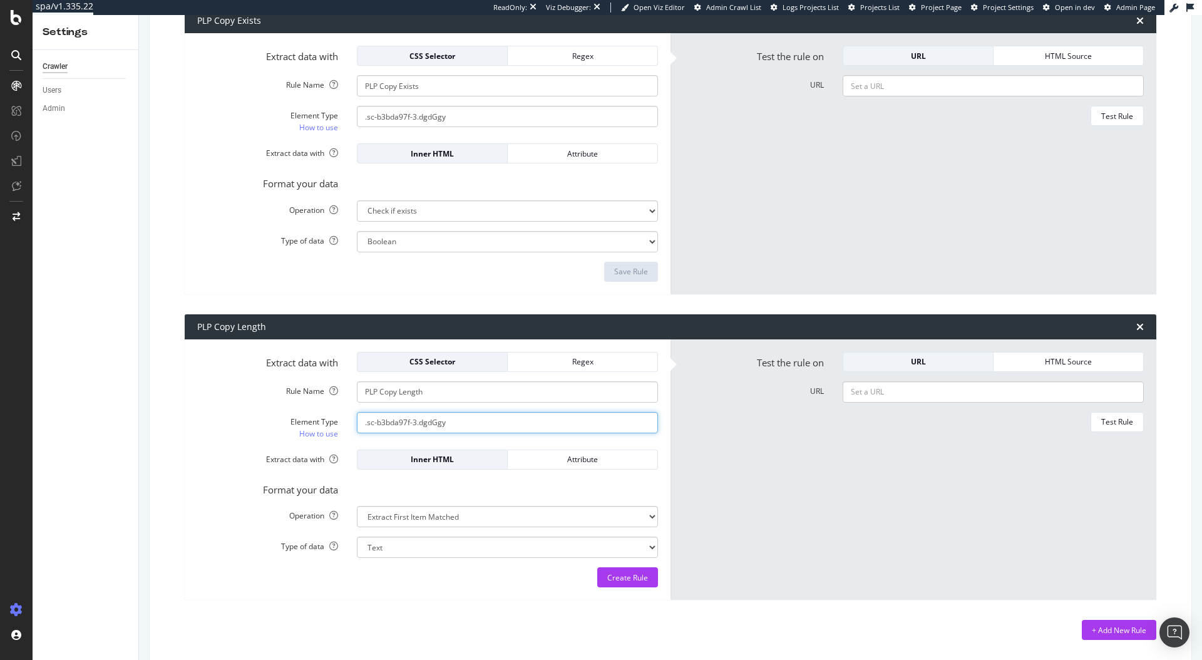
type input ".sc-b3bda97f-3.dgdGgy"
click at [507, 504] on form "Extract data with CSS Selector Regex Rule Name PLP Copy Length Element Type How…" at bounding box center [427, 470] width 461 height 236
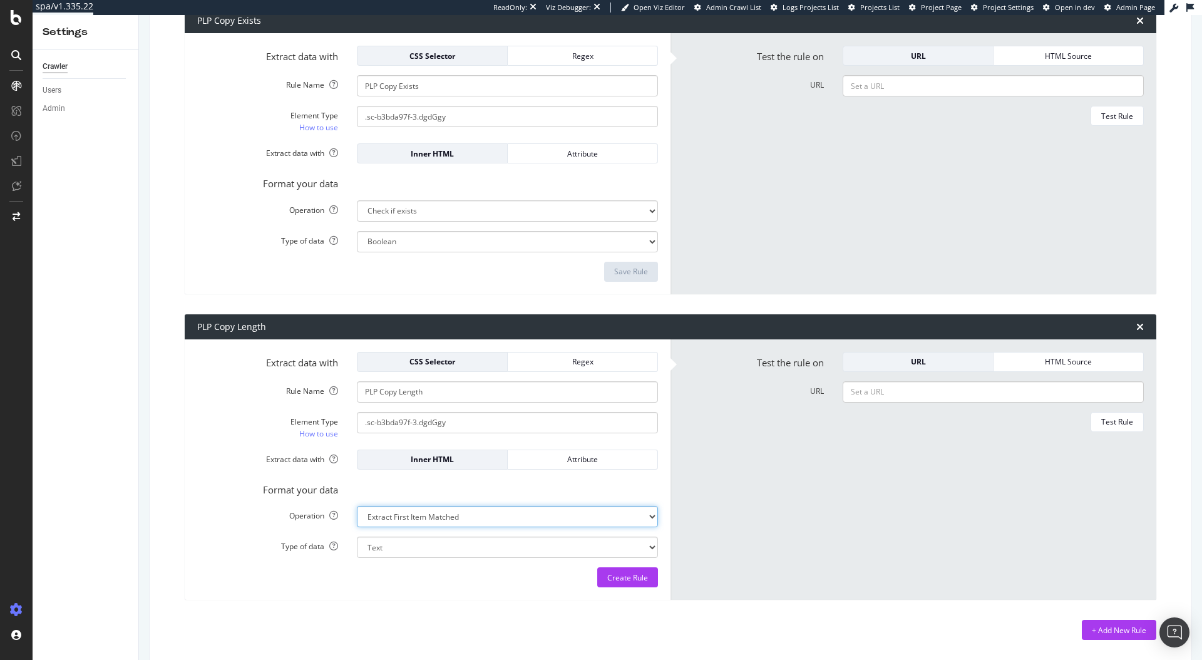
click at [494, 222] on select "Extract First Item Matched Extract First 3 Items Matched Count Number of Occure…" at bounding box center [507, 210] width 301 height 21
select select "html.length"
click at [357, 222] on select "Extract First Item Matched Extract First 3 Items Matched Count Number of Occure…" at bounding box center [507, 210] width 301 height 21
select select "i"
click at [465, 252] on select "Integer number" at bounding box center [507, 241] width 301 height 21
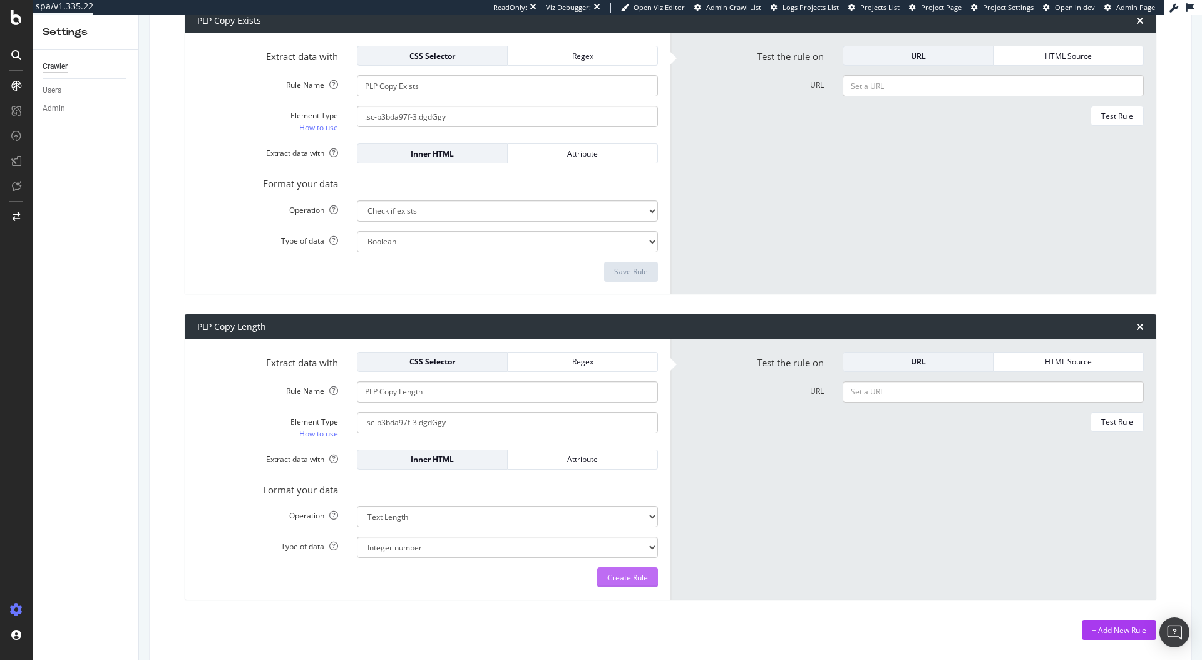
click at [637, 575] on div "Create Rule" at bounding box center [627, 577] width 41 height 11
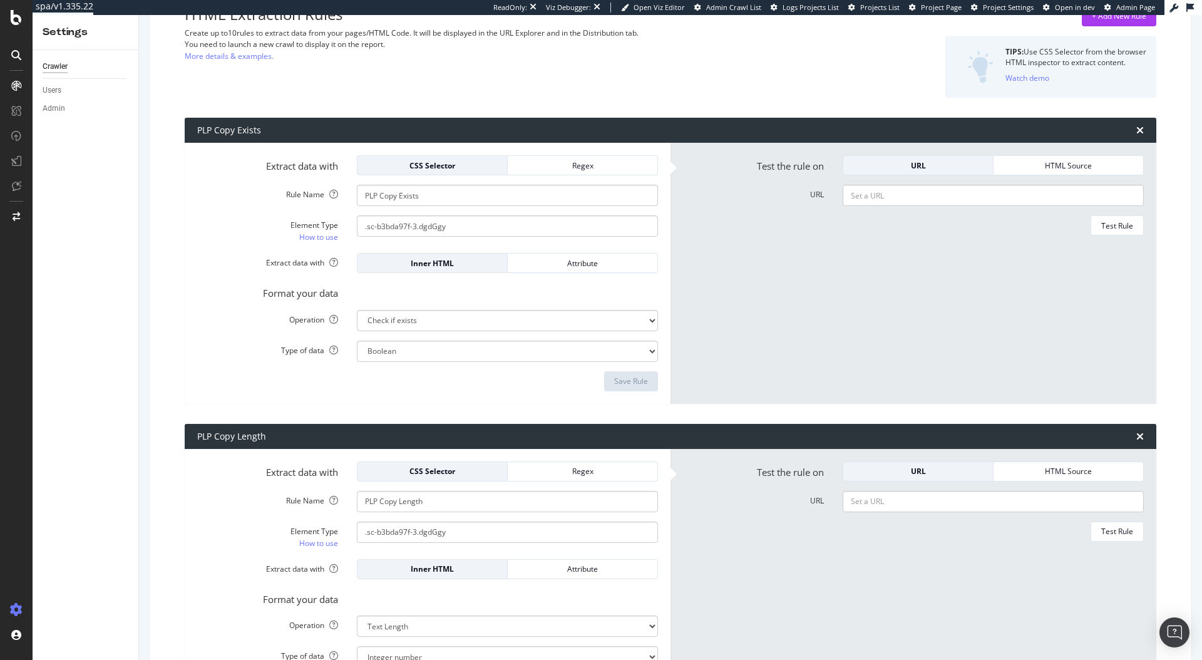
scroll to position [241, 0]
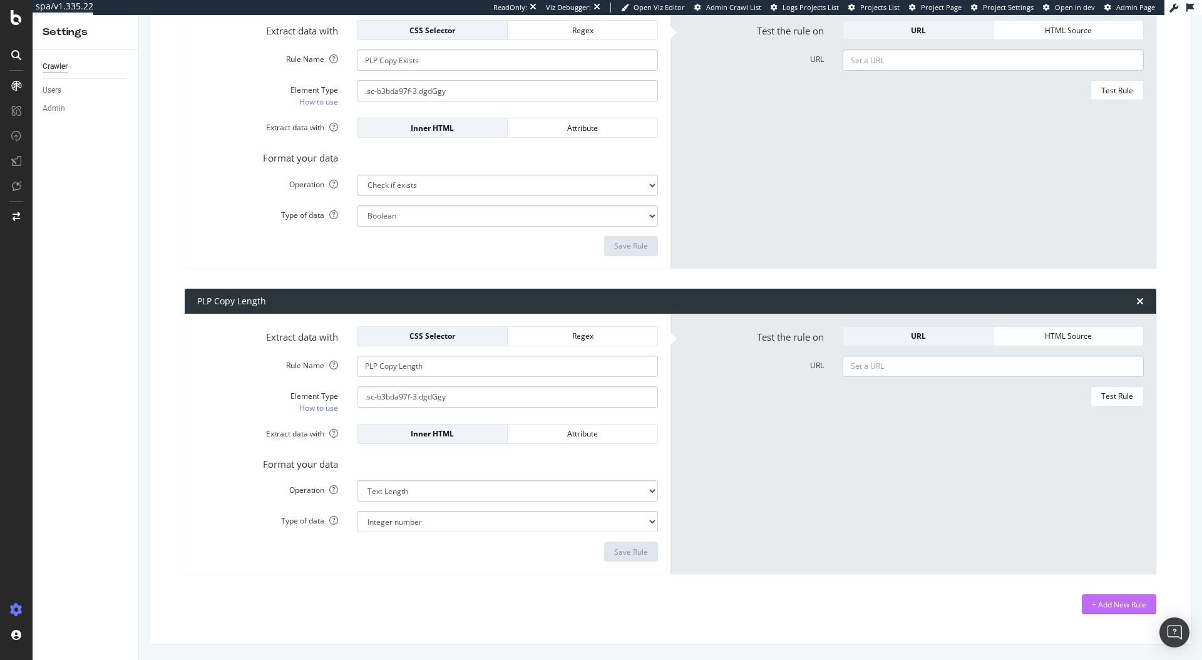
click at [1092, 605] on div "+ Add New Rule" at bounding box center [1119, 604] width 54 height 11
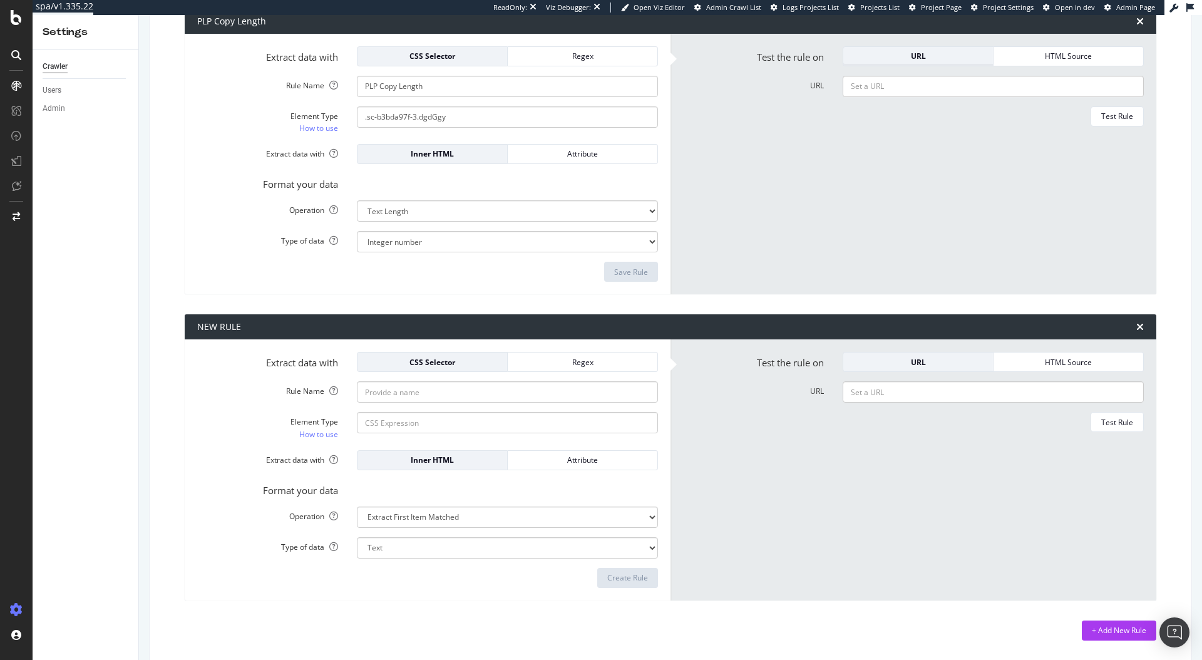
scroll to position [521, 0]
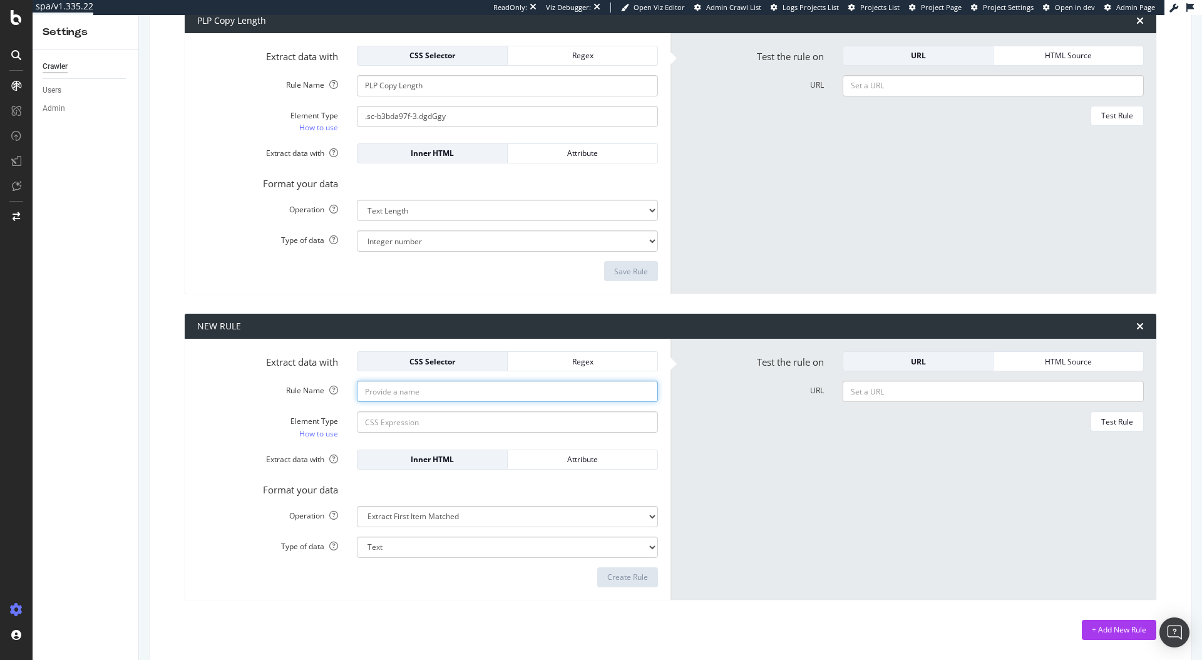
paste input "PLP Product Count"
type input "PLP Product Count"
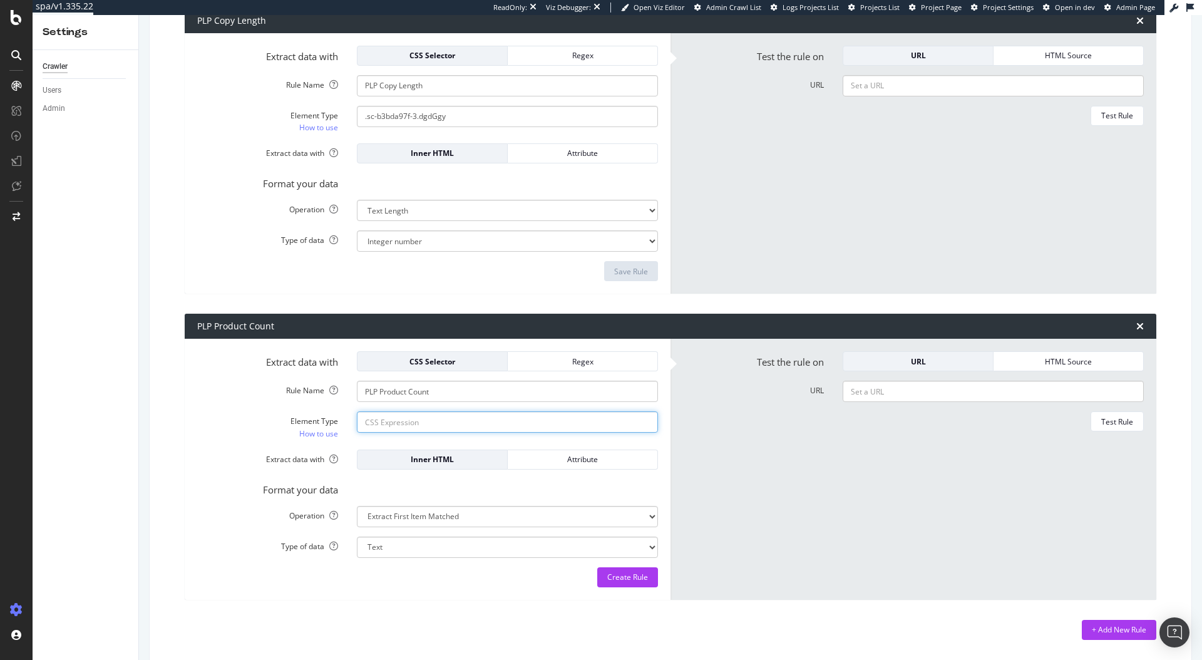
paste input "li[data-hookid="plpProductListItem"]"
type input "li[data-hookid="plpProductListItem"]"
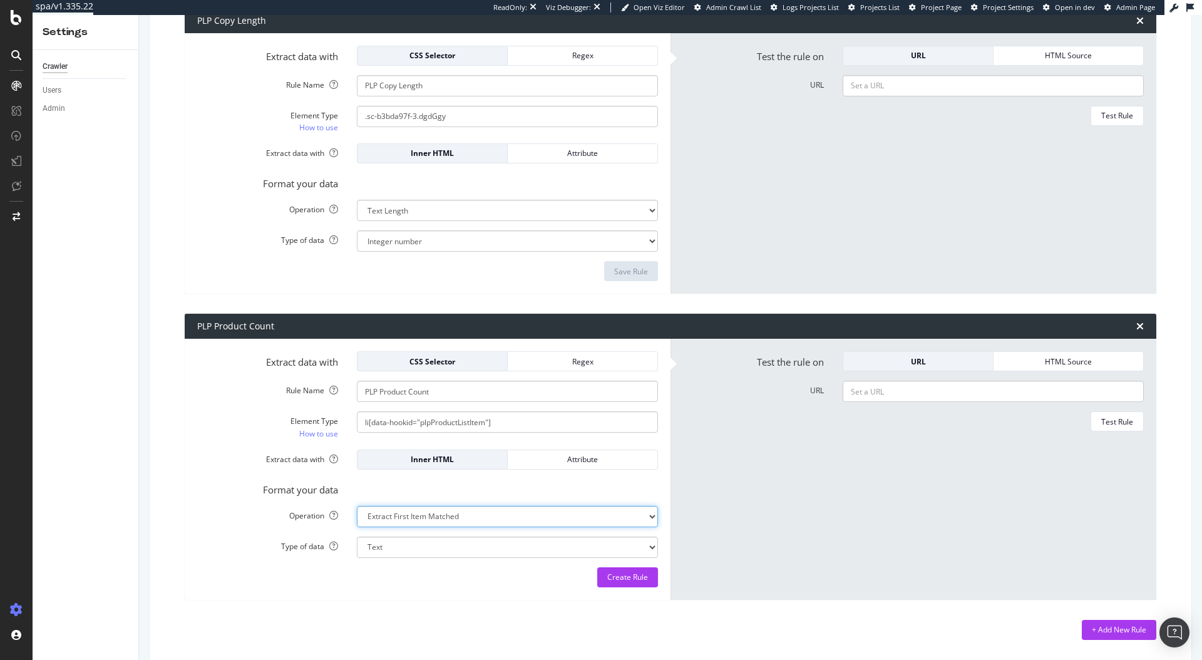
select select "count"
select select "i"
click at [622, 577] on div "Create Rule" at bounding box center [627, 576] width 41 height 11
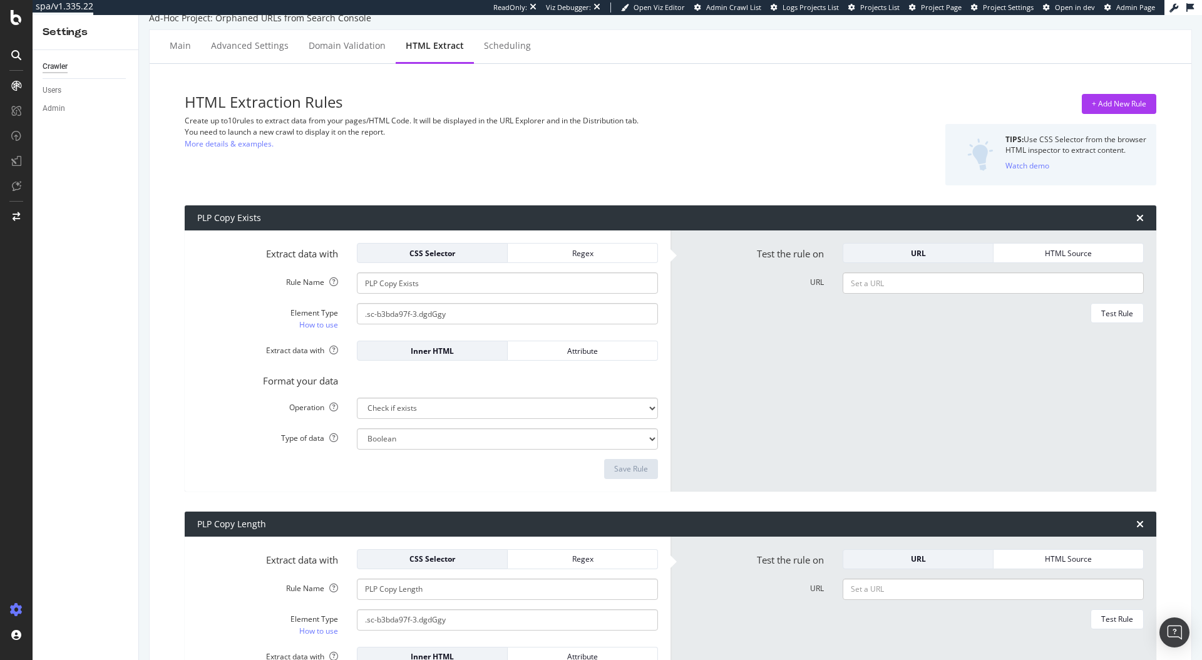
scroll to position [0, 0]
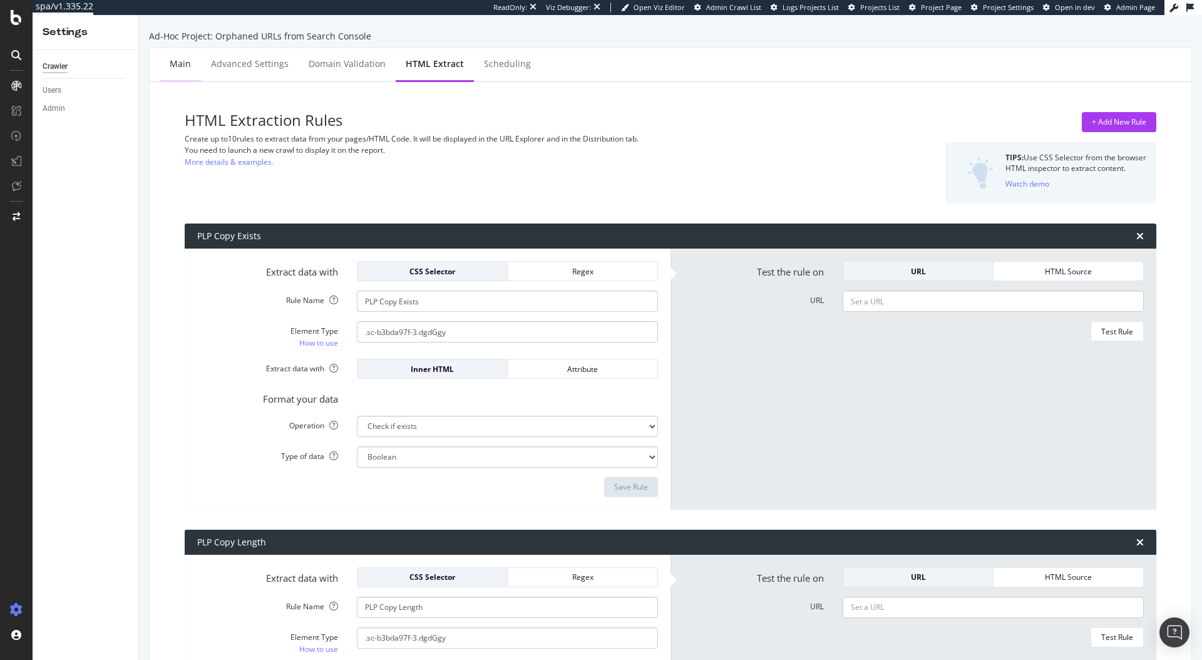
click at [196, 64] on div "Main" at bounding box center [180, 65] width 41 height 34
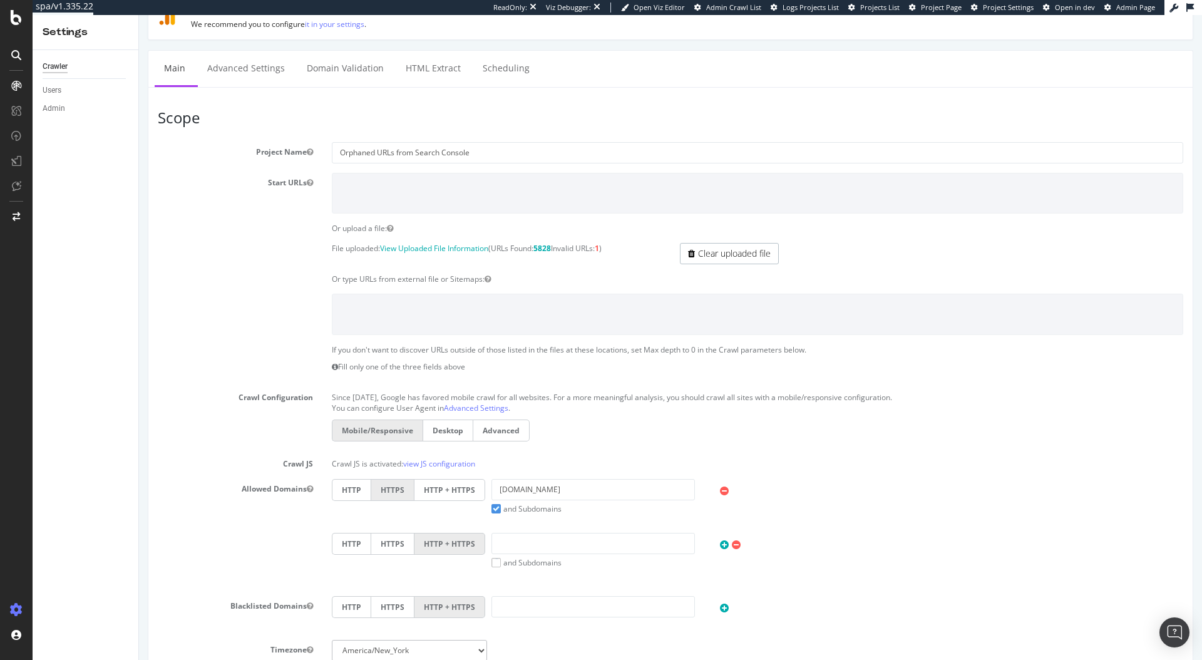
scroll to position [169, 0]
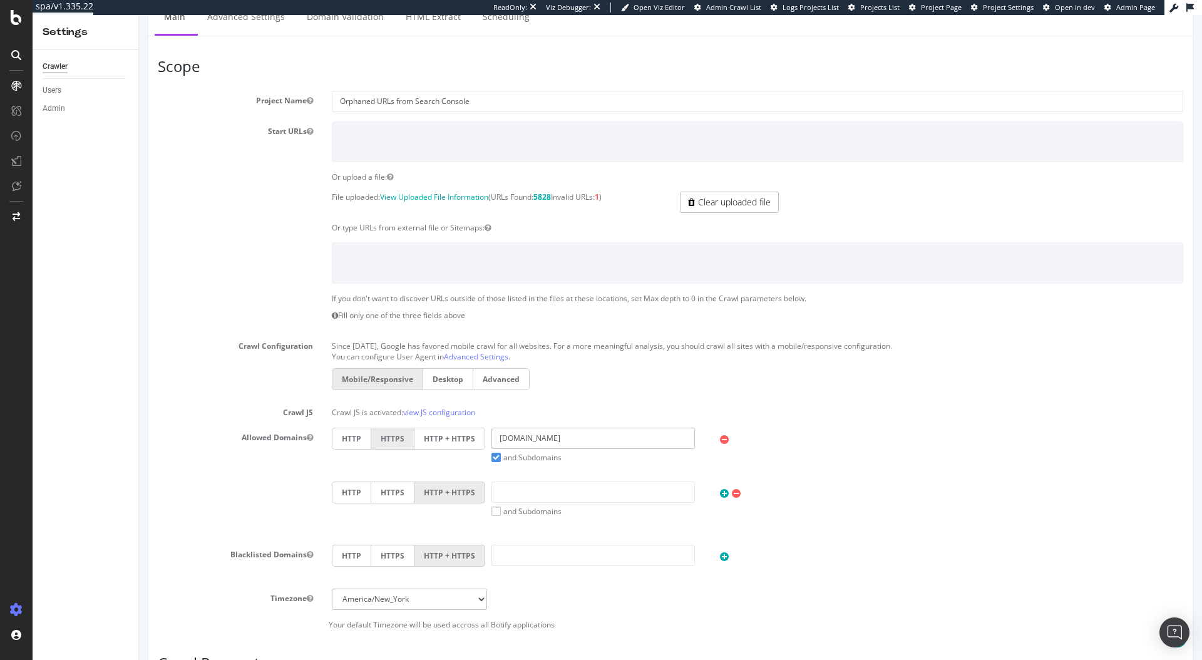
click at [542, 437] on input "kurtgieger.us" at bounding box center [592, 437] width 203 height 21
paste input "ei"
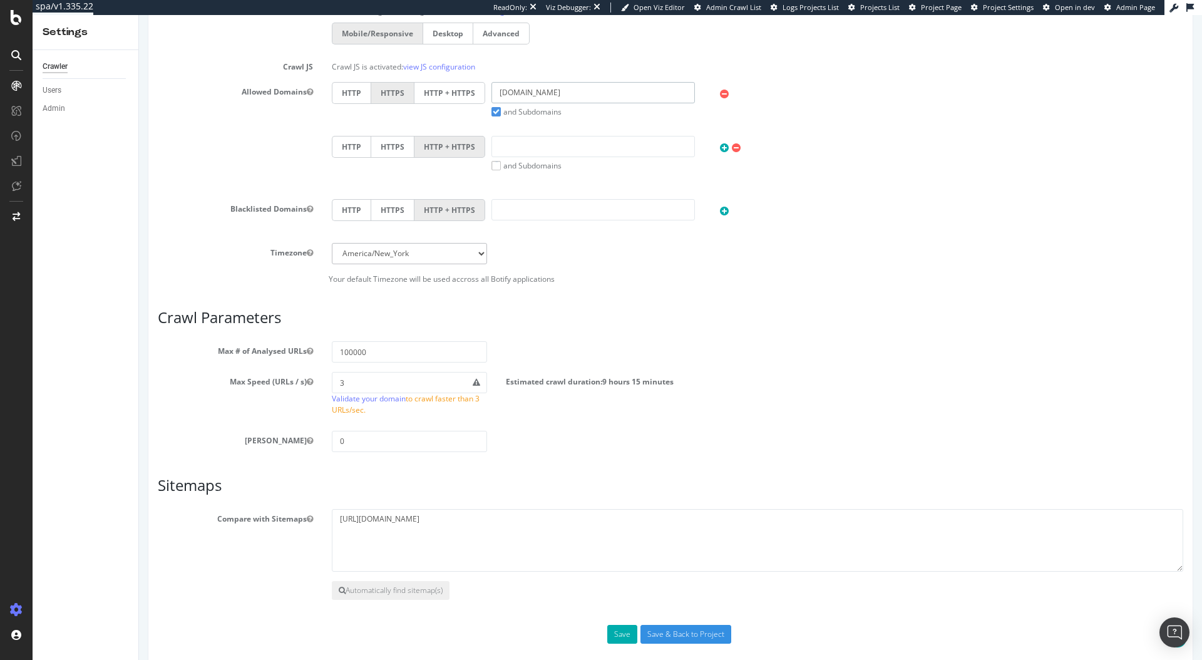
scroll to position [518, 0]
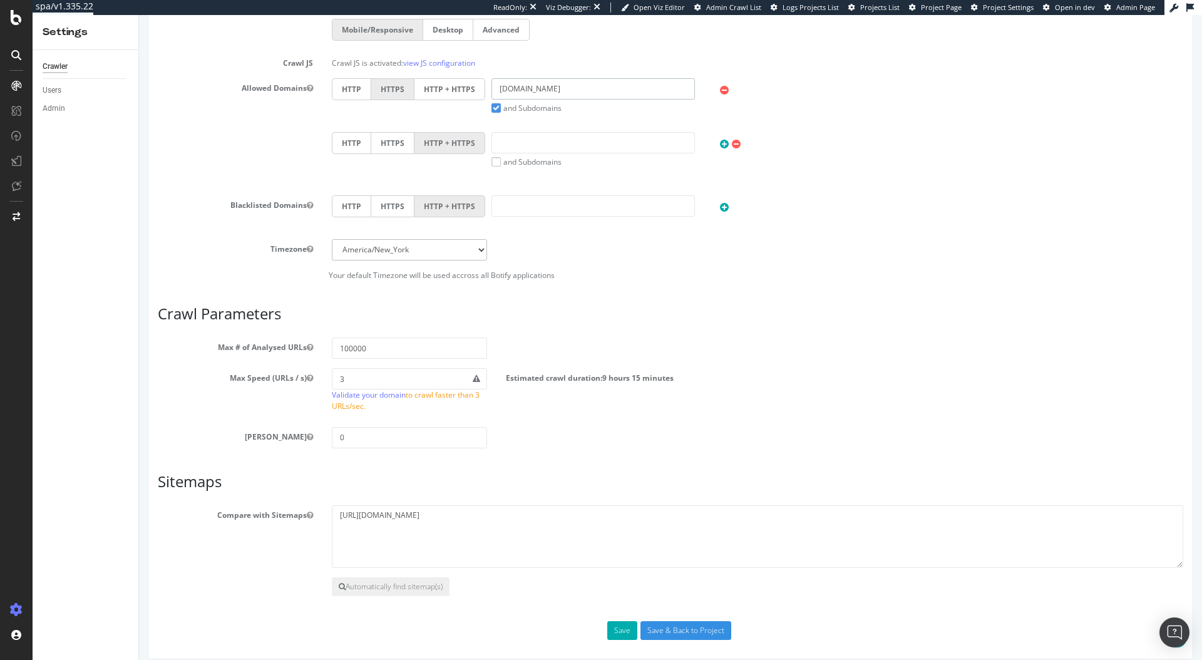
type input "[DOMAIN_NAME]"
click at [374, 355] on input "100000" at bounding box center [409, 347] width 155 height 21
click at [371, 360] on section "Max # of Analysed URLs 100000 Max Speed (URLs / s) 3 Validate your domain to cr…" at bounding box center [670, 392] width 1025 height 110
click at [370, 354] on input "100000" at bounding box center [409, 347] width 155 height 21
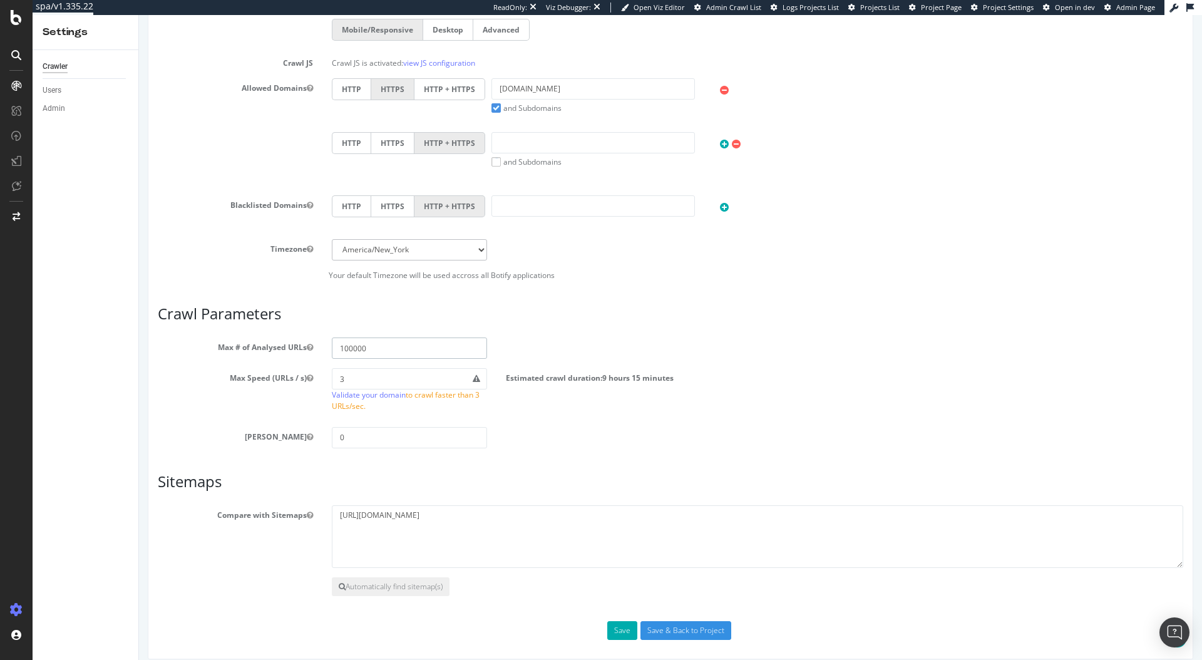
click at [370, 354] on input "100000" at bounding box center [409, 347] width 155 height 21
type input "0"
type input "6000"
click at [601, 461] on div "Scope Project Name Orphaned URLs from Search Console Start URLs Or upload a fil…" at bounding box center [670, 174] width 1025 height 931
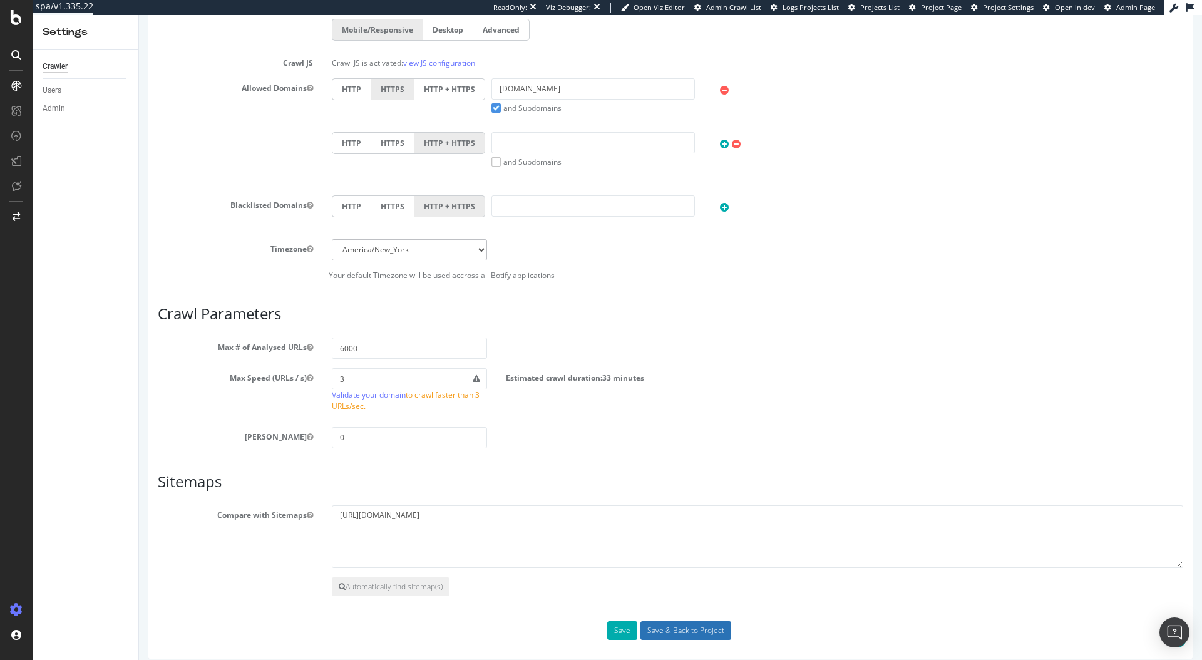
click at [648, 626] on input "Save & Back to Project" at bounding box center [685, 630] width 91 height 19
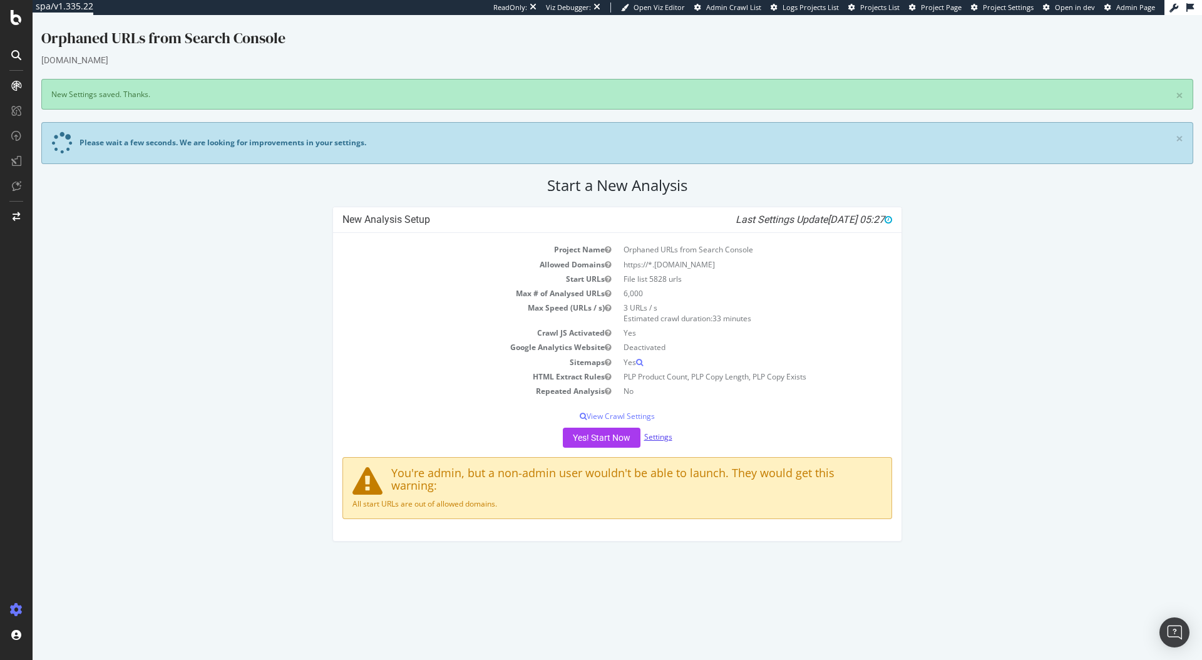
click at [658, 435] on link "Settings" at bounding box center [658, 436] width 28 height 11
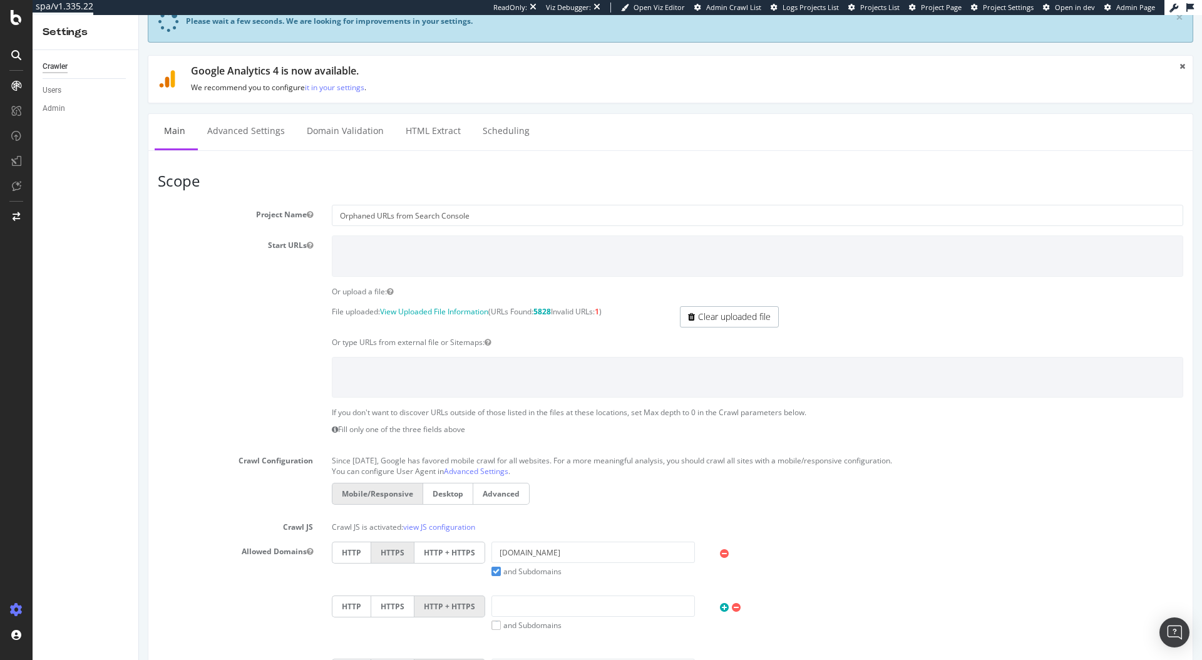
scroll to position [51, 0]
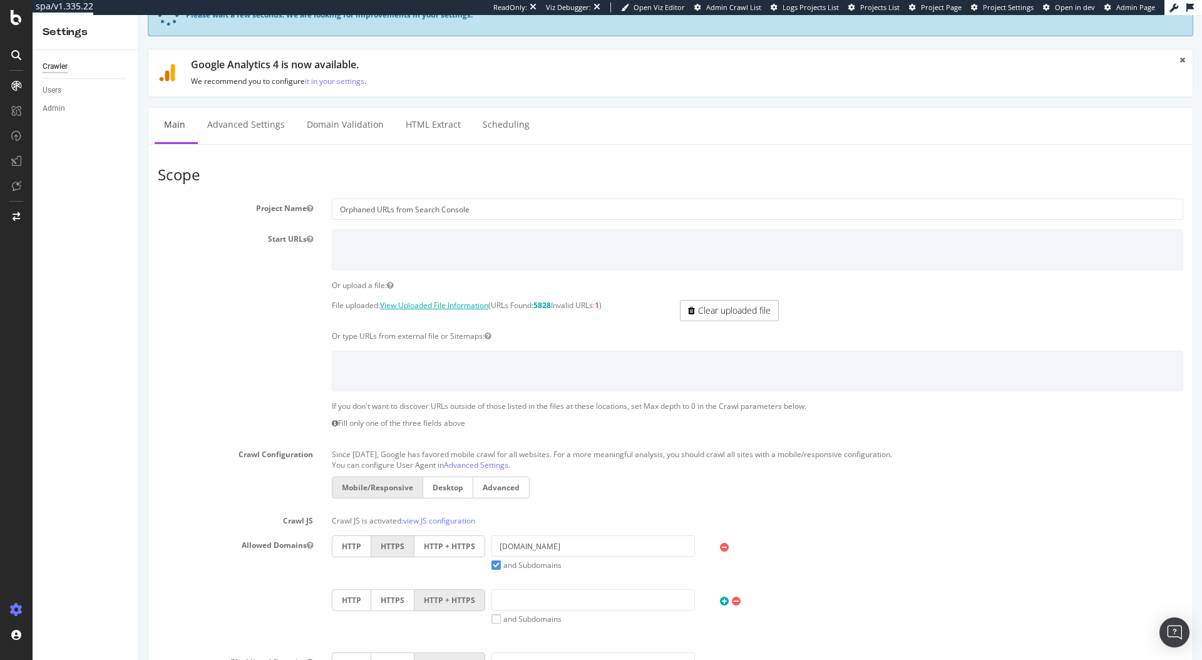
click at [426, 308] on link "View Uploaded File Information" at bounding box center [434, 305] width 108 height 11
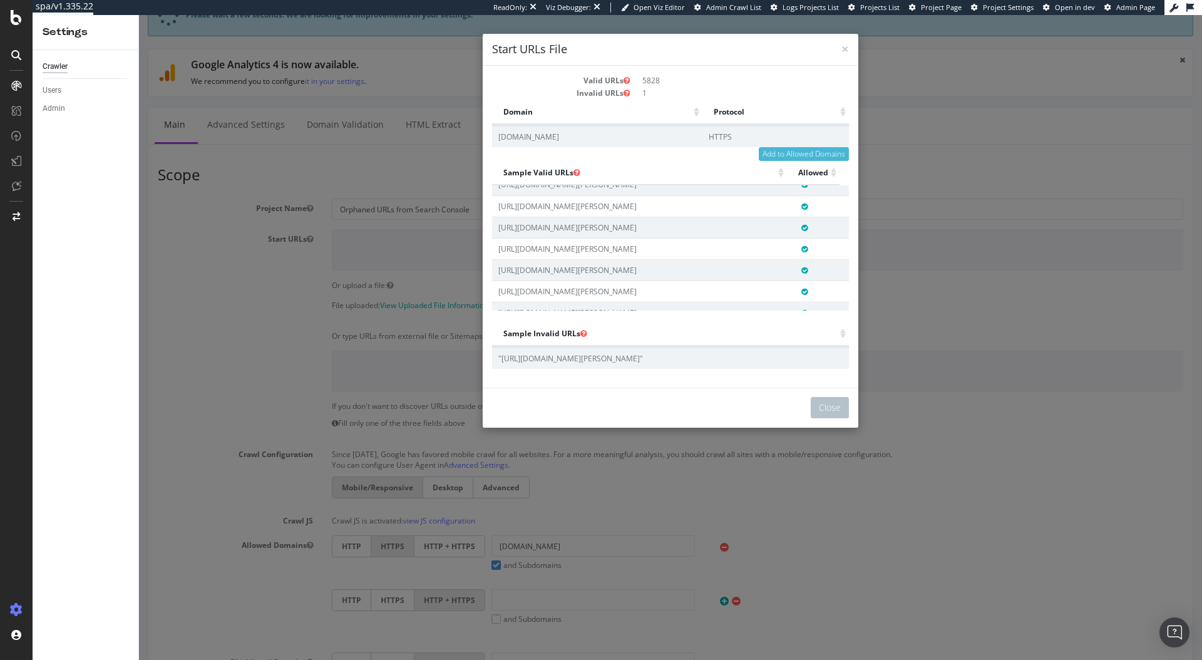
scroll to position [16, 0]
click at [443, 546] on div "× Close Start URLs File Valid URLs 5828 Invalid URLs 1 Domain Protocol Domain P…" at bounding box center [670, 337] width 1063 height 645
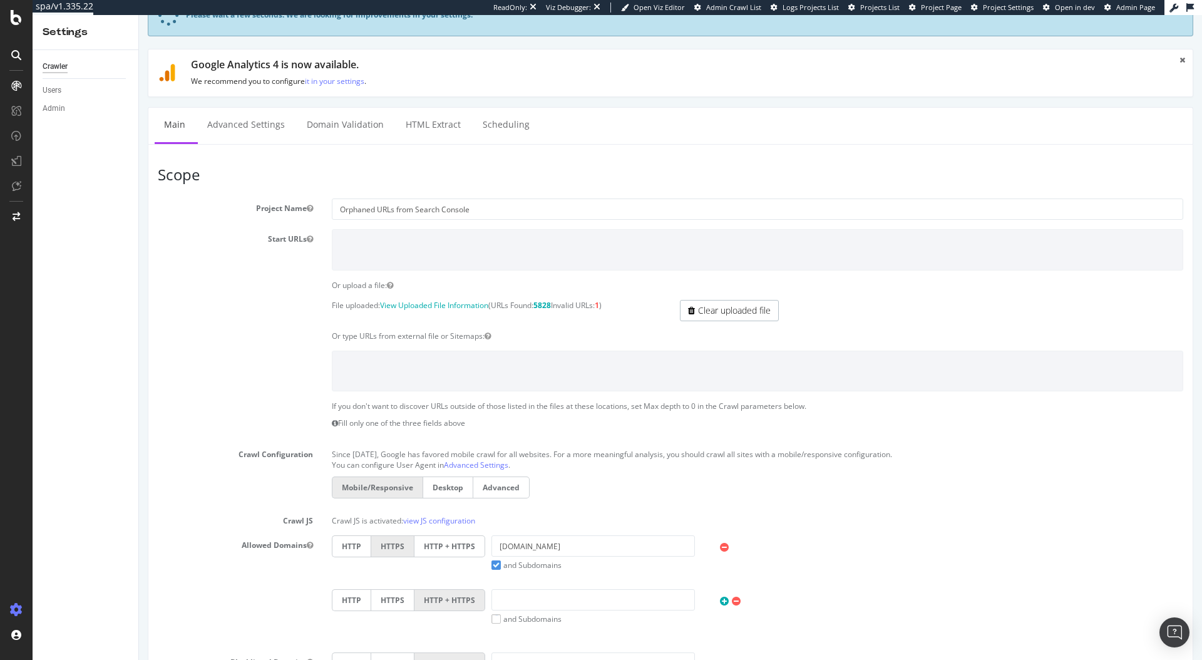
click at [443, 546] on label "HTTP + HTTPS" at bounding box center [449, 546] width 71 height 22
click at [139, 15] on input "HTTP + HTTPS" at bounding box center [139, 15] width 0 height 0
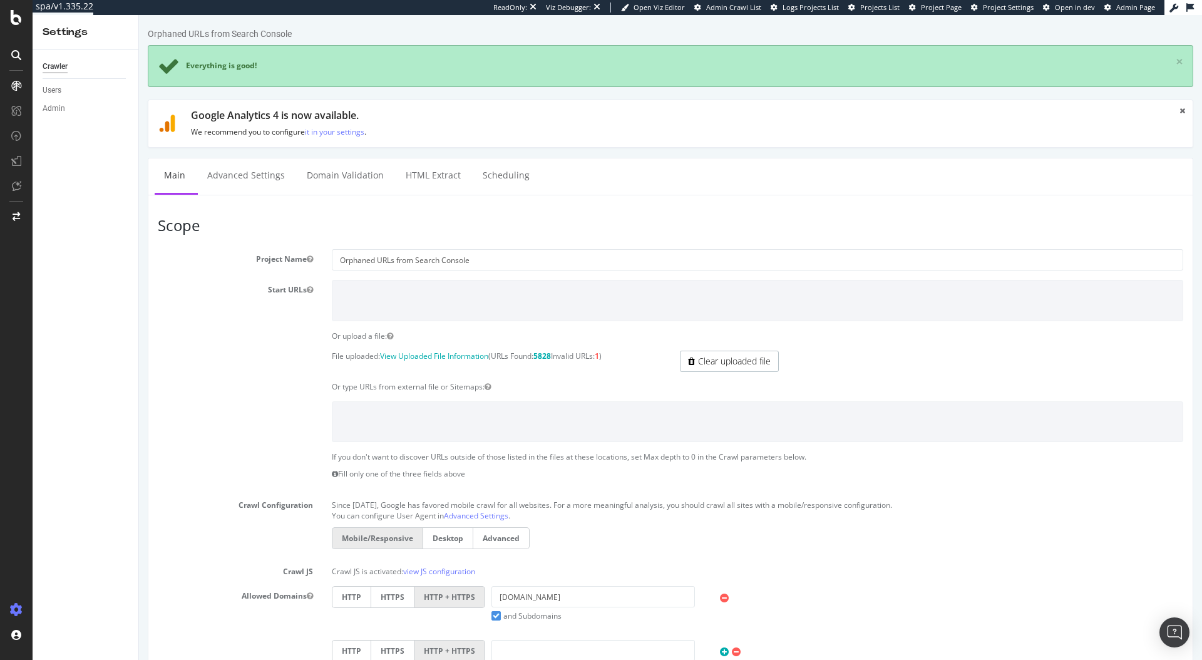
scroll to position [492, 0]
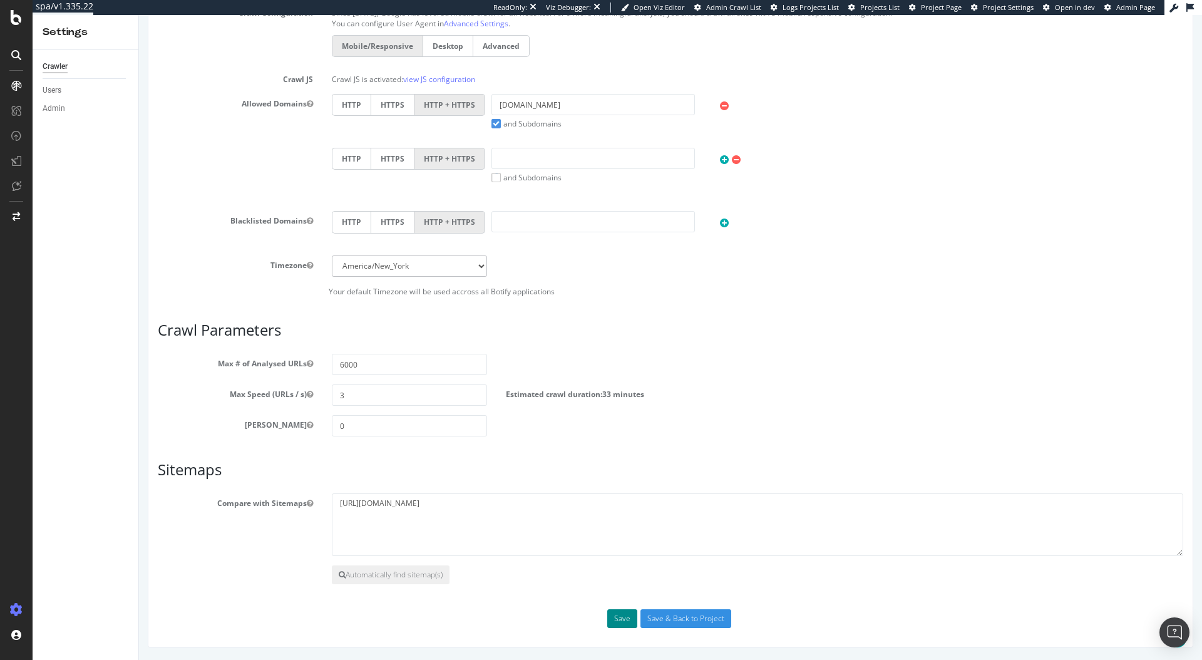
click at [612, 622] on button "Save" at bounding box center [622, 618] width 30 height 19
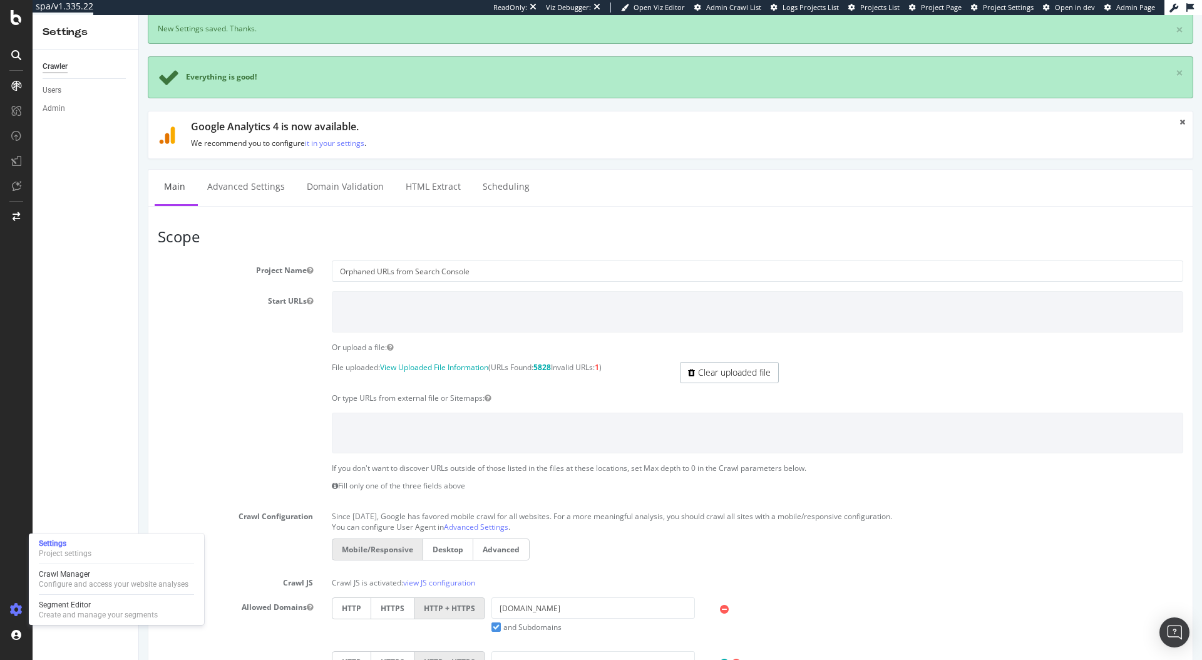
scroll to position [535, 0]
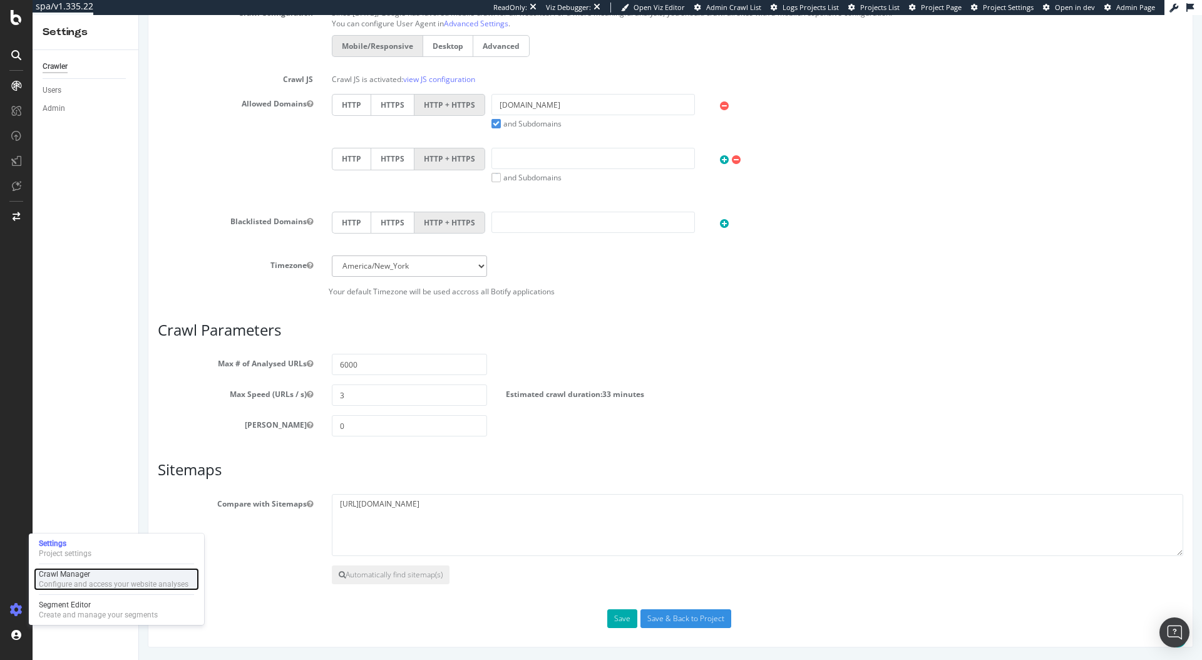
click at [89, 577] on div "Crawl Manager" at bounding box center [114, 574] width 150 height 10
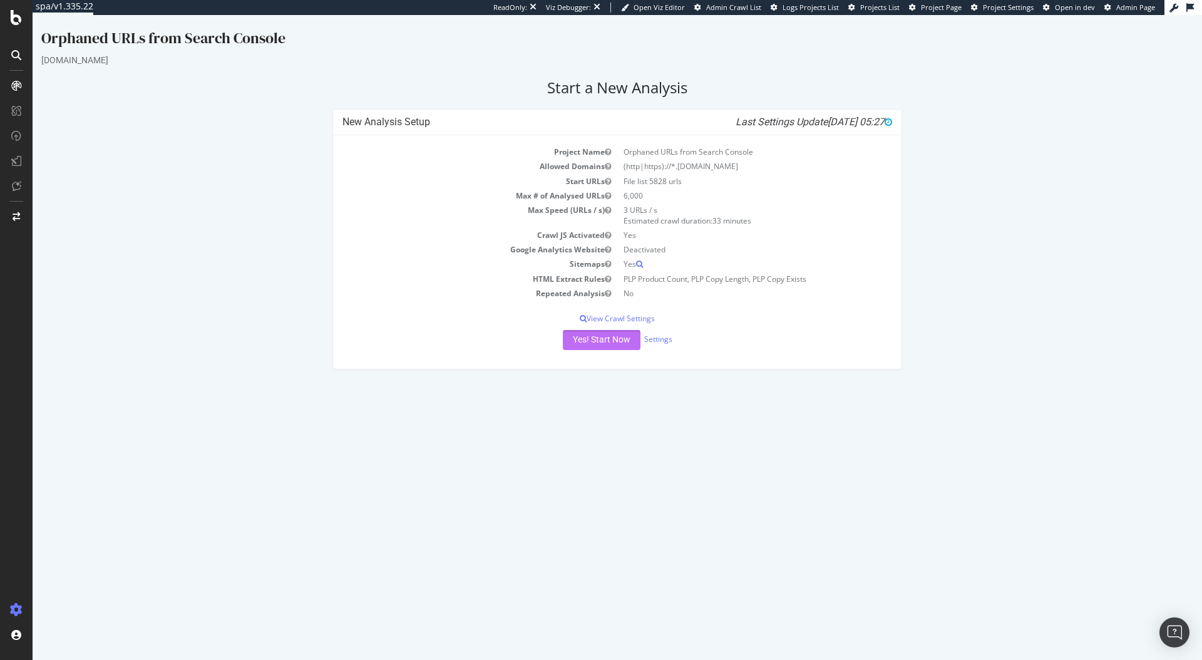
click at [584, 343] on button "Yes! Start Now" at bounding box center [602, 340] width 78 height 20
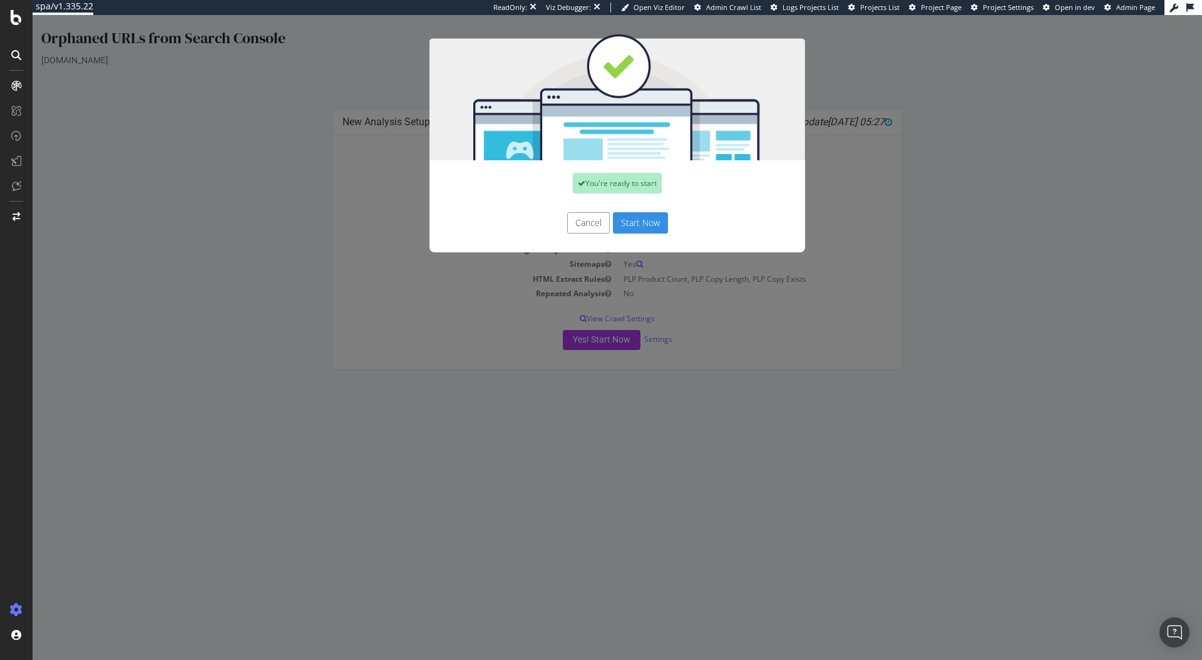
click at [640, 223] on button "Start Now" at bounding box center [640, 222] width 55 height 21
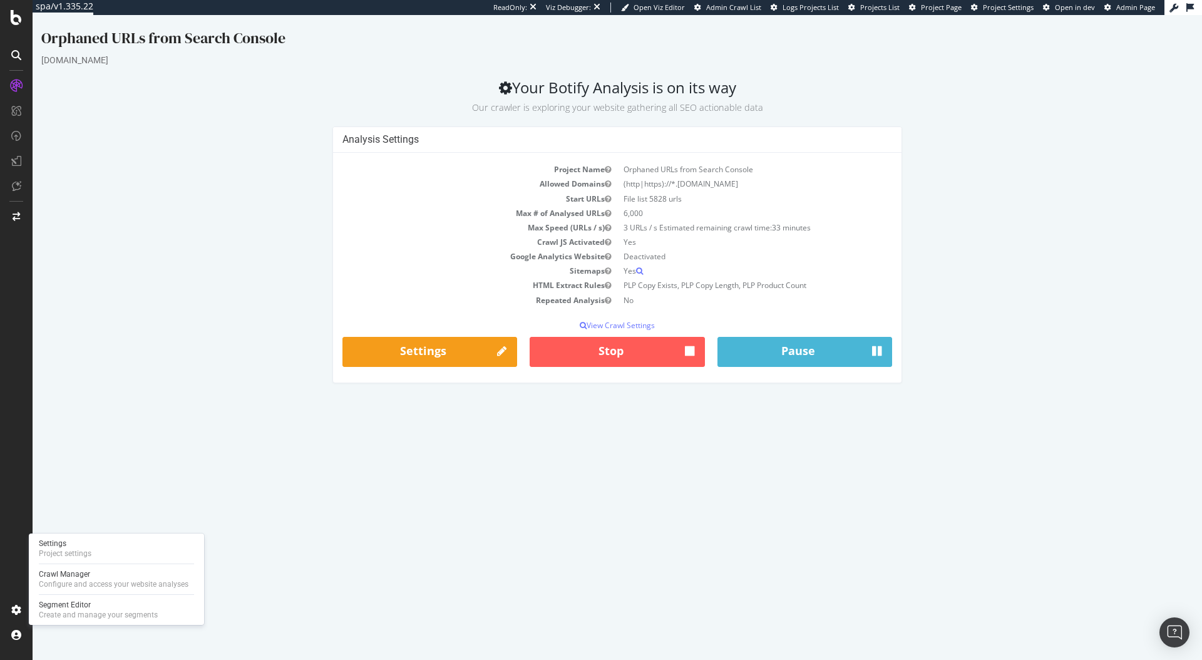
click at [76, 562] on div "Settings Project settings Crawl Manager Configure and access your website analy…" at bounding box center [116, 578] width 175 height 91
click at [84, 551] on div "Project settings" at bounding box center [65, 553] width 53 height 10
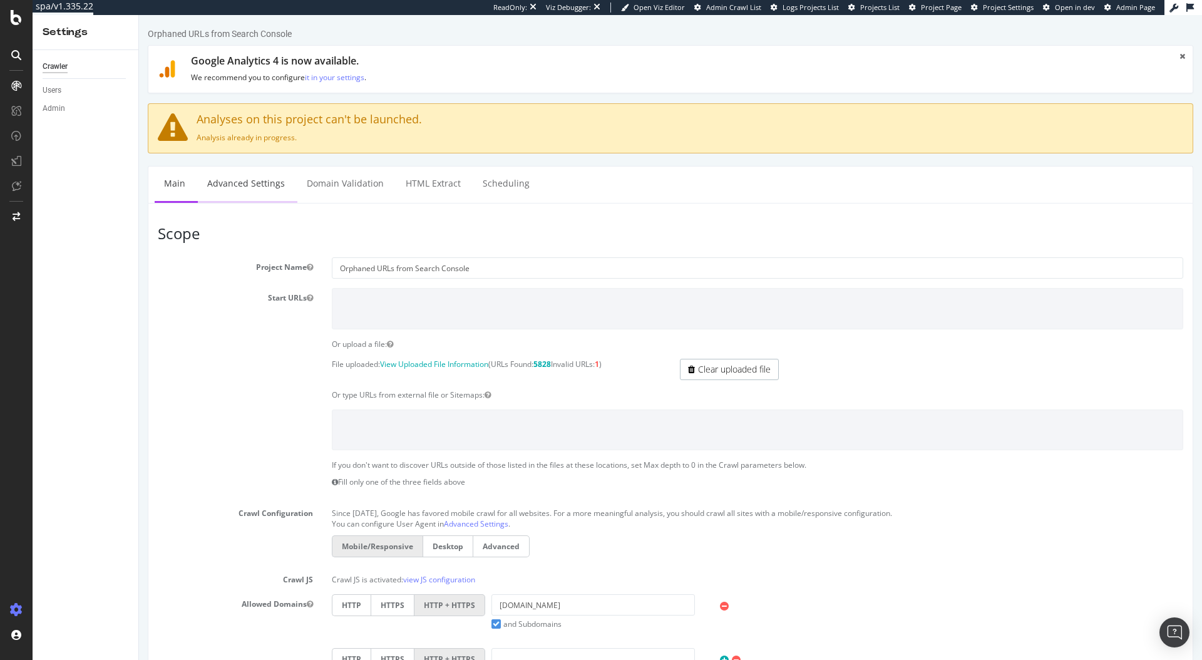
click at [262, 187] on link "Advanced Settings" at bounding box center [246, 183] width 96 height 34
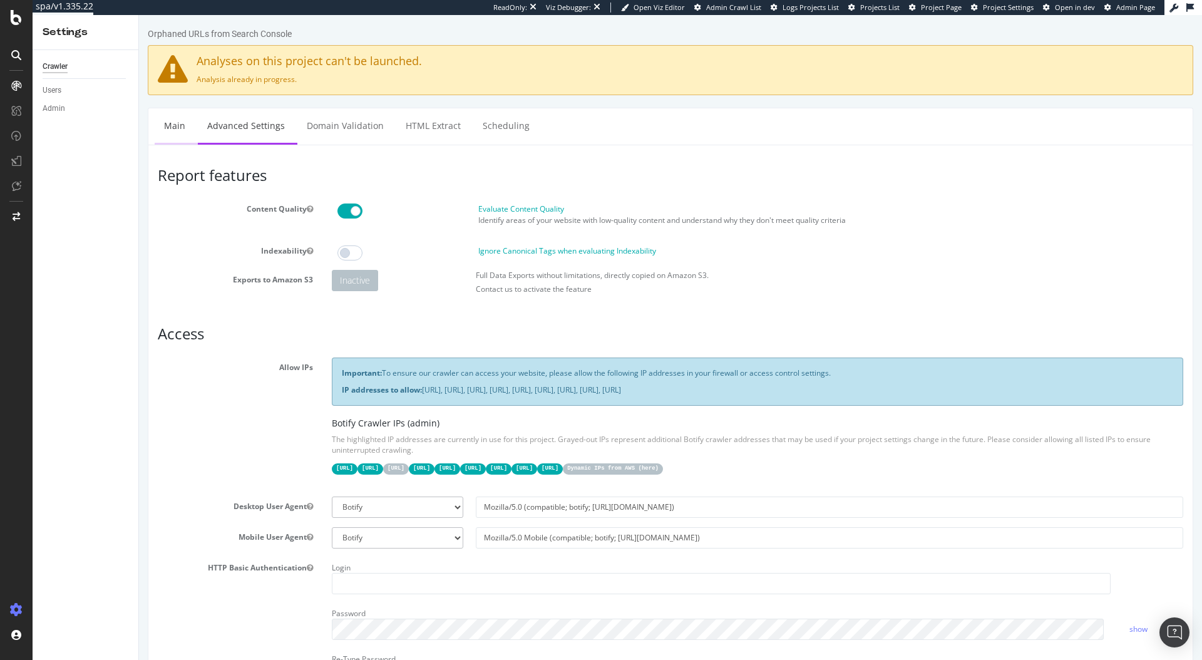
click at [172, 131] on link "Main" at bounding box center [175, 125] width 40 height 34
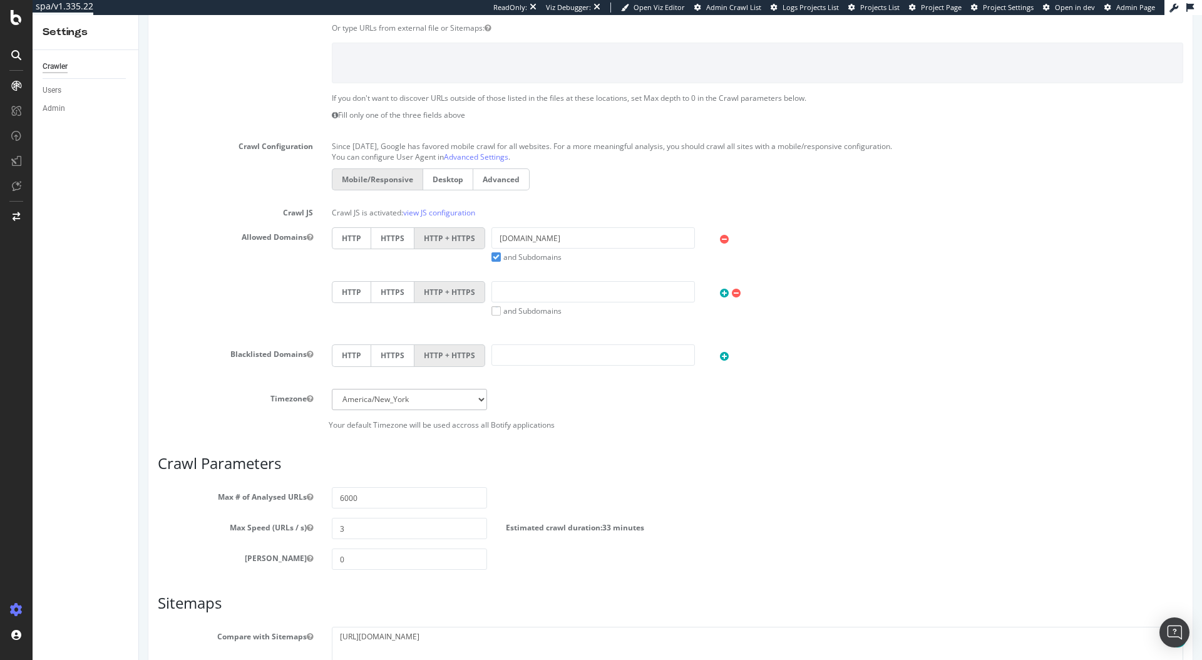
scroll to position [240, 0]
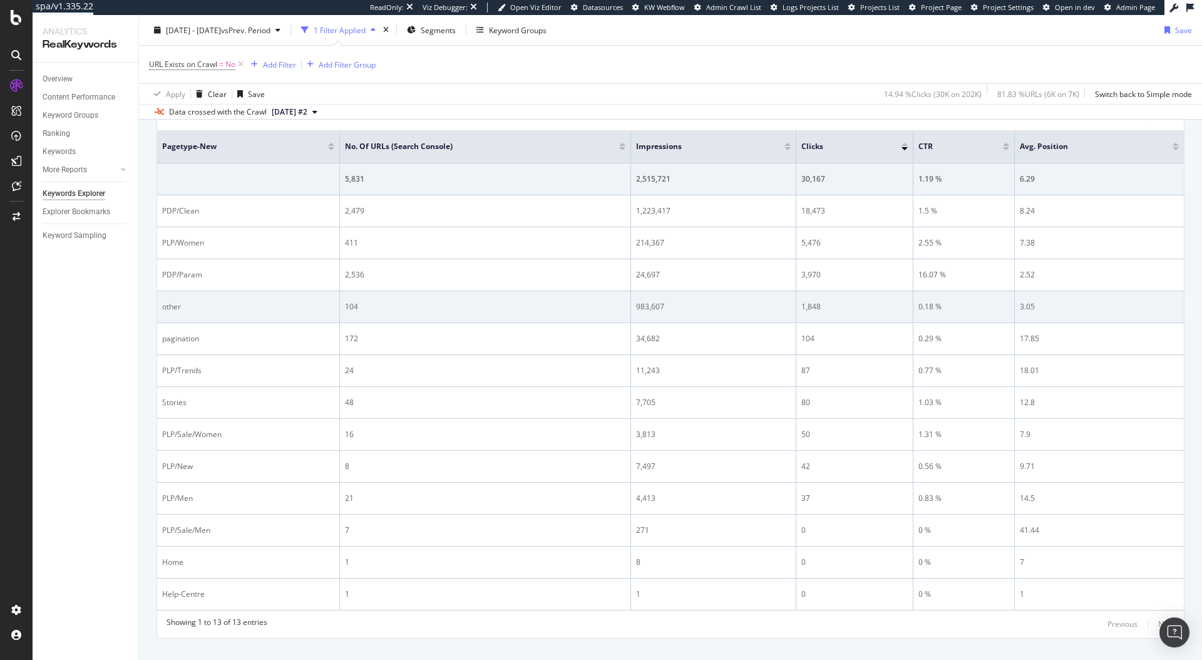
scroll to position [451, 0]
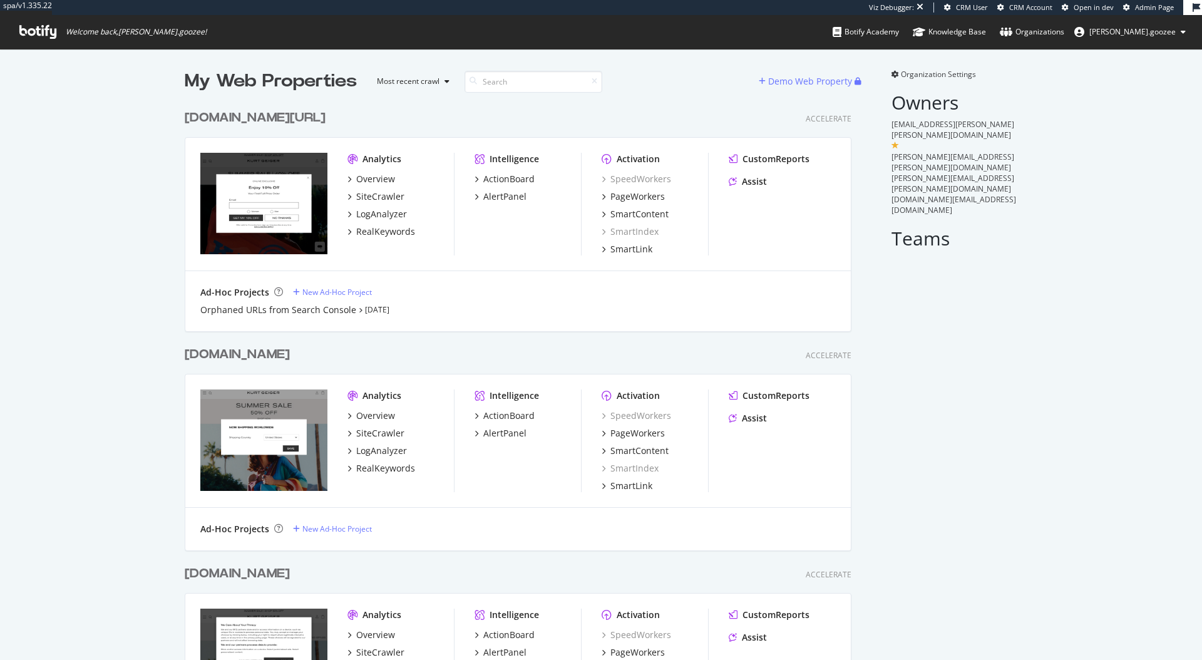
scroll to position [665, 667]
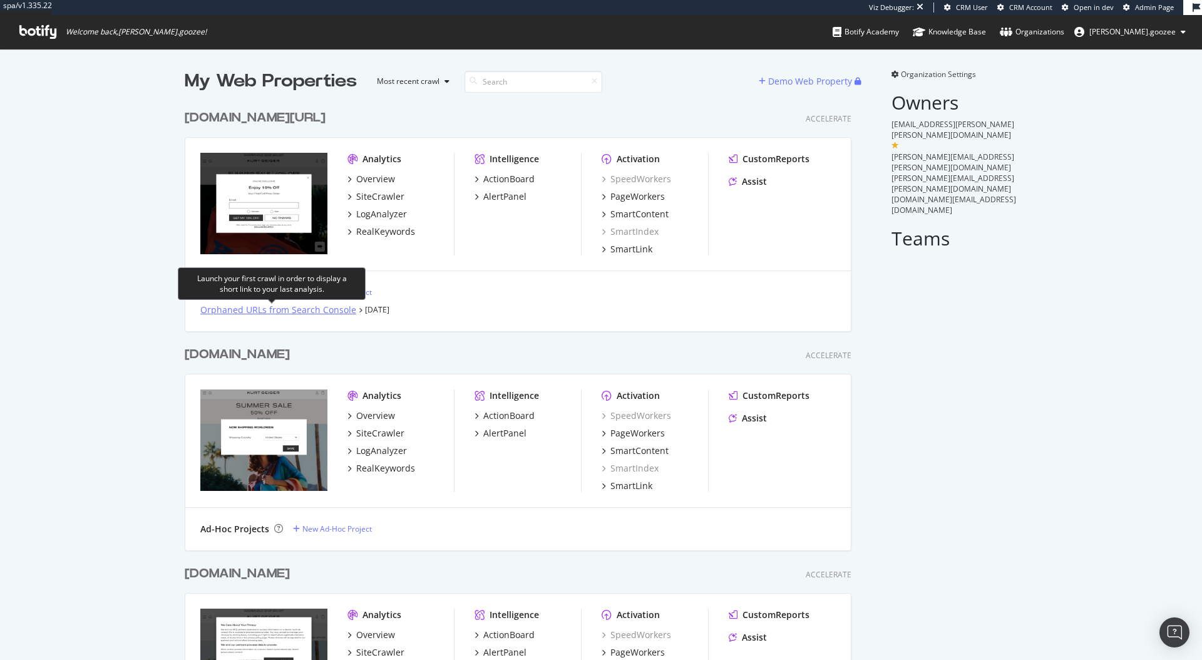
click at [279, 304] on div "Orphaned URLs from Search Console" at bounding box center [278, 310] width 156 height 13
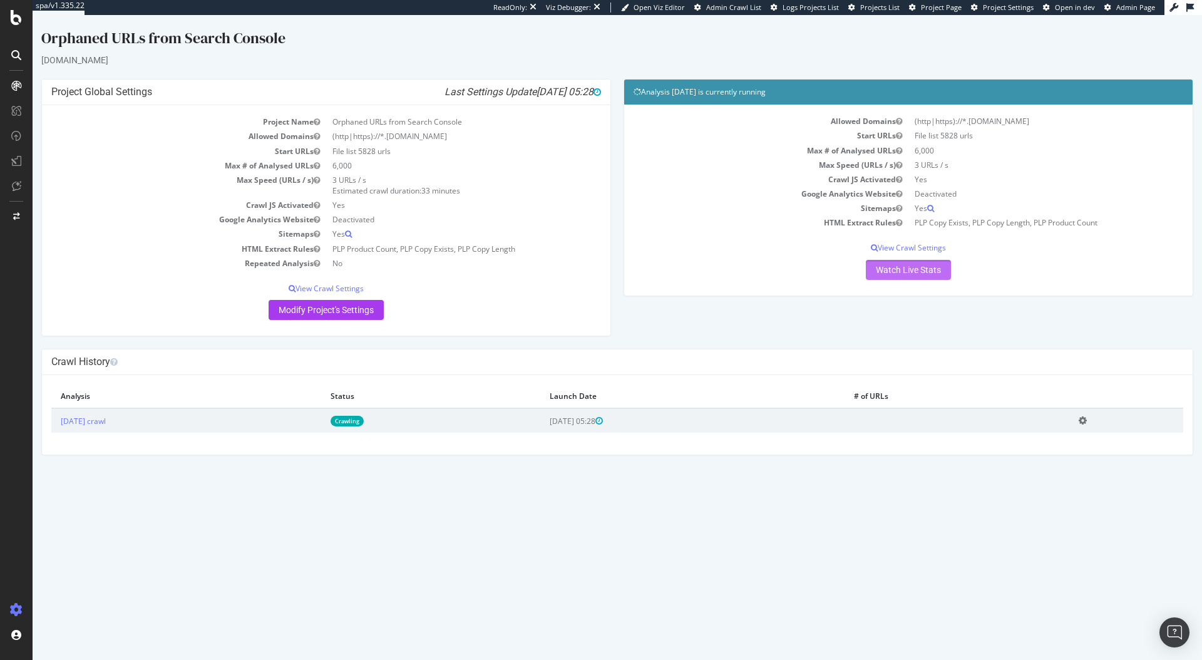
click at [894, 275] on link "Watch Live Stats" at bounding box center [908, 270] width 85 height 20
click at [15, 9] on div at bounding box center [16, 330] width 33 height 660
click at [15, 18] on icon at bounding box center [16, 17] width 11 height 15
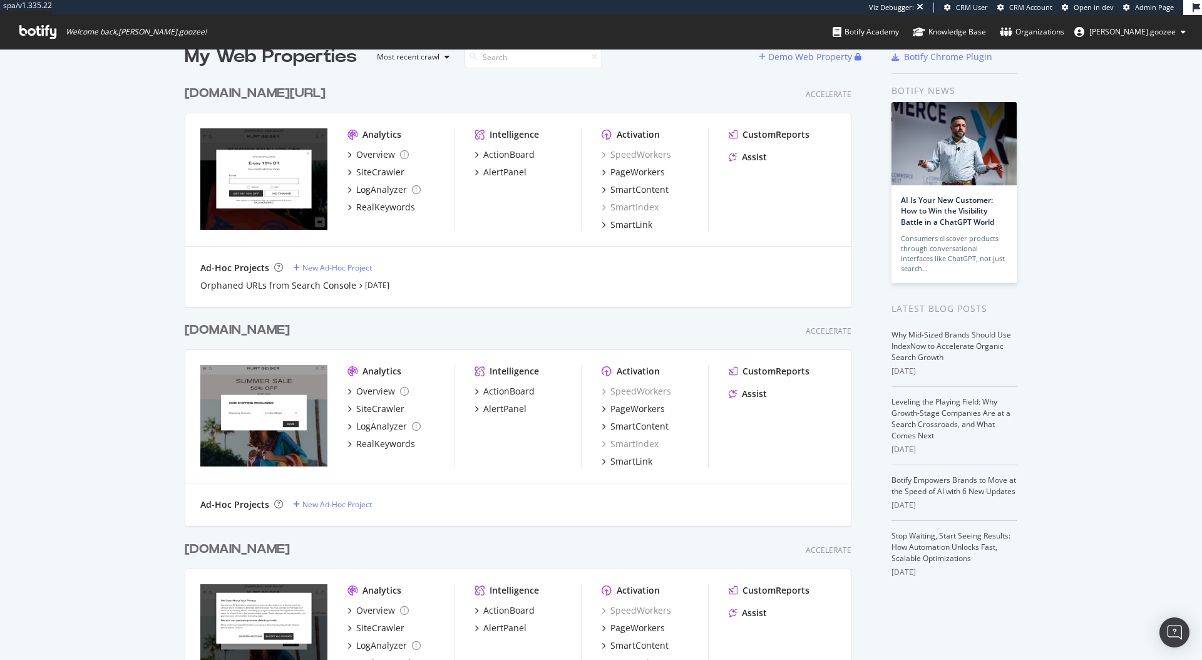
scroll to position [129, 0]
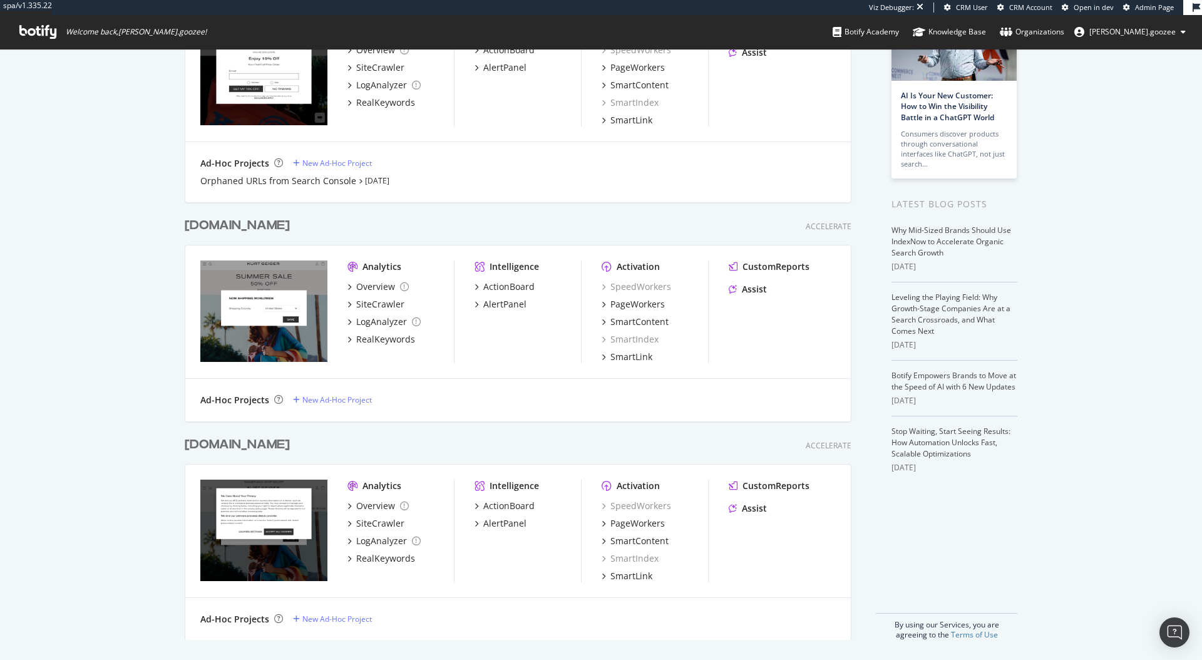
click at [290, 446] on div "[DOMAIN_NAME]" at bounding box center [237, 445] width 105 height 18
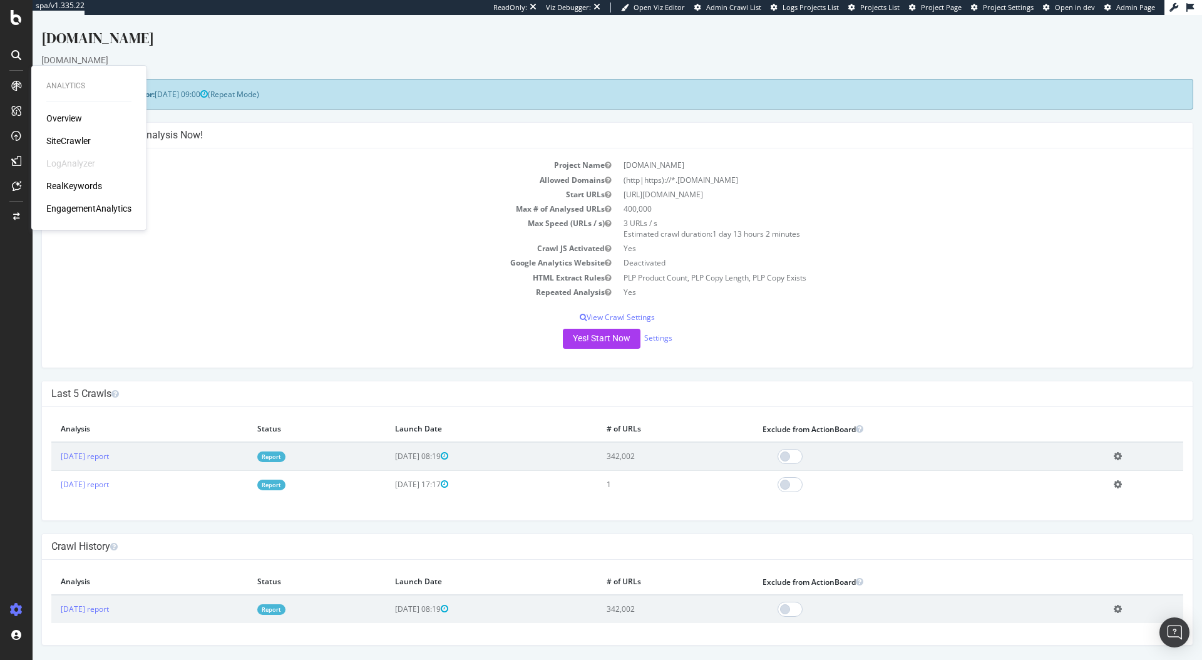
click at [68, 191] on div "RealKeywords" at bounding box center [74, 186] width 56 height 13
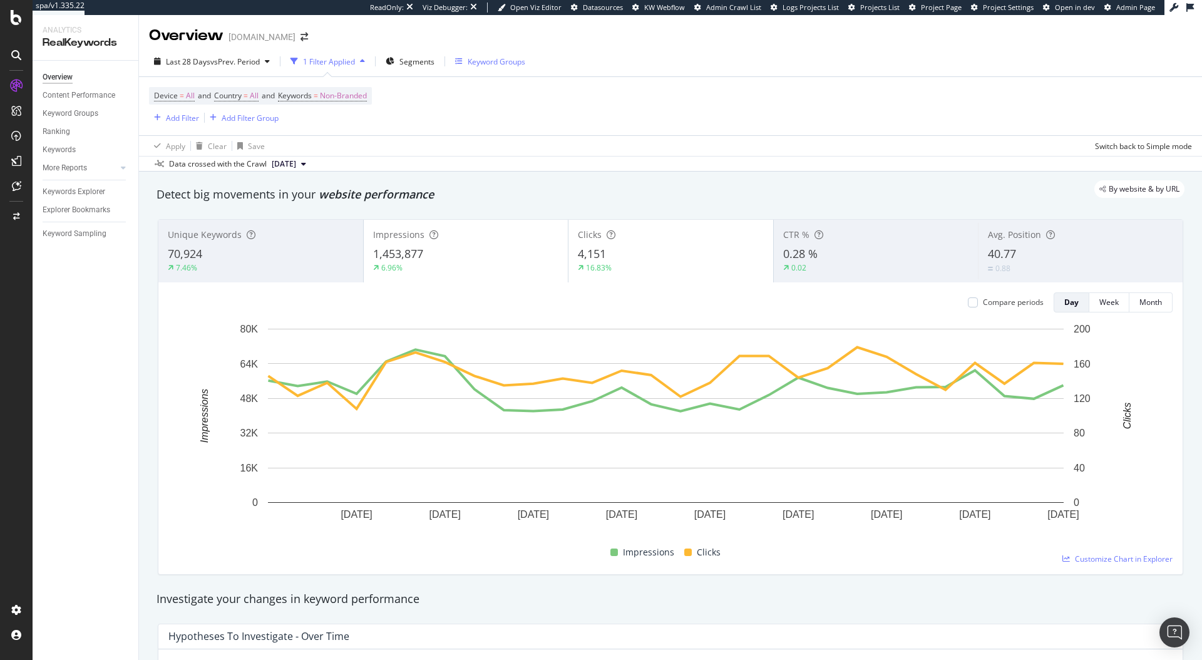
click at [487, 62] on div "Keyword Groups" at bounding box center [497, 61] width 58 height 11
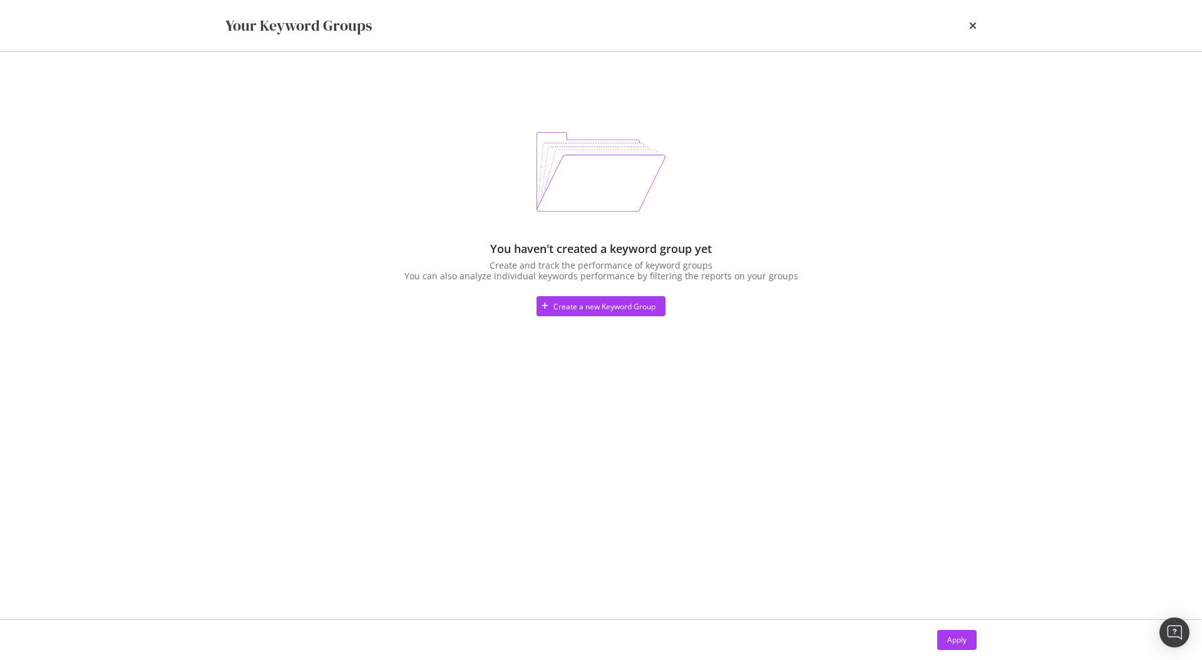
click at [967, 22] on div "Your Keyword Groups" at bounding box center [600, 25] width 751 height 21
click at [969, 24] on icon "times" at bounding box center [973, 26] width 8 height 10
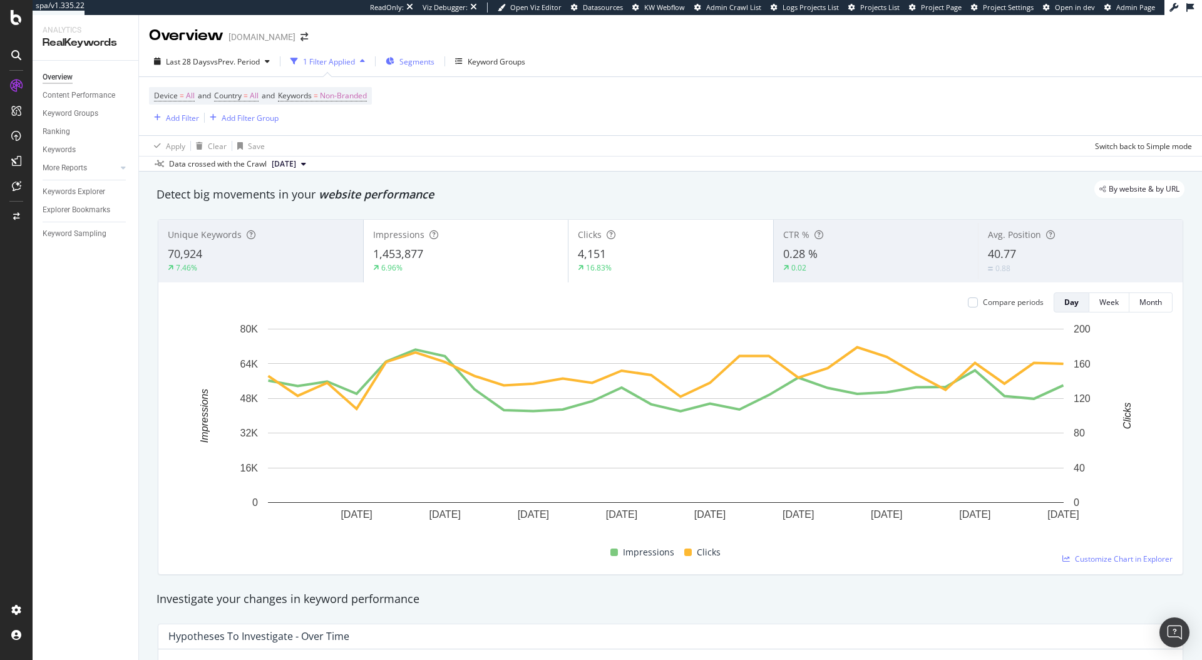
click at [414, 68] on div "Segments" at bounding box center [410, 61] width 49 height 19
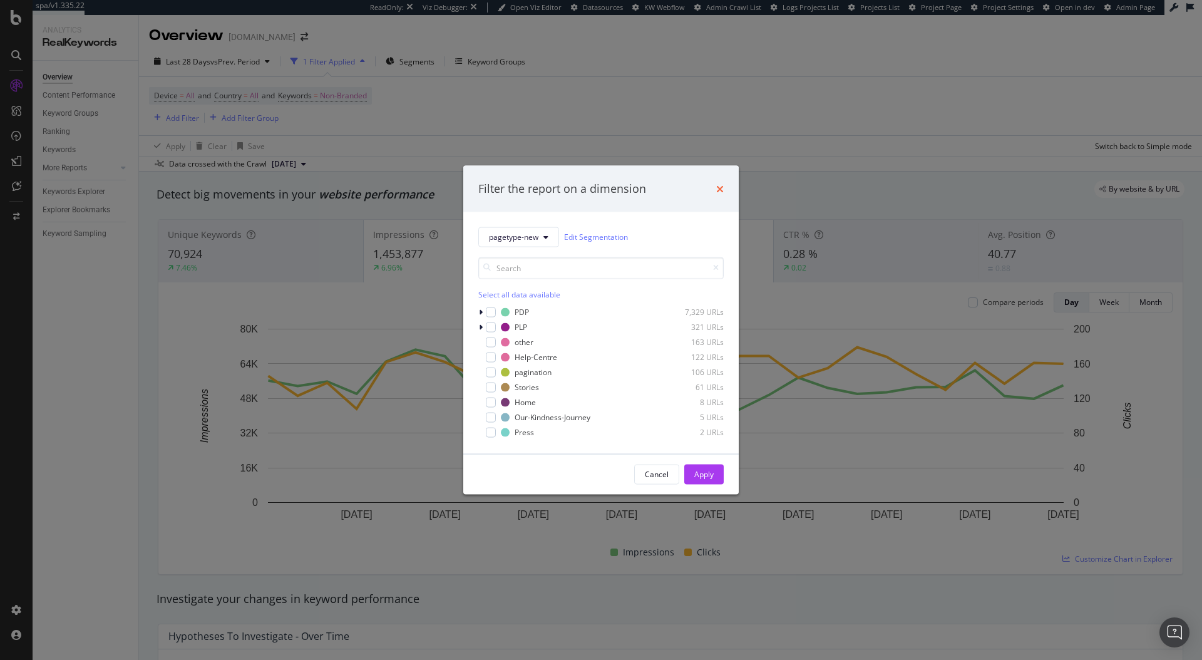
click at [717, 190] on icon "times" at bounding box center [720, 188] width 8 height 10
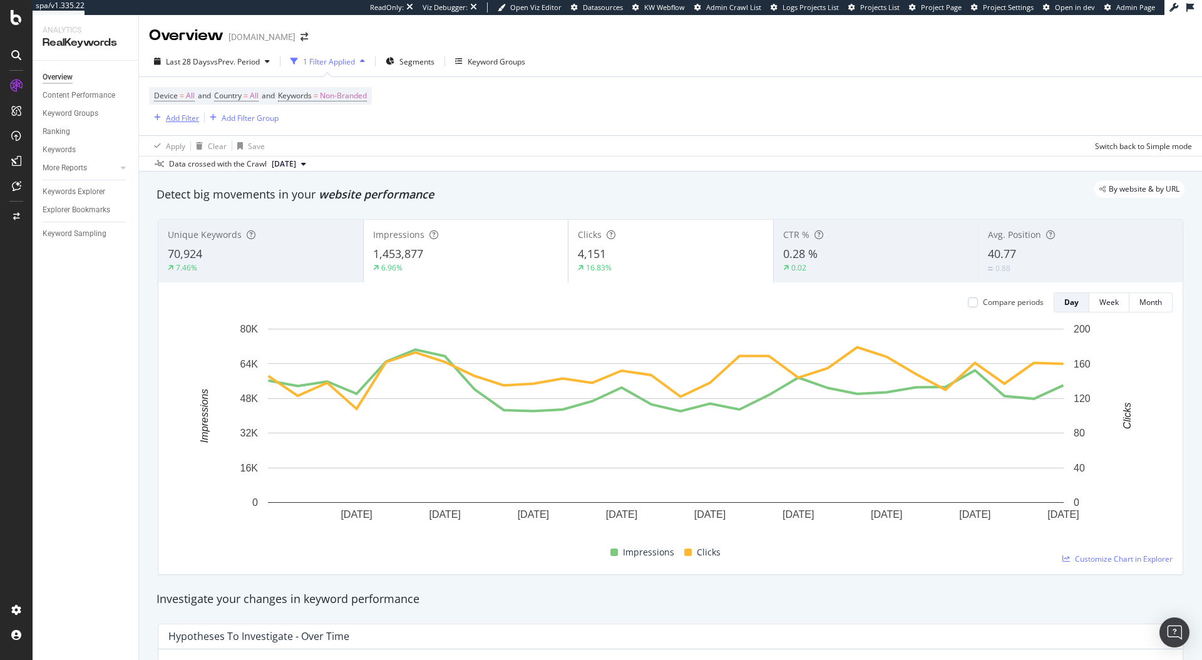
click at [183, 119] on div "Add Filter" at bounding box center [182, 118] width 33 height 11
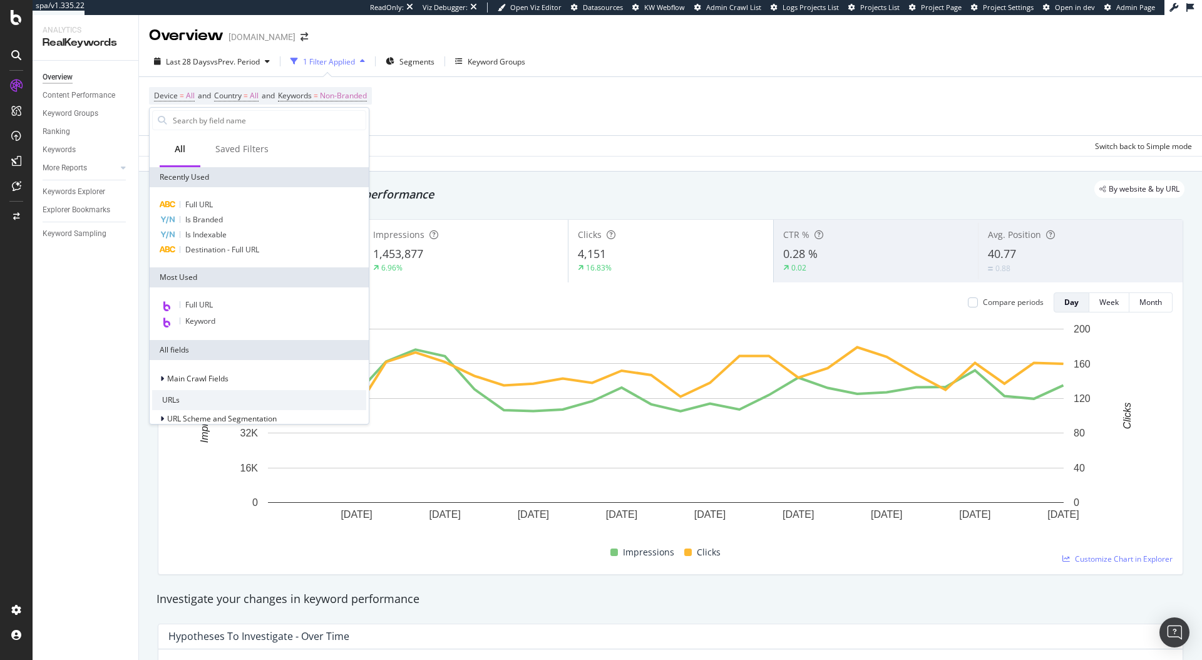
click at [501, 148] on div "Apply Clear Save Switch back to Simple mode" at bounding box center [670, 145] width 1063 height 21
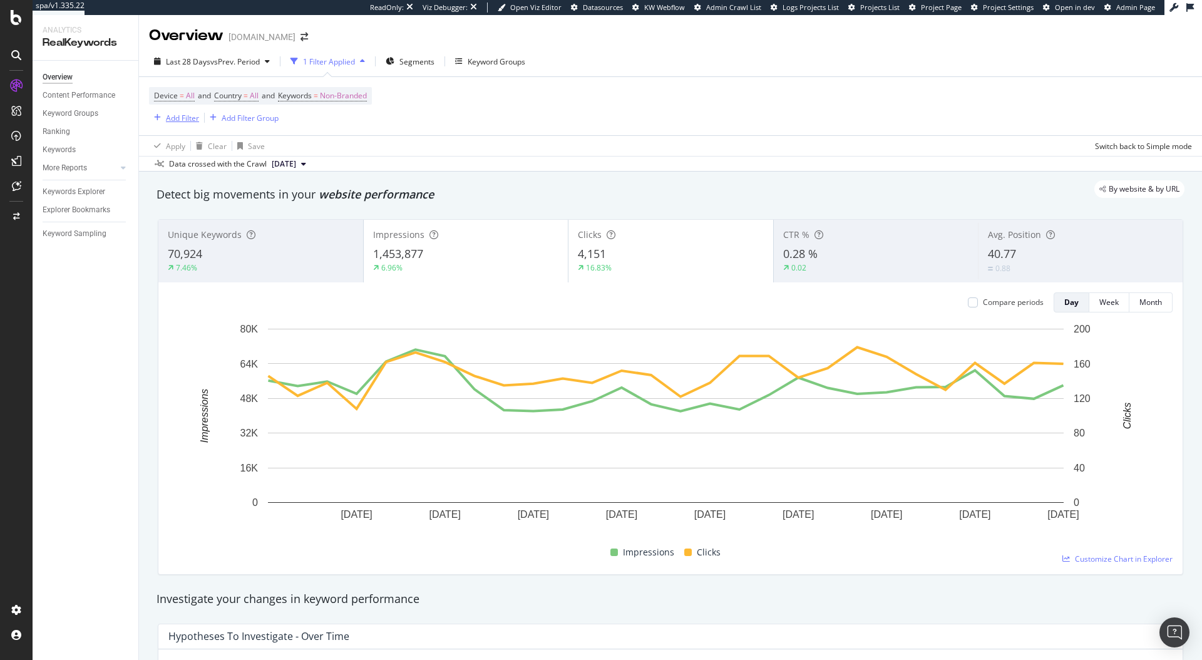
click at [174, 121] on div "Add Filter" at bounding box center [182, 118] width 33 height 11
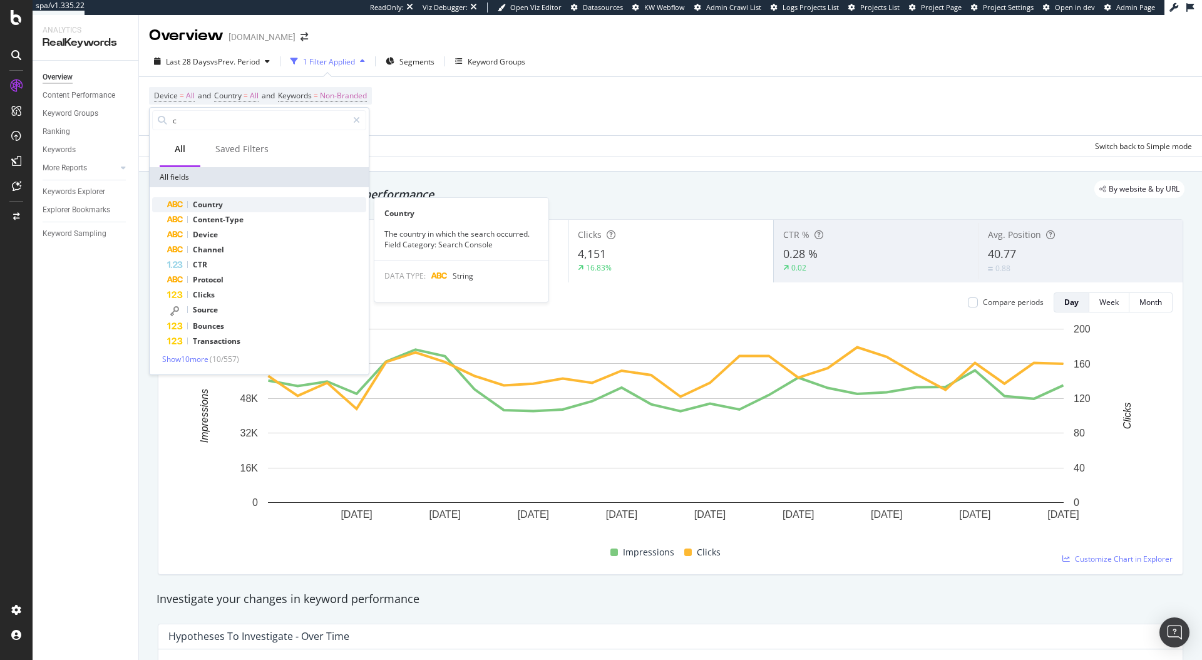
type input "c"
click at [238, 197] on div "Country" at bounding box center [266, 204] width 199 height 15
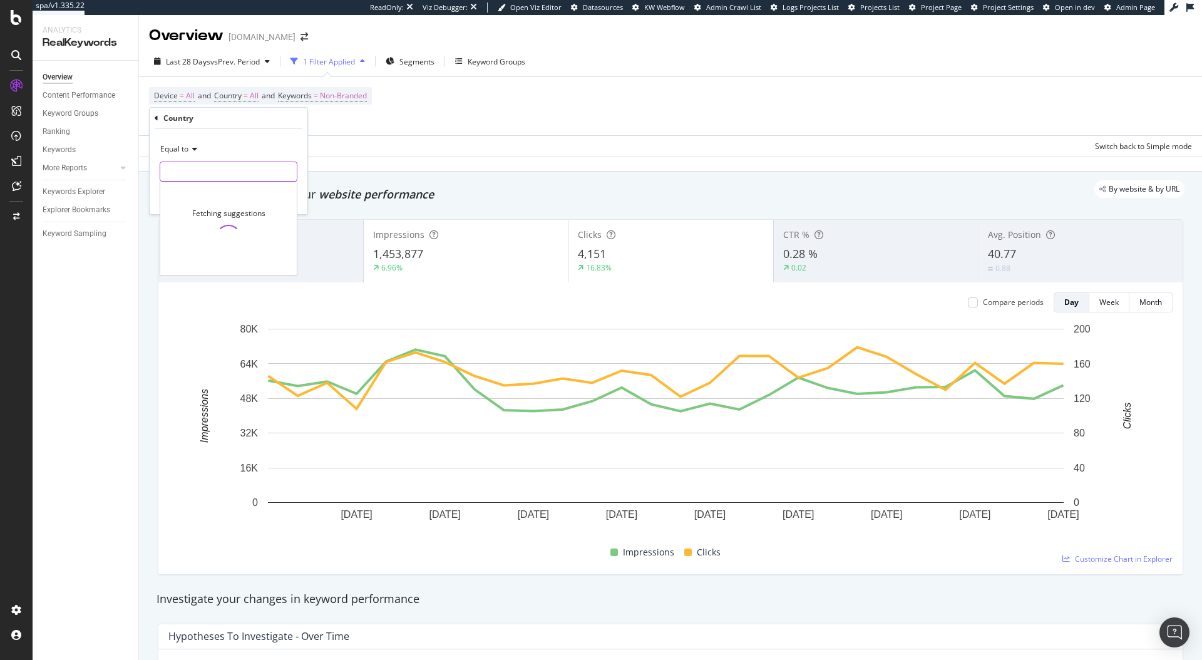
click at [202, 161] on input "text" at bounding box center [228, 171] width 136 height 20
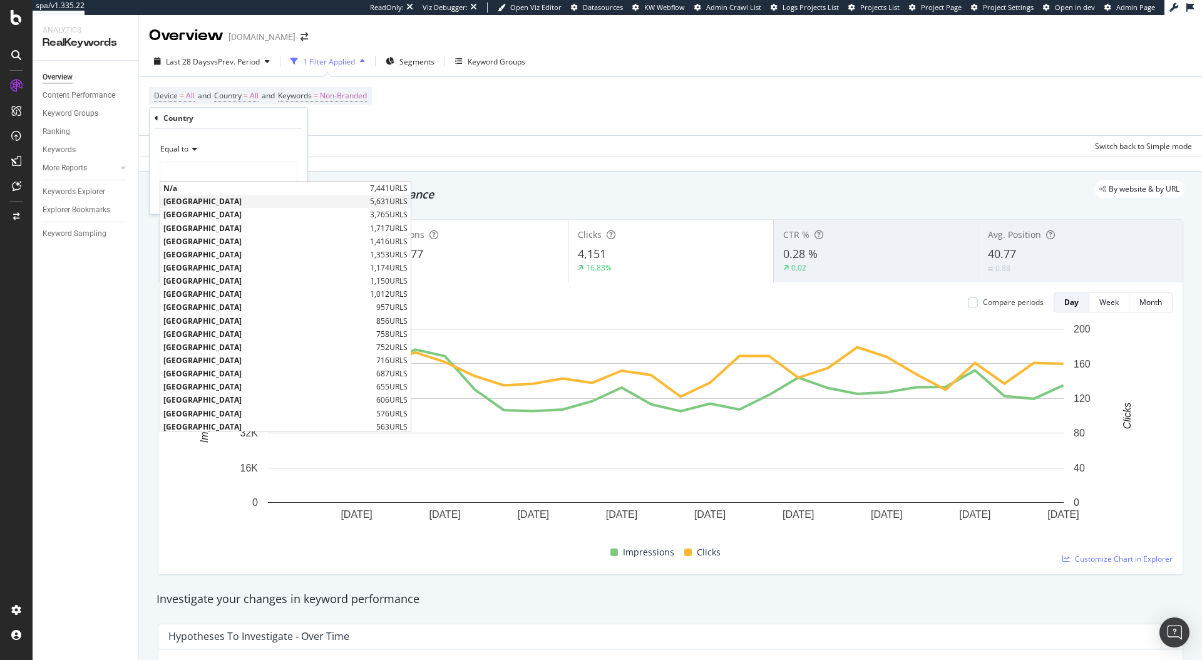
click at [197, 196] on span "[GEOGRAPHIC_DATA]" at bounding box center [264, 201] width 203 height 11
type input "[GEOGRAPHIC_DATA]"
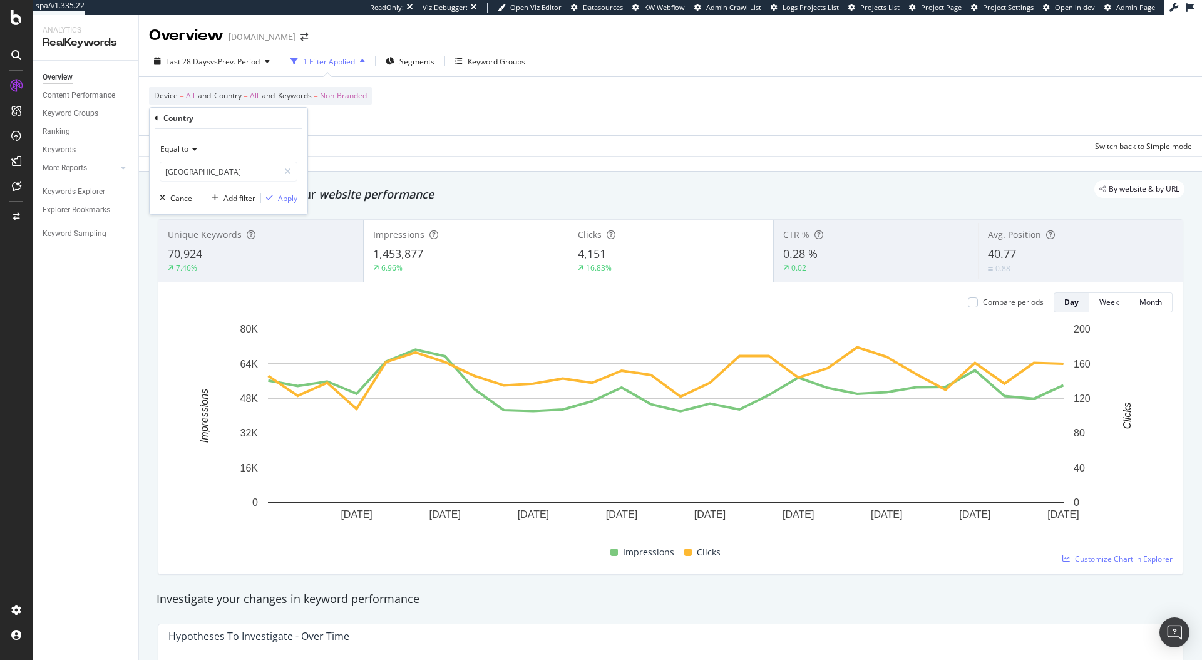
click at [284, 196] on div "Apply" at bounding box center [287, 198] width 19 height 11
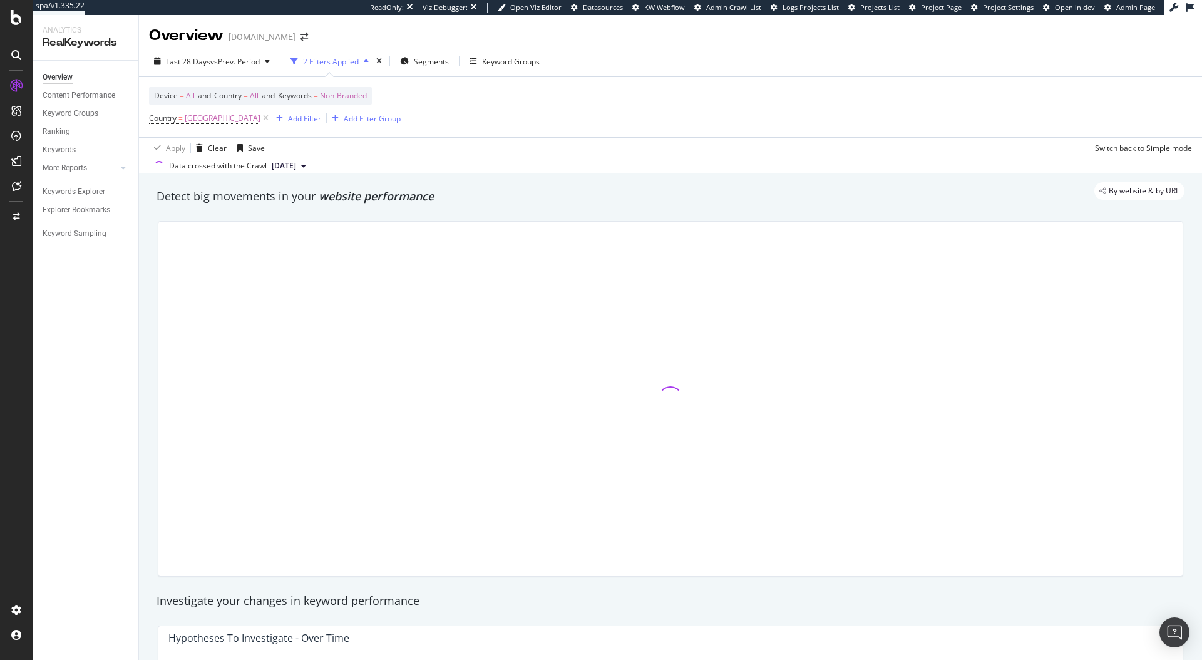
click at [303, 118] on div "Add Filter Add Filter Group" at bounding box center [336, 118] width 130 height 15
click at [294, 121] on div "Add Filter" at bounding box center [304, 118] width 33 height 11
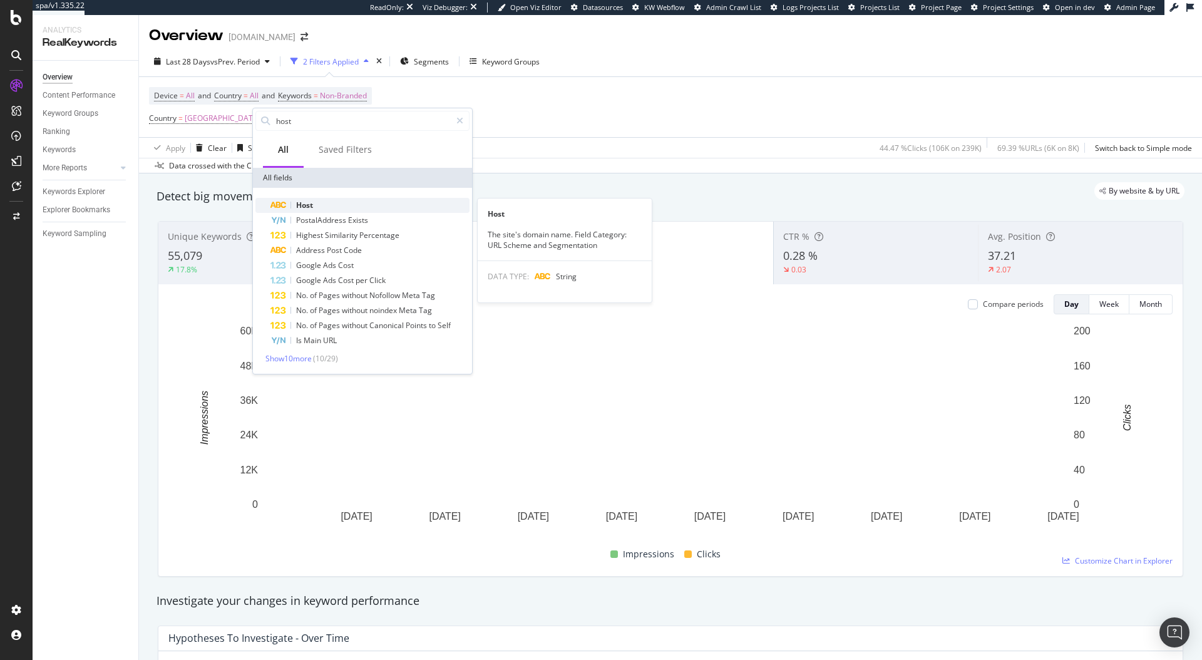
type input "host"
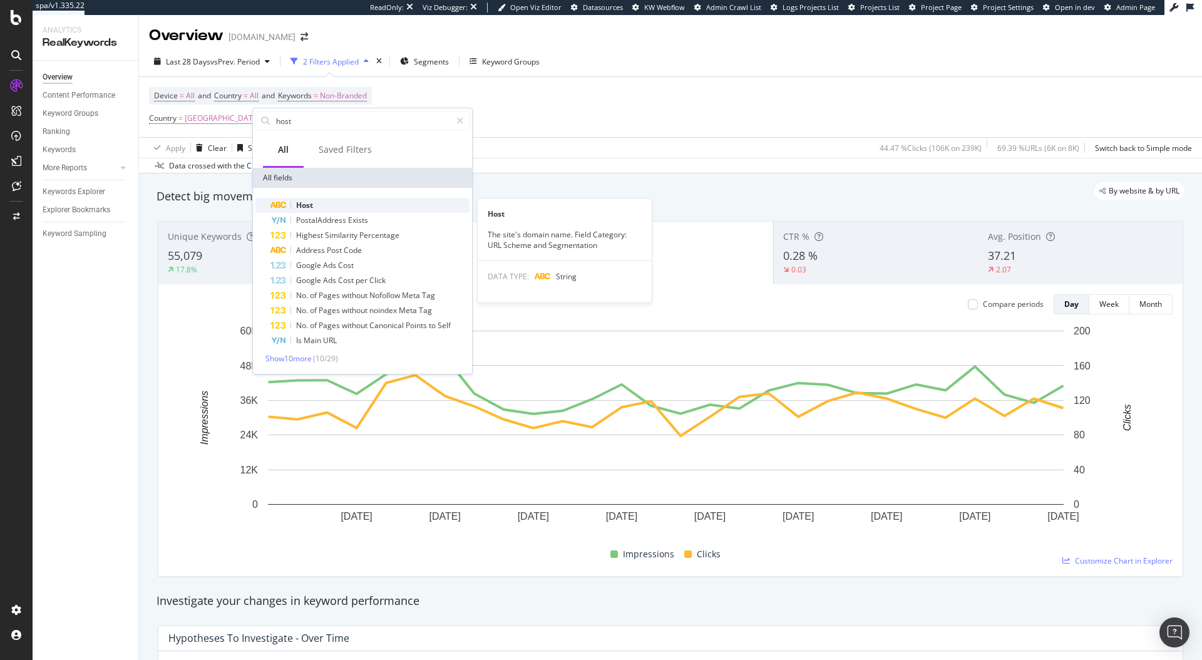
click at [307, 200] on span "Host" at bounding box center [304, 205] width 17 height 11
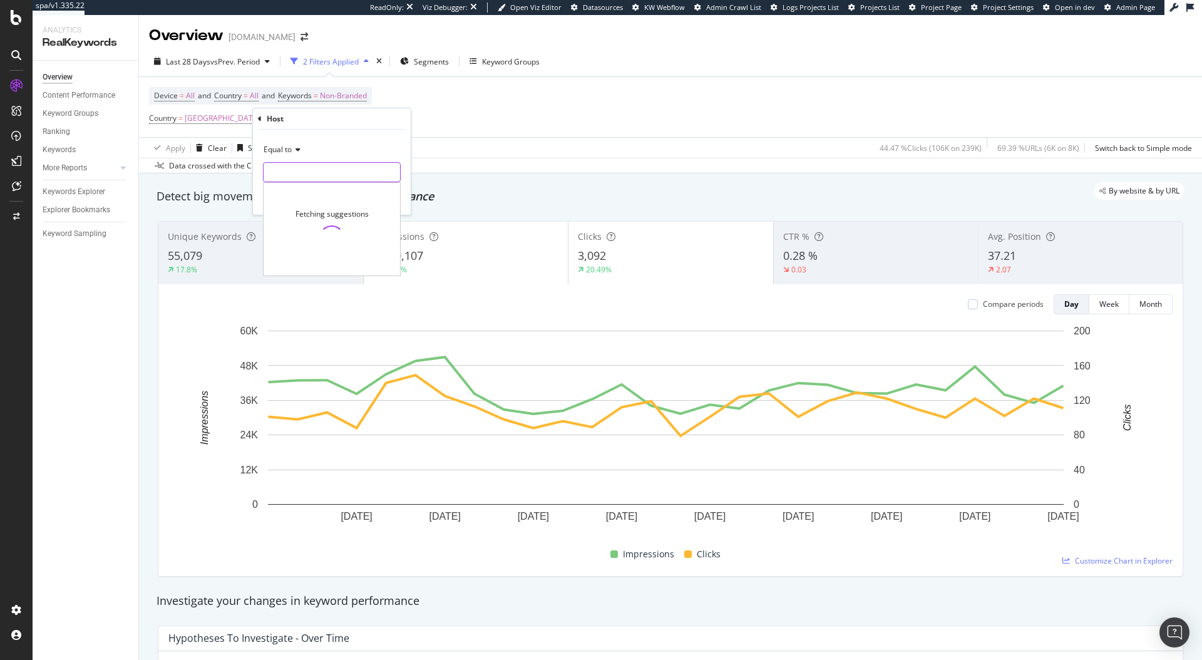
click at [281, 170] on input "text" at bounding box center [332, 172] width 136 height 20
click at [322, 201] on span "[DOMAIN_NAME]" at bounding box center [313, 202] width 92 height 11
type input "[DOMAIN_NAME]"
click at [458, 132] on div "Device = All and Country = All and Keywords = Non-Branded Country = [GEOGRAPHIC…" at bounding box center [670, 107] width 1043 height 60
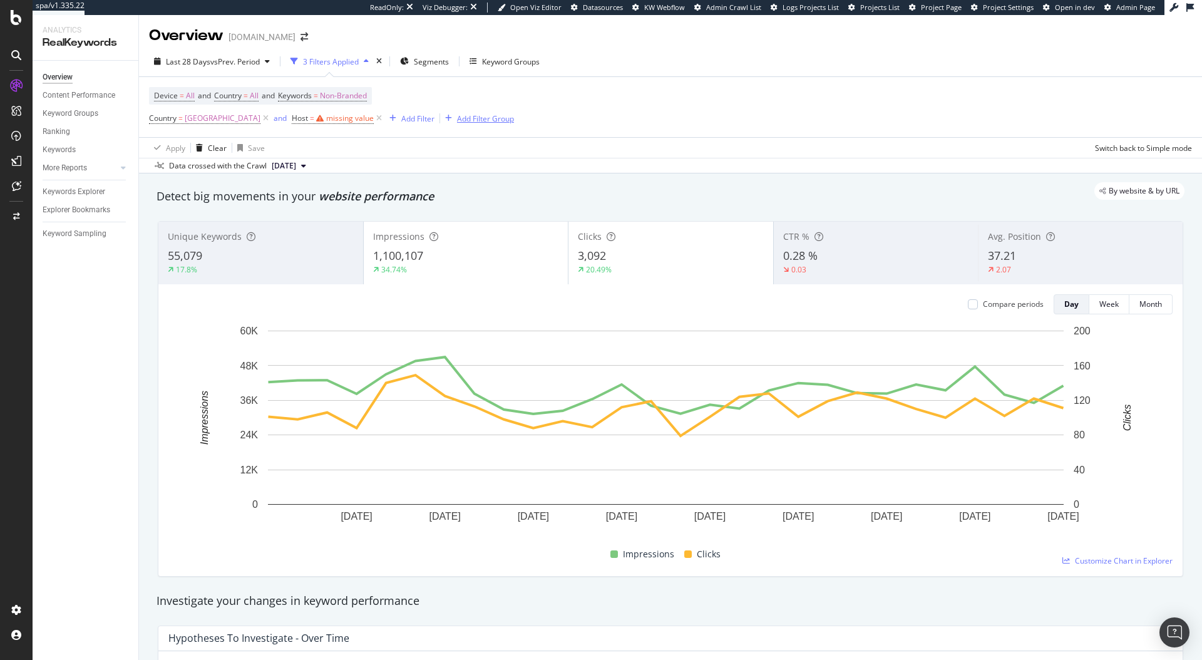
click at [374, 123] on icon at bounding box center [379, 118] width 11 height 13
click at [288, 118] on div "Add Filter" at bounding box center [304, 118] width 33 height 11
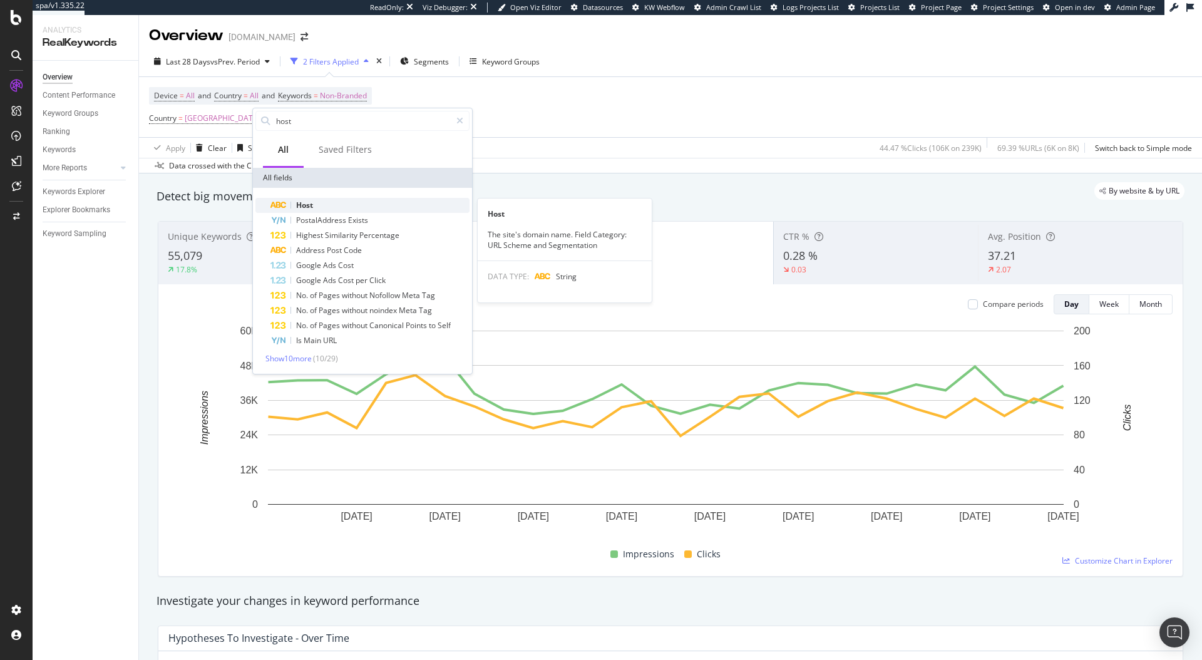
click at [300, 199] on div "Host" at bounding box center [369, 205] width 199 height 15
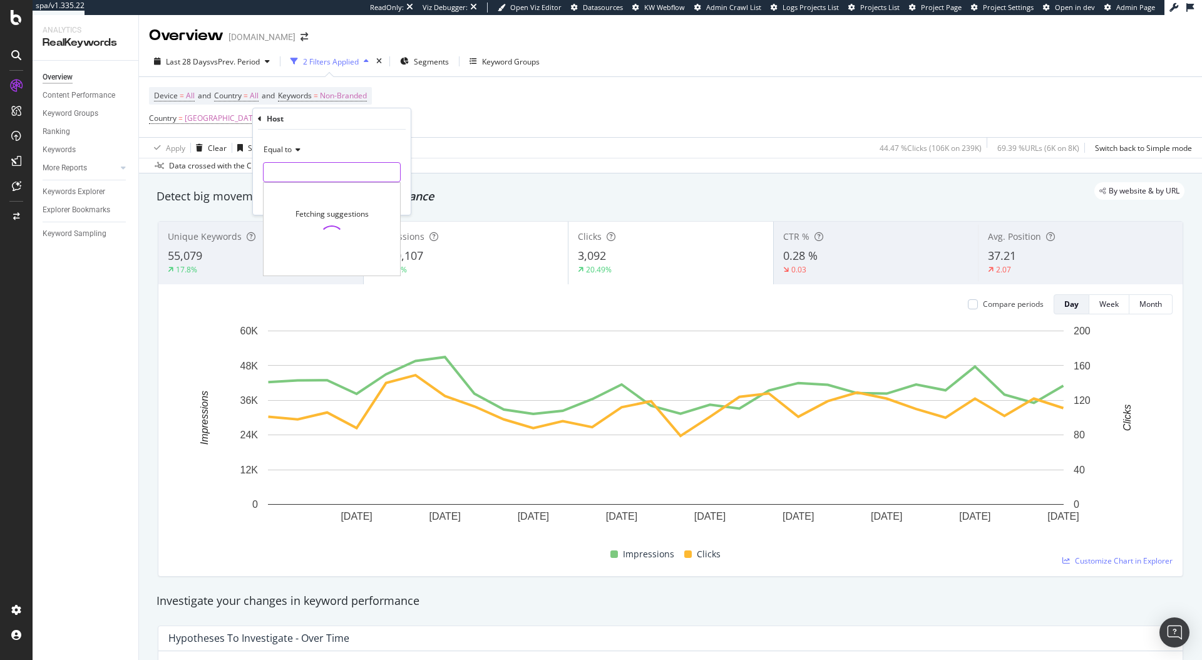
click at [299, 165] on input "text" at bounding box center [332, 172] width 136 height 20
click at [297, 202] on span "[DOMAIN_NAME]" at bounding box center [313, 202] width 92 height 11
type input "[DOMAIN_NAME]"
click at [376, 197] on icon "button" at bounding box center [372, 199] width 7 height 8
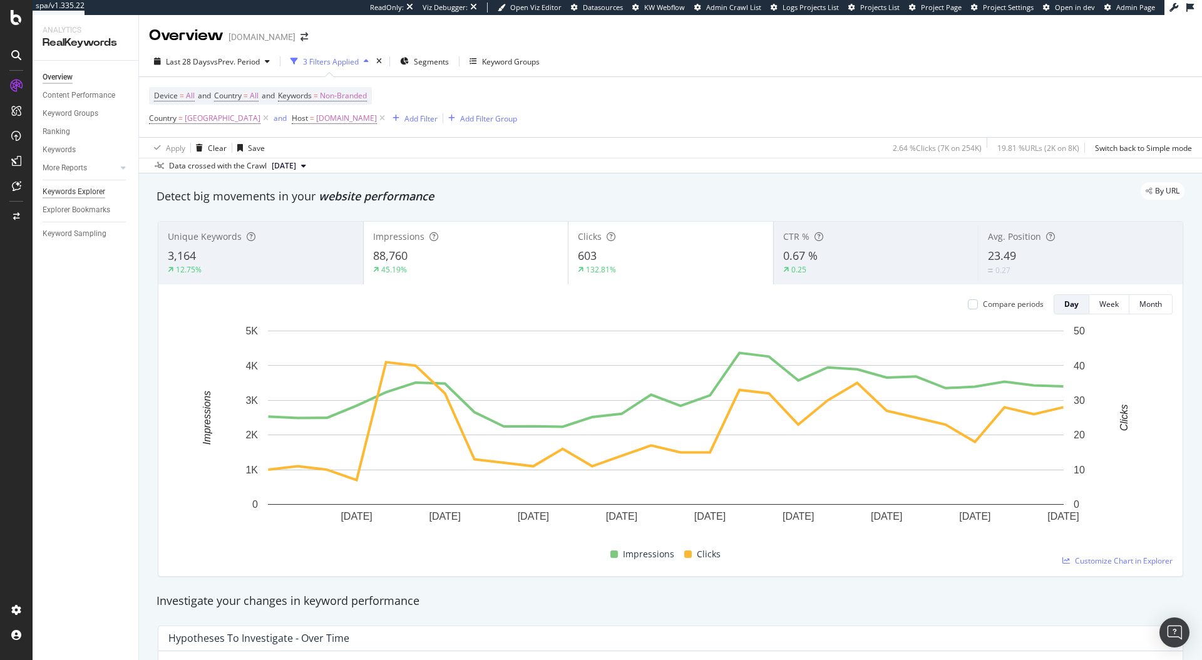
click at [76, 191] on div "Keywords Explorer" at bounding box center [74, 191] width 63 height 13
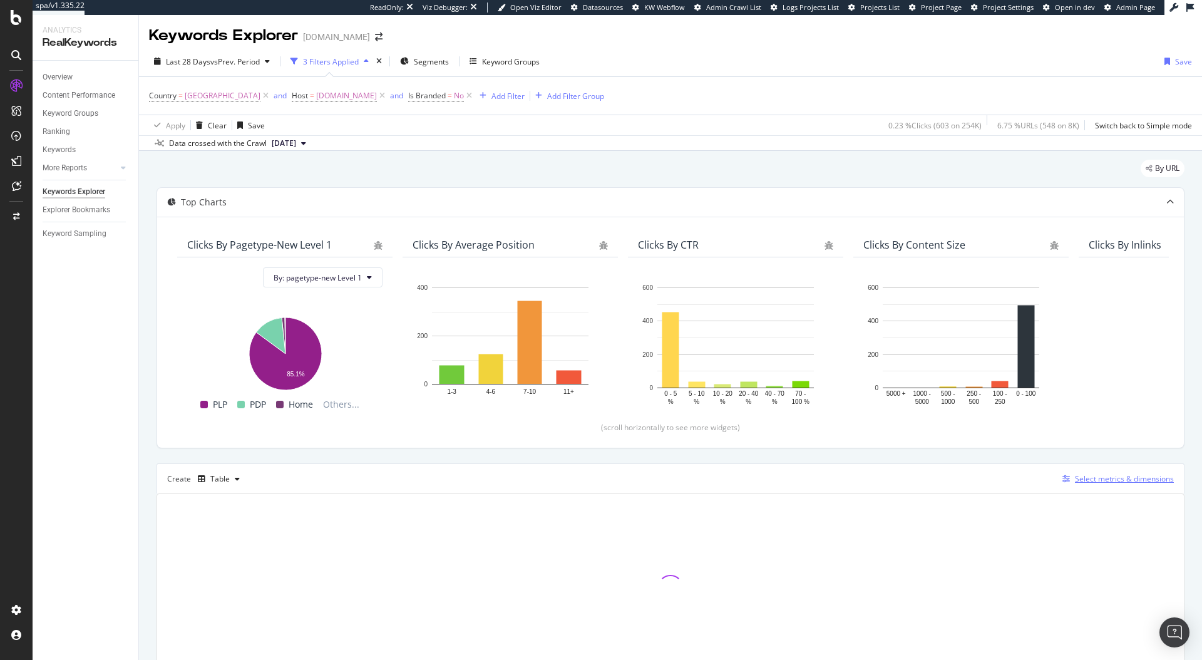
click at [1097, 480] on div "Select metrics & dimensions" at bounding box center [1124, 478] width 99 height 11
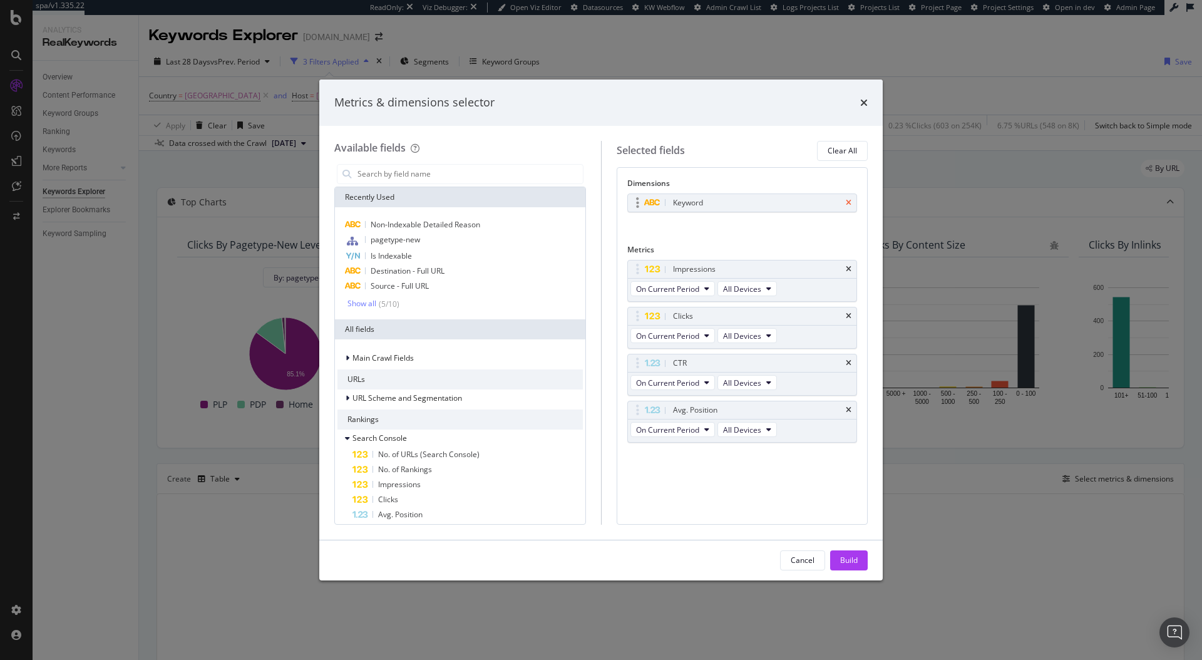
click at [850, 203] on icon "times" at bounding box center [849, 203] width 6 height 8
click at [423, 182] on input "modal" at bounding box center [469, 174] width 227 height 19
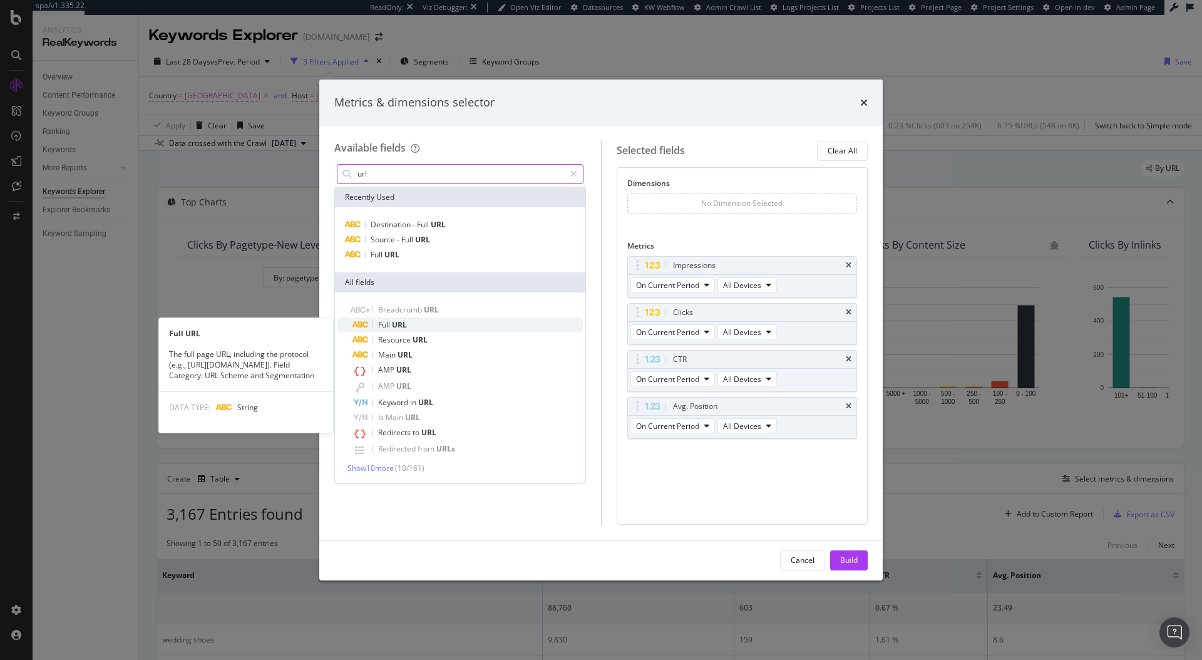
type input "url"
click at [412, 321] on div "Full URL" at bounding box center [467, 324] width 230 height 15
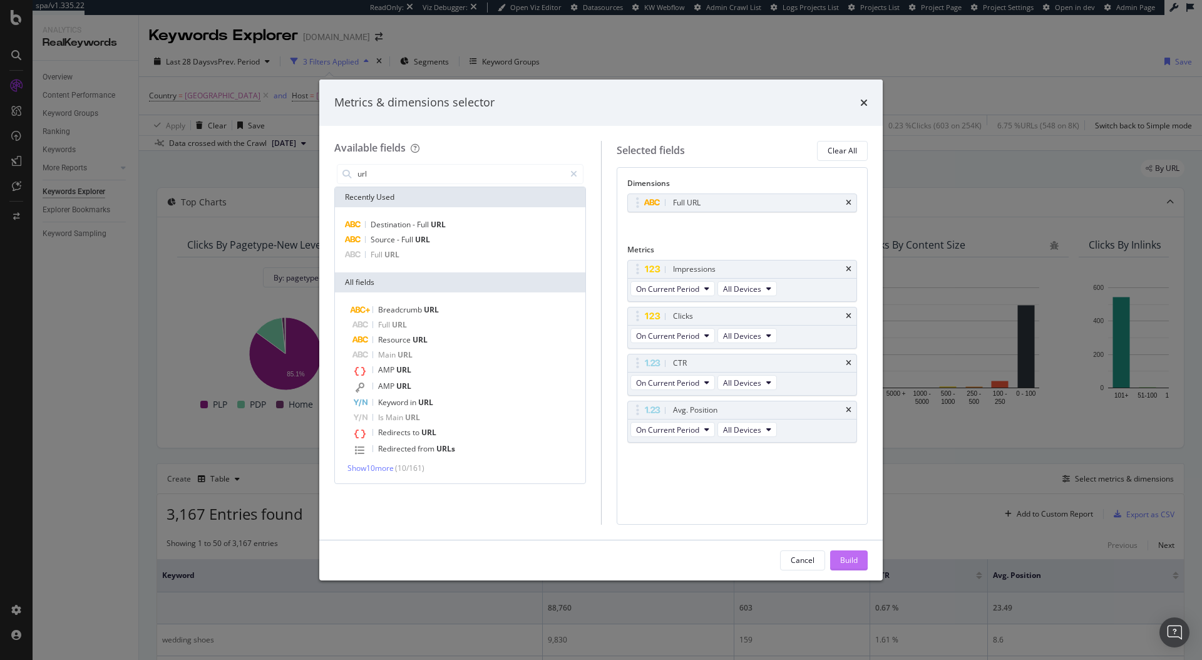
click at [848, 558] on div "Build" at bounding box center [849, 560] width 18 height 11
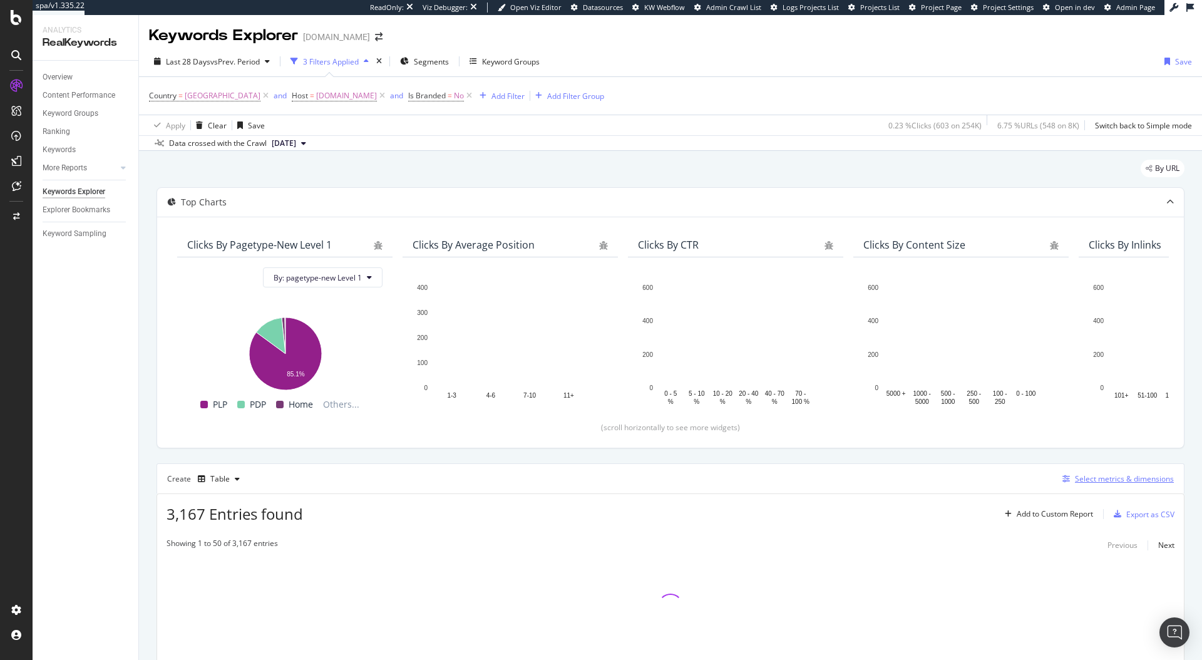
click at [1088, 474] on div "Select metrics & dimensions" at bounding box center [1124, 478] width 99 height 11
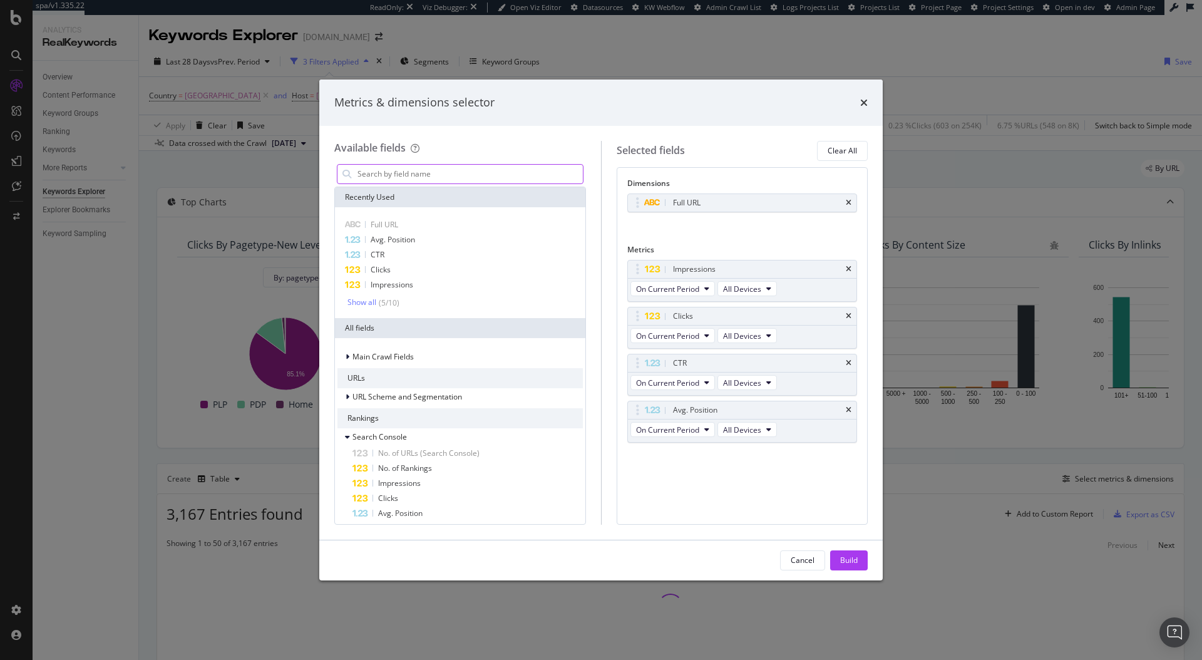
click at [389, 182] on input "modal" at bounding box center [469, 174] width 227 height 19
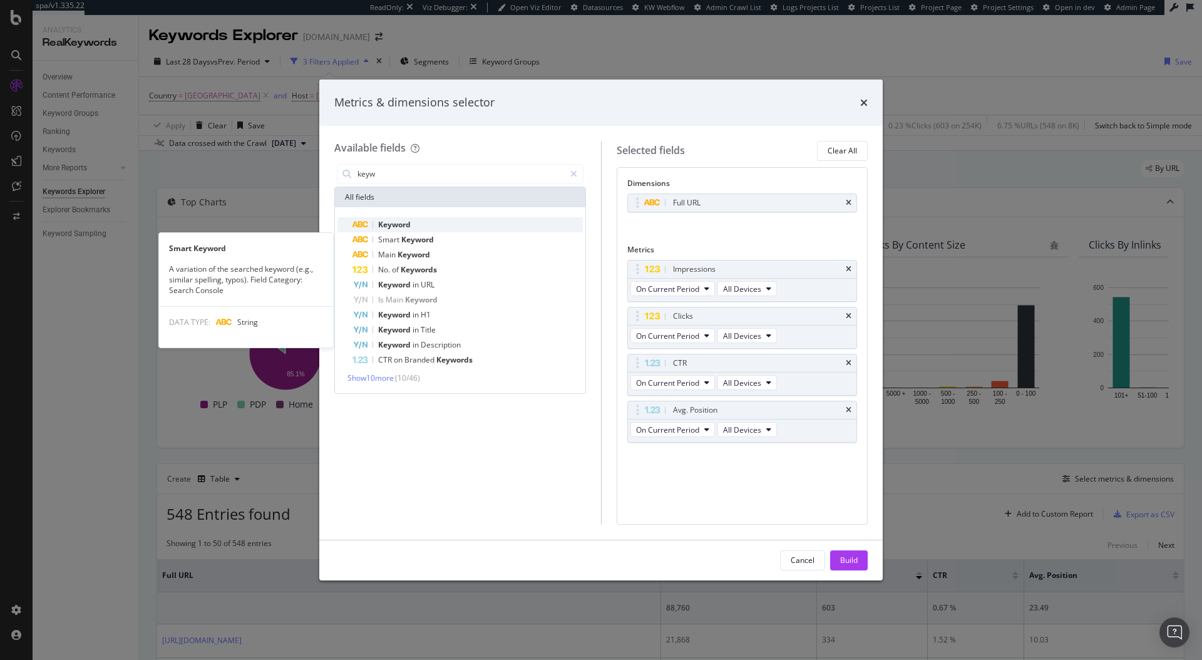
type input "keyw"
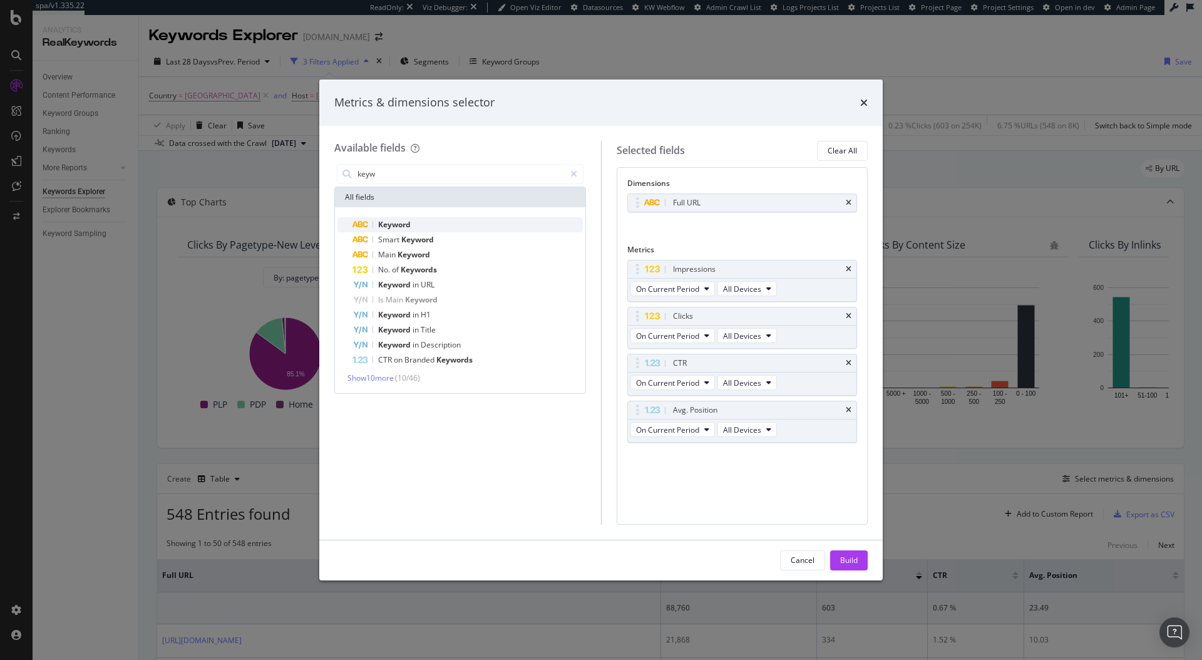
click at [412, 223] on div "Keyword" at bounding box center [467, 224] width 230 height 15
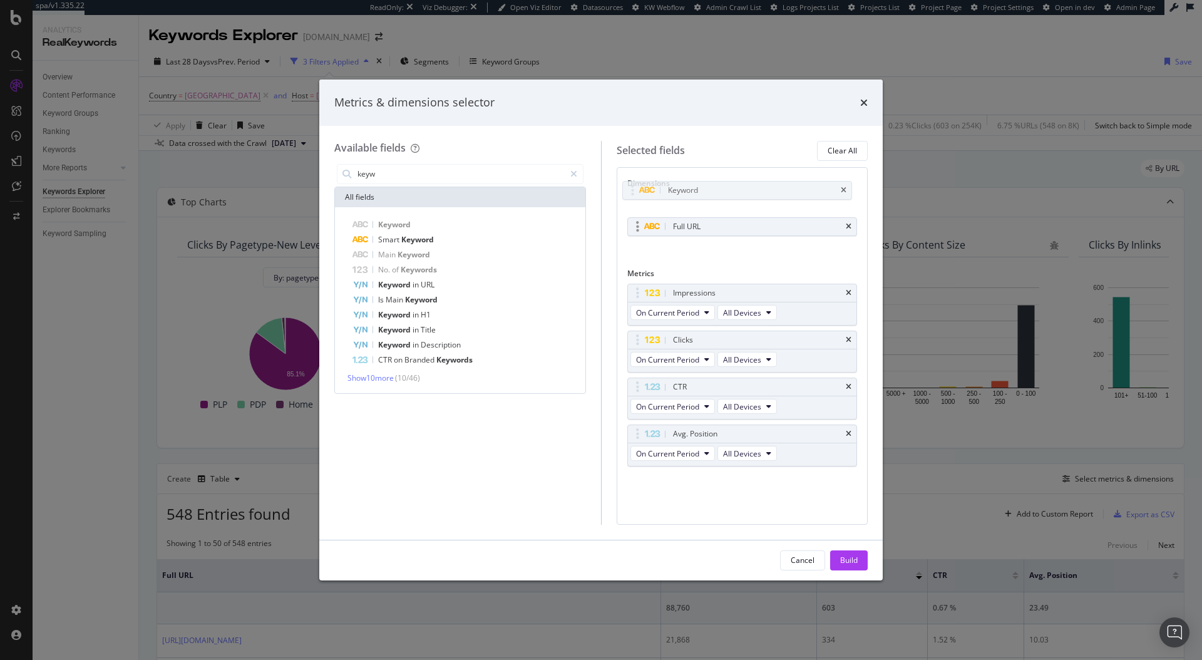
drag, startPoint x: 641, startPoint y: 226, endPoint x: 638, endPoint y: 209, distance: 17.2
click at [636, 190] on body "spa/v1.335.22 ReadOnly: Viz Debugger: Open Viz Editor Datasources KW Webflow Ad…" at bounding box center [601, 330] width 1202 height 660
click at [864, 552] on button "Build" at bounding box center [849, 560] width 38 height 20
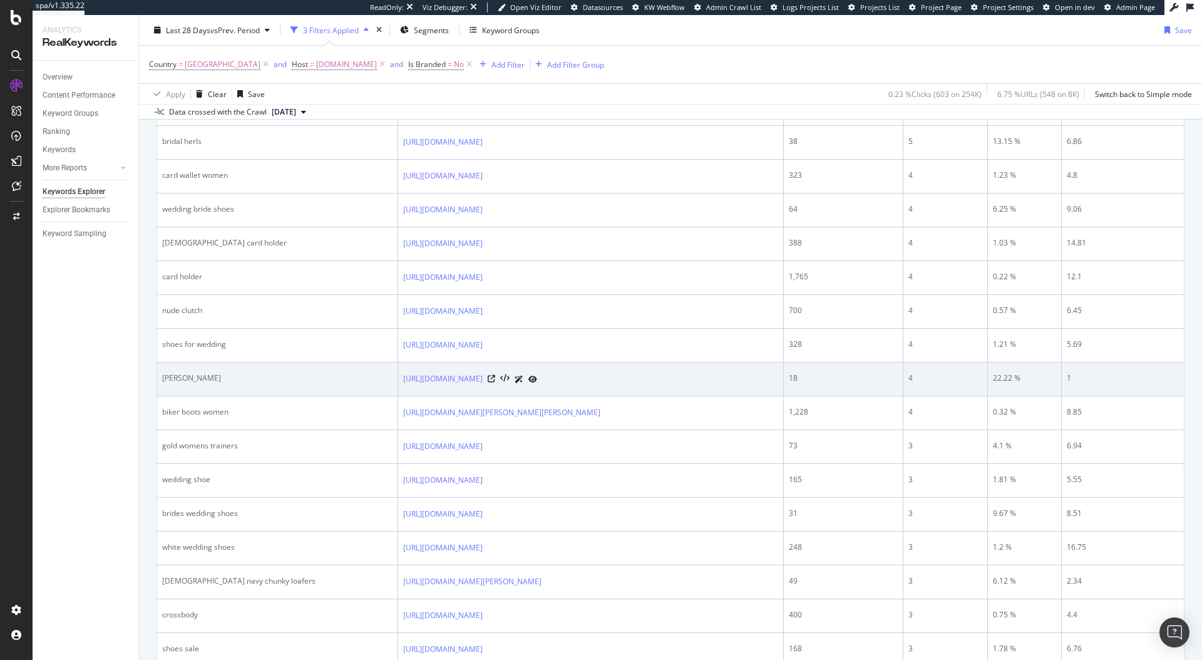
scroll to position [375, 0]
